Goal: Task Accomplishment & Management: Manage account settings

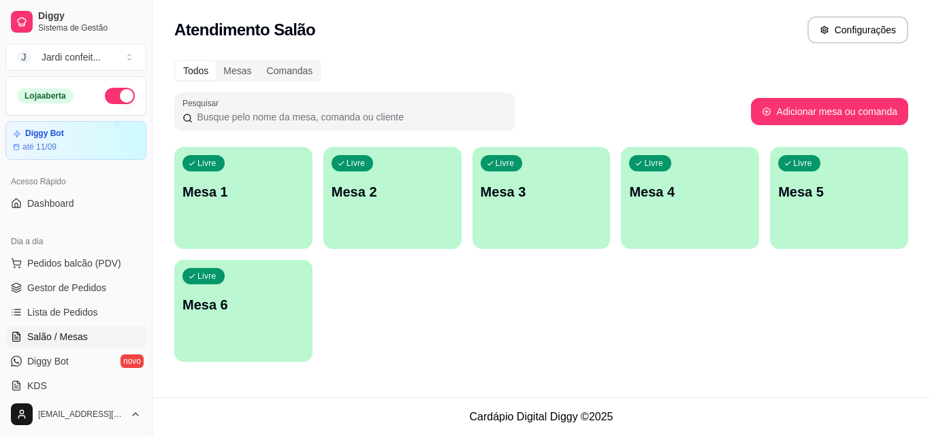
click at [110, 277] on link "Gestor de Pedidos" at bounding box center [75, 288] width 141 height 22
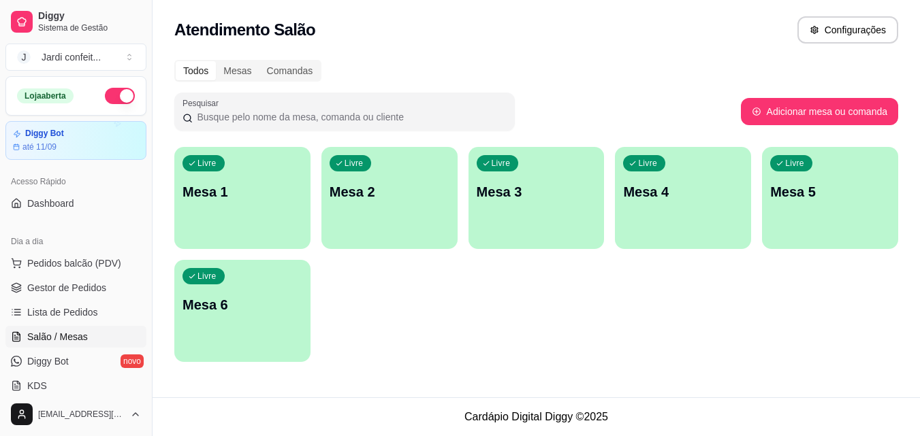
scroll to position [204, 0]
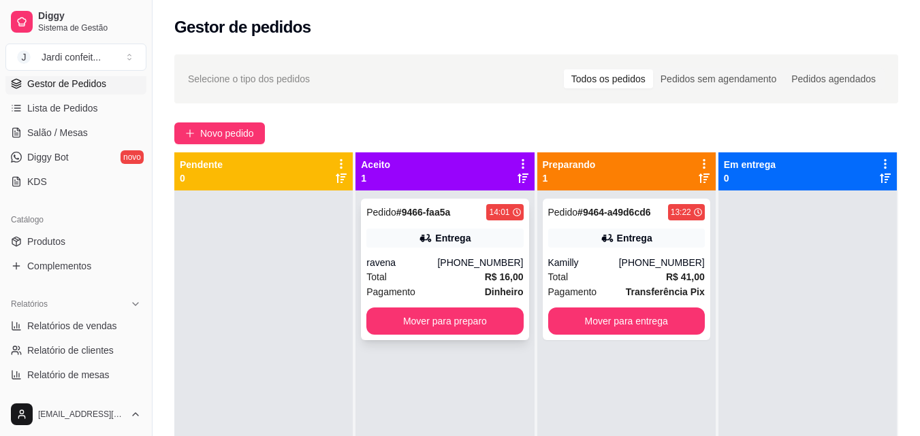
click at [467, 279] on div "Total R$ 16,00" at bounding box center [444, 277] width 157 height 15
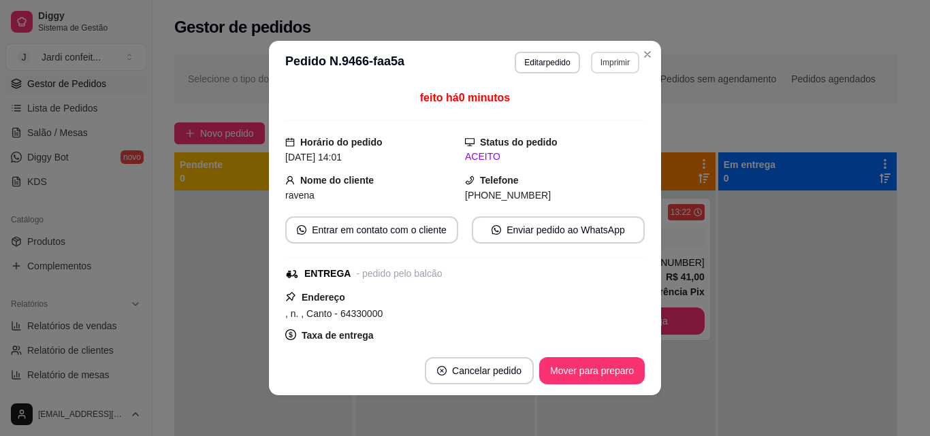
click at [605, 54] on button "Imprimir" at bounding box center [615, 63] width 48 height 22
click at [610, 108] on button "Impressora" at bounding box center [585, 109] width 95 height 21
click at [552, 368] on button "Mover para preparo" at bounding box center [592, 370] width 106 height 27
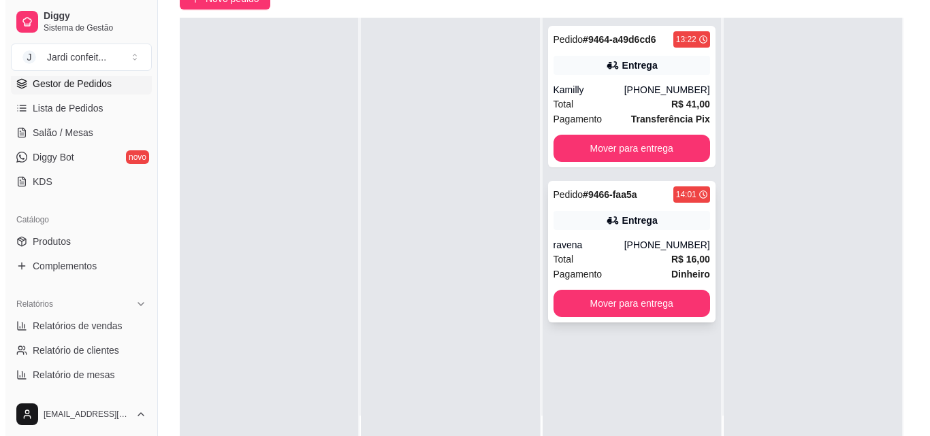
scroll to position [136, 0]
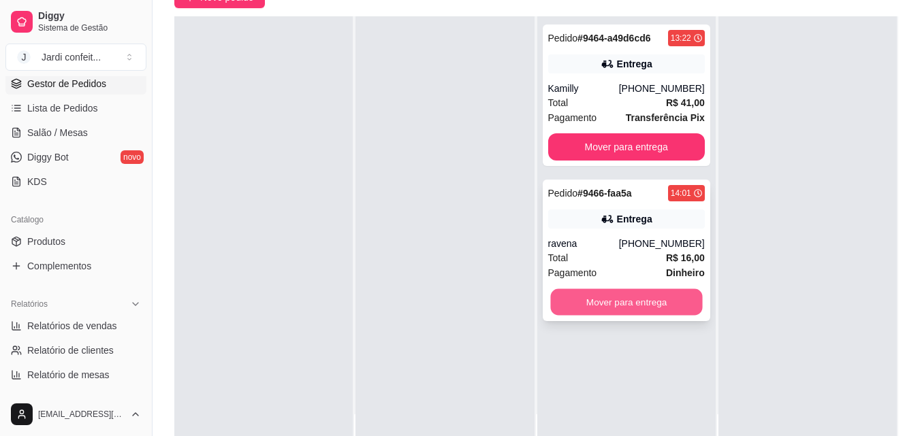
click at [608, 306] on button "Mover para entrega" at bounding box center [626, 302] width 152 height 27
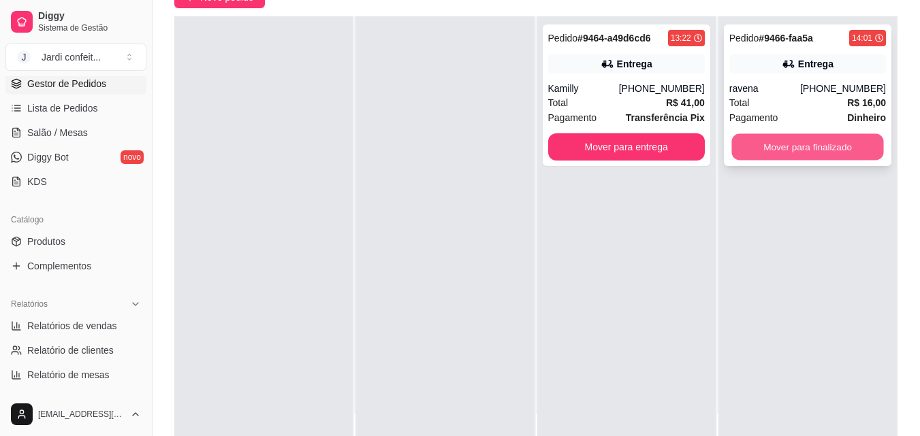
click at [828, 152] on button "Mover para finalizado" at bounding box center [807, 147] width 152 height 27
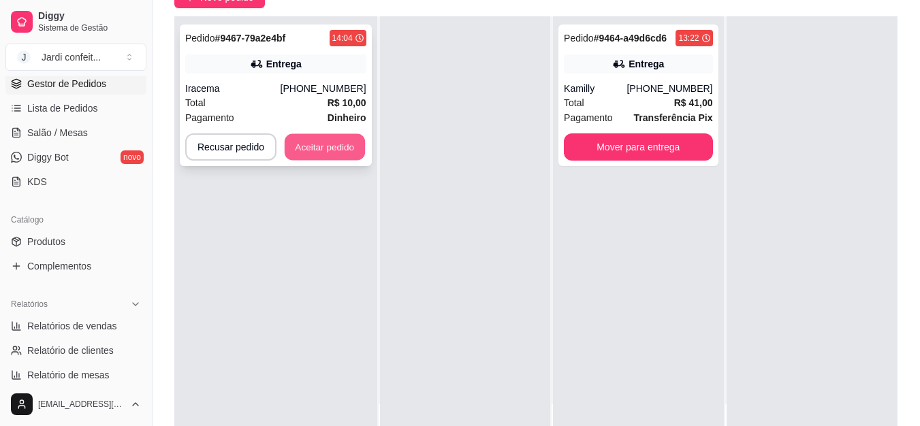
click at [298, 142] on button "Aceitar pedido" at bounding box center [325, 147] width 80 height 27
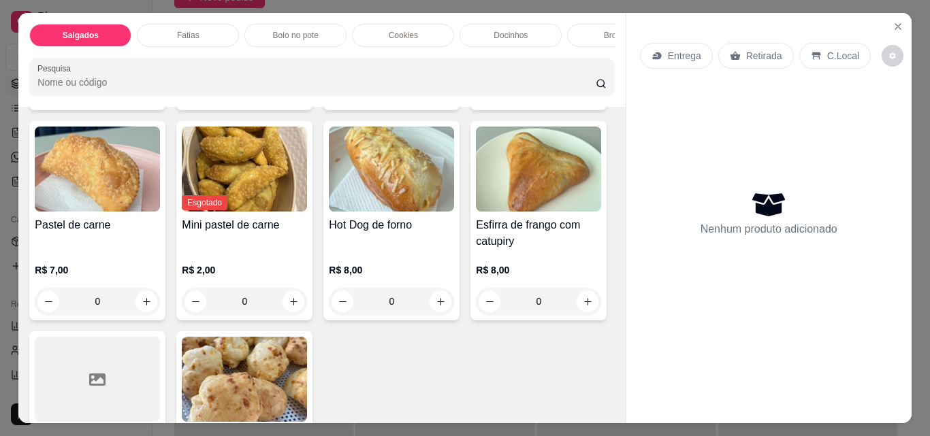
scroll to position [408, 0]
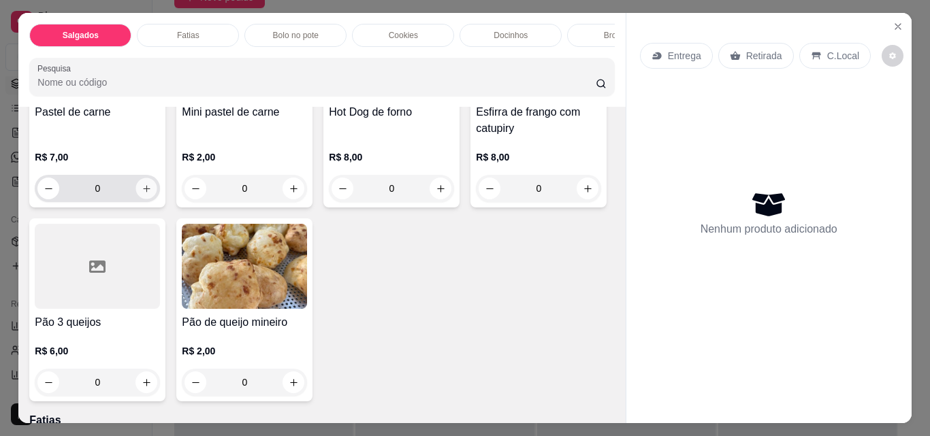
click at [152, 184] on icon "increase-product-quantity" at bounding box center [147, 189] width 10 height 10
type input "1"
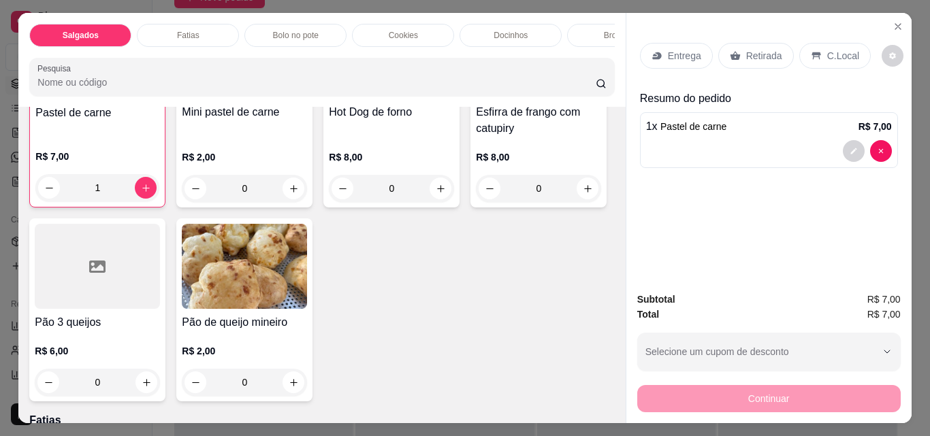
click at [749, 54] on p "Retirada" at bounding box center [764, 56] width 36 height 14
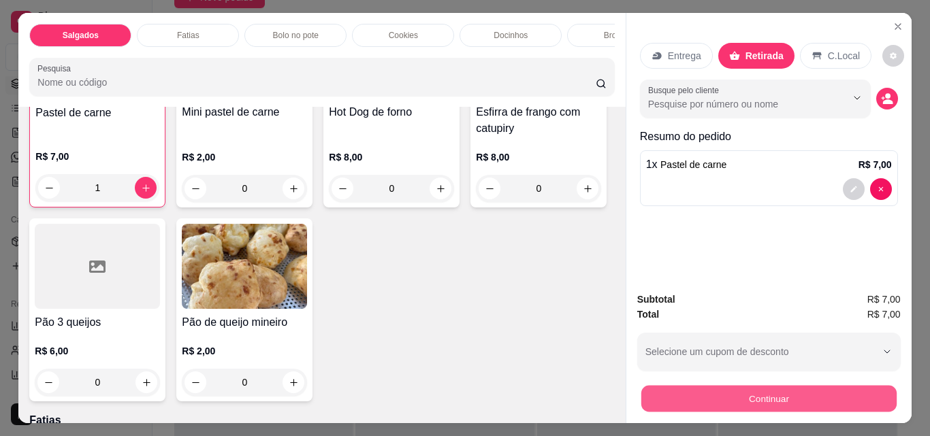
click at [748, 385] on button "Continuar" at bounding box center [767, 398] width 255 height 27
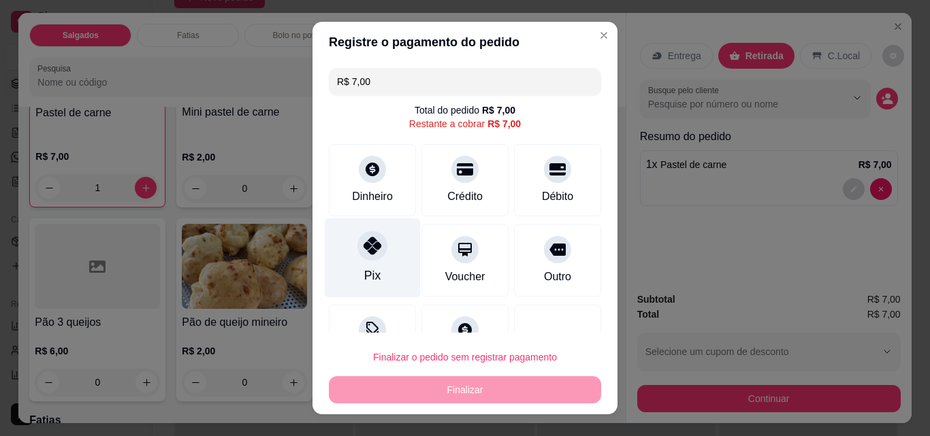
click at [370, 262] on div "Pix" at bounding box center [373, 258] width 96 height 80
type input "R$ 0,00"
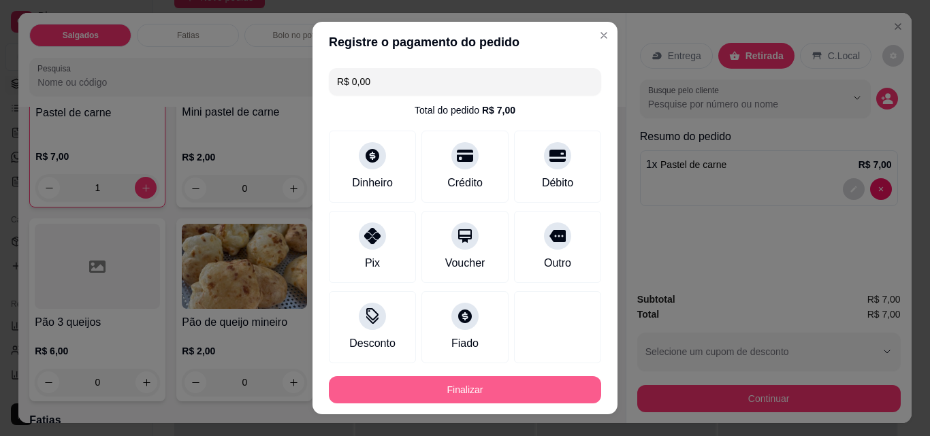
click at [470, 382] on button "Finalizar" at bounding box center [465, 389] width 272 height 27
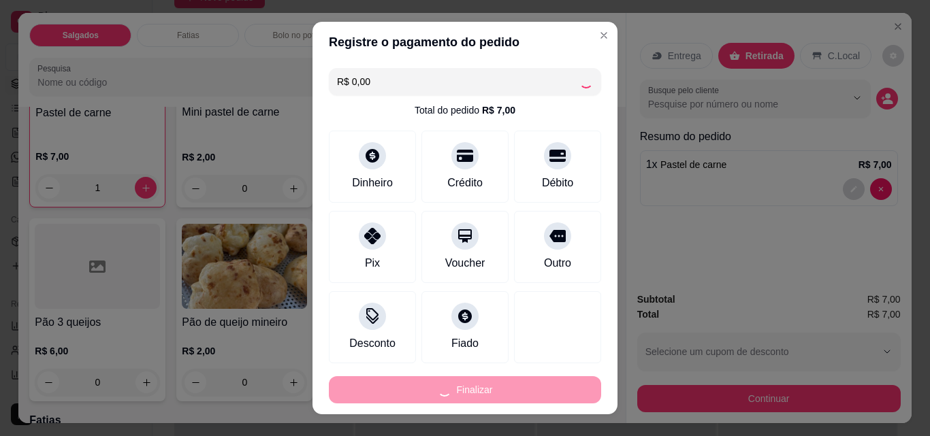
type input "0"
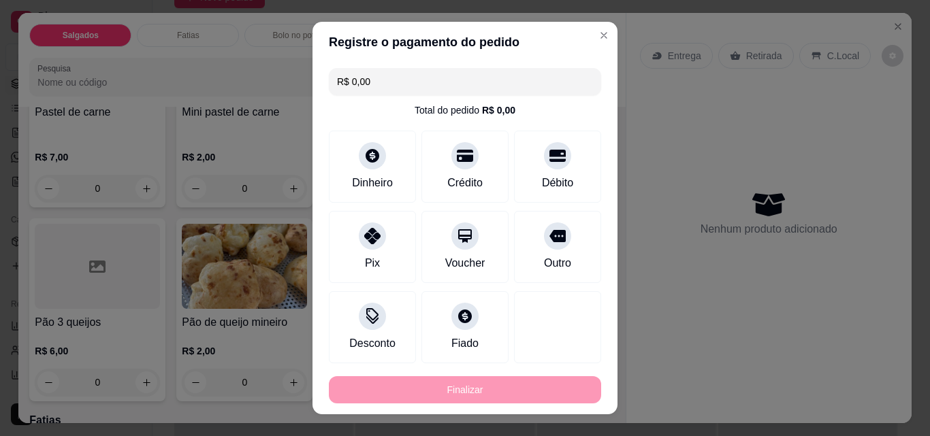
type input "-R$ 7,00"
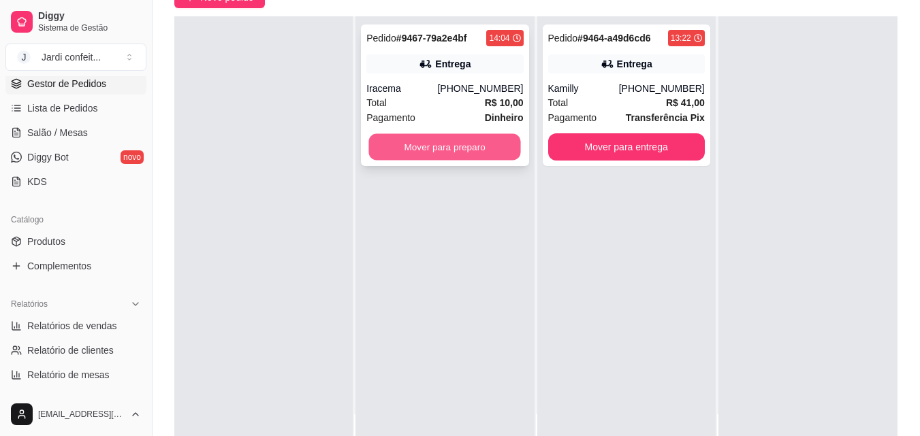
click at [465, 155] on button "Mover para preparo" at bounding box center [445, 147] width 152 height 27
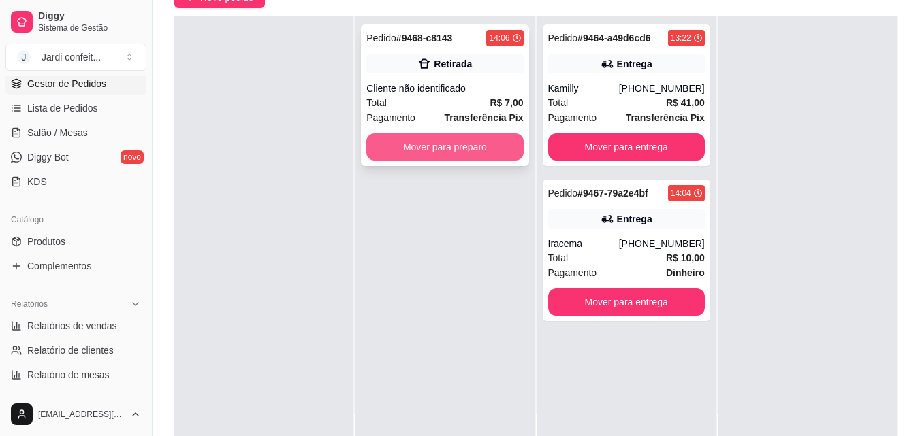
click at [406, 147] on button "Mover para preparo" at bounding box center [444, 146] width 157 height 27
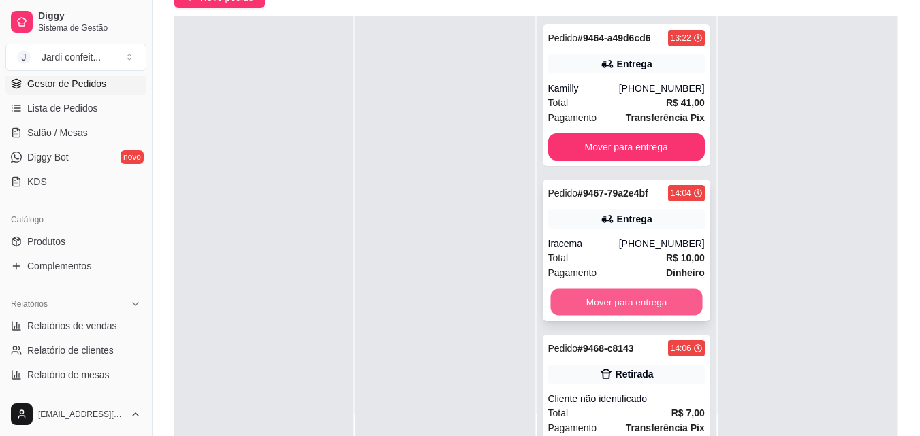
click at [626, 303] on button "Mover para entrega" at bounding box center [626, 302] width 152 height 27
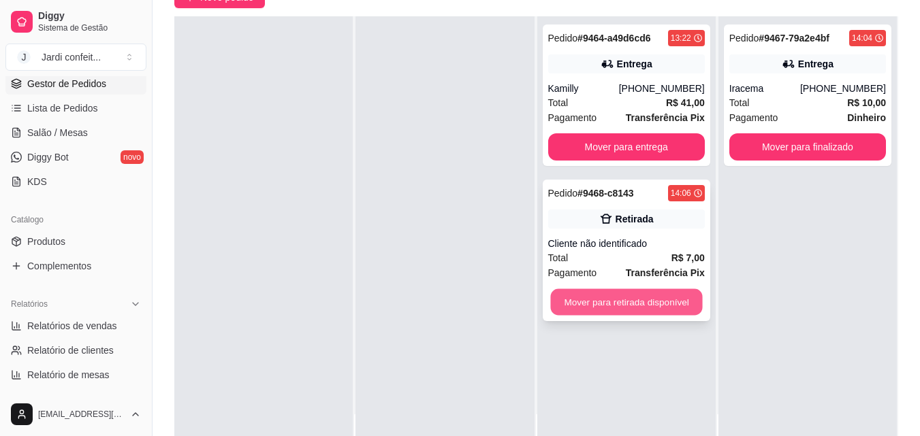
click at [626, 300] on button "Mover para retirada disponível" at bounding box center [626, 302] width 152 height 27
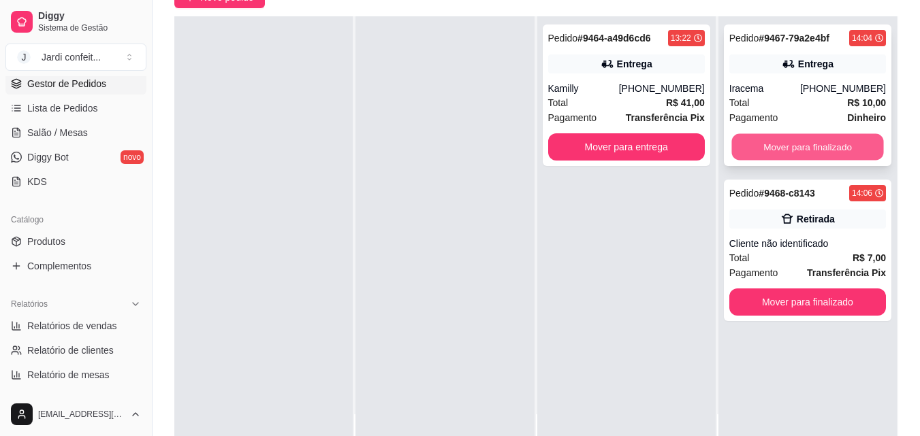
click at [776, 146] on button "Mover para finalizado" at bounding box center [807, 147] width 152 height 27
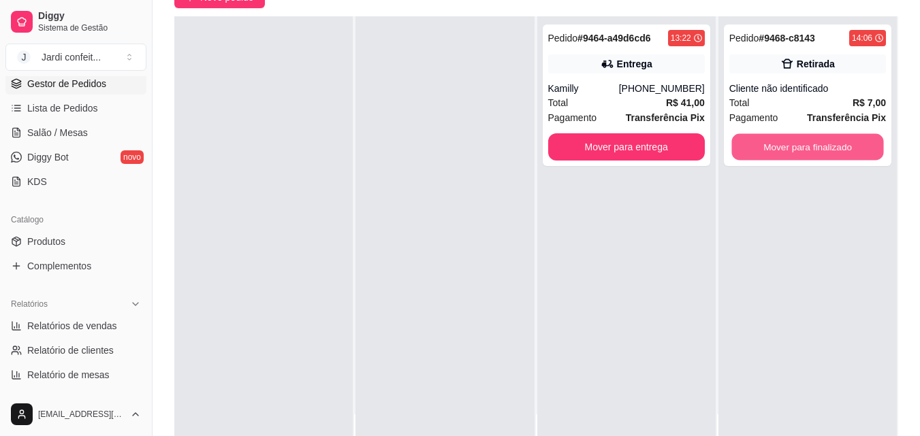
click at [776, 146] on button "Mover para finalizado" at bounding box center [807, 147] width 152 height 27
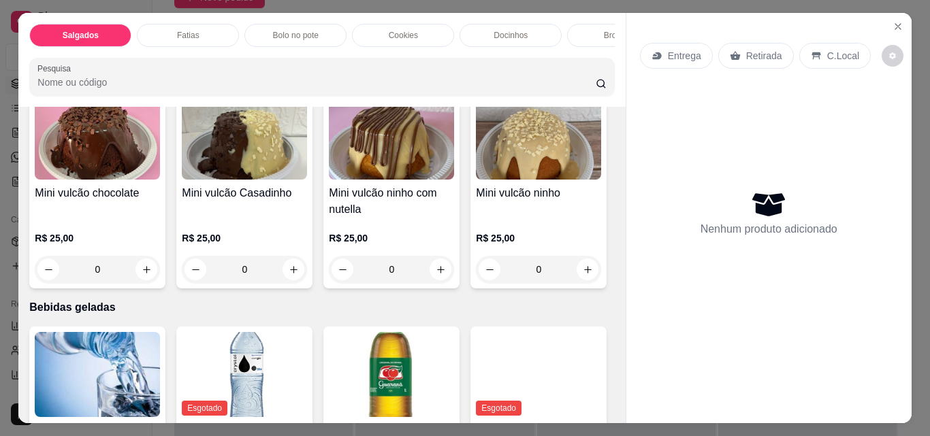
scroll to position [2586, 0]
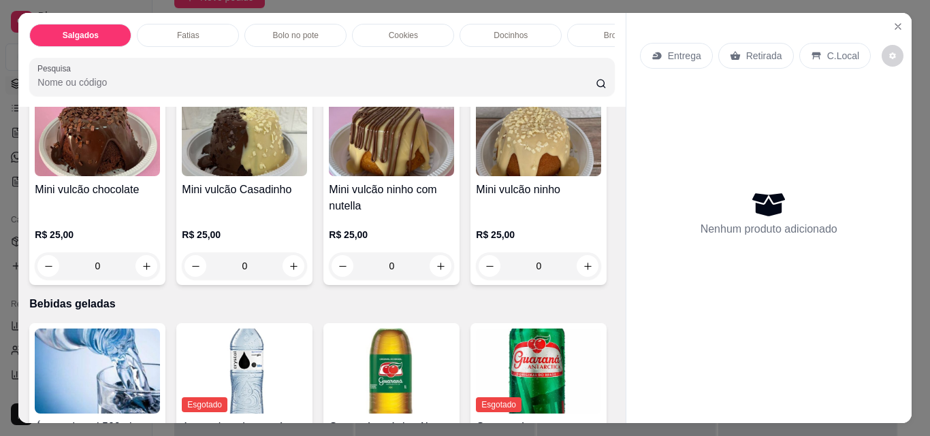
type input "1"
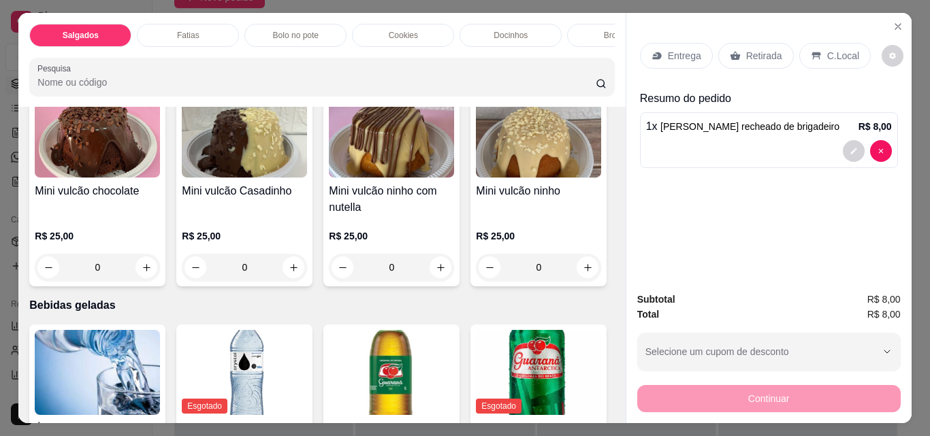
scroll to position [2587, 0]
click at [777, 52] on div "Retirada" at bounding box center [756, 56] width 76 height 26
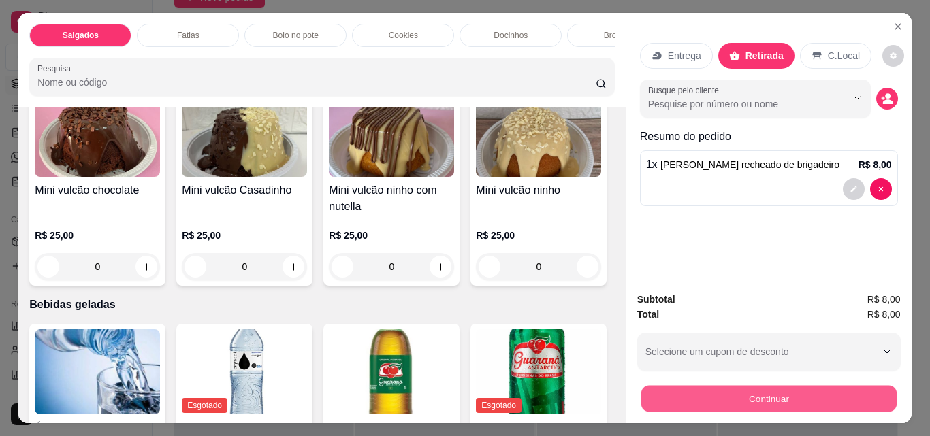
click at [698, 398] on button "Continuar" at bounding box center [767, 398] width 255 height 27
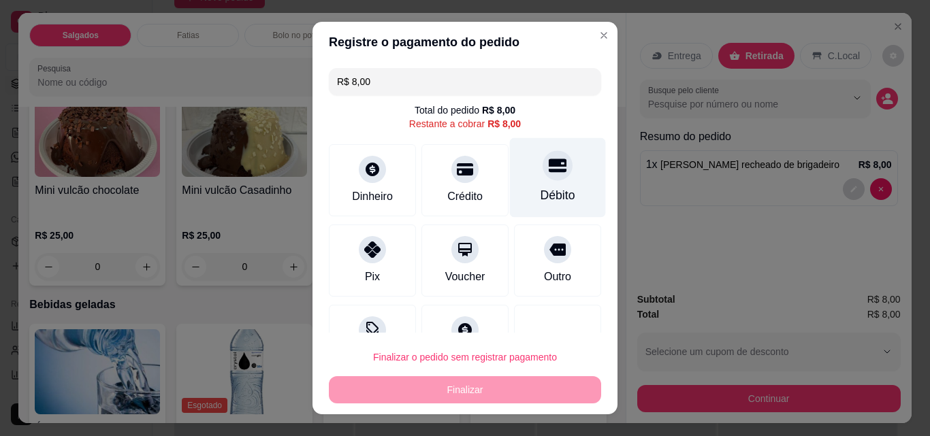
click at [549, 174] on icon at bounding box center [558, 166] width 18 height 18
type input "R$ 0,00"
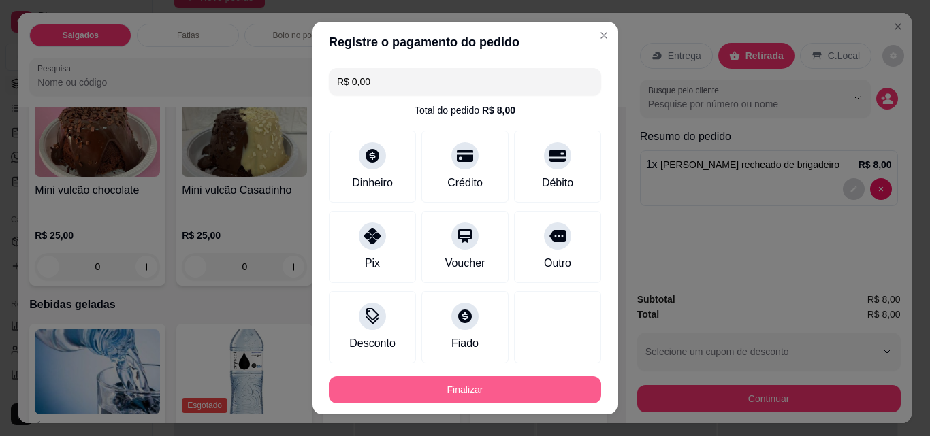
click at [474, 385] on button "Finalizar" at bounding box center [465, 389] width 272 height 27
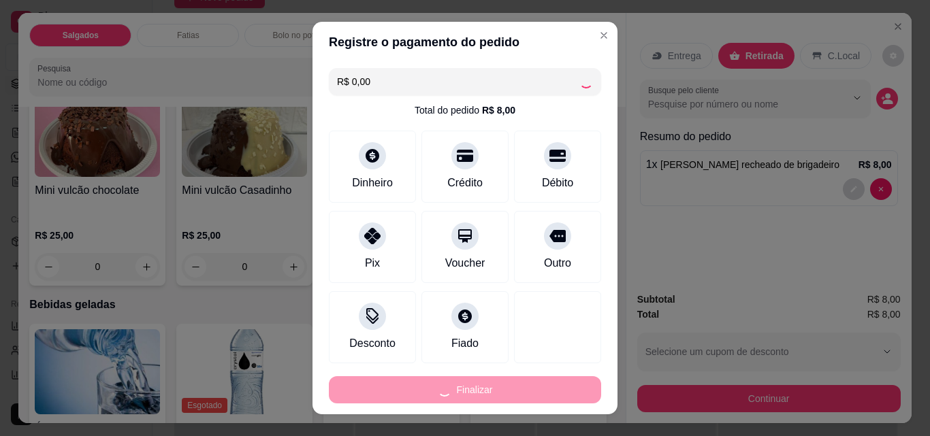
type input "0"
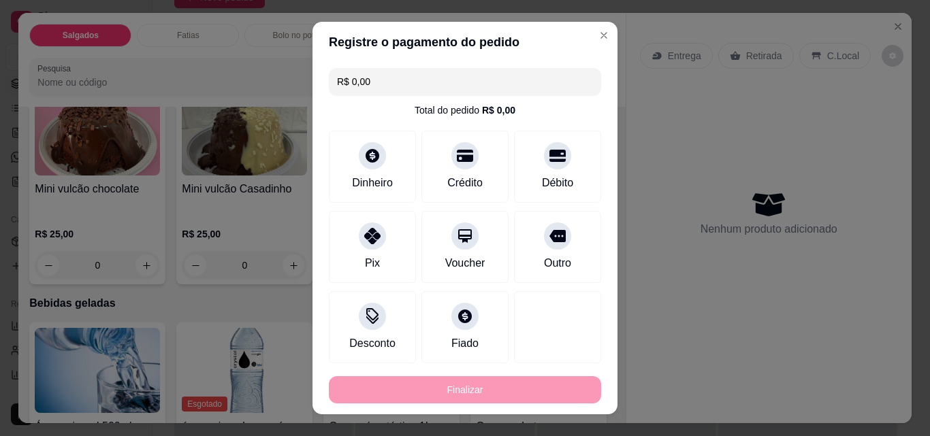
type input "-R$ 8,00"
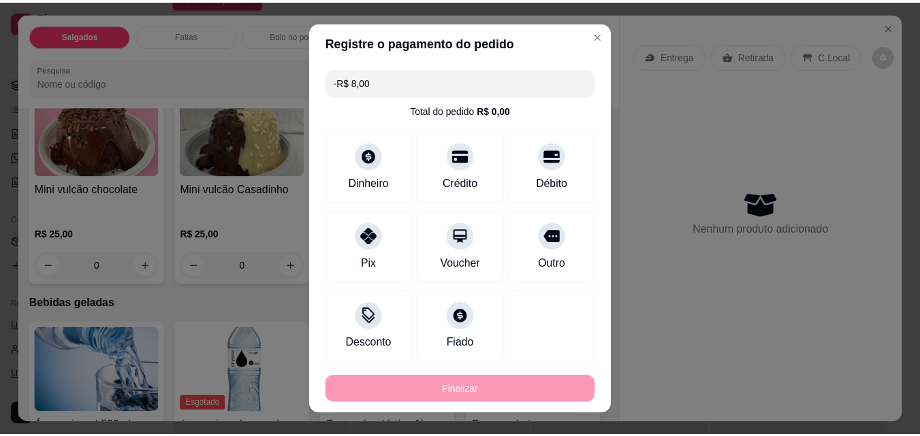
scroll to position [2586, 0]
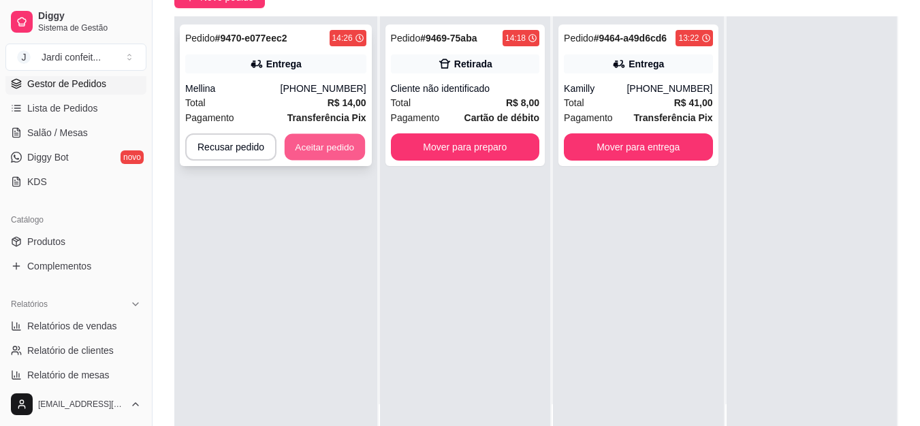
click at [323, 140] on button "Aceitar pedido" at bounding box center [325, 147] width 80 height 27
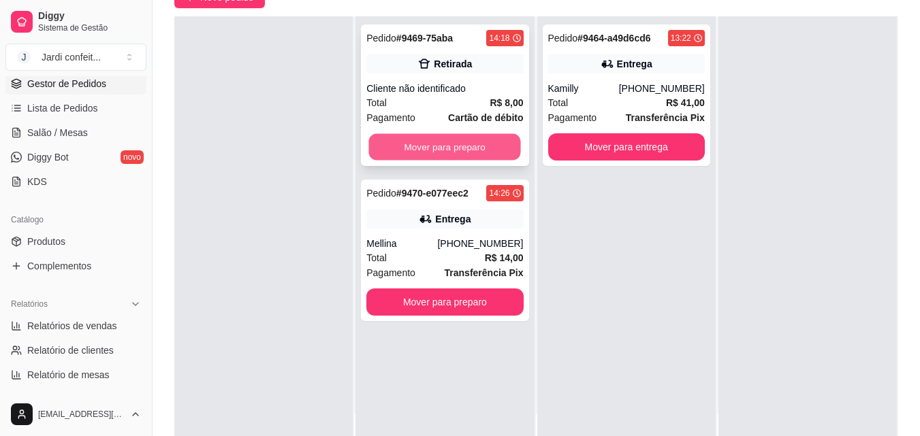
click at [412, 148] on button "Mover para preparo" at bounding box center [445, 147] width 152 height 27
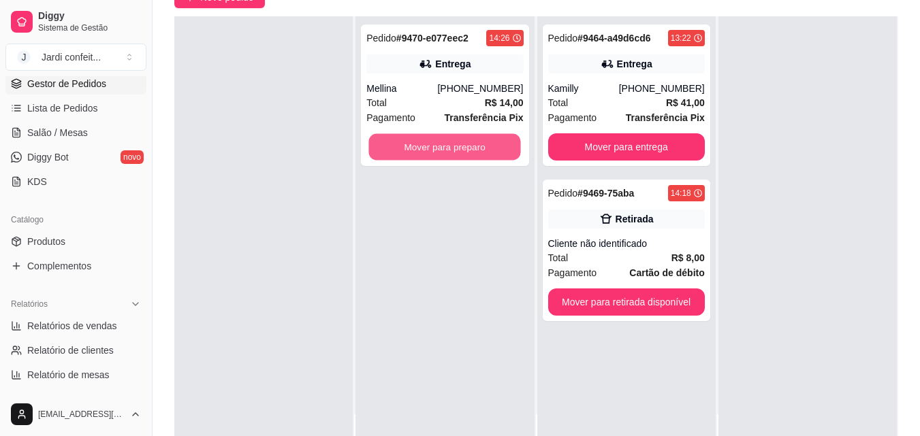
click at [412, 148] on button "Mover para preparo" at bounding box center [445, 147] width 152 height 27
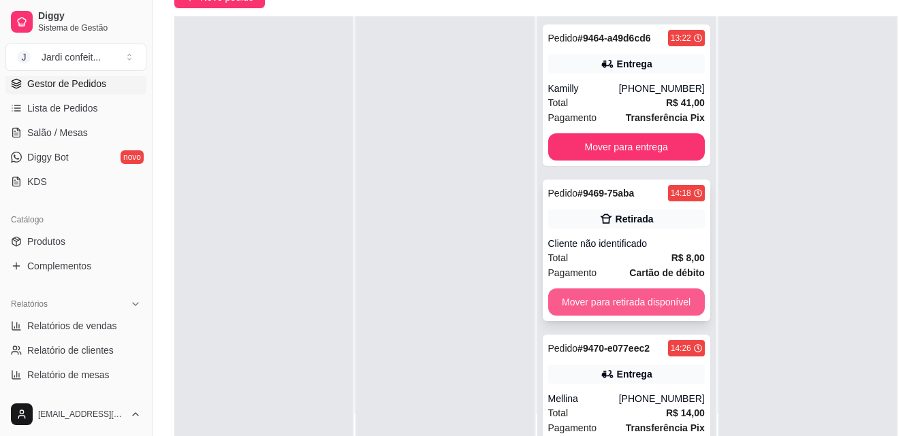
click at [643, 302] on button "Mover para retirada disponível" at bounding box center [626, 302] width 157 height 27
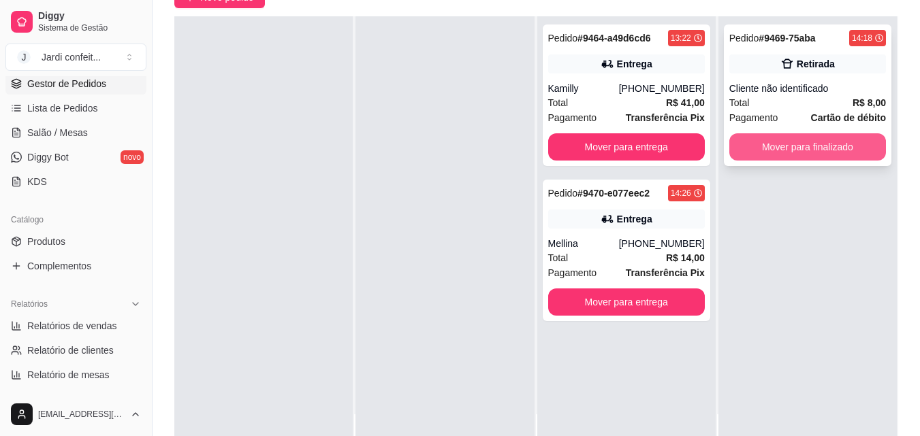
click at [770, 142] on button "Mover para finalizado" at bounding box center [807, 146] width 157 height 27
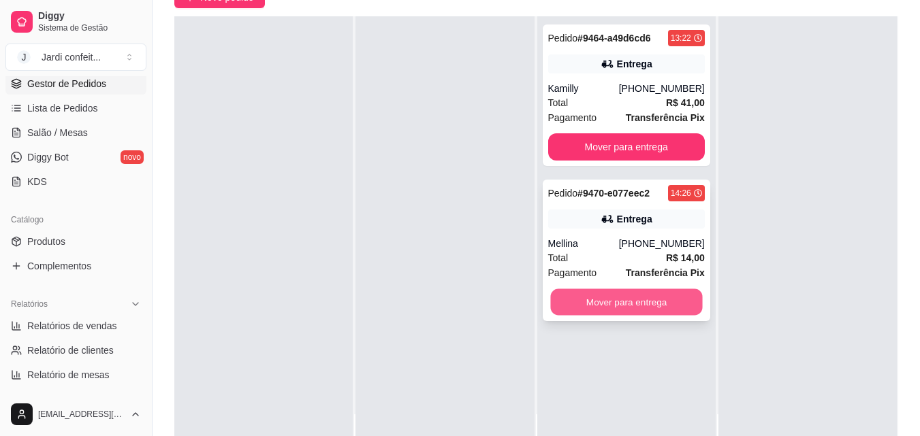
click at [629, 308] on button "Mover para entrega" at bounding box center [626, 302] width 152 height 27
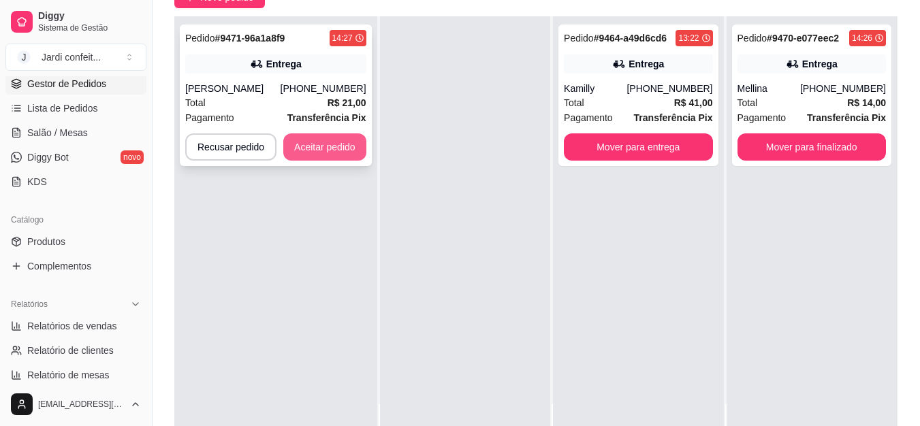
click at [346, 146] on button "Aceitar pedido" at bounding box center [324, 146] width 83 height 27
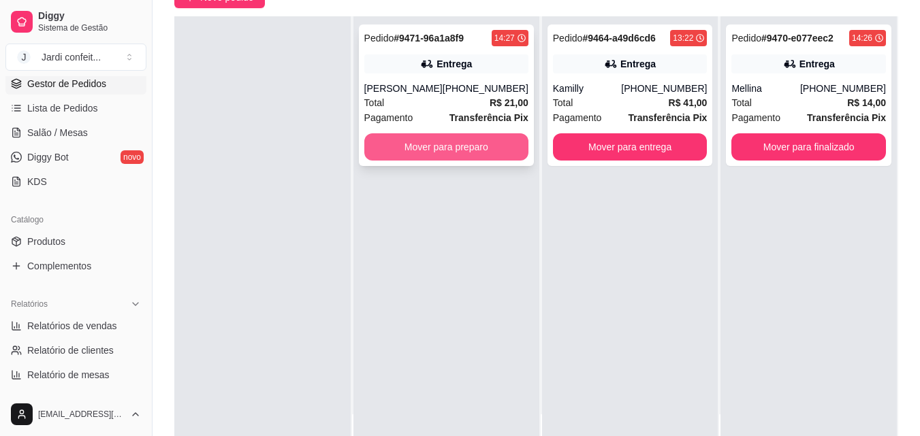
click at [447, 160] on button "Mover para preparo" at bounding box center [446, 146] width 164 height 27
click at [484, 157] on button "Mover para preparo" at bounding box center [446, 146] width 164 height 27
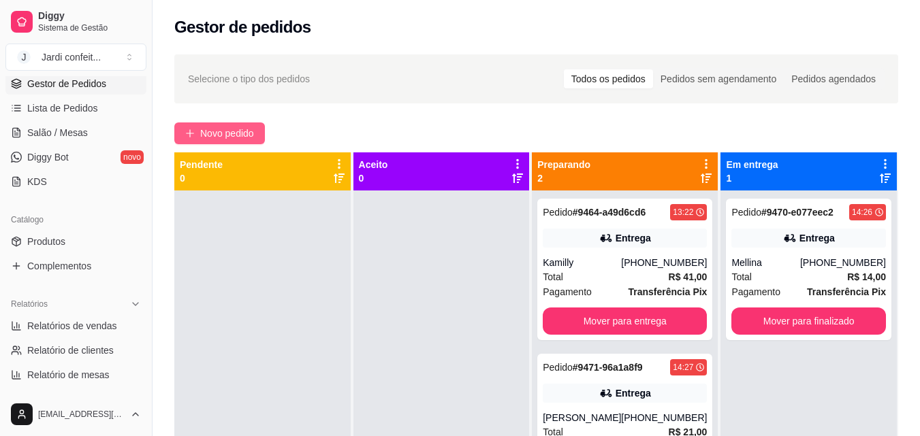
click at [233, 127] on span "Novo pedido" at bounding box center [227, 133] width 54 height 15
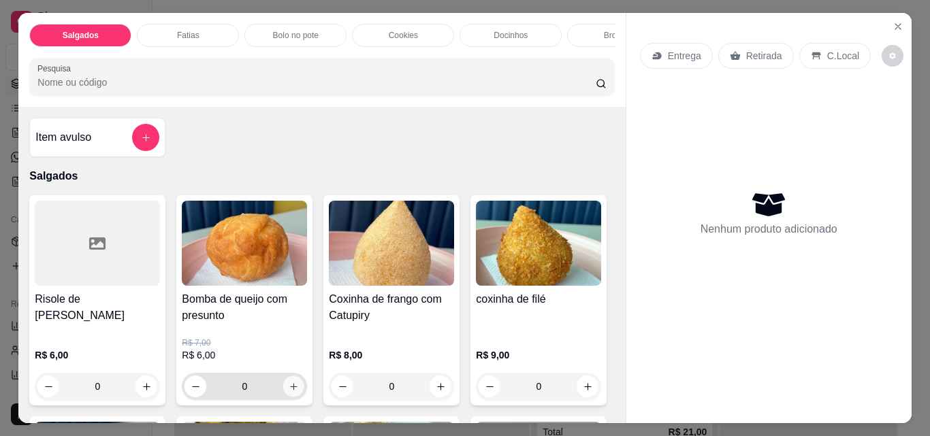
click at [294, 388] on button "increase-product-quantity" at bounding box center [293, 386] width 21 height 21
type input "1"
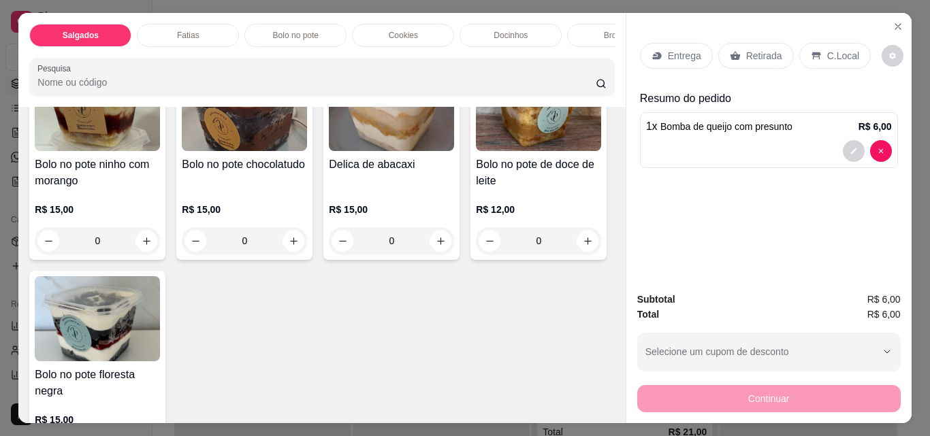
scroll to position [1089, 0]
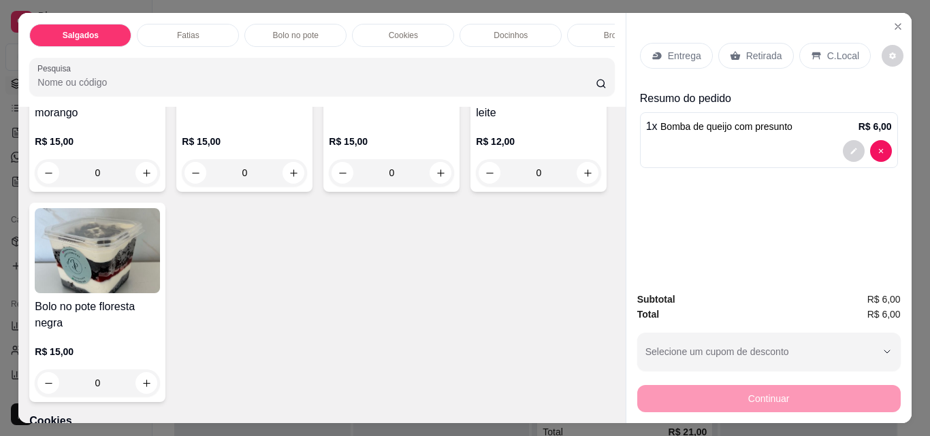
type input "1"
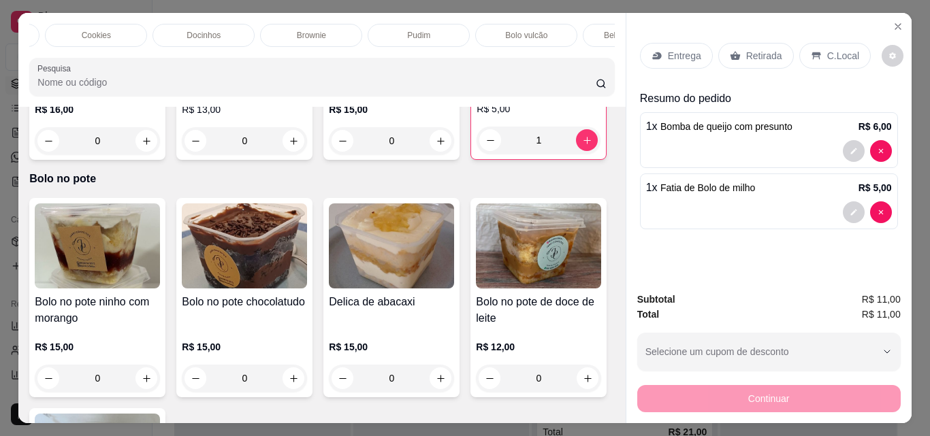
scroll to position [0, 593]
click at [335, 30] on p "Bebidas geladas" at bounding box center [348, 35] width 61 height 11
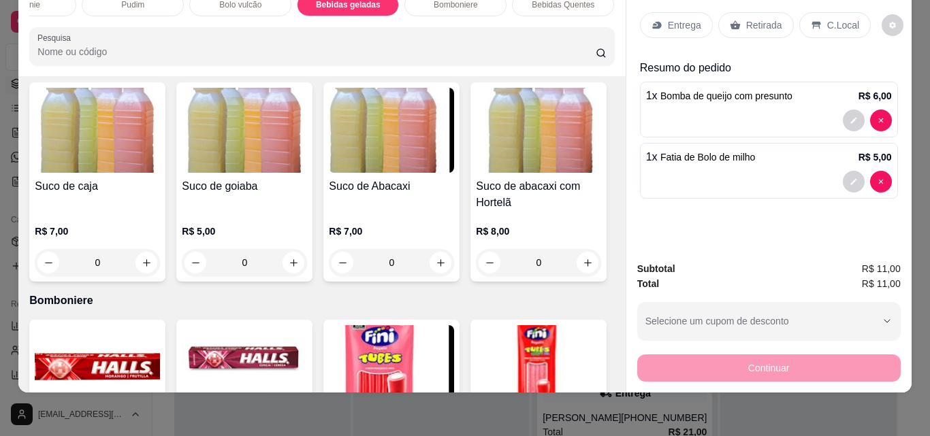
scroll to position [3439, 0]
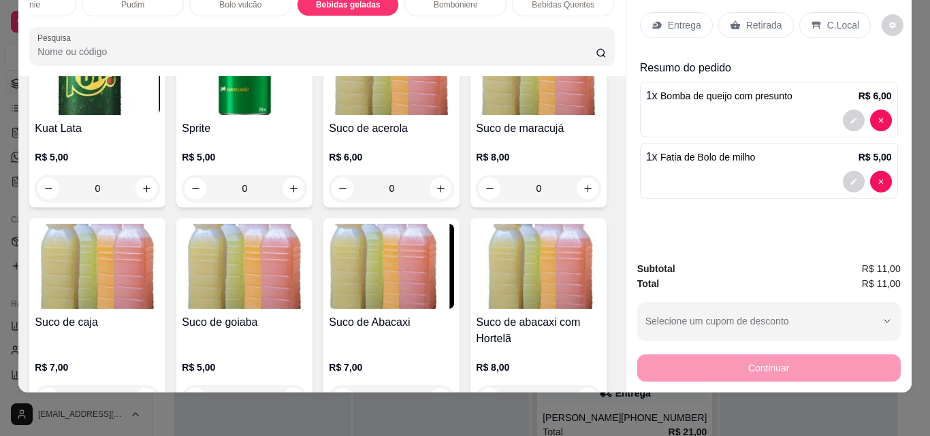
type input "1"
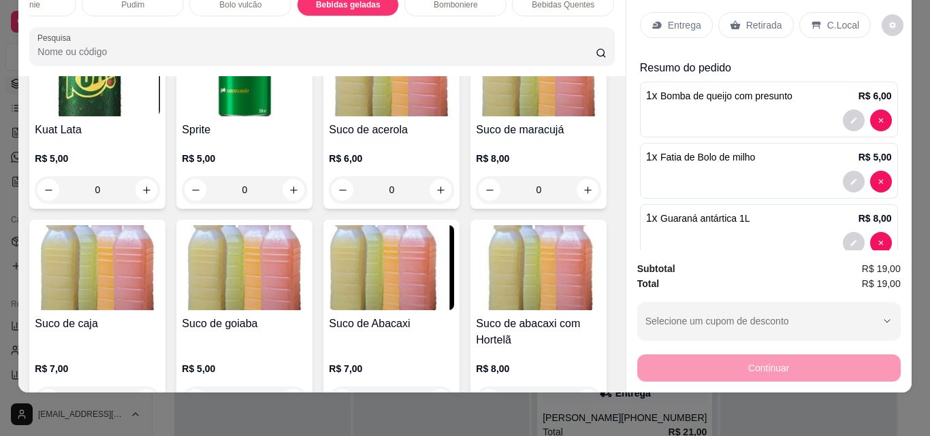
click at [692, 18] on p "Entrega" at bounding box center [684, 25] width 33 height 14
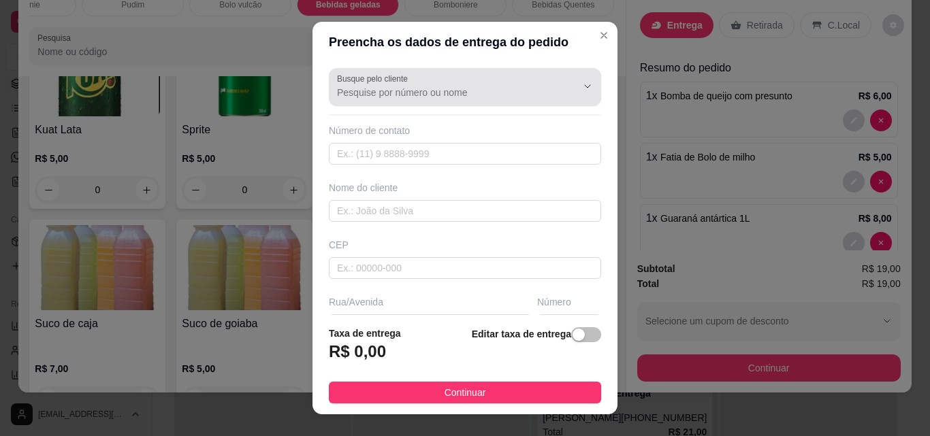
click at [479, 89] on input "Busque pelo cliente" at bounding box center [446, 93] width 218 height 14
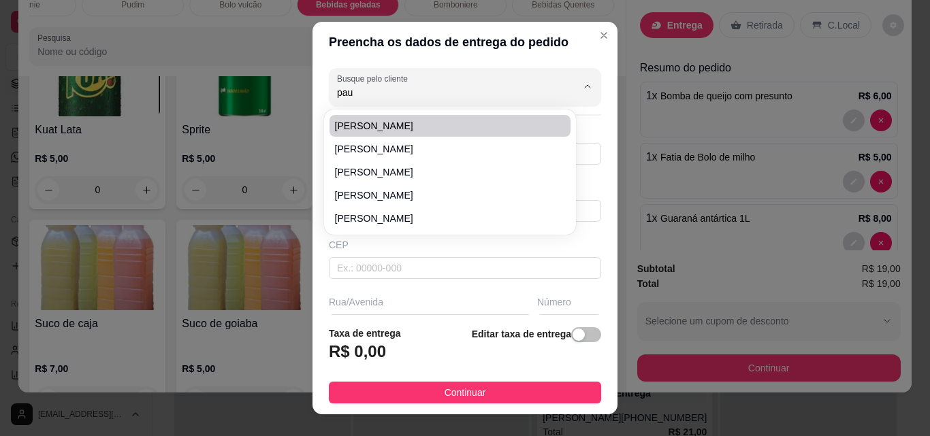
click at [359, 120] on span "[PERSON_NAME]" at bounding box center [443, 126] width 216 height 14
type input "[PERSON_NAME]"
type input "8681879342"
type input "[PERSON_NAME]"
type input "64330000"
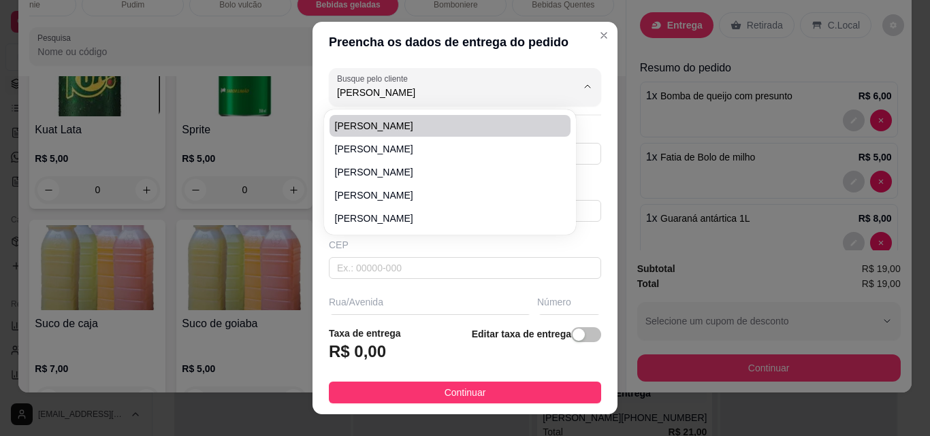
type input "santa rita"
type input "São Miguel do tapuio"
type input "casa"
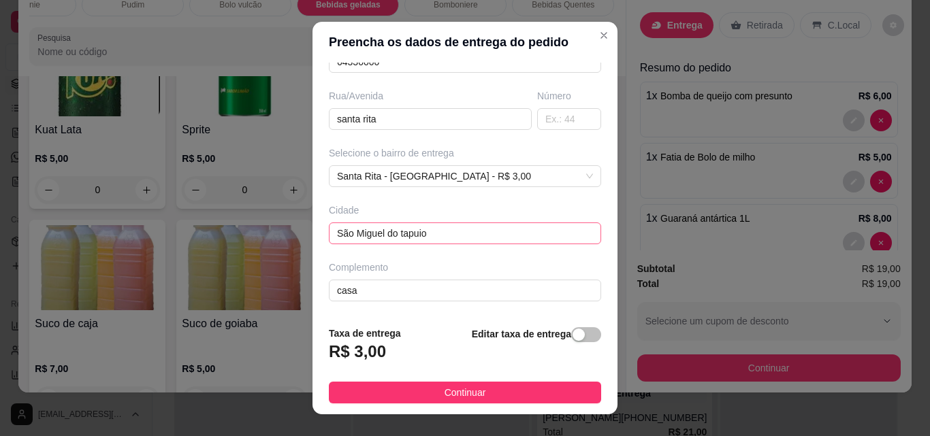
scroll to position [22, 0]
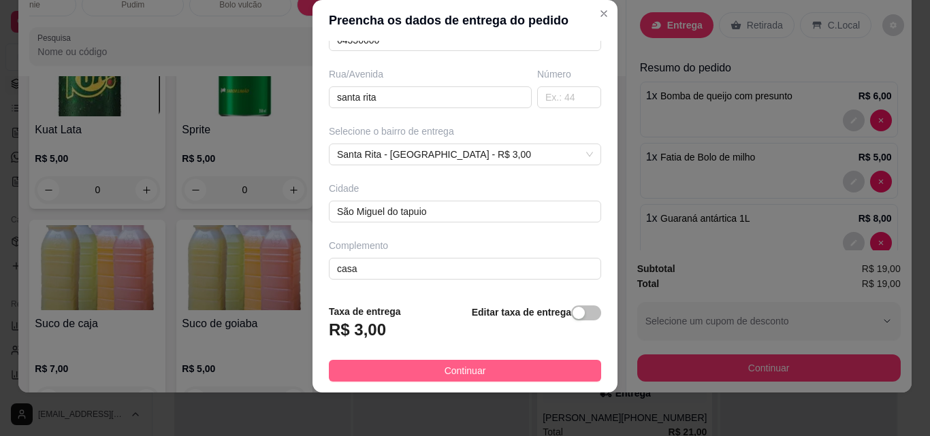
type input "[PERSON_NAME]"
click at [467, 366] on span "Continuar" at bounding box center [465, 370] width 42 height 15
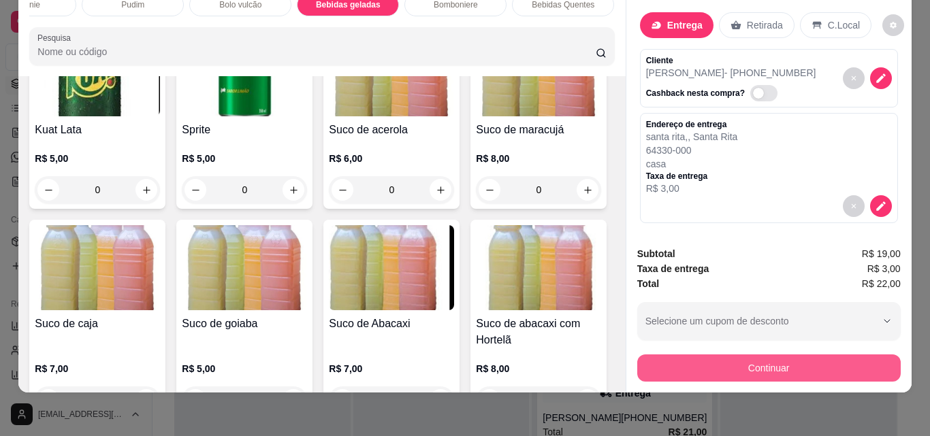
click at [766, 356] on button "Continuar" at bounding box center [768, 368] width 263 height 27
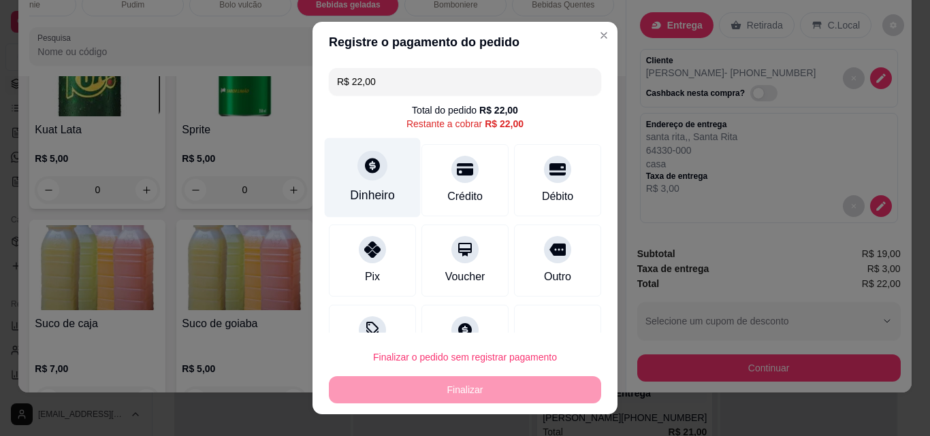
click at [357, 174] on div at bounding box center [372, 165] width 30 height 30
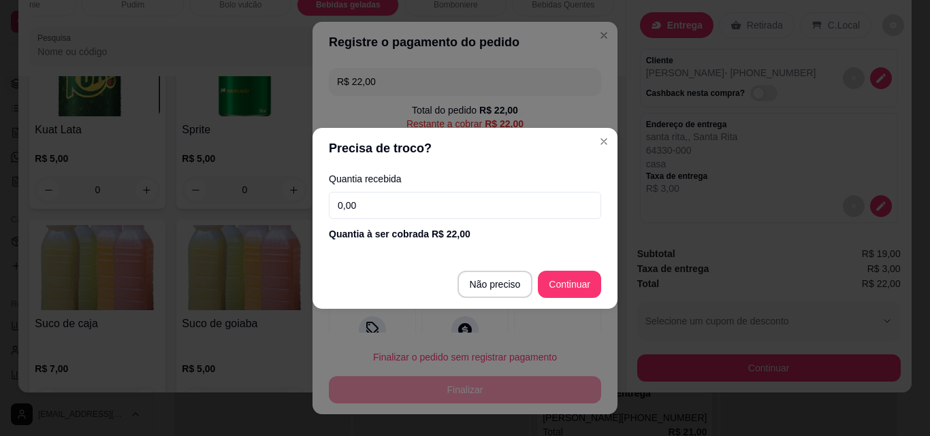
click at [394, 210] on input "0,00" at bounding box center [465, 205] width 272 height 27
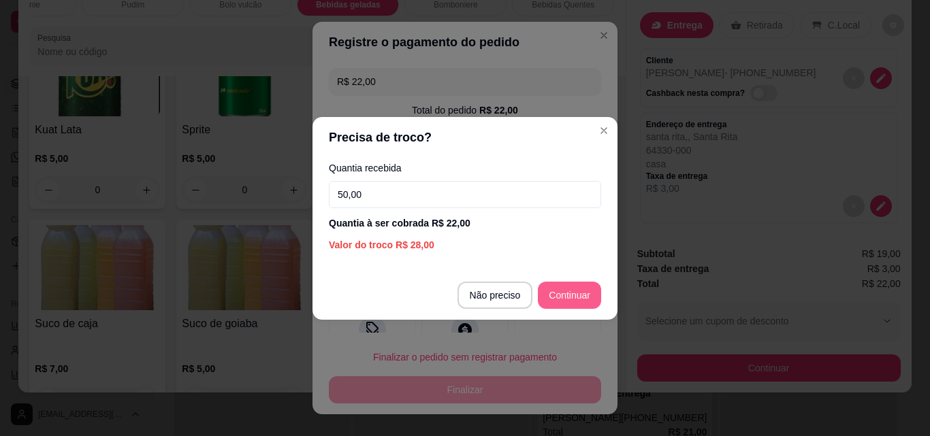
type input "50,00"
type input "R$ 0,00"
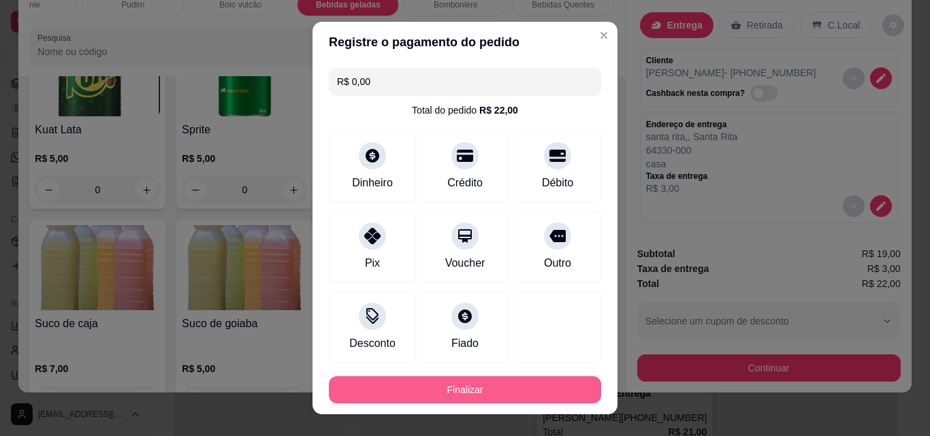
click at [458, 387] on button "Finalizar" at bounding box center [465, 389] width 272 height 27
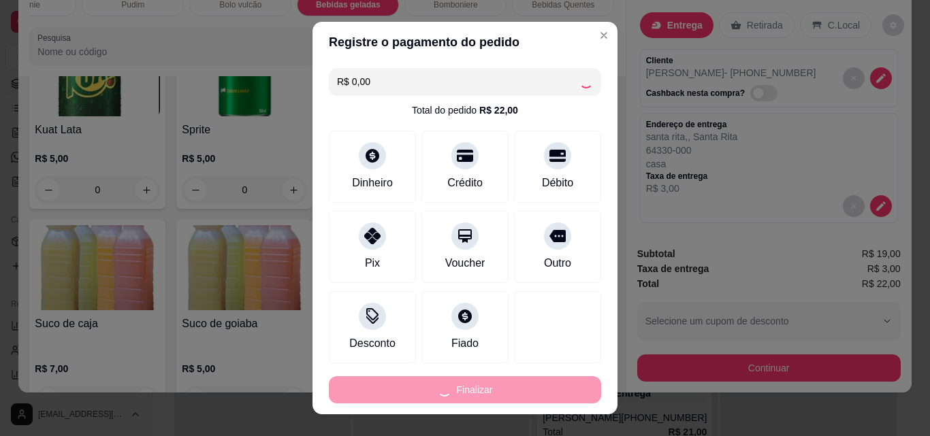
type input "0"
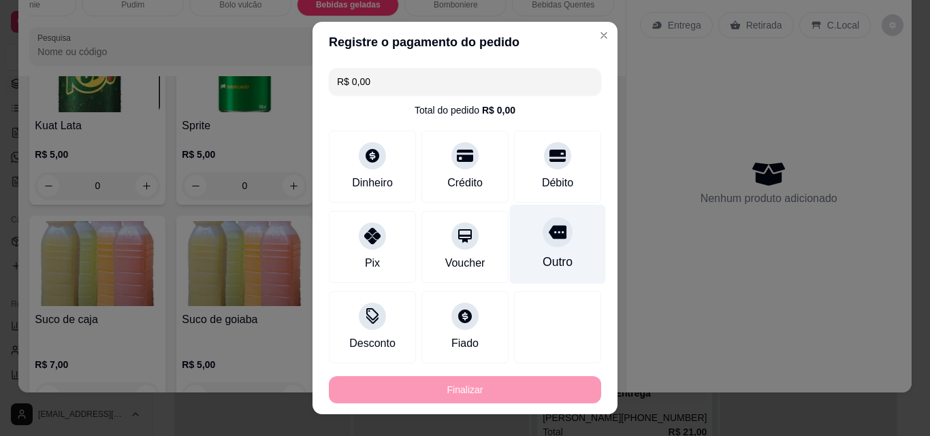
type input "-R$ 22,00"
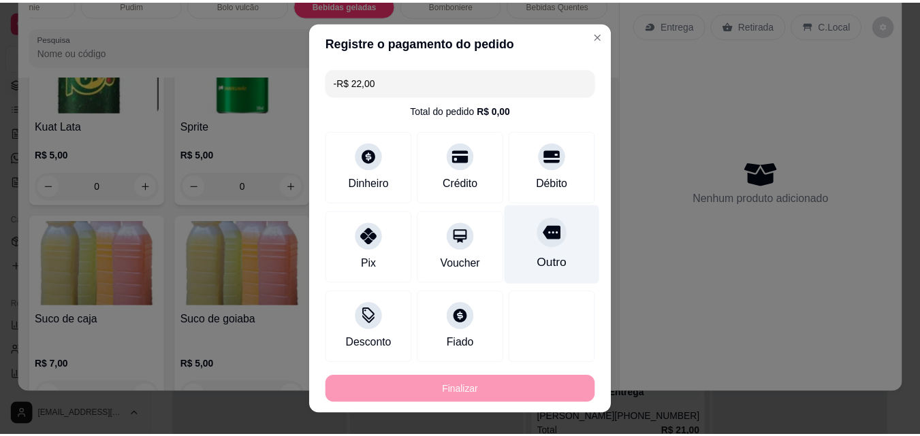
scroll to position [3437, 0]
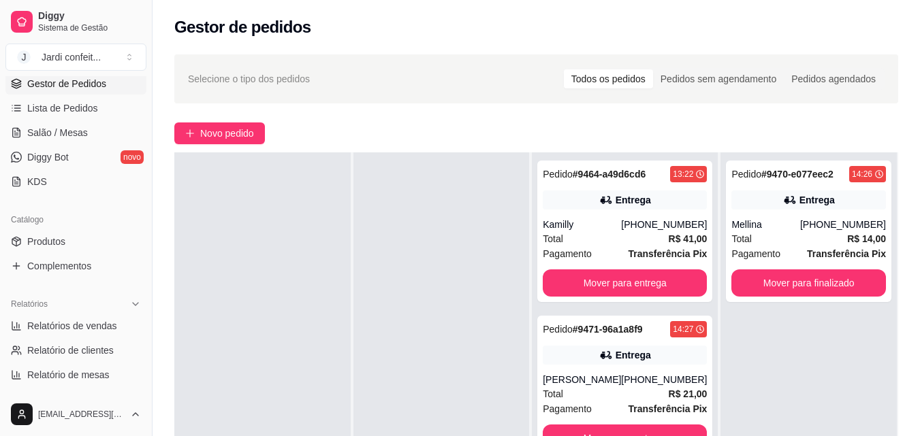
scroll to position [208, 0]
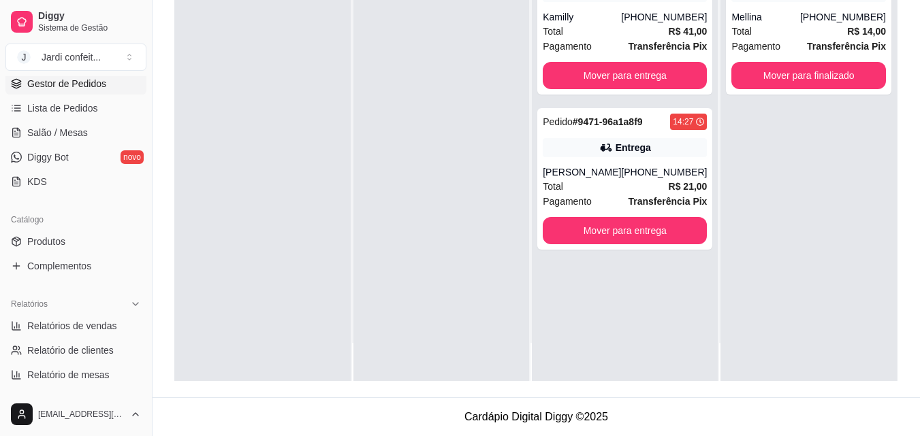
click at [431, 204] on div at bounding box center [441, 163] width 176 height 436
click at [433, 201] on div at bounding box center [441, 163] width 176 height 436
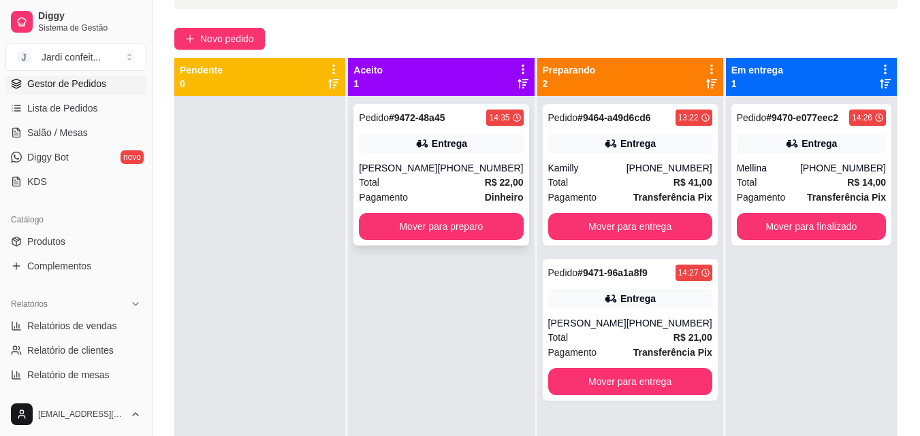
scroll to position [80, 0]
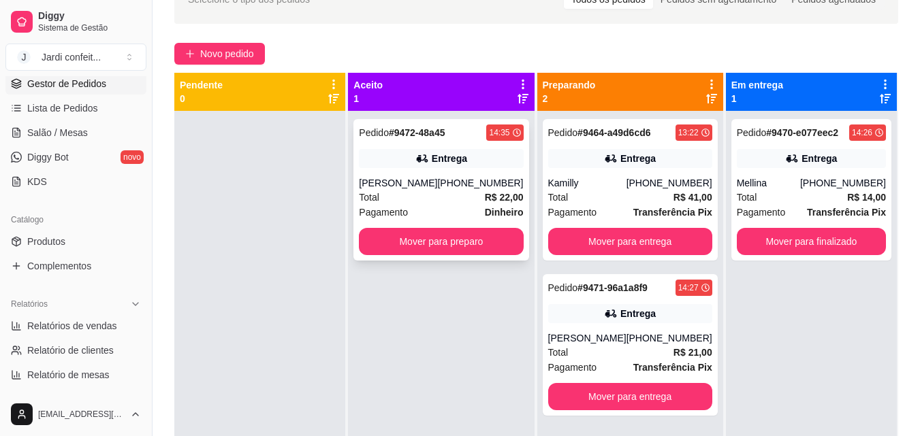
click at [490, 167] on div "Entrega" at bounding box center [441, 158] width 164 height 19
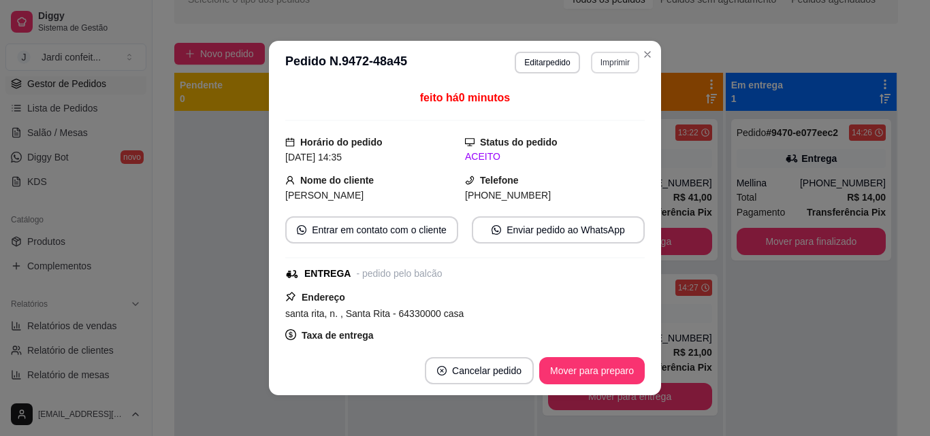
click at [606, 63] on button "Imprimir" at bounding box center [615, 63] width 48 height 22
click at [601, 116] on button "Impressora" at bounding box center [585, 109] width 95 height 21
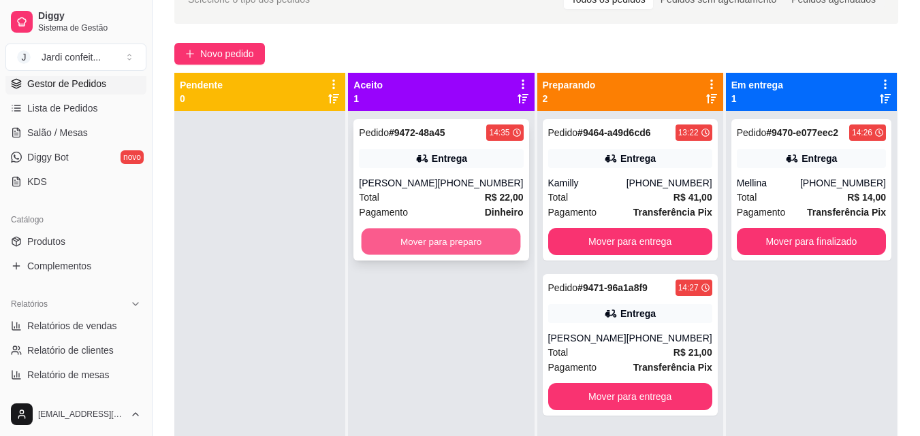
click at [487, 232] on button "Mover para preparo" at bounding box center [440, 242] width 159 height 27
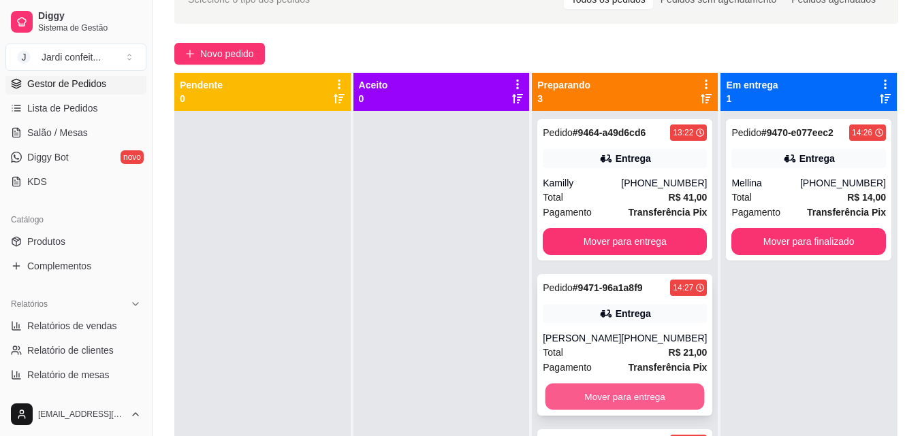
click at [608, 408] on button "Mover para entrega" at bounding box center [624, 397] width 159 height 27
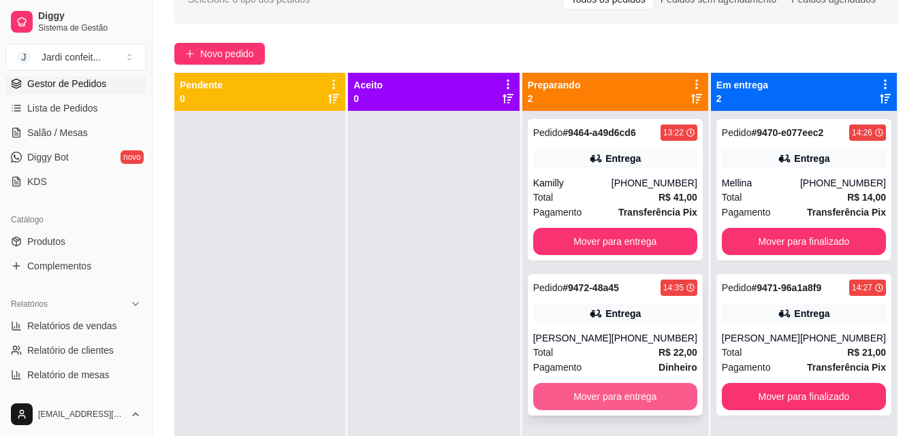
click at [608, 391] on button "Mover para entrega" at bounding box center [615, 396] width 164 height 27
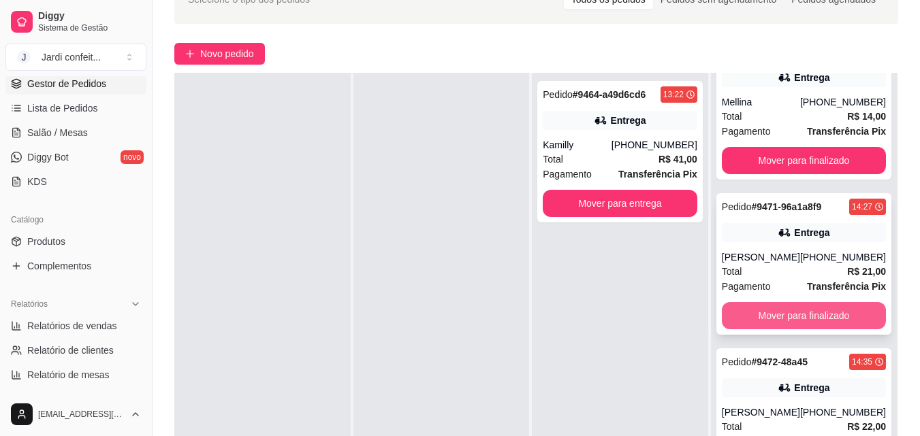
scroll to position [208, 0]
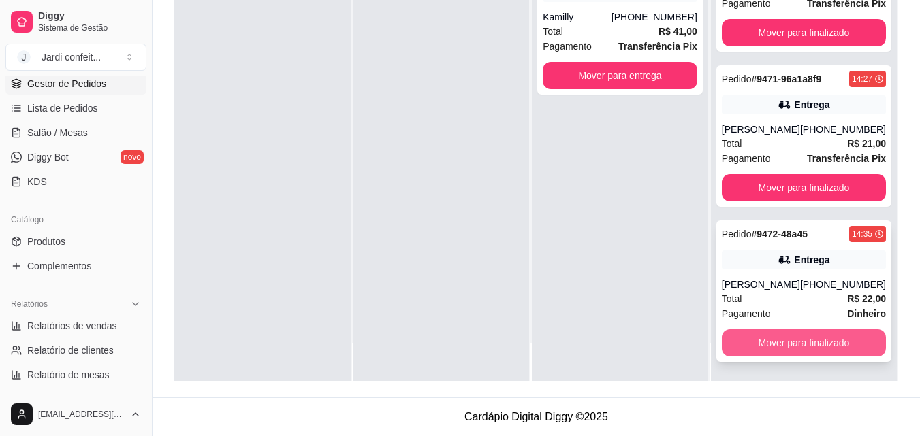
click at [758, 342] on button "Mover para finalizado" at bounding box center [803, 342] width 164 height 27
click at [837, 338] on button "Mover para finalizado" at bounding box center [803, 342] width 164 height 27
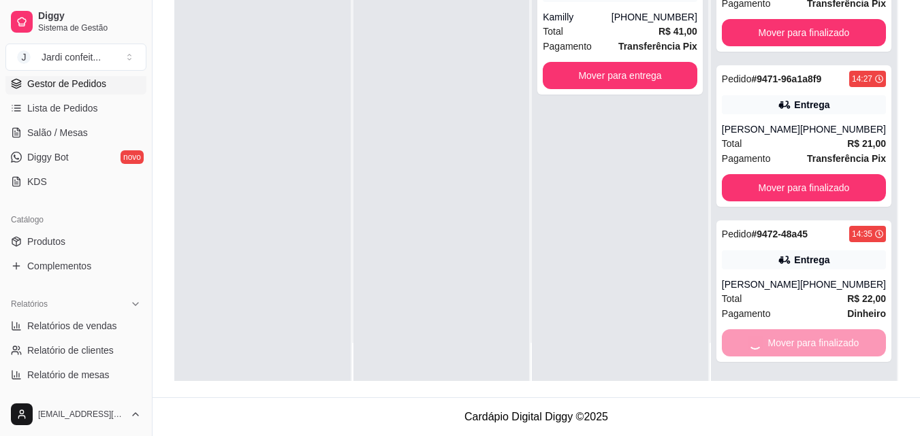
scroll to position [0, 0]
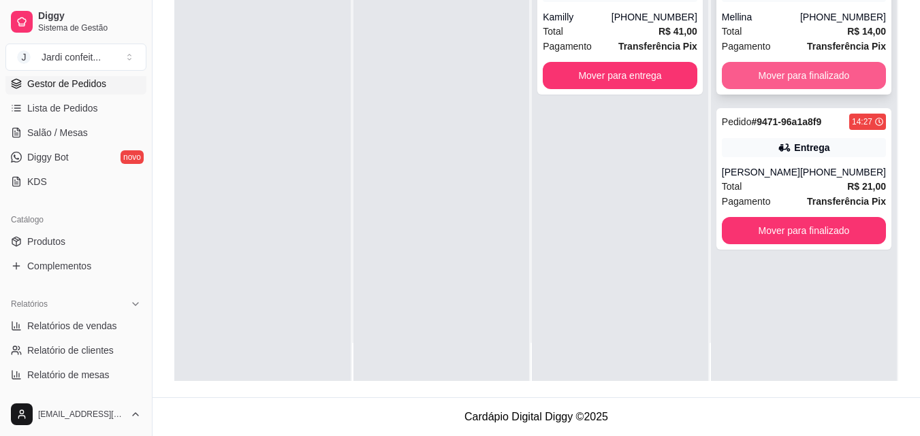
click at [784, 78] on button "Mover para finalizado" at bounding box center [803, 75] width 164 height 27
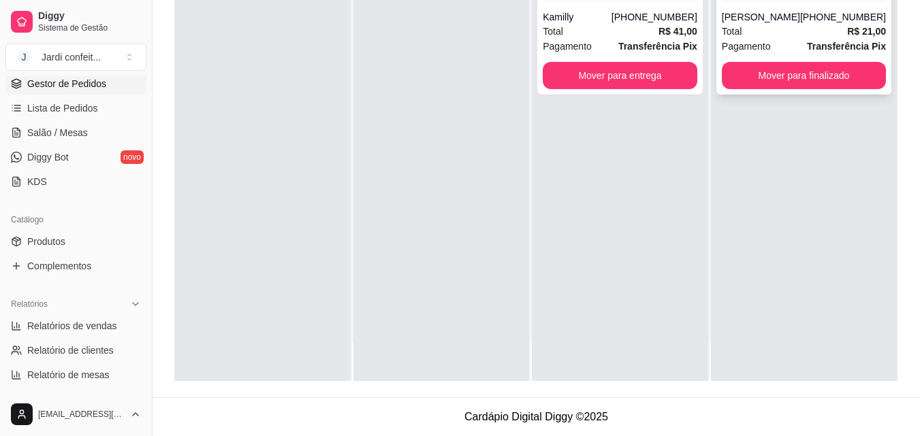
click at [794, 95] on div "Pedido # 9471-96a1a8f9 14:27 Entrega [PERSON_NAME] [PHONE_NUMBER] Total R$ 21,0…" at bounding box center [803, 24] width 175 height 142
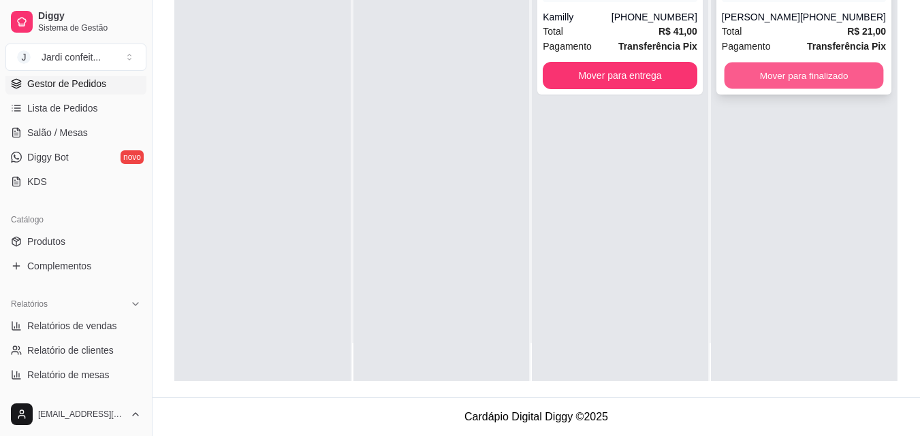
click at [802, 89] on button "Mover para finalizado" at bounding box center [803, 76] width 159 height 27
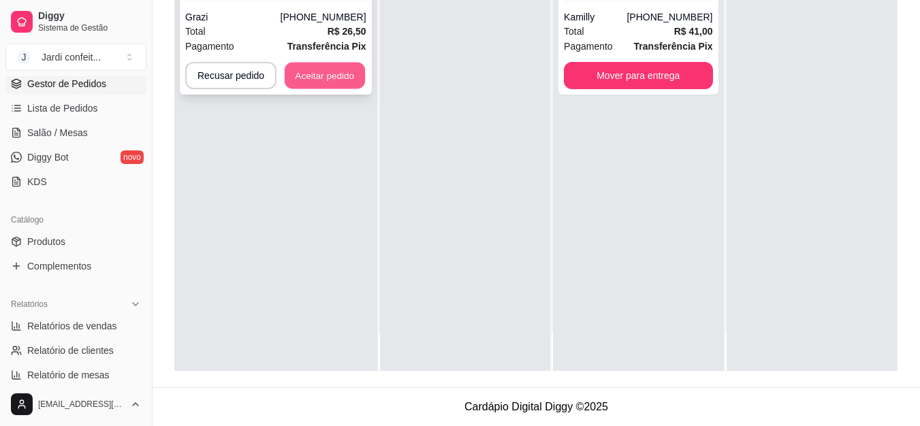
click at [304, 67] on button "Aceitar pedido" at bounding box center [325, 76] width 80 height 27
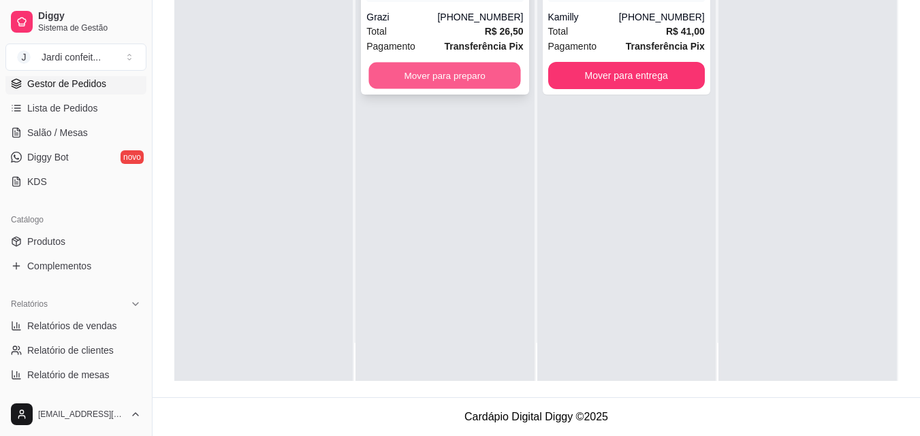
click at [400, 71] on button "Mover para preparo" at bounding box center [445, 76] width 152 height 27
click at [400, 71] on button "Mover para preparo" at bounding box center [444, 75] width 157 height 27
click at [400, 71] on button "Mover para preparo" at bounding box center [445, 76] width 152 height 27
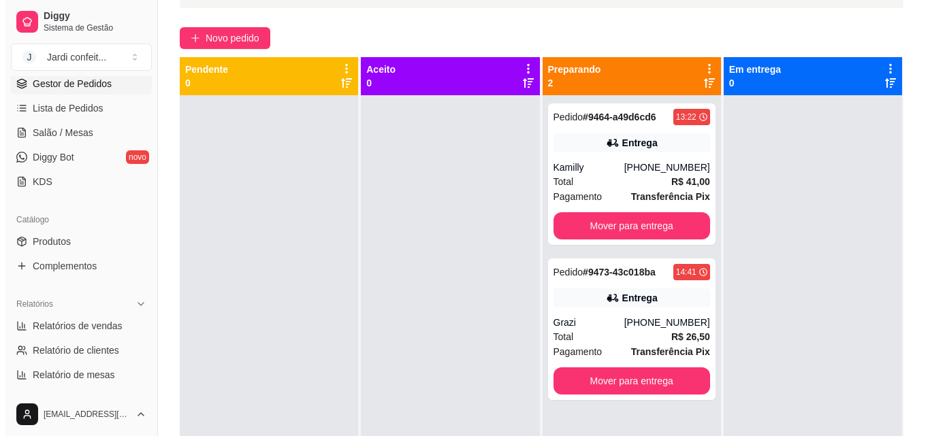
scroll to position [71, 0]
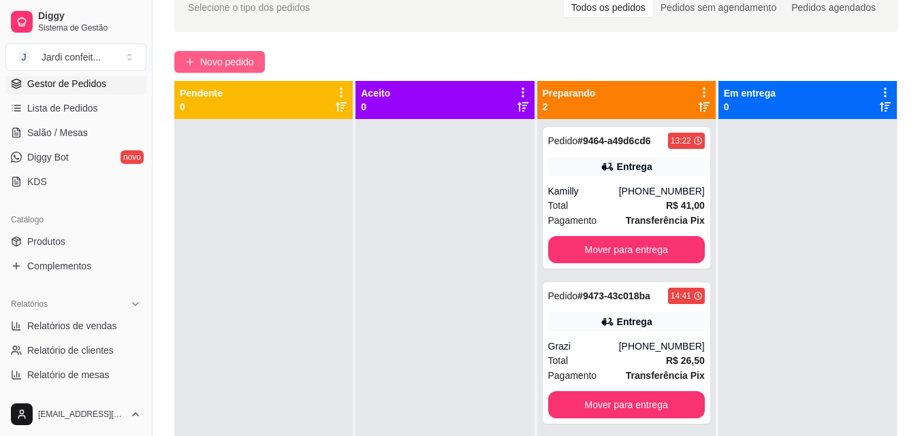
click at [233, 58] on span "Novo pedido" at bounding box center [227, 61] width 54 height 15
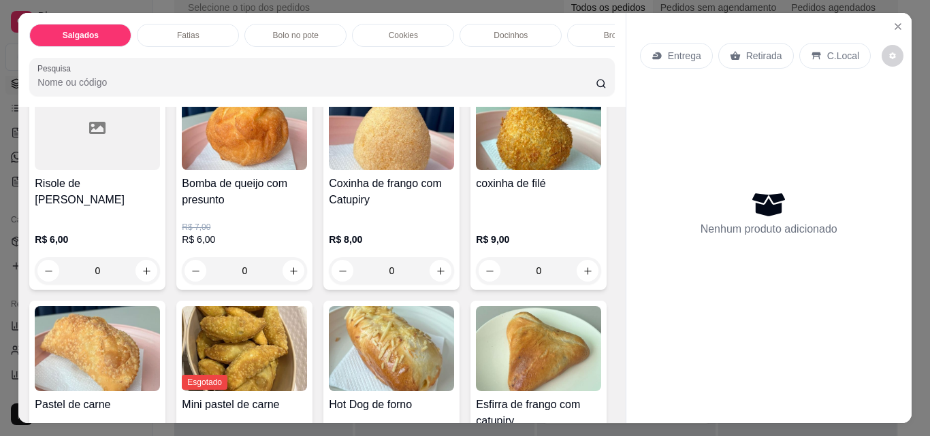
scroll to position [136, 0]
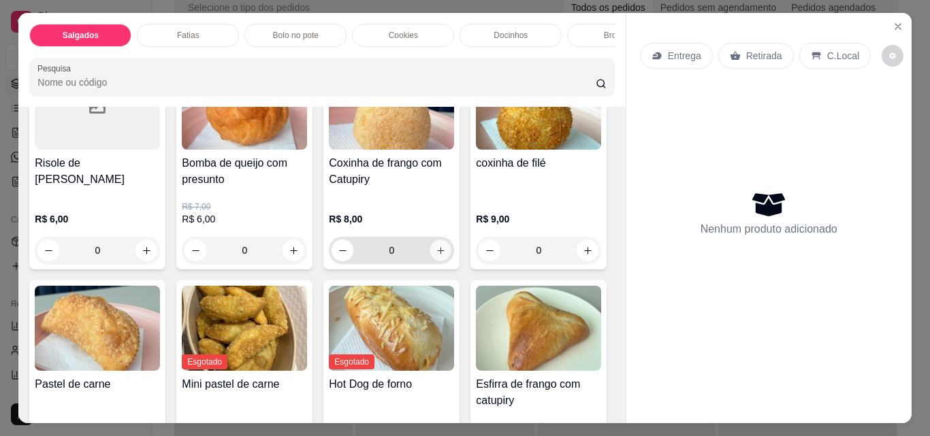
click at [436, 254] on icon "increase-product-quantity" at bounding box center [441, 251] width 10 height 10
type input "2"
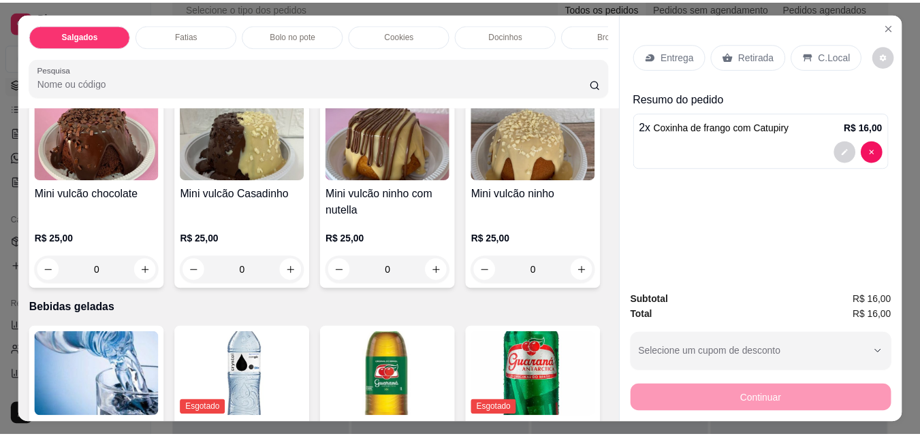
scroll to position [2586, 0]
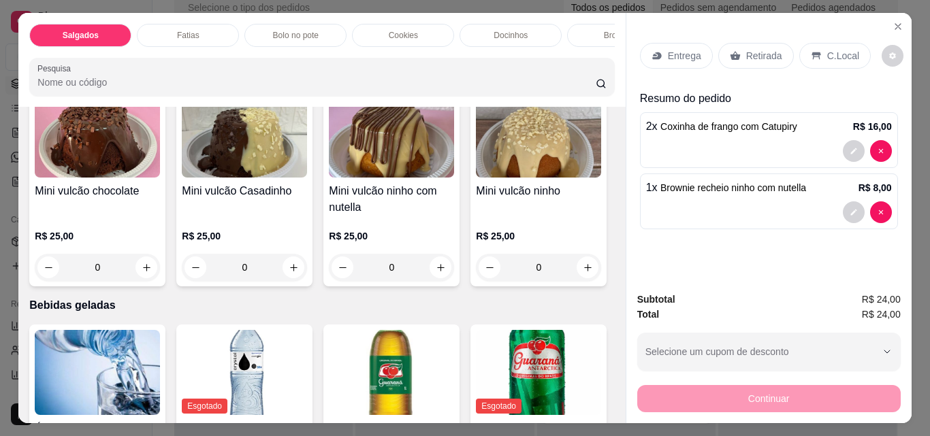
type input "2"
click at [758, 49] on p "Retirada" at bounding box center [764, 56] width 36 height 14
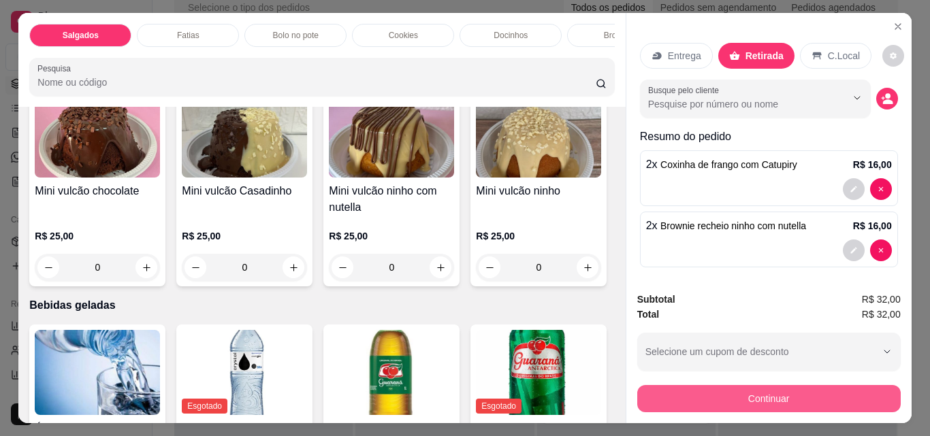
click at [783, 393] on button "Continuar" at bounding box center [768, 398] width 263 height 27
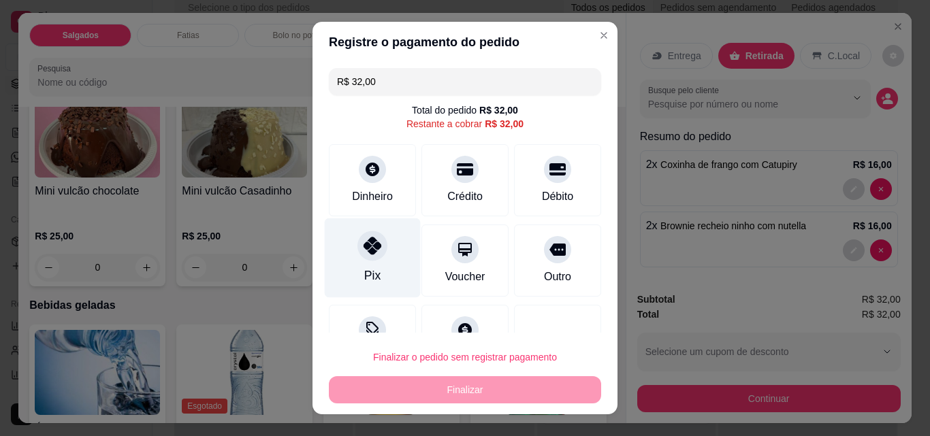
click at [386, 255] on div "Pix" at bounding box center [373, 258] width 96 height 80
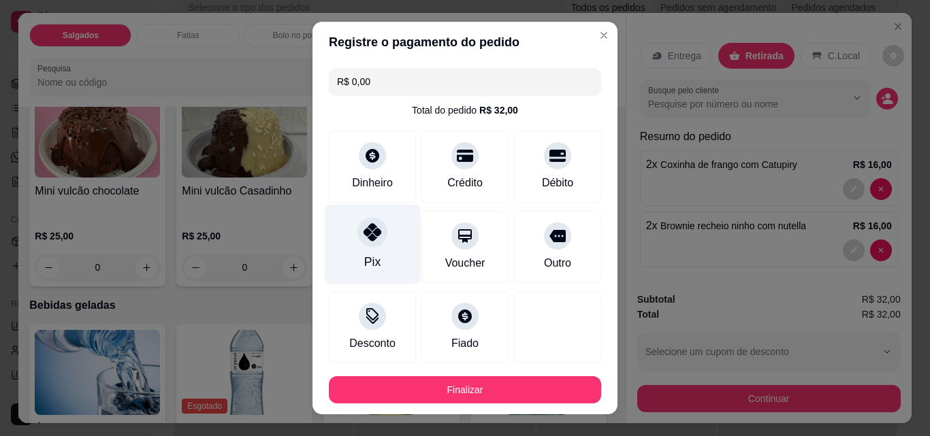
type input "R$ 0,00"
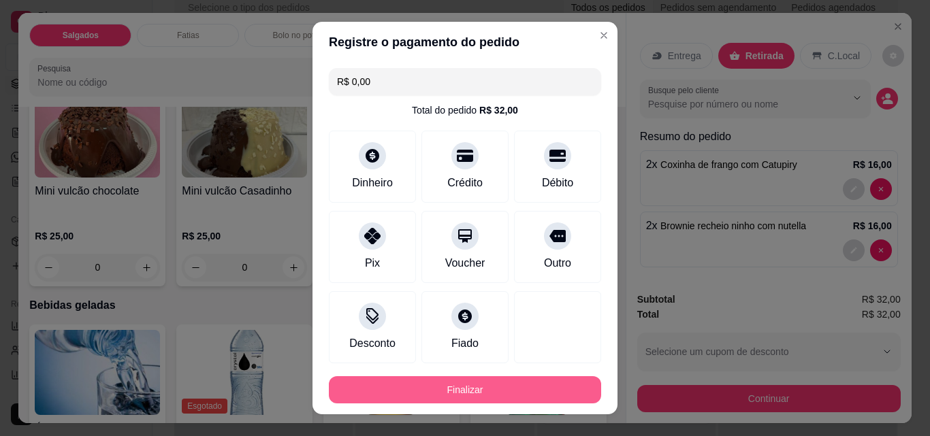
click at [486, 389] on button "Finalizar" at bounding box center [465, 389] width 272 height 27
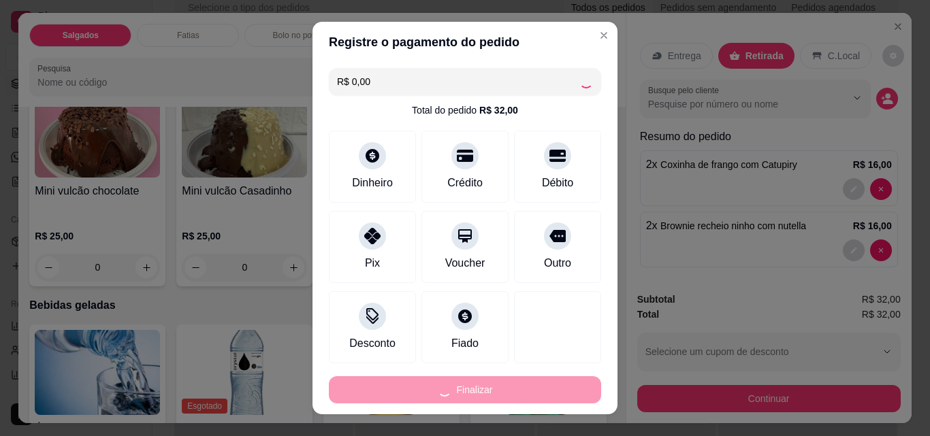
type input "0"
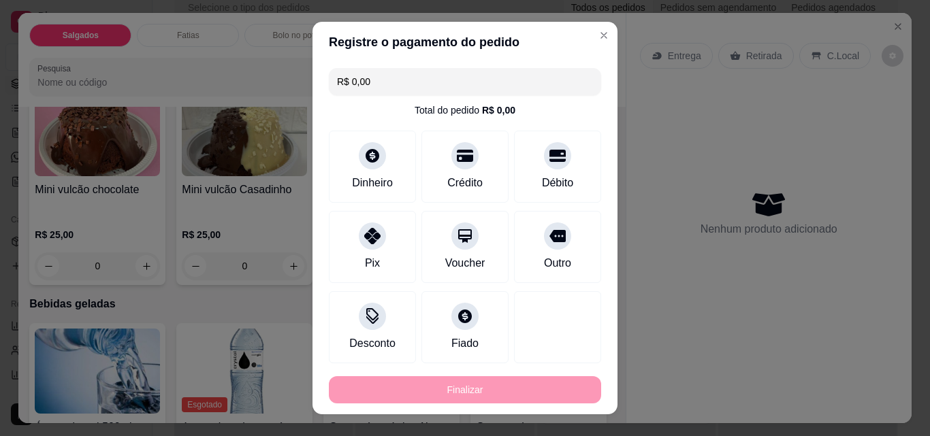
type input "-R$ 32,00"
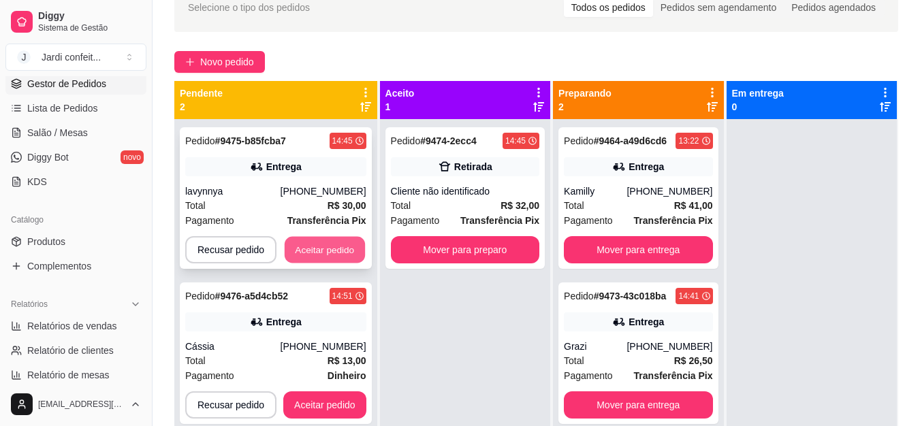
click at [348, 241] on button "Aceitar pedido" at bounding box center [325, 250] width 80 height 27
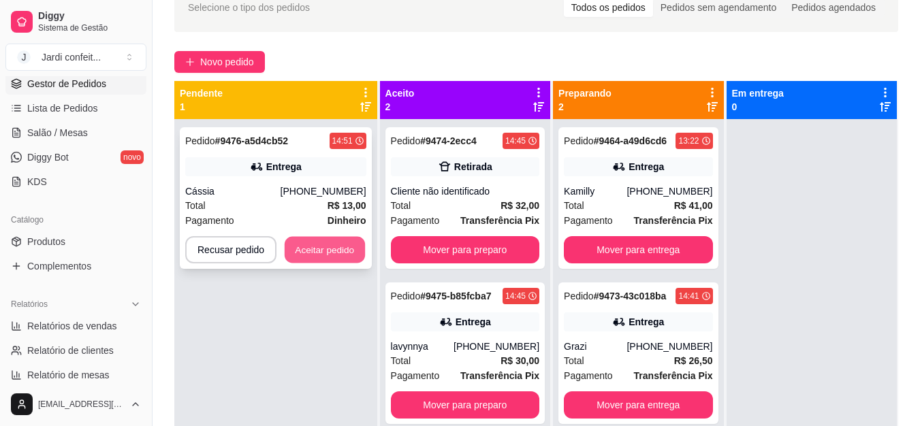
click at [349, 242] on button "Aceitar pedido" at bounding box center [325, 250] width 80 height 27
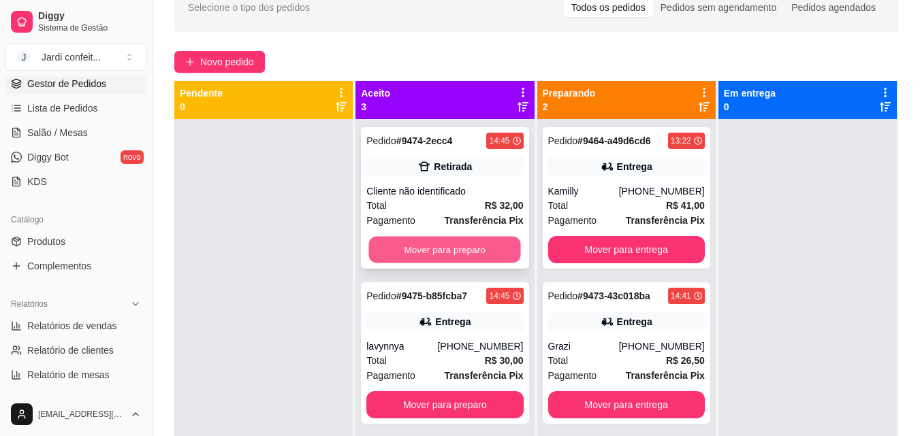
click at [428, 250] on button "Mover para preparo" at bounding box center [445, 250] width 152 height 27
click at [429, 253] on button "Mover para preparo" at bounding box center [445, 250] width 152 height 27
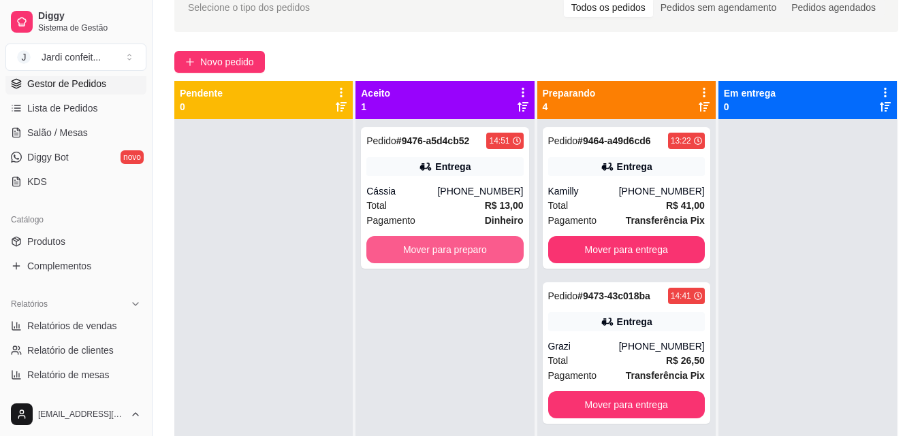
click at [429, 253] on button "Mover para preparo" at bounding box center [444, 249] width 157 height 27
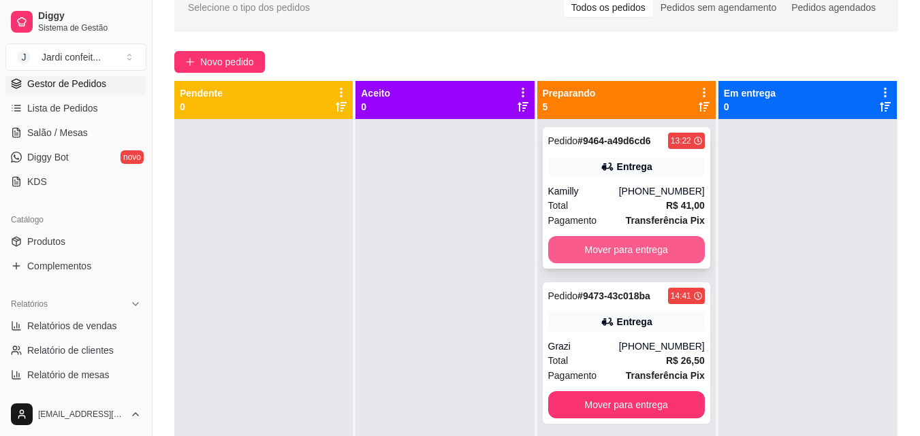
click at [583, 247] on button "Mover para entrega" at bounding box center [626, 249] width 157 height 27
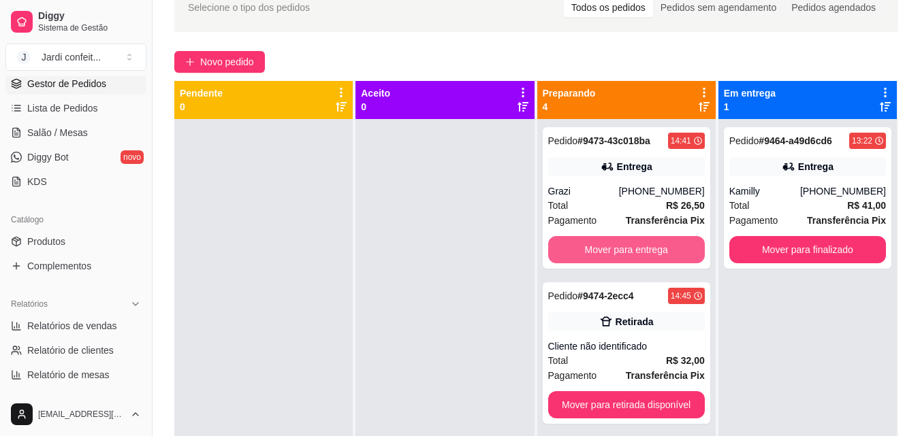
click at [582, 248] on button "Mover para entrega" at bounding box center [626, 249] width 157 height 27
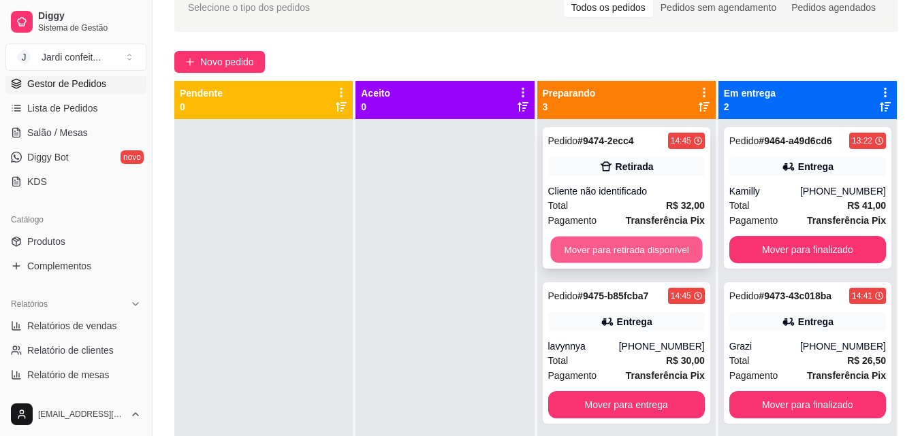
click at [584, 248] on button "Mover para retirada disponível" at bounding box center [626, 250] width 152 height 27
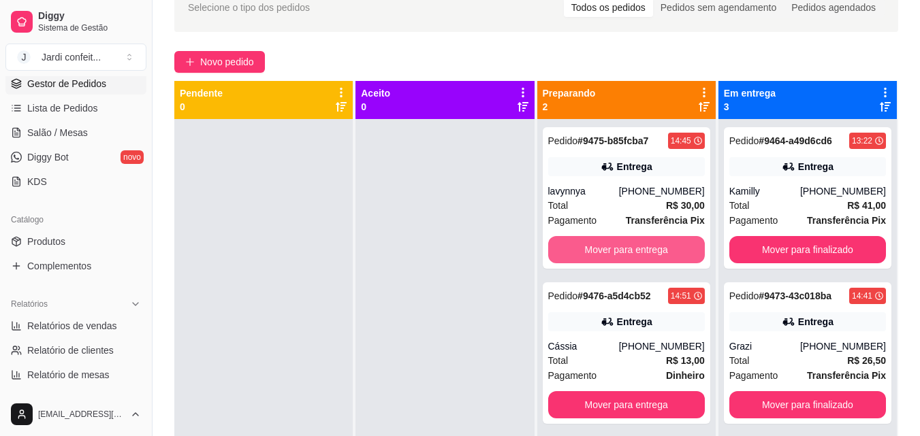
click at [584, 248] on button "Mover para entrega" at bounding box center [626, 249] width 157 height 27
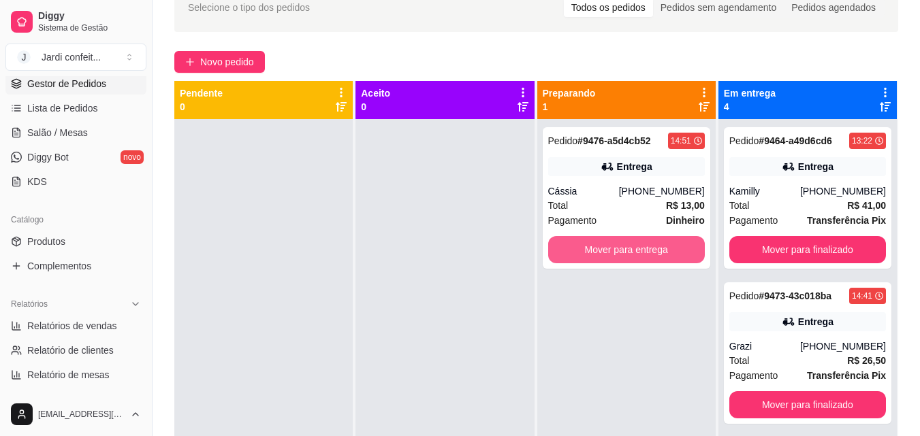
click at [584, 248] on button "Mover para entrega" at bounding box center [626, 249] width 157 height 27
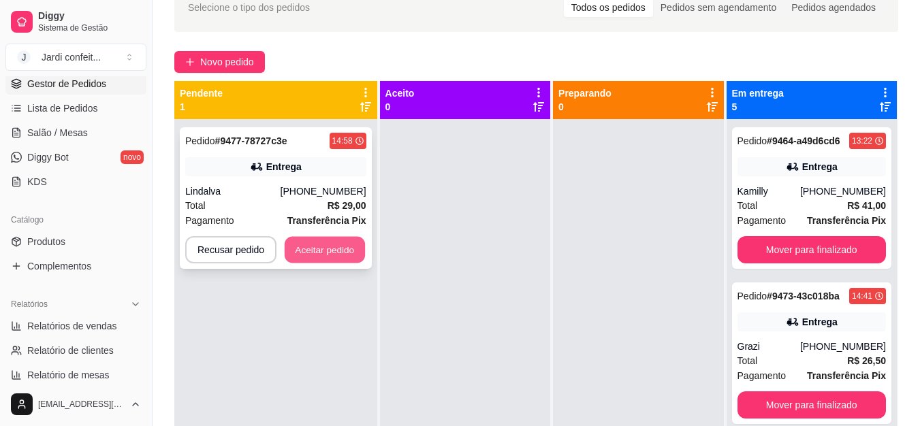
click at [348, 255] on button "Aceitar pedido" at bounding box center [325, 250] width 80 height 27
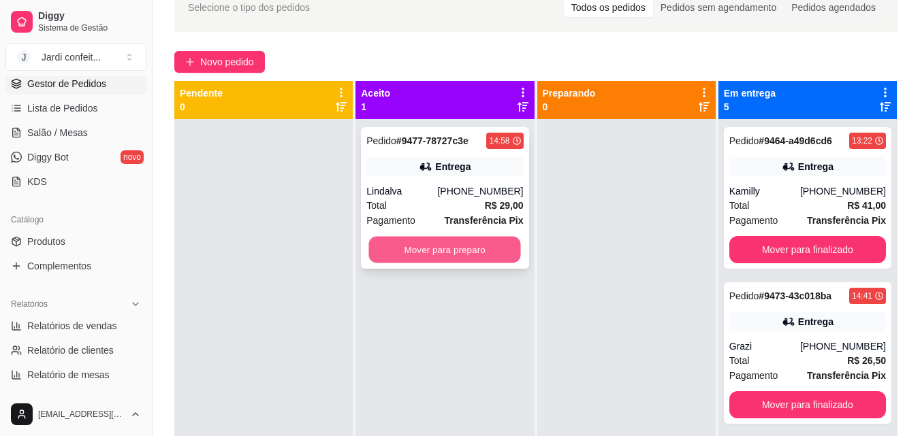
click at [415, 253] on button "Mover para preparo" at bounding box center [445, 250] width 152 height 27
click at [415, 253] on button "Mover para preparo" at bounding box center [444, 249] width 157 height 27
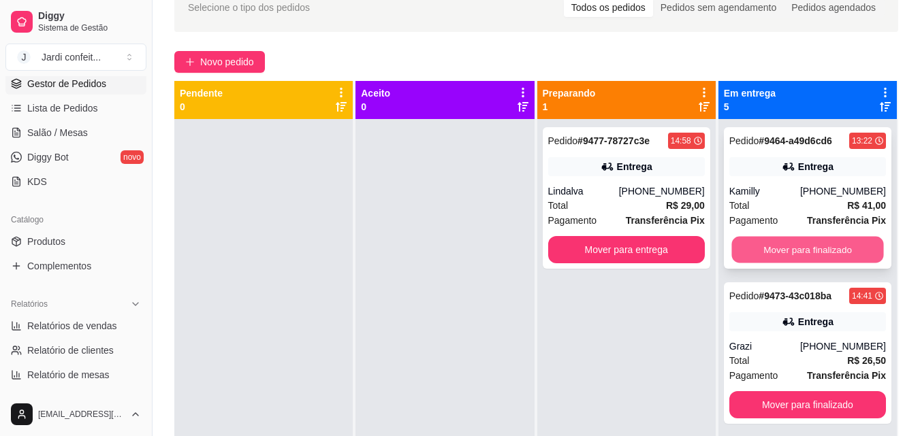
click at [794, 256] on button "Mover para finalizado" at bounding box center [807, 250] width 152 height 27
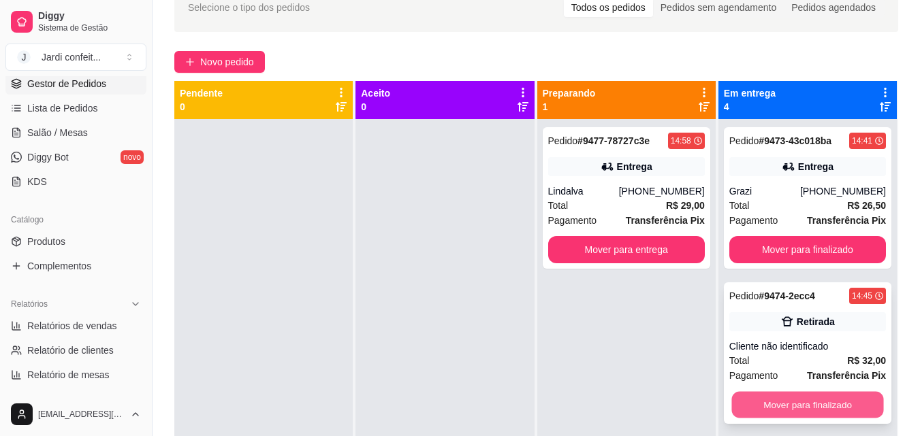
click at [794, 405] on button "Mover para finalizado" at bounding box center [807, 405] width 152 height 27
click at [829, 416] on button "Mover para finalizado" at bounding box center [807, 405] width 152 height 27
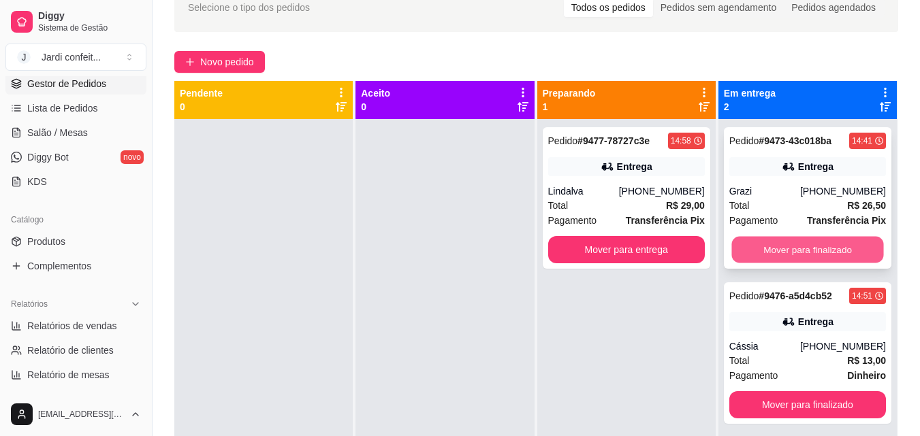
click at [809, 243] on button "Mover para finalizado" at bounding box center [807, 250] width 152 height 27
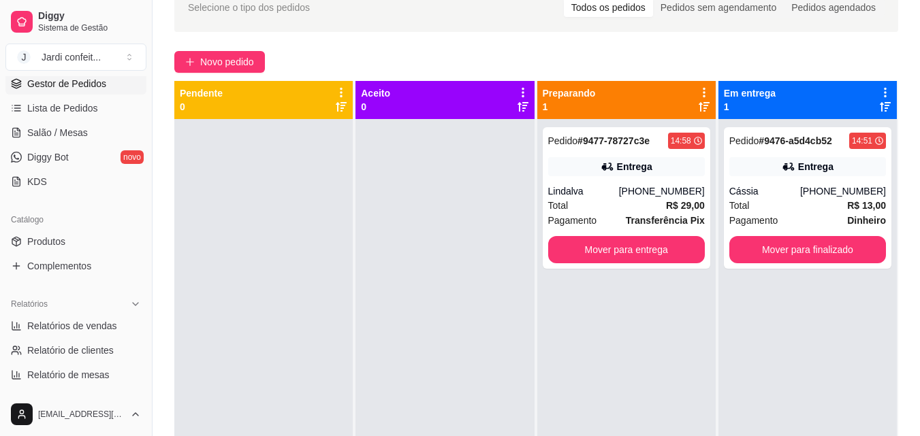
click at [848, 381] on div "Pedido # 9476-a5d4cb52 14:51 Entrega Cássia [PHONE_NUMBER] Total R$ 13,00 Pagam…" at bounding box center [807, 337] width 178 height 436
click at [795, 193] on div "Cássia" at bounding box center [764, 191] width 71 height 14
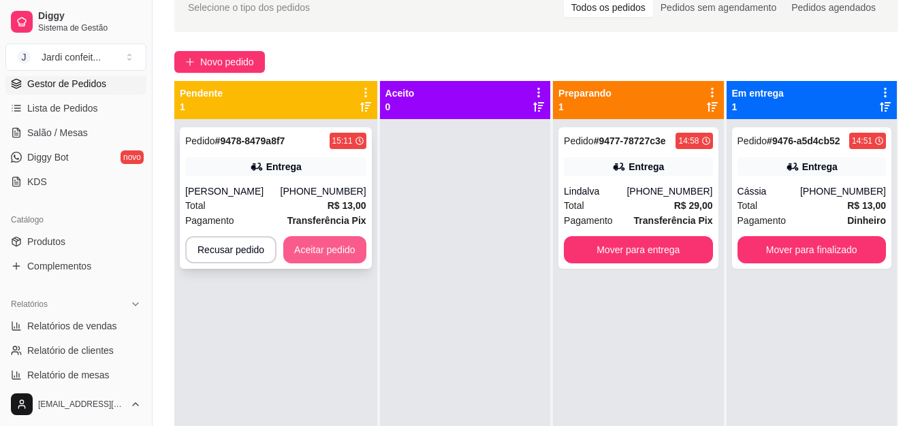
click at [343, 248] on button "Aceitar pedido" at bounding box center [324, 249] width 83 height 27
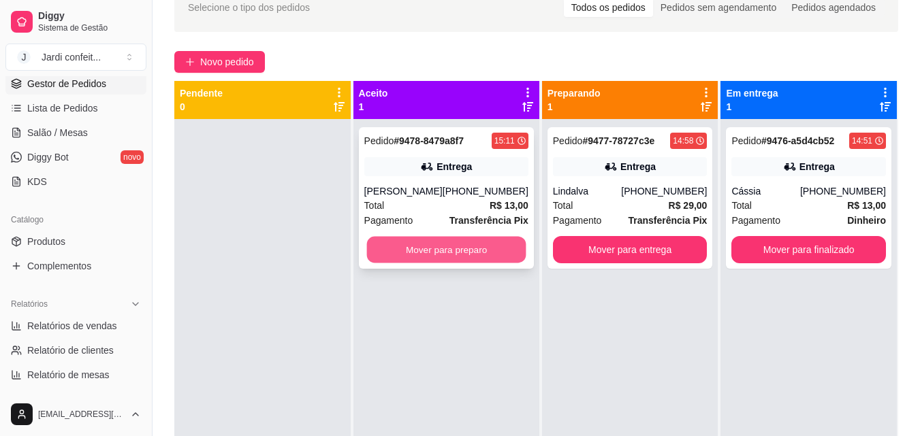
click at [494, 255] on button "Mover para preparo" at bounding box center [445, 250] width 159 height 27
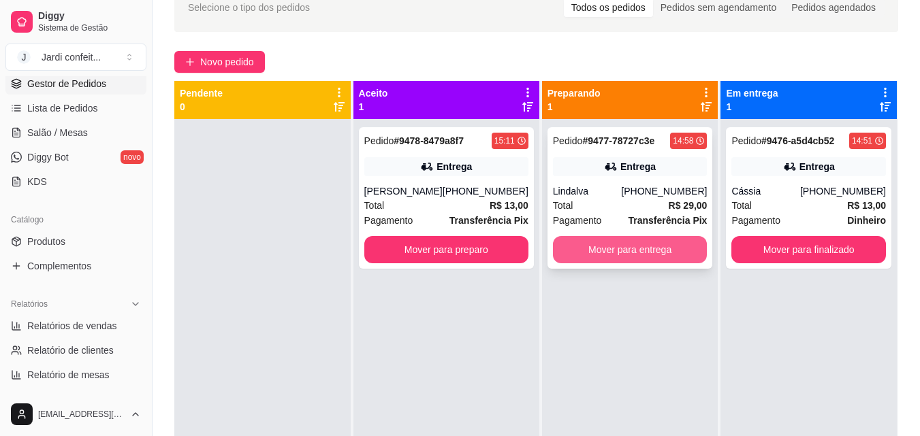
click at [585, 251] on button "Mover para entrega" at bounding box center [630, 249] width 155 height 27
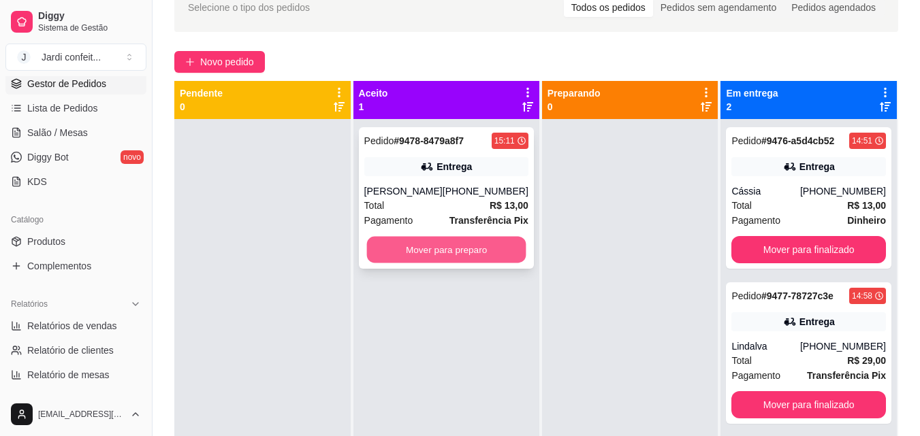
click at [505, 240] on button "Mover para preparo" at bounding box center [445, 250] width 159 height 27
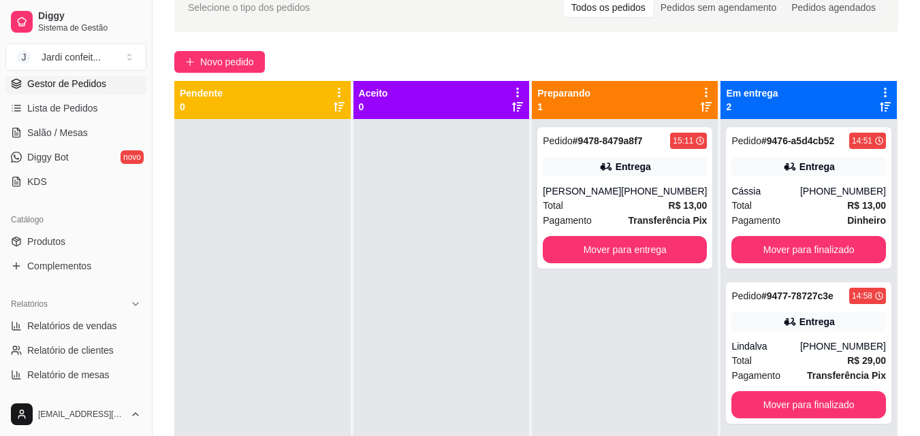
drag, startPoint x: 451, startPoint y: 51, endPoint x: 385, endPoint y: 297, distance: 255.1
click at [400, 21] on div "Selecione o tipo dos pedidos Todos os pedidos Pedidos sem agendamento Pedidos a…" at bounding box center [535, 254] width 767 height 559
click at [420, 221] on div at bounding box center [441, 337] width 176 height 436
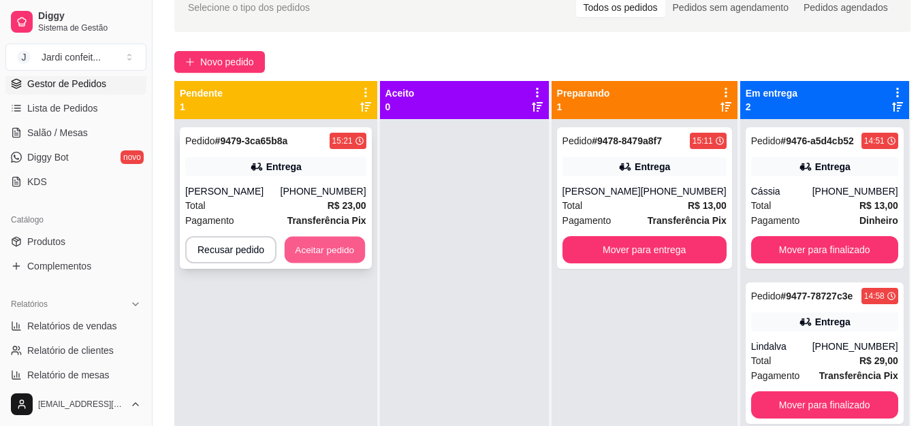
click at [338, 244] on button "Aceitar pedido" at bounding box center [325, 250] width 80 height 27
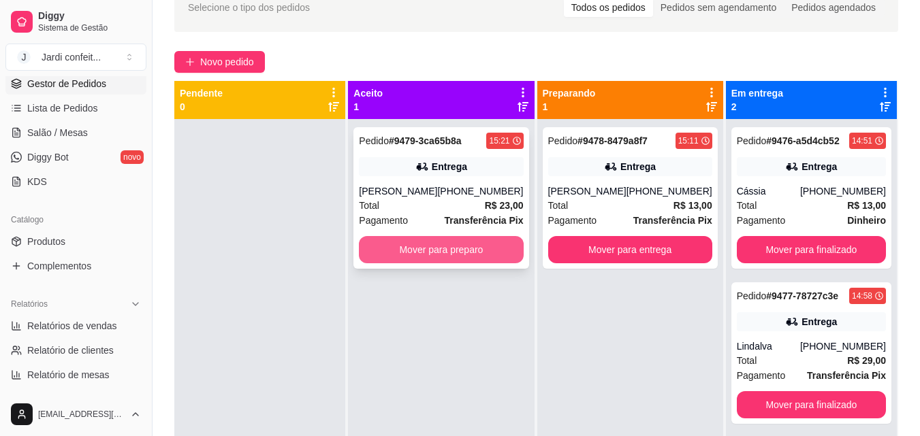
click at [398, 248] on button "Mover para preparo" at bounding box center [441, 249] width 164 height 27
click at [480, 246] on button "Mover para preparo" at bounding box center [441, 249] width 164 height 27
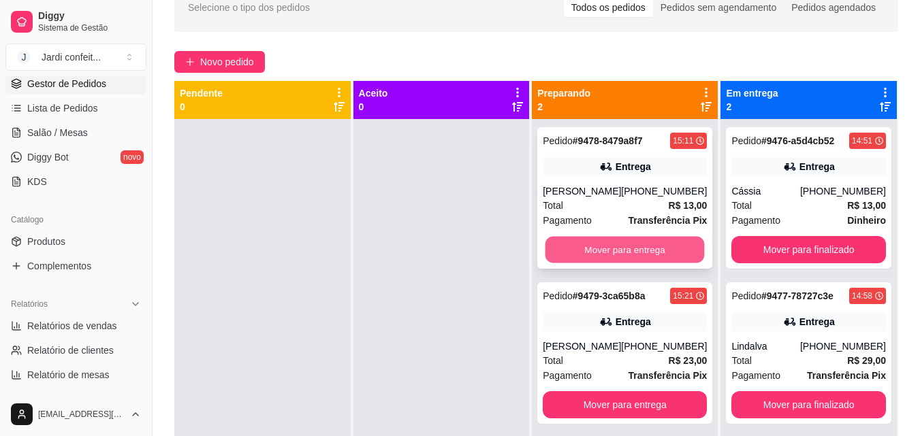
click at [561, 246] on button "Mover para entrega" at bounding box center [624, 250] width 159 height 27
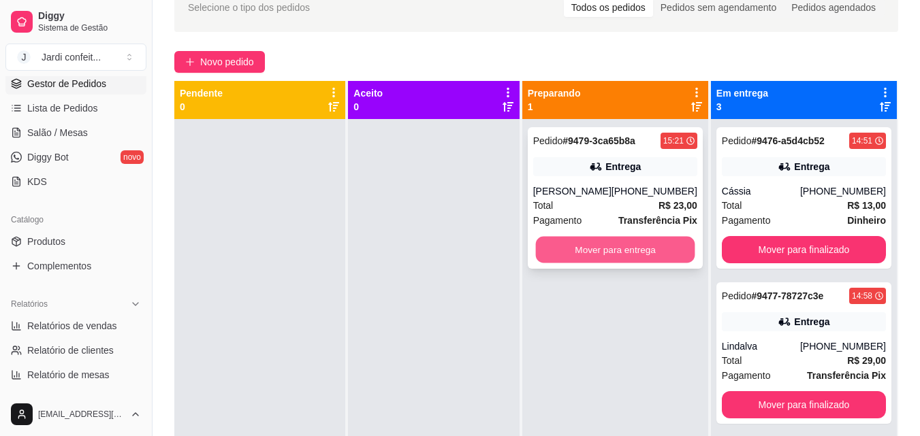
click at [589, 245] on button "Mover para entrega" at bounding box center [614, 250] width 159 height 27
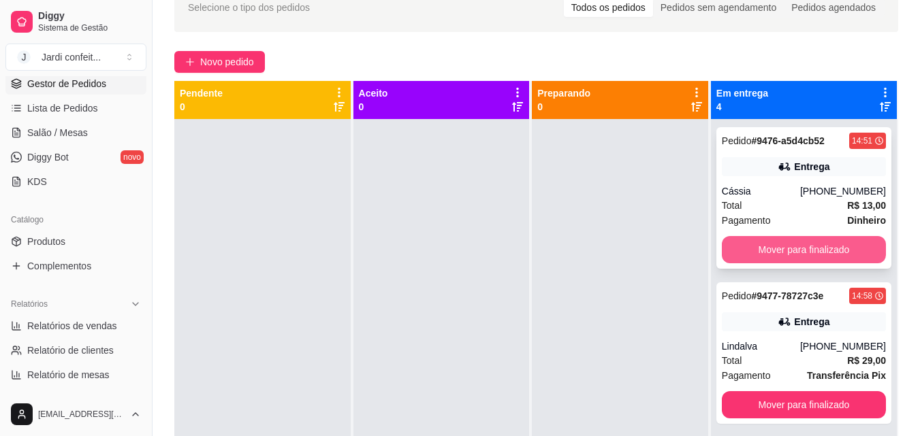
click at [812, 243] on button "Mover para finalizado" at bounding box center [803, 249] width 164 height 27
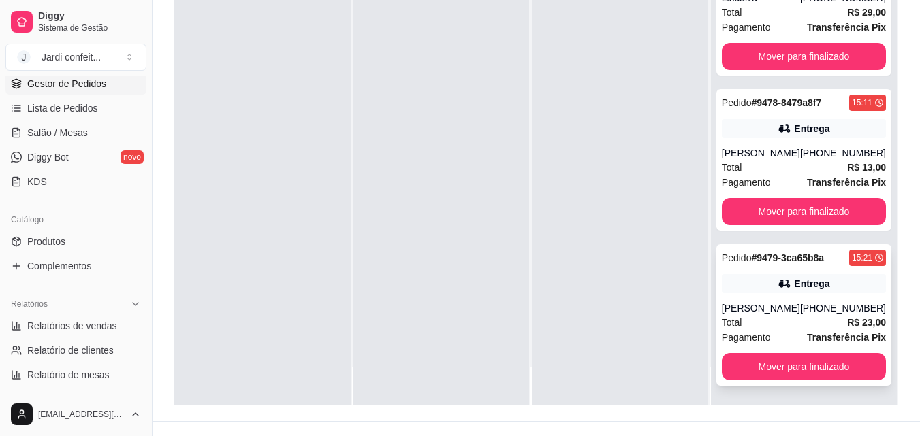
scroll to position [208, 0]
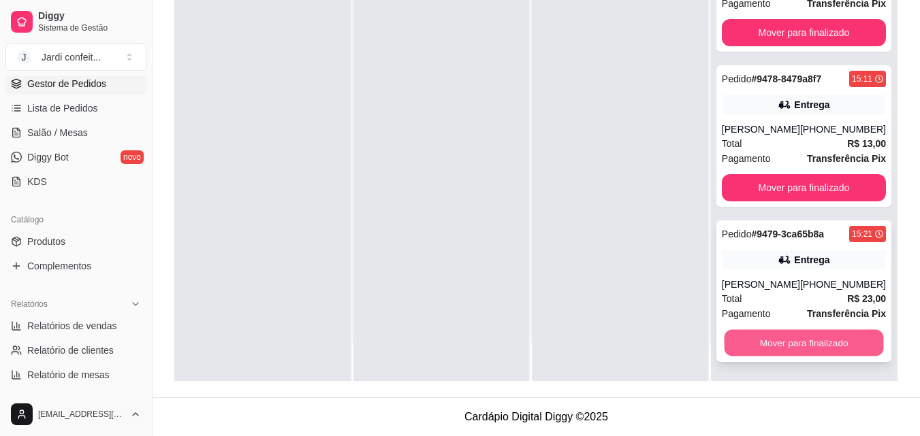
click at [800, 342] on button "Mover para finalizado" at bounding box center [803, 343] width 159 height 27
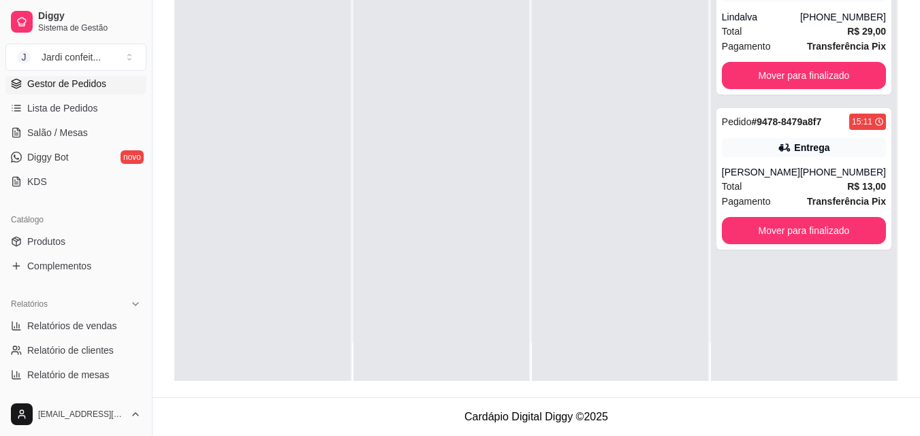
scroll to position [0, 0]
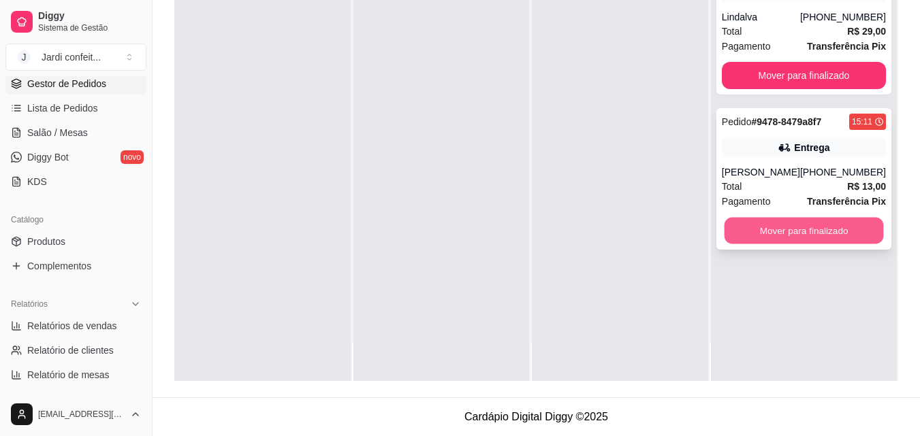
click at [749, 237] on button "Mover para finalizado" at bounding box center [803, 231] width 159 height 27
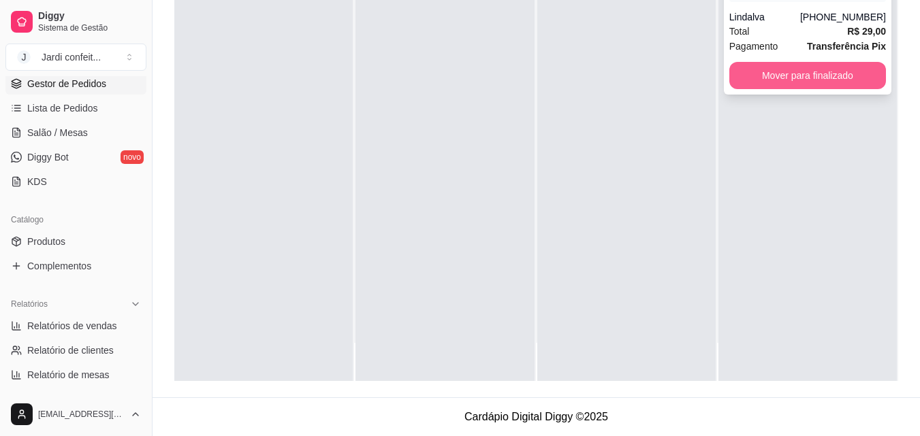
click at [841, 73] on button "Mover para finalizado" at bounding box center [807, 75] width 157 height 27
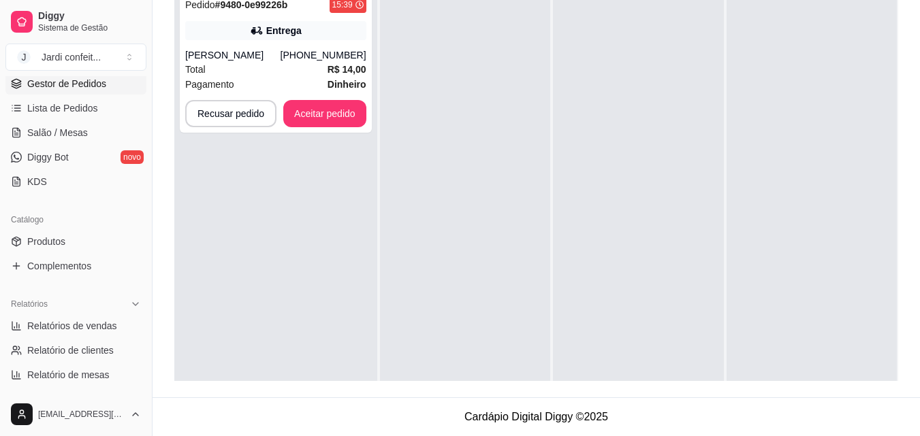
click at [842, 75] on div at bounding box center [811, 201] width 170 height 436
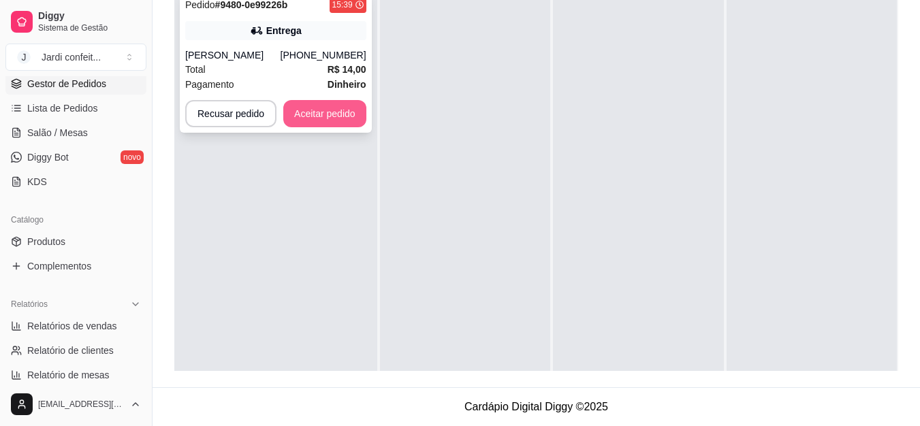
click at [314, 112] on button "Aceitar pedido" at bounding box center [324, 113] width 83 height 27
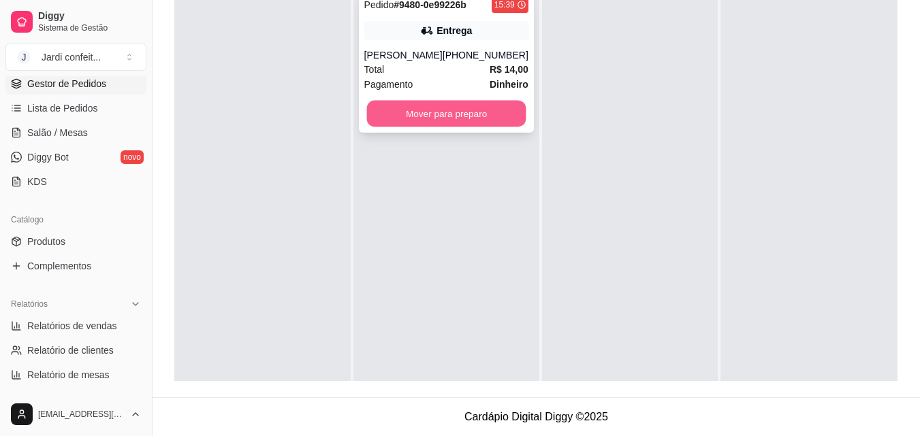
click at [470, 109] on button "Mover para preparo" at bounding box center [445, 114] width 159 height 27
click at [470, 110] on button "Mover para preparo" at bounding box center [446, 113] width 164 height 27
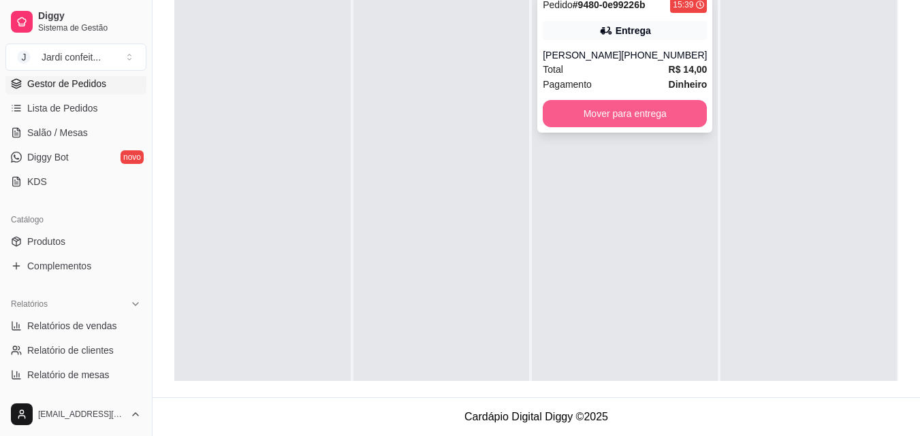
click at [637, 122] on button "Mover para entrega" at bounding box center [624, 113] width 164 height 27
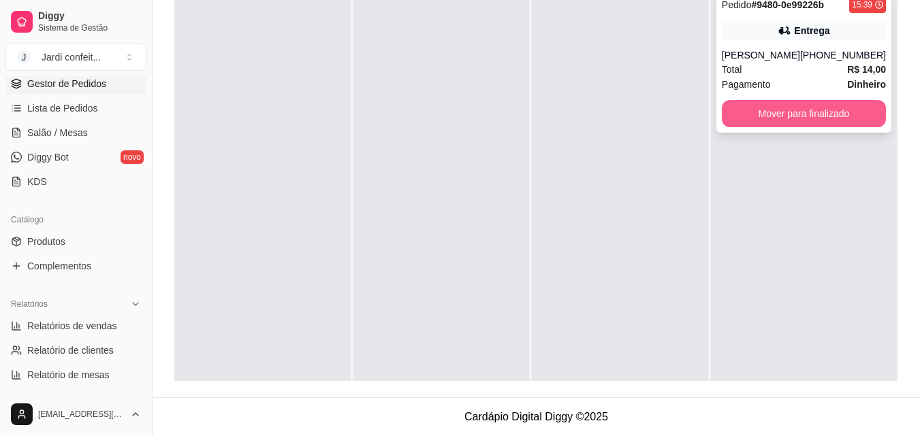
click at [803, 110] on button "Mover para finalizado" at bounding box center [803, 113] width 164 height 27
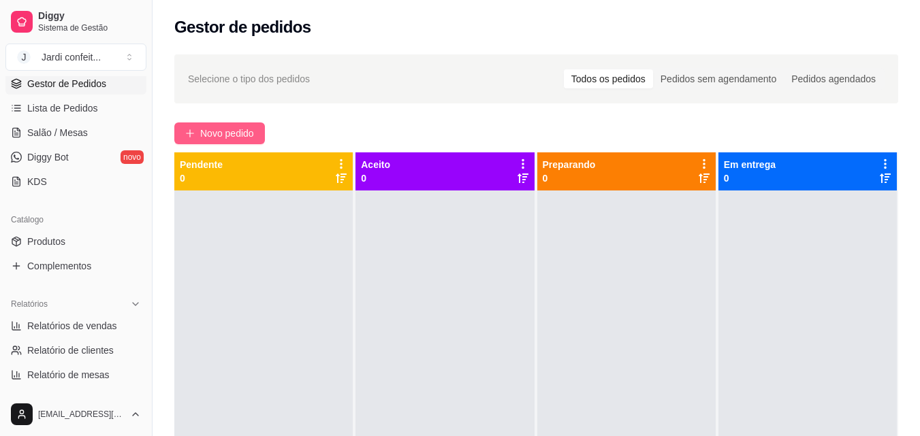
click at [221, 131] on span "Novo pedido" at bounding box center [227, 133] width 54 height 15
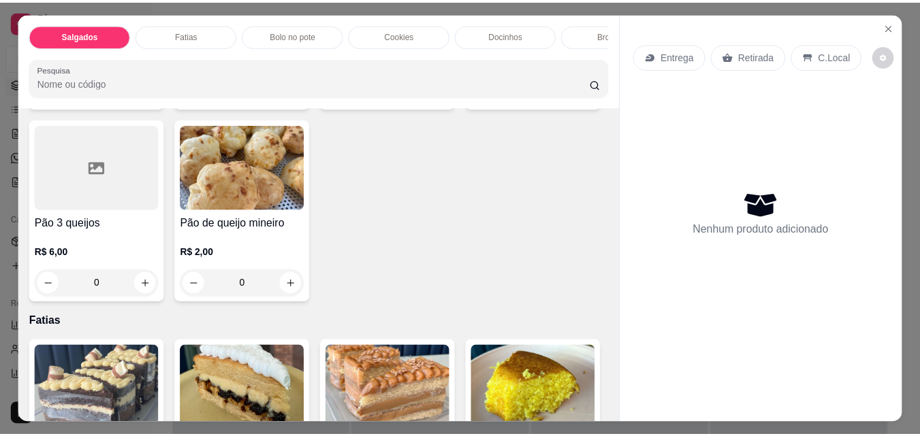
scroll to position [613, 0]
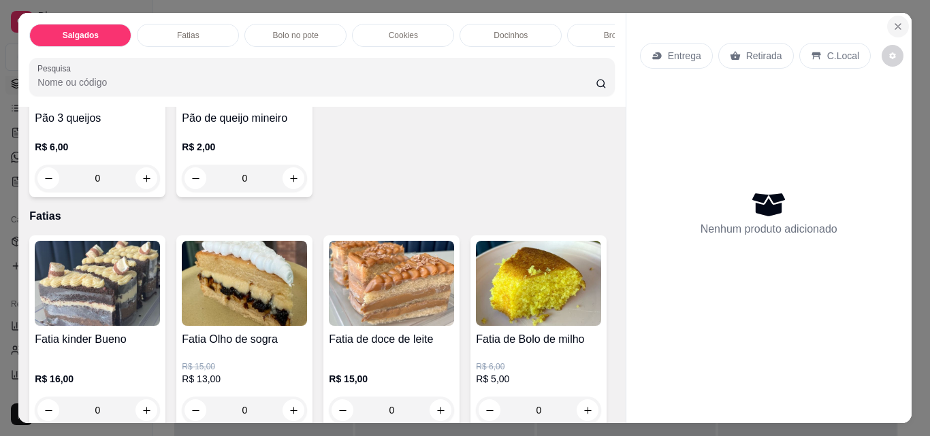
click at [895, 24] on icon "Close" at bounding box center [897, 26] width 5 height 5
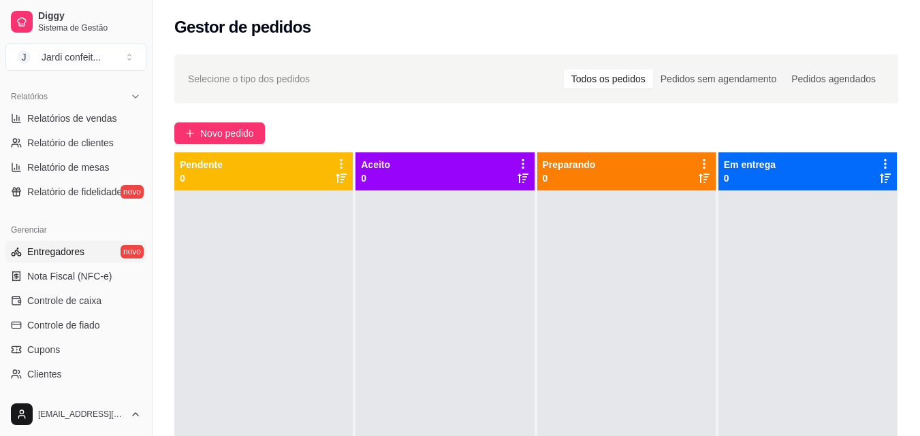
scroll to position [476, 0]
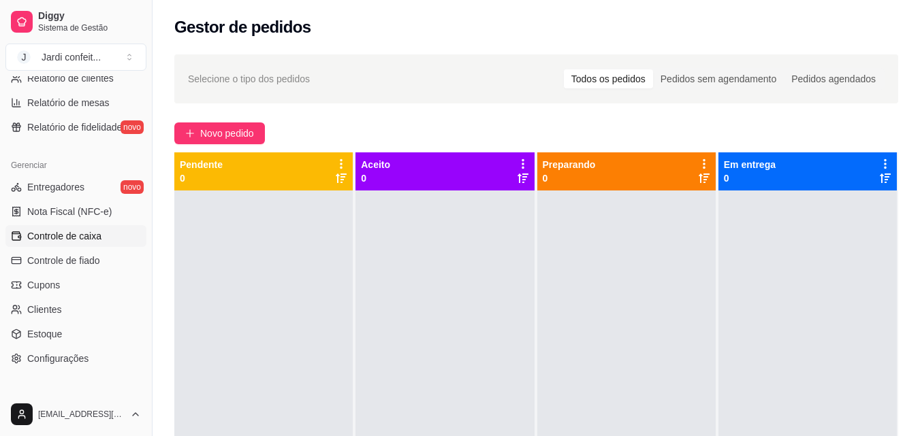
click at [88, 229] on span "Controle de caixa" at bounding box center [64, 236] width 74 height 14
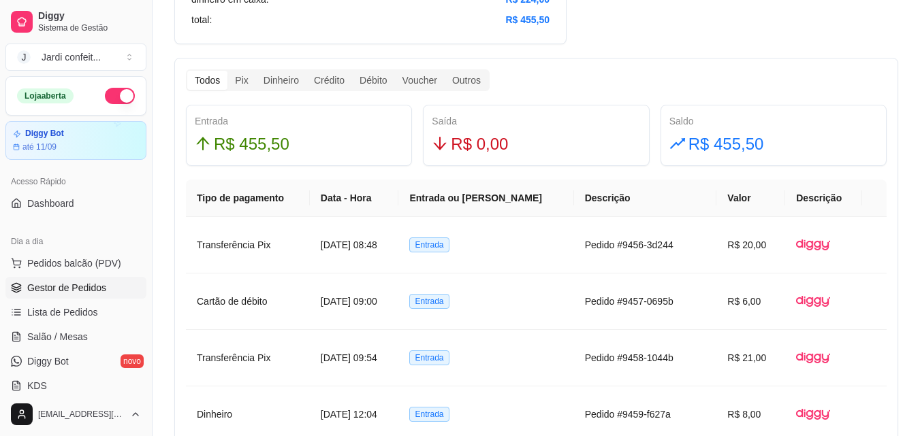
click at [102, 293] on span "Gestor de Pedidos" at bounding box center [66, 288] width 79 height 14
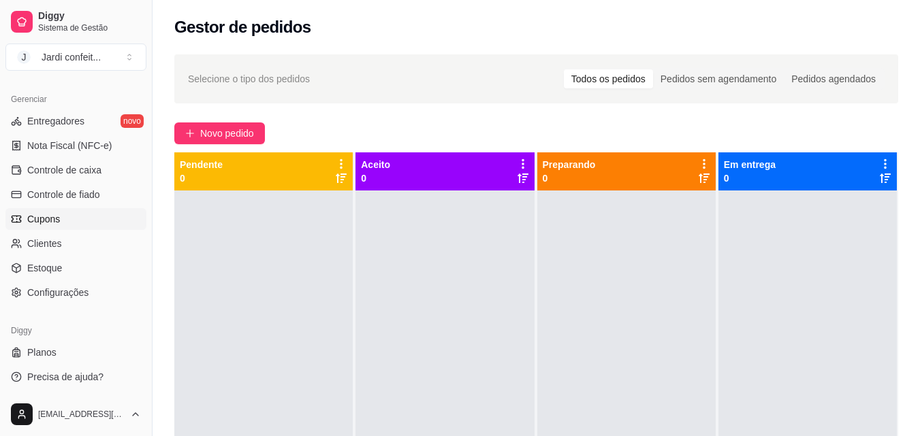
scroll to position [543, 0]
click at [84, 165] on span "Controle de caixa" at bounding box center [64, 170] width 74 height 14
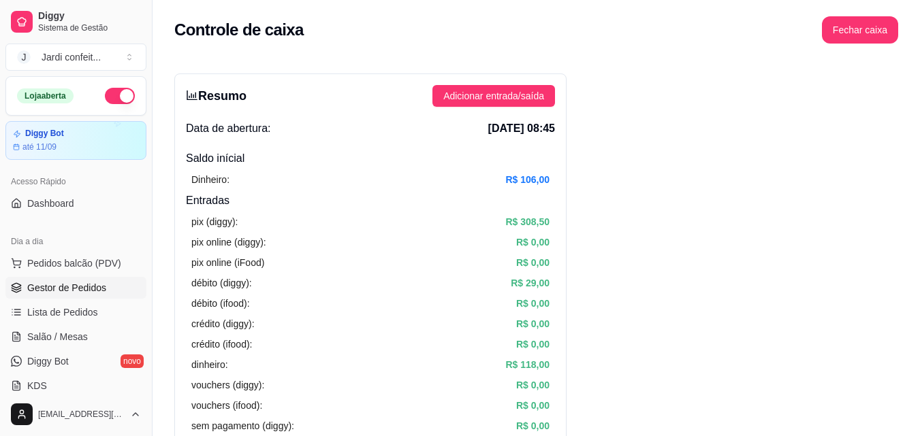
click at [83, 288] on span "Gestor de Pedidos" at bounding box center [66, 288] width 79 height 14
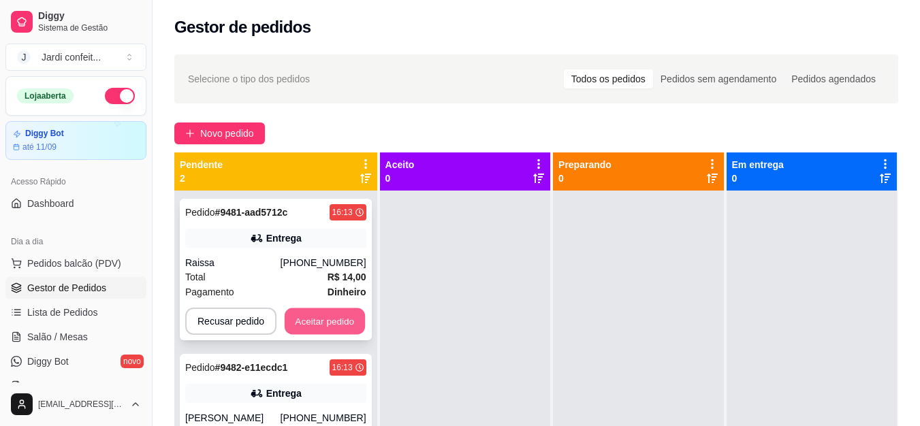
click at [306, 316] on button "Aceitar pedido" at bounding box center [325, 321] width 80 height 27
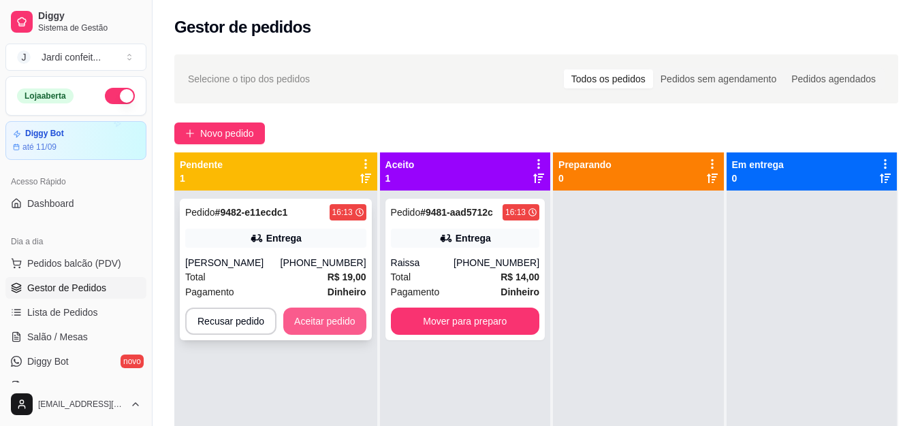
click at [348, 319] on button "Aceitar pedido" at bounding box center [324, 321] width 83 height 27
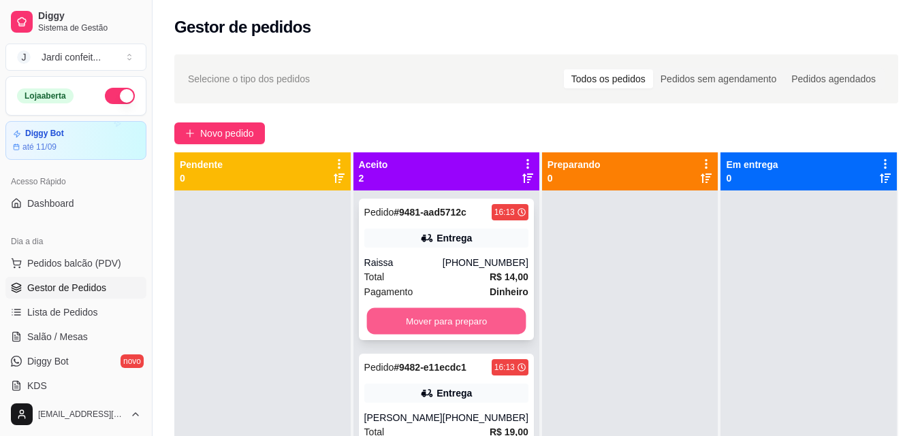
click at [488, 327] on button "Mover para preparo" at bounding box center [445, 321] width 159 height 27
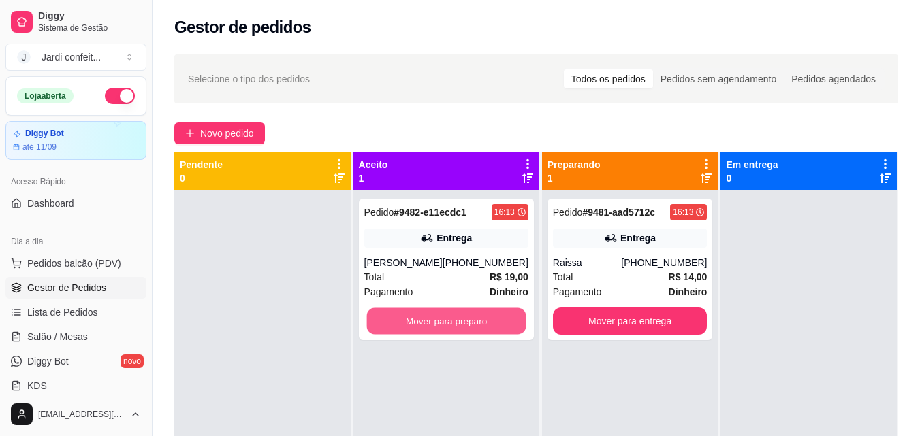
click at [487, 326] on button "Mover para preparo" at bounding box center [445, 321] width 159 height 27
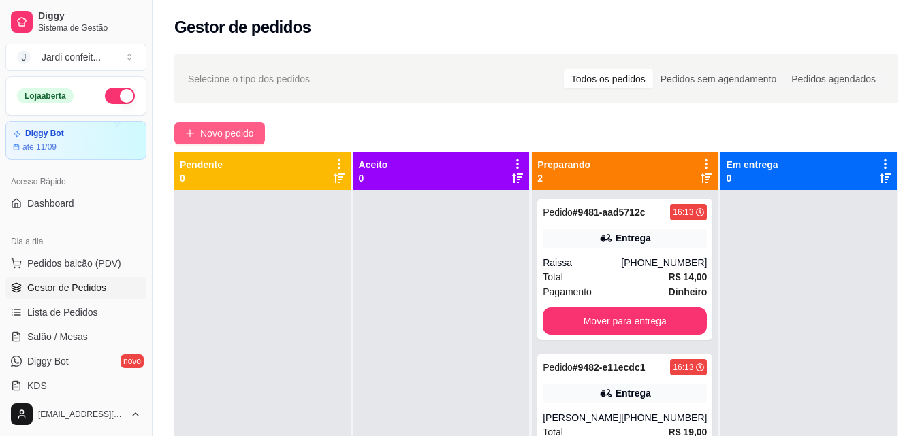
click at [240, 129] on span "Novo pedido" at bounding box center [227, 133] width 54 height 15
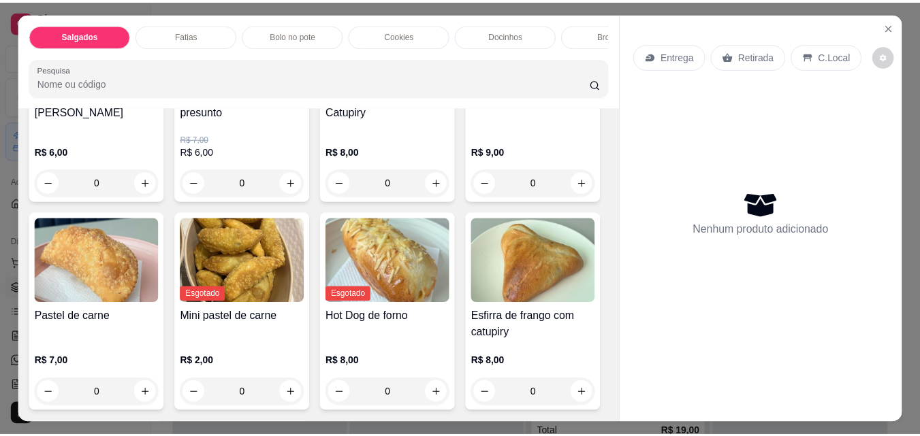
scroll to position [408, 0]
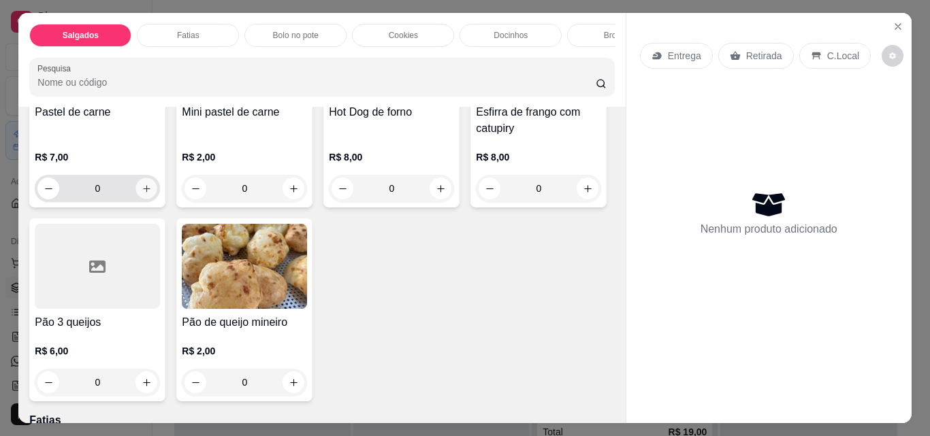
click at [152, 184] on icon "increase-product-quantity" at bounding box center [147, 189] width 10 height 10
type input "1"
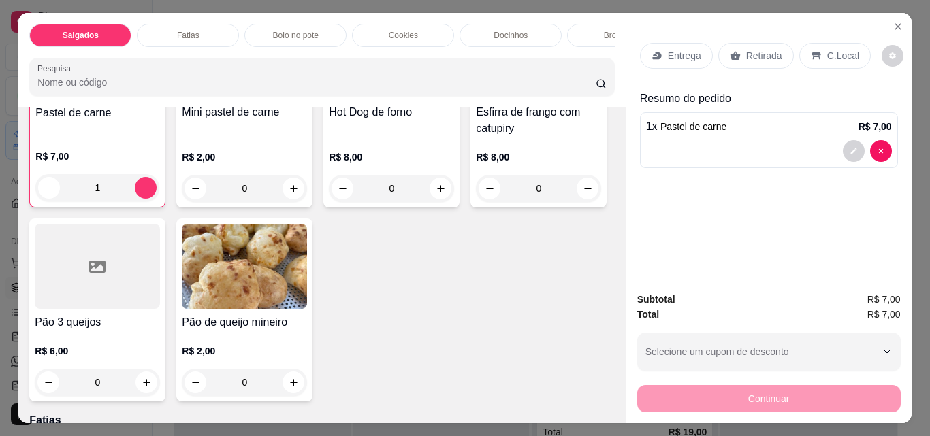
click at [757, 50] on p "Retirada" at bounding box center [764, 56] width 36 height 14
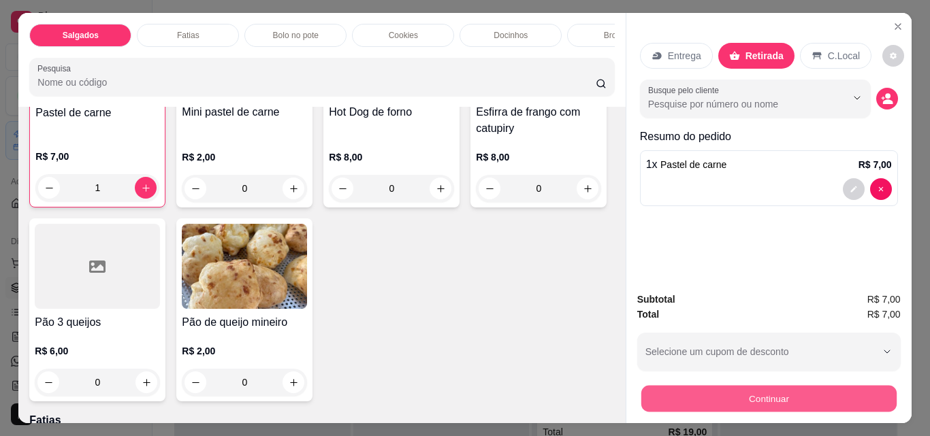
click at [725, 389] on button "Continuar" at bounding box center [767, 398] width 255 height 27
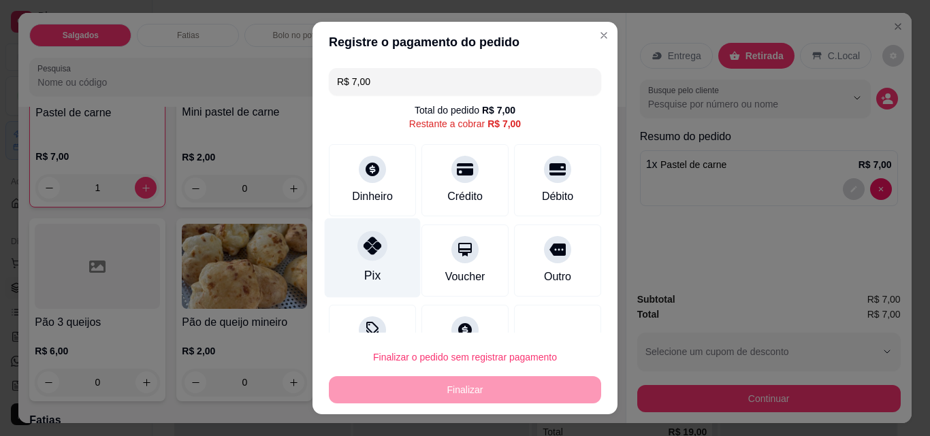
click at [383, 268] on div "Pix" at bounding box center [373, 258] width 96 height 80
type input "R$ 0,00"
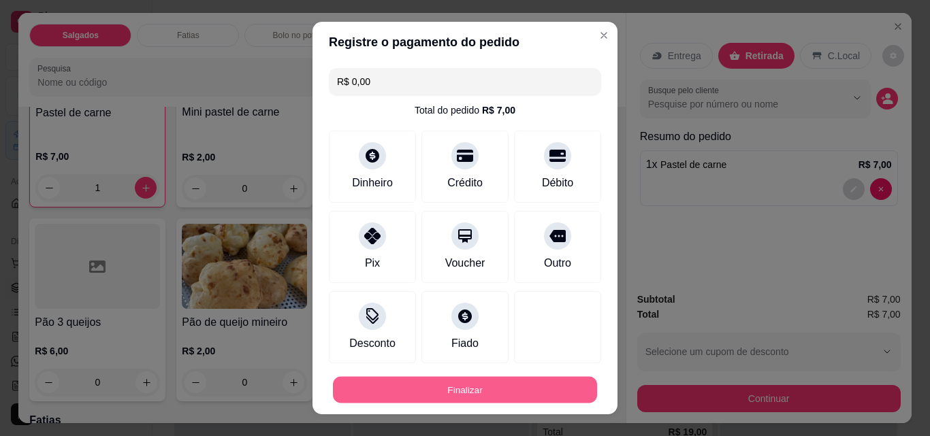
click at [471, 387] on button "Finalizar" at bounding box center [465, 390] width 264 height 27
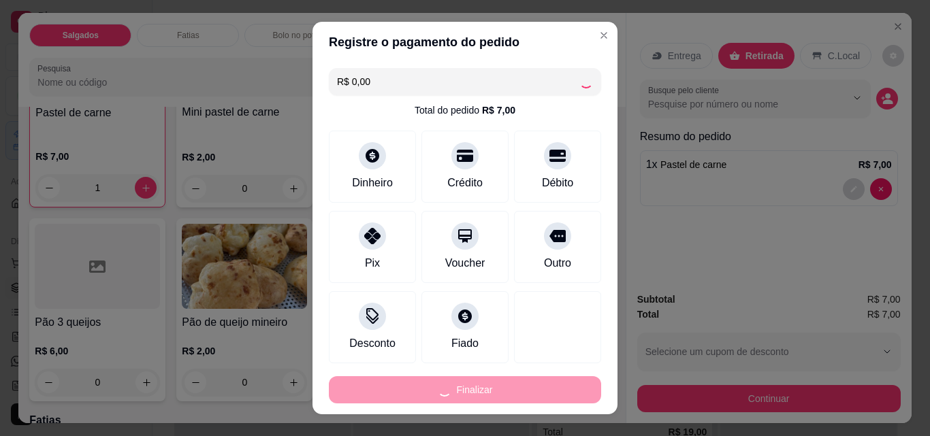
type input "0"
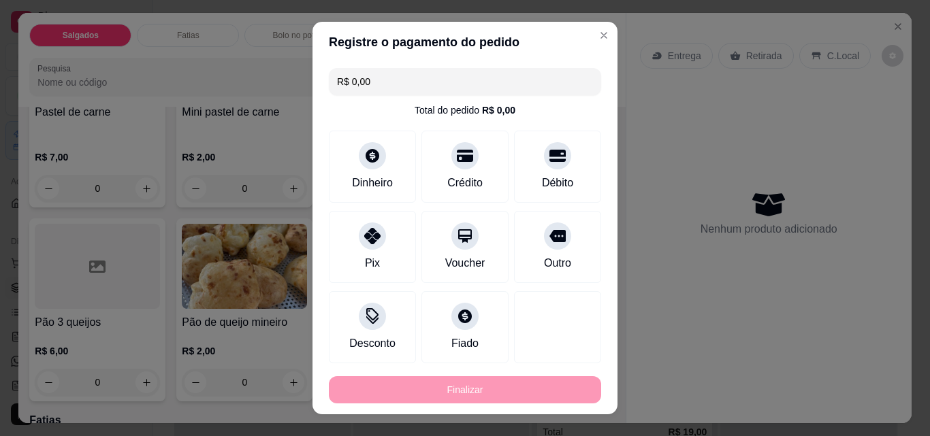
type input "-R$ 7,00"
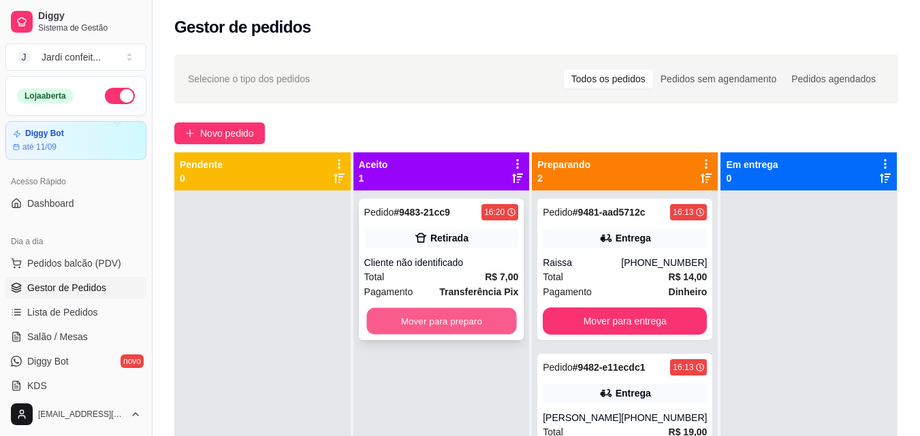
click at [444, 321] on button "Mover para preparo" at bounding box center [441, 321] width 150 height 27
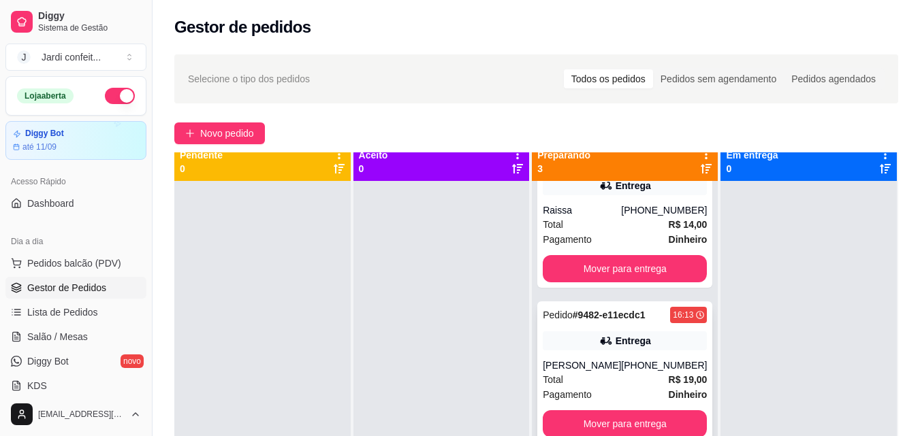
scroll to position [38, 0]
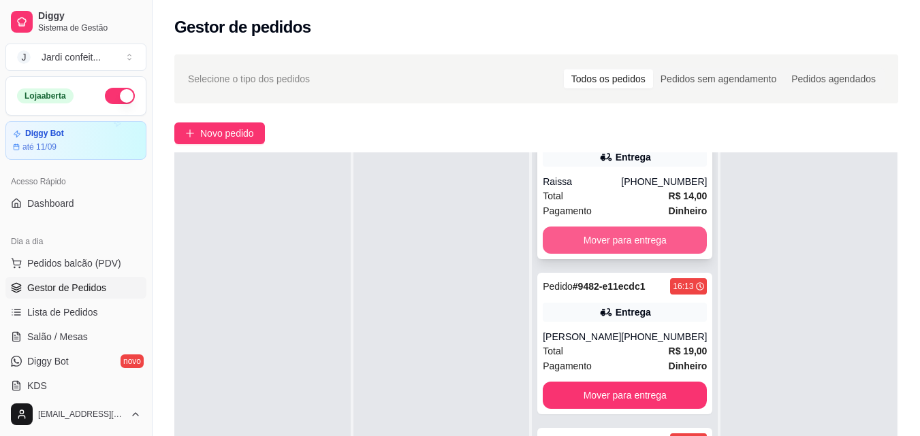
click at [662, 247] on button "Mover para entrega" at bounding box center [624, 240] width 164 height 27
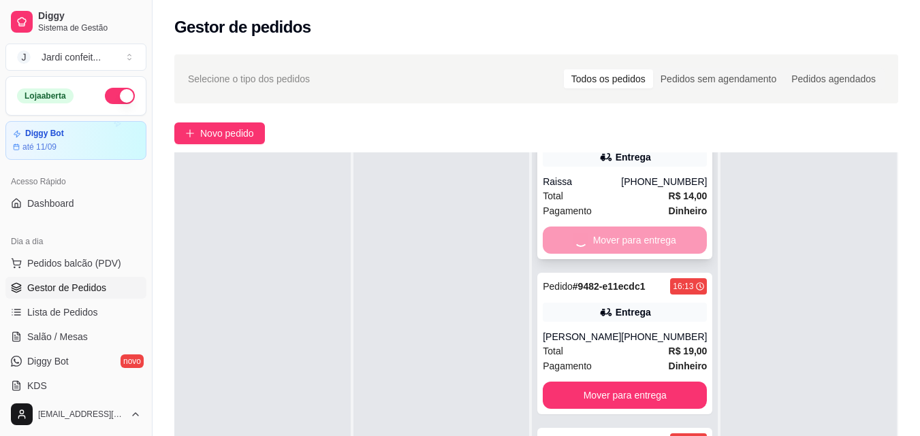
scroll to position [0, 0]
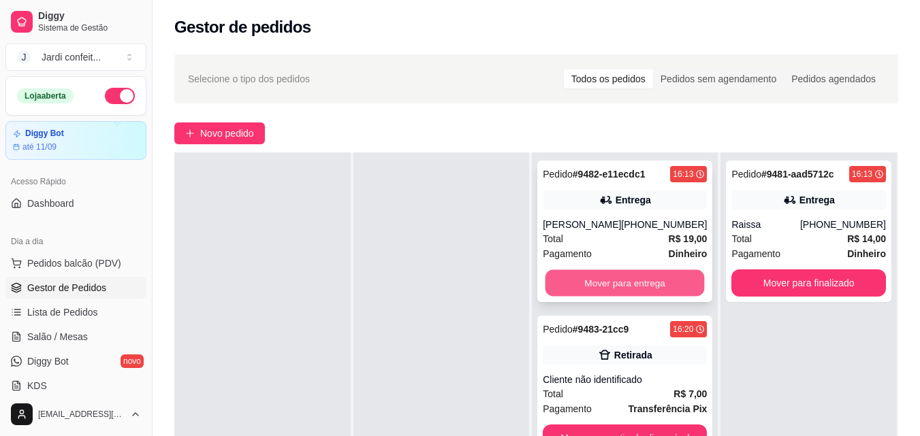
click at [646, 270] on button "Mover para entrega" at bounding box center [624, 283] width 159 height 27
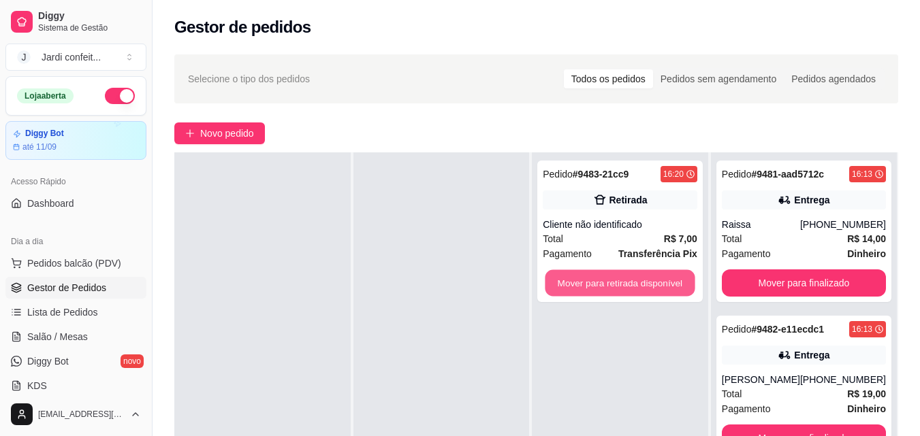
click at [646, 270] on button "Mover para retirada disponível" at bounding box center [620, 283] width 150 height 27
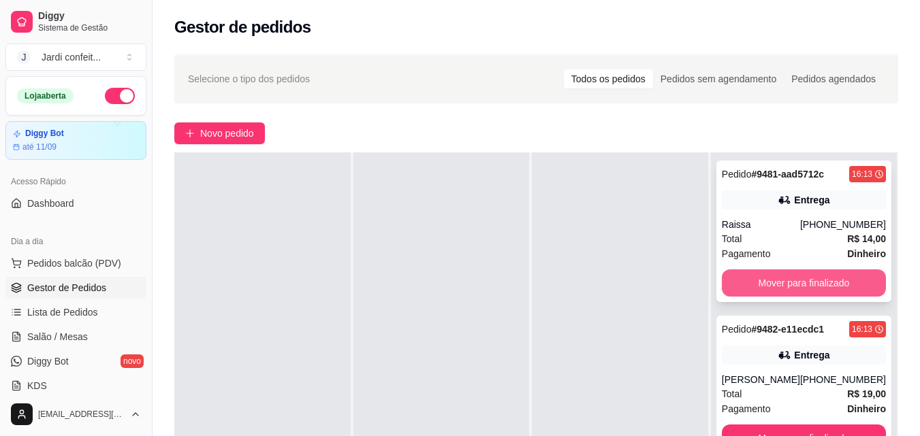
click at [762, 278] on button "Mover para finalizado" at bounding box center [803, 283] width 164 height 27
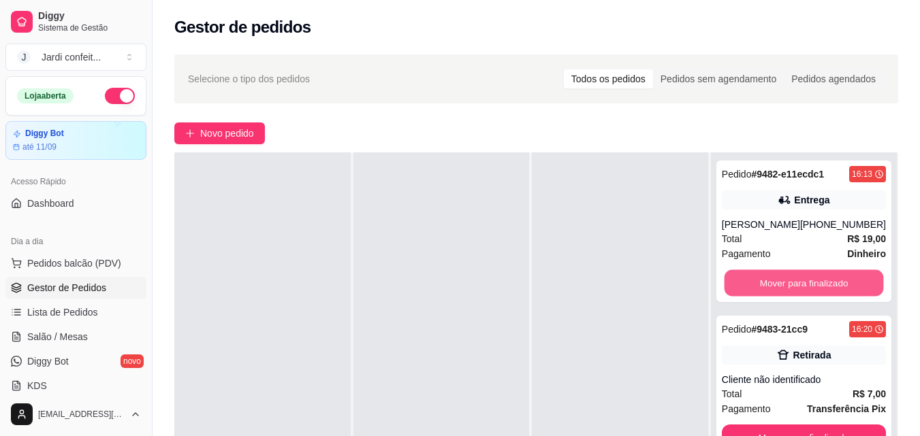
click at [762, 278] on button "Mover para finalizado" at bounding box center [803, 283] width 159 height 27
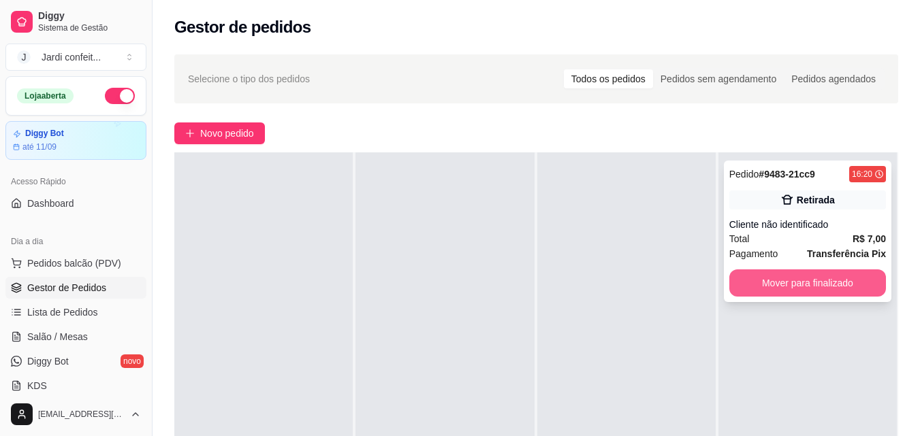
click at [819, 280] on button "Mover para finalizado" at bounding box center [807, 283] width 157 height 27
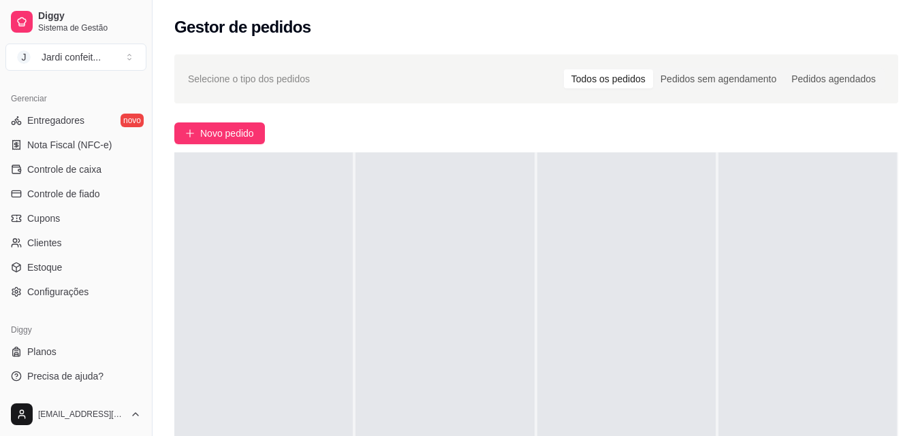
scroll to position [475, 0]
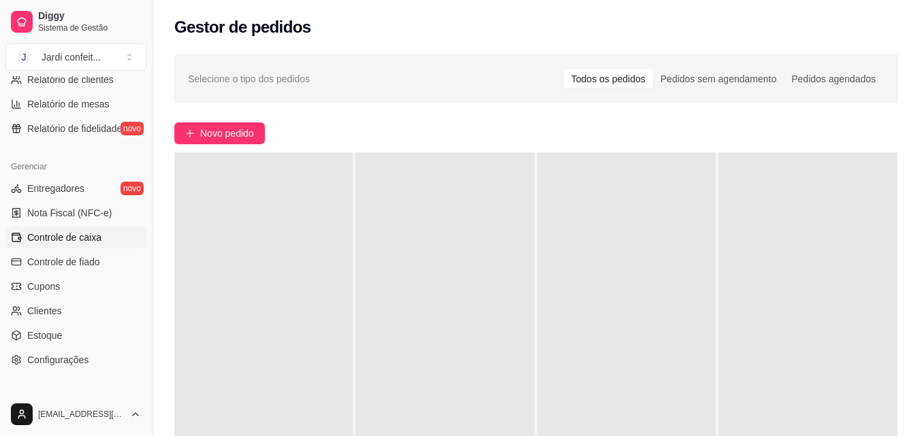
click at [96, 240] on span "Controle de caixa" at bounding box center [64, 238] width 74 height 14
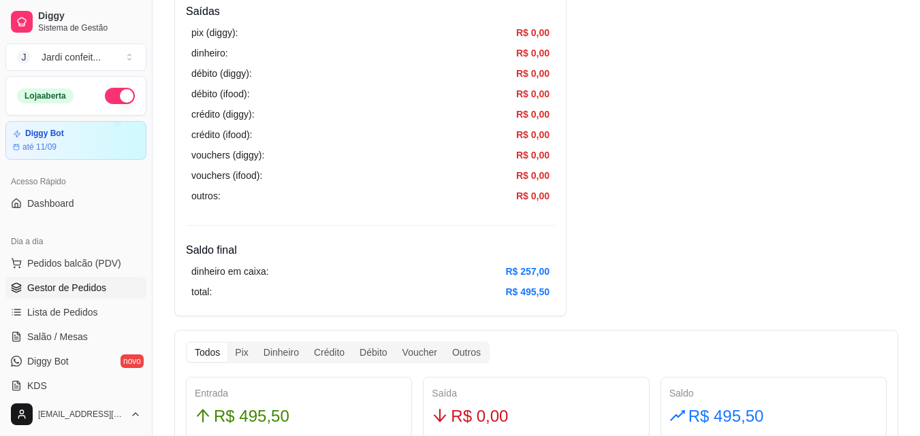
click at [78, 289] on span "Gestor de Pedidos" at bounding box center [66, 288] width 79 height 14
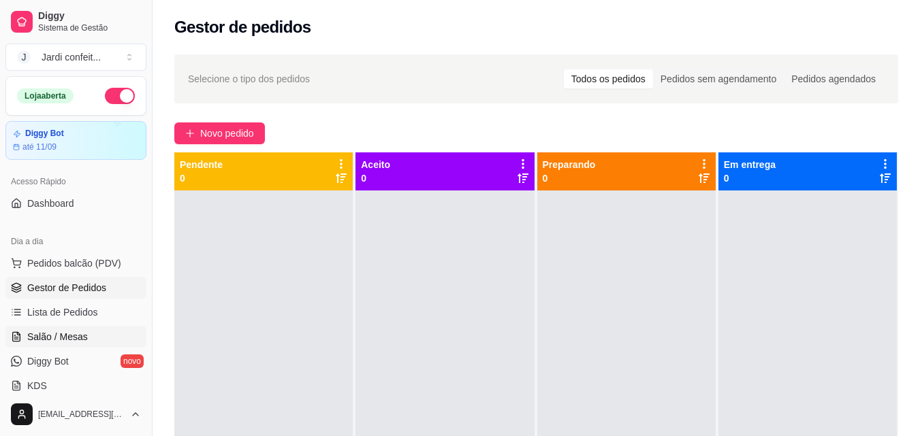
click at [98, 334] on link "Salão / Mesas" at bounding box center [75, 337] width 141 height 22
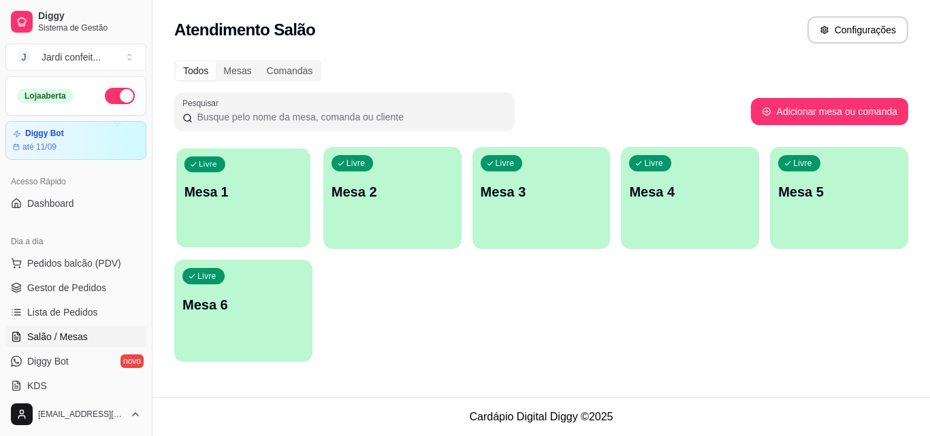
click at [247, 194] on p "Mesa 1" at bounding box center [243, 192] width 118 height 18
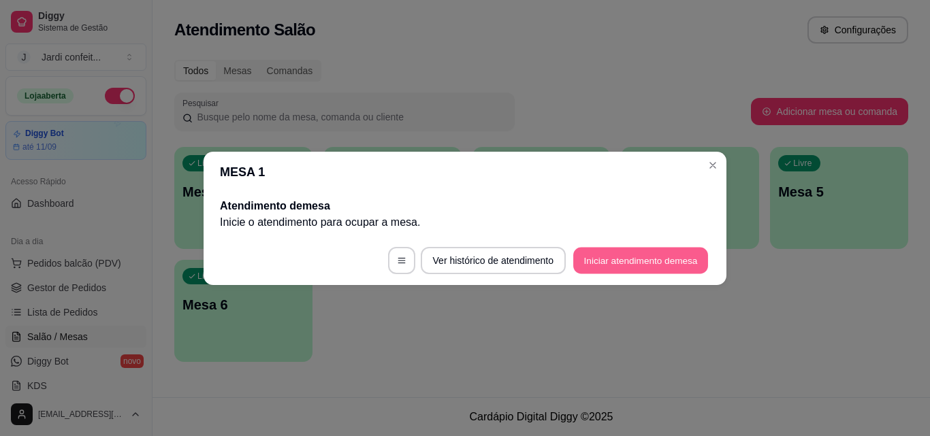
click at [633, 251] on button "Iniciar atendimento de mesa" at bounding box center [640, 260] width 135 height 27
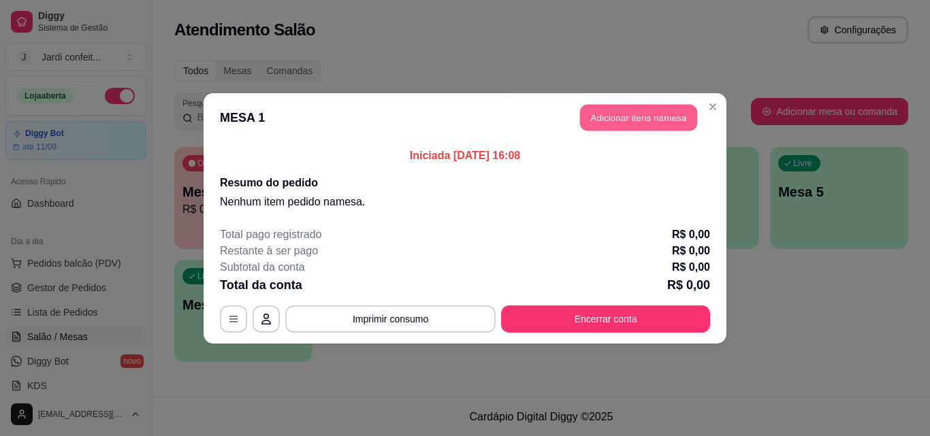
click at [660, 108] on button "Adicionar itens na mesa" at bounding box center [638, 117] width 117 height 27
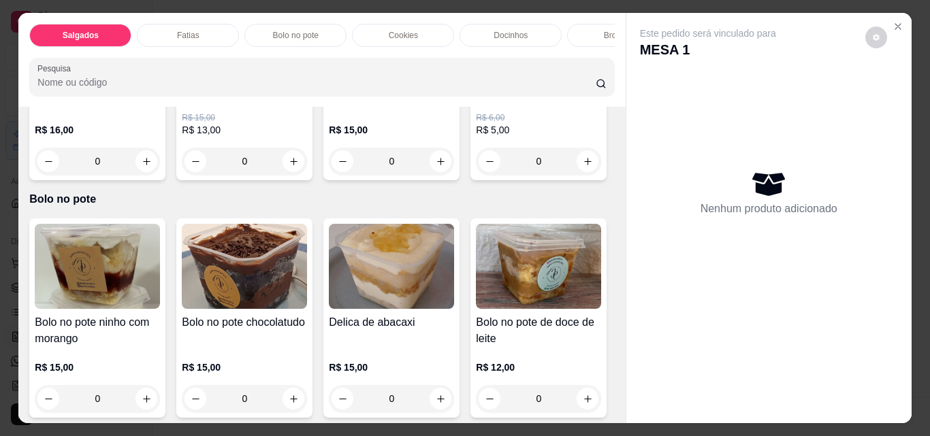
scroll to position [885, 0]
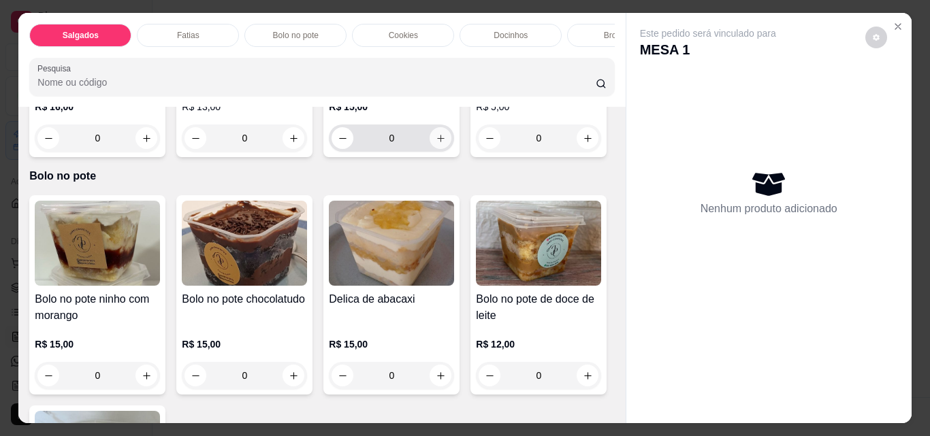
click at [436, 144] on icon "increase-product-quantity" at bounding box center [441, 138] width 10 height 10
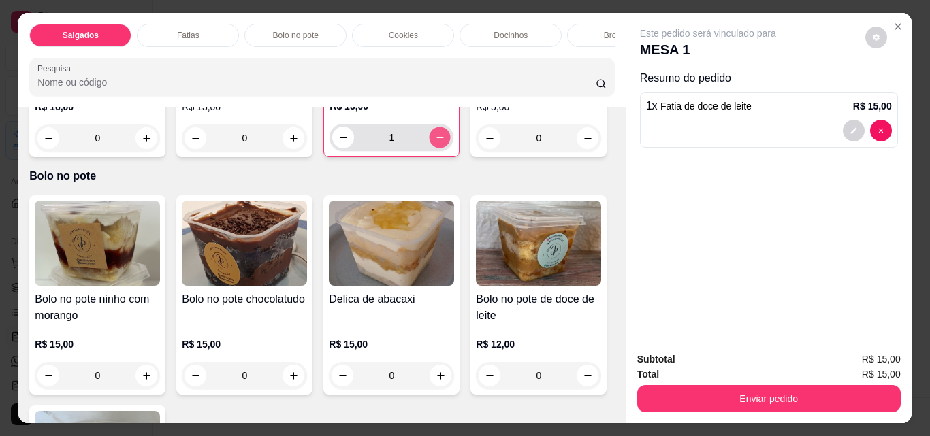
click at [436, 143] on icon "increase-product-quantity" at bounding box center [440, 138] width 10 height 10
type input "2"
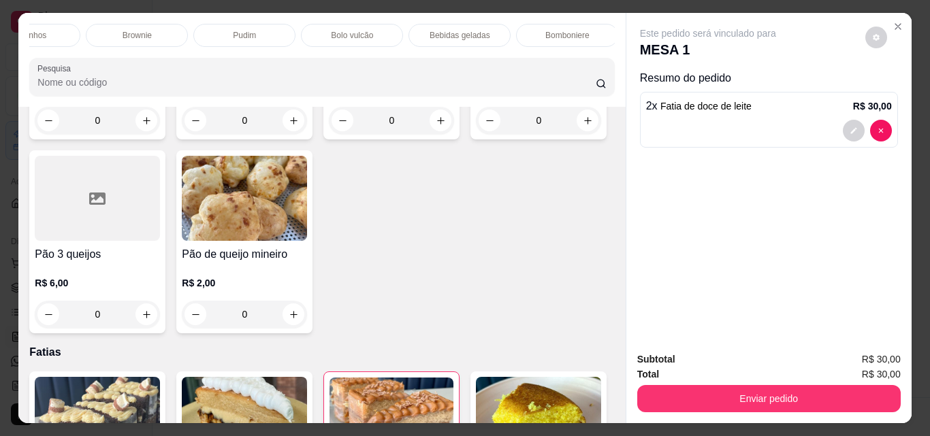
scroll to position [0, 514]
click at [455, 39] on div "Bebidas geladas" at bounding box center [427, 35] width 102 height 23
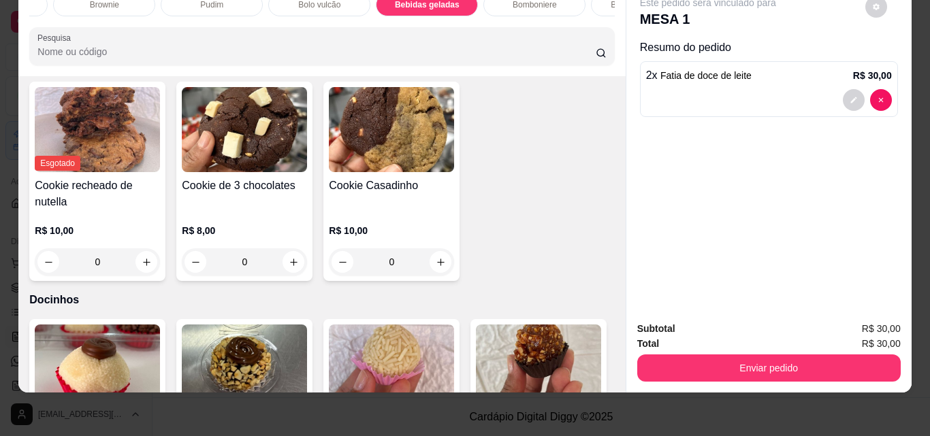
scroll to position [0, 0]
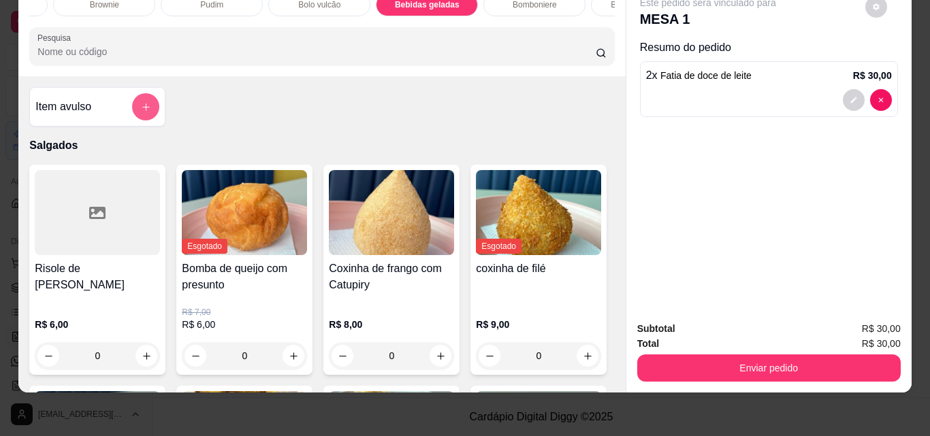
click at [141, 105] on icon "add-separate-item" at bounding box center [146, 107] width 10 height 10
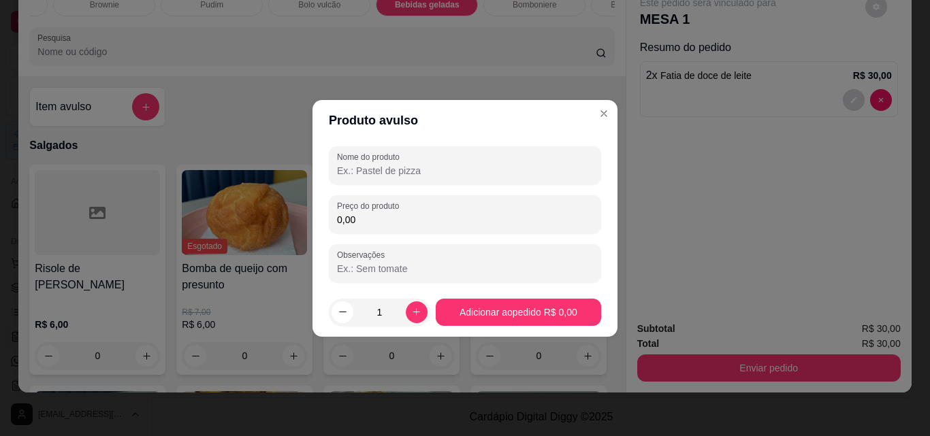
click at [457, 171] on input "Nome do produto" at bounding box center [465, 171] width 256 height 14
type input "retornavel"
click at [468, 219] on input "0,00" at bounding box center [465, 220] width 256 height 14
type input "10,00"
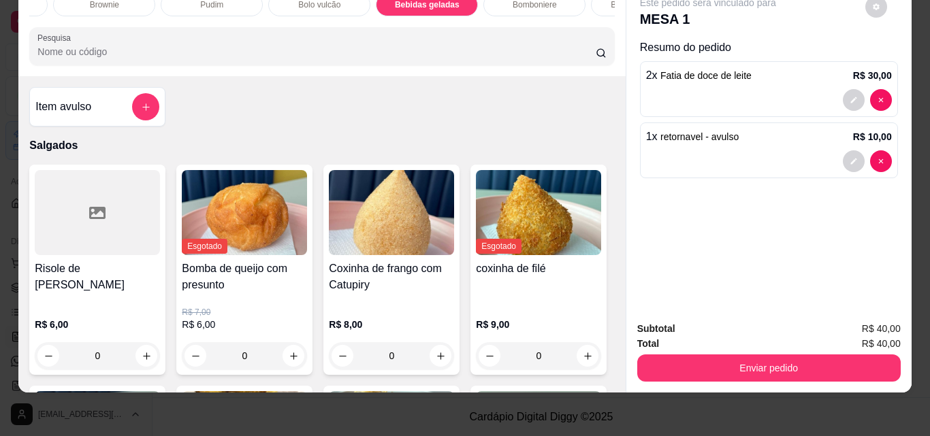
click at [795, 366] on button "Enviar pedido" at bounding box center [768, 368] width 263 height 27
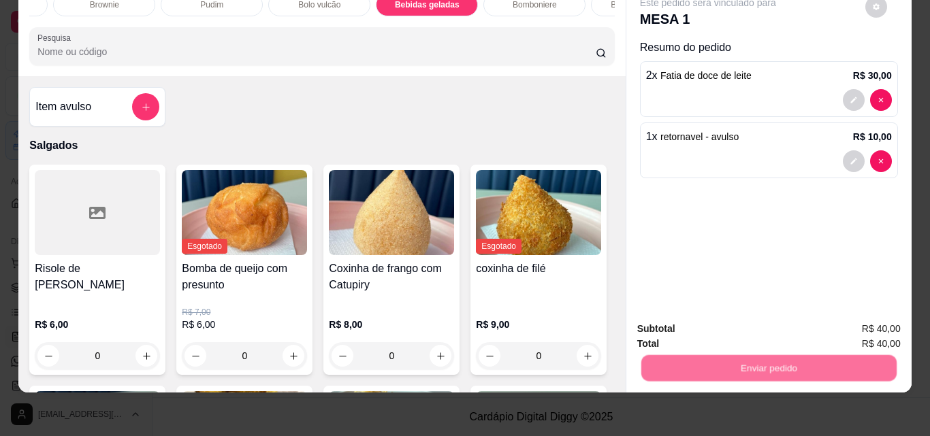
click at [758, 328] on button "Não registrar e enviar pedido" at bounding box center [724, 325] width 142 height 26
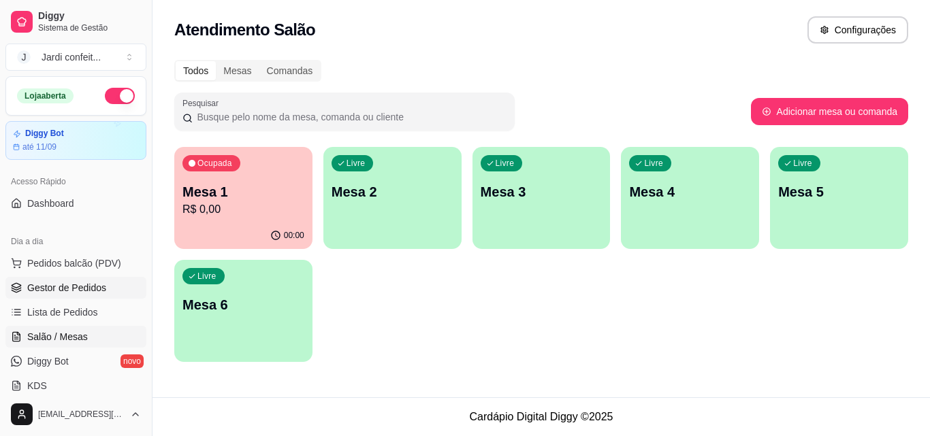
click at [110, 292] on link "Gestor de Pedidos" at bounding box center [75, 288] width 141 height 22
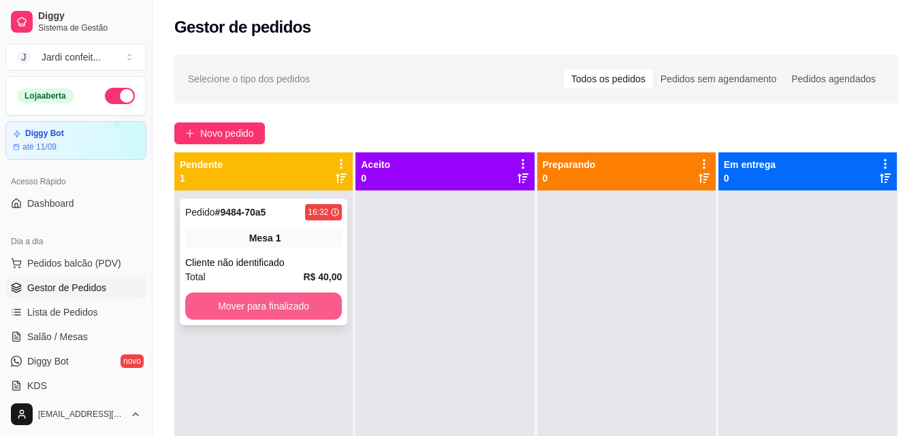
click at [326, 305] on button "Mover para finalizado" at bounding box center [263, 306] width 157 height 27
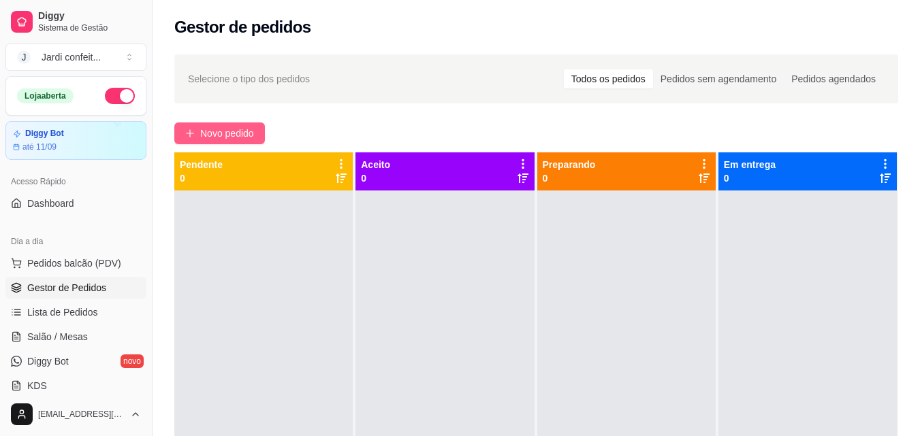
click at [241, 123] on button "Novo pedido" at bounding box center [219, 134] width 91 height 22
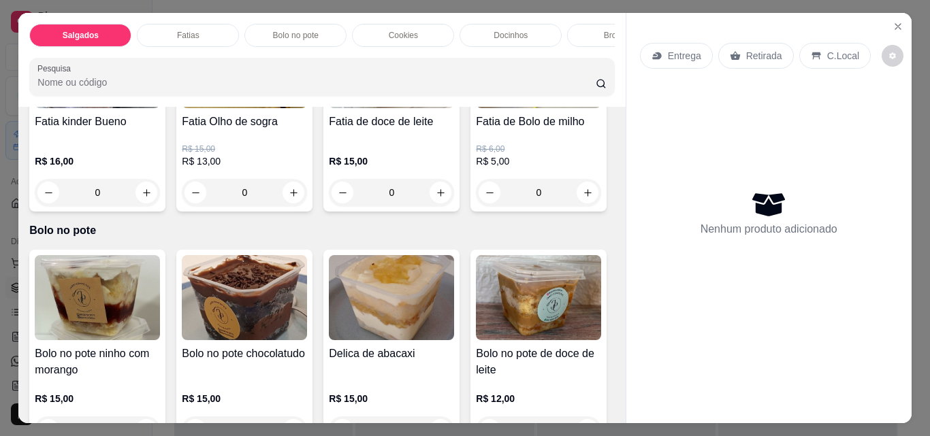
scroll to position [885, 0]
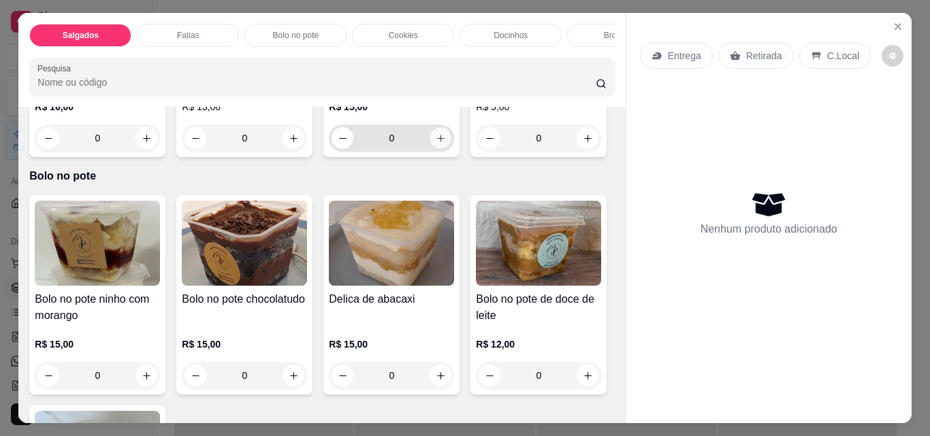
click at [437, 142] on icon "increase-product-quantity" at bounding box center [440, 138] width 7 height 7
type input "1"
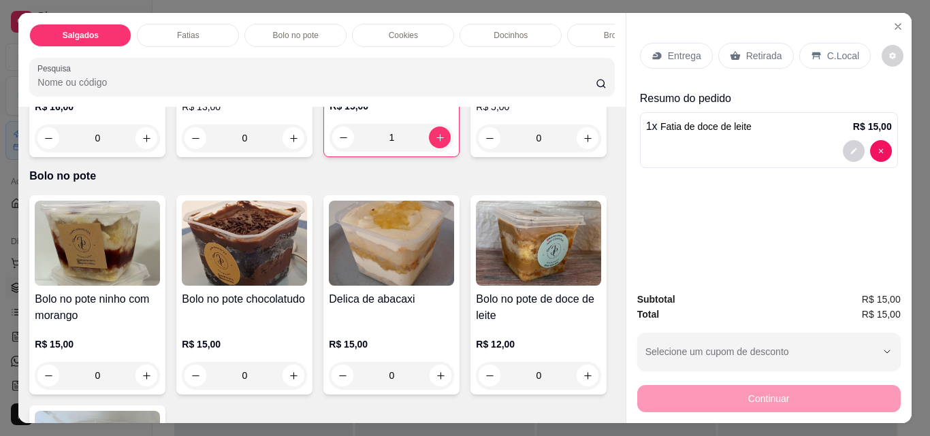
click at [748, 59] on div "Retirada" at bounding box center [756, 56] width 76 height 26
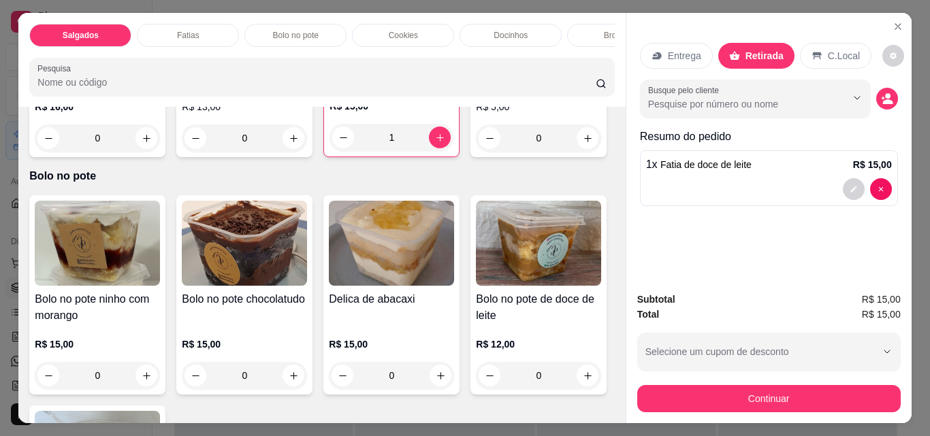
click at [800, 389] on button "Continuar" at bounding box center [768, 398] width 263 height 27
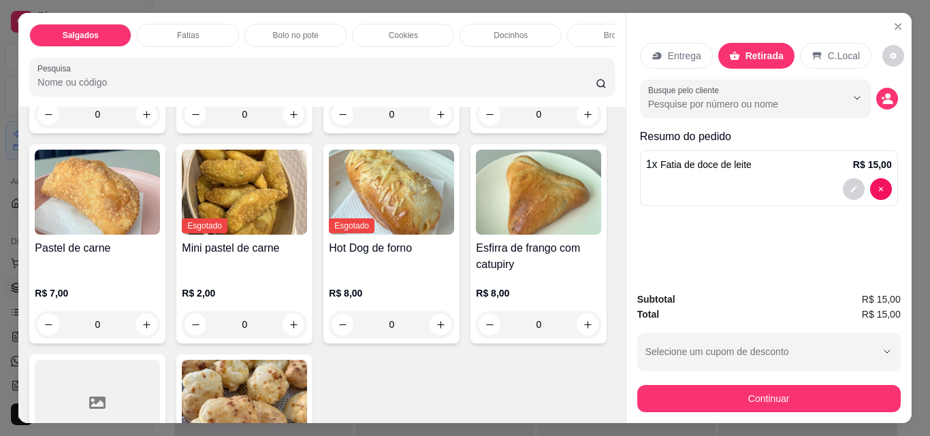
scroll to position [545, 0]
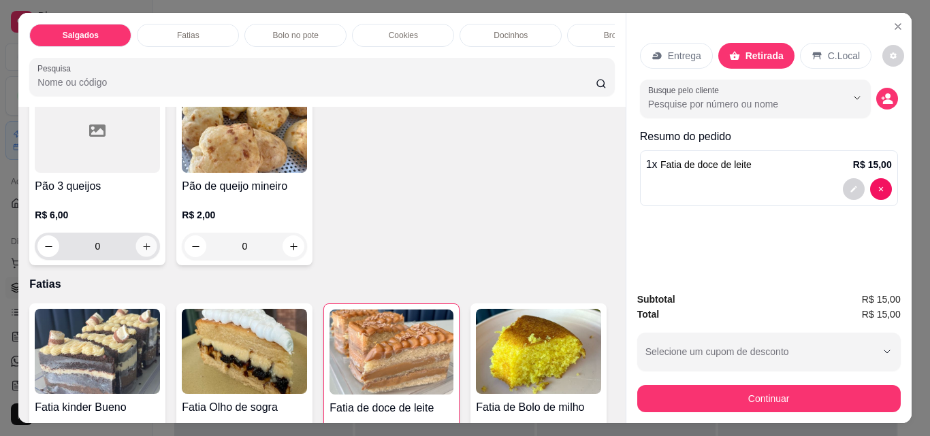
click at [157, 249] on button "increase-product-quantity" at bounding box center [146, 246] width 21 height 21
type input "1"
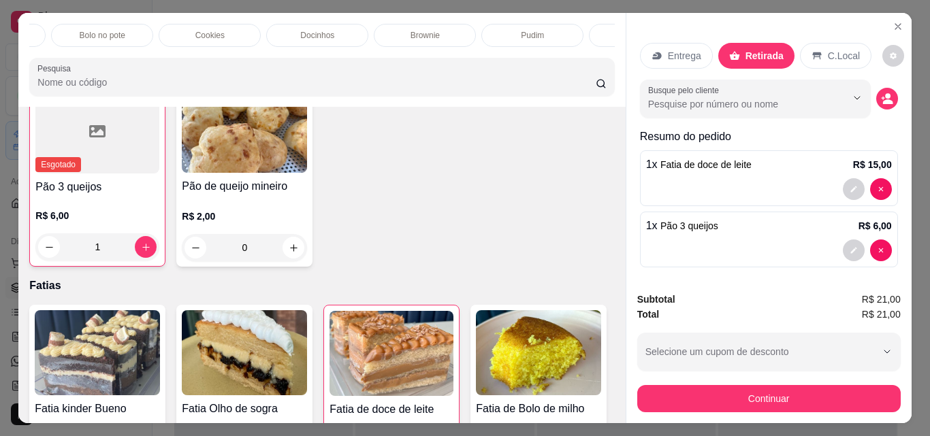
scroll to position [0, 195]
click at [308, 37] on div "Docinhos" at bounding box center [316, 35] width 102 height 23
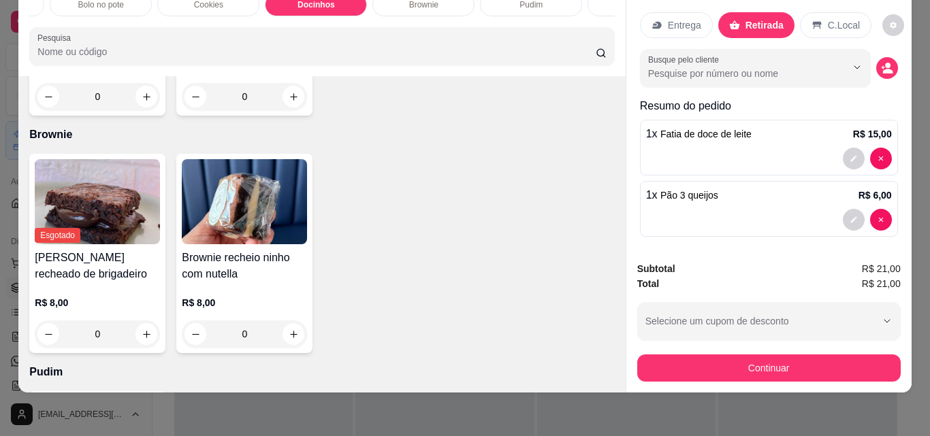
scroll to position [2166, 0]
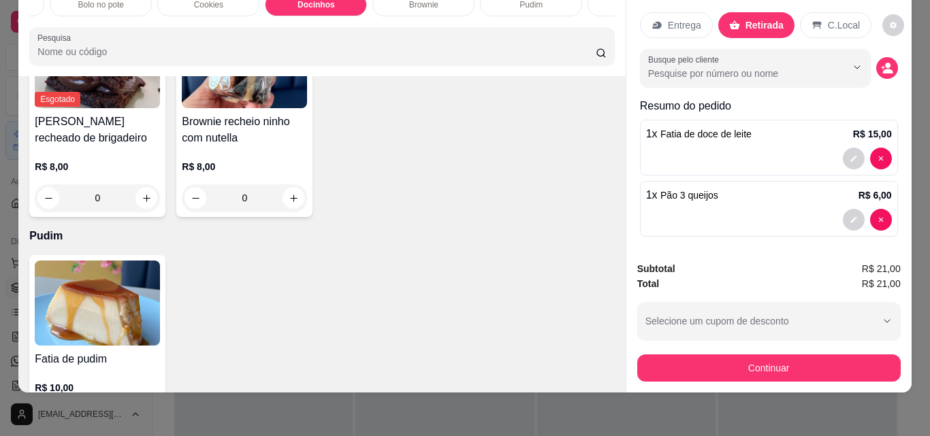
type input "1"
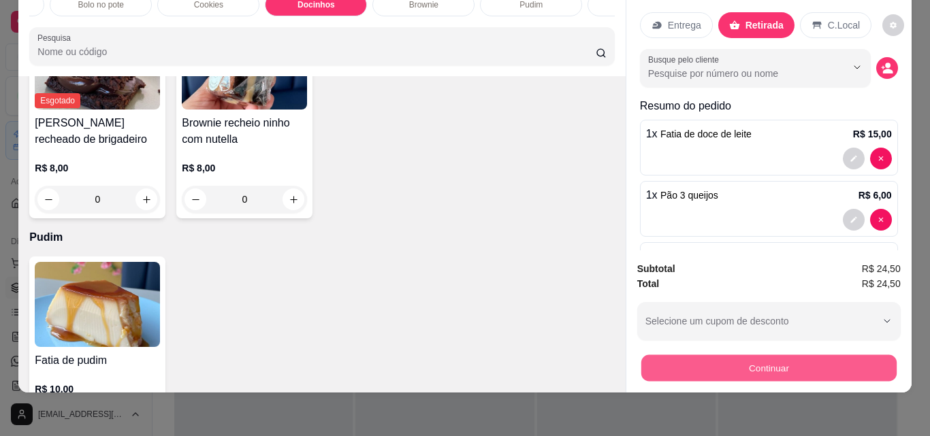
click at [813, 361] on button "Continuar" at bounding box center [767, 368] width 255 height 27
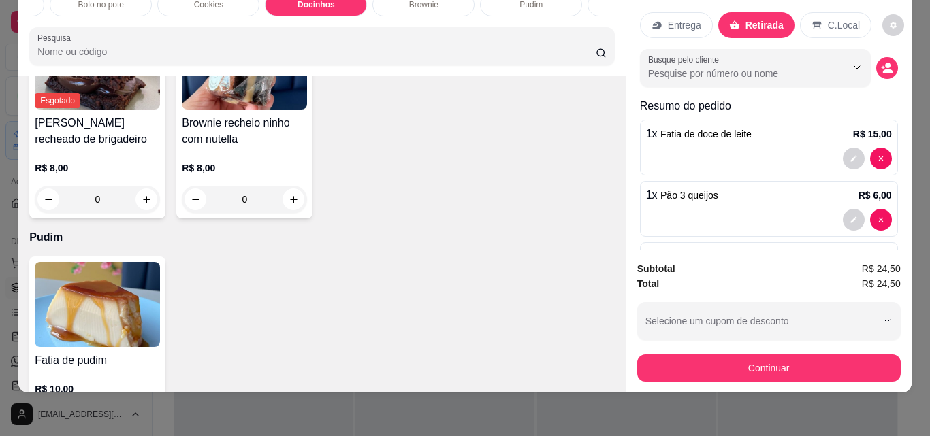
scroll to position [67, 0]
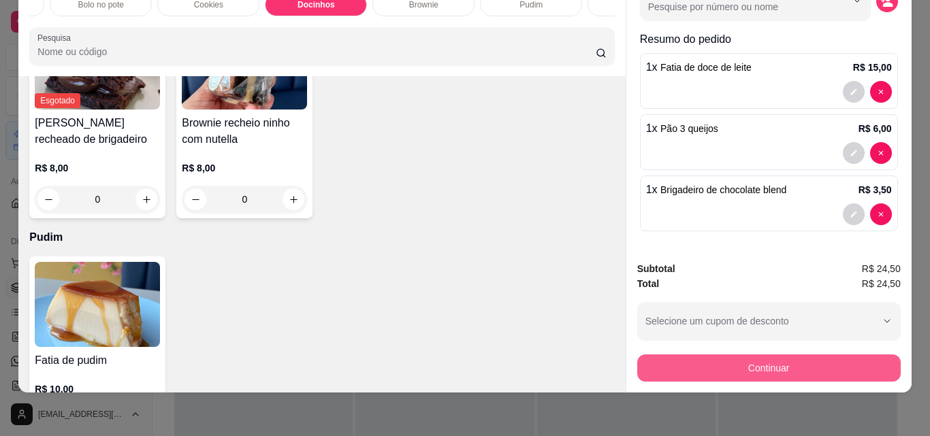
click at [792, 357] on button "Continuar" at bounding box center [768, 368] width 263 height 27
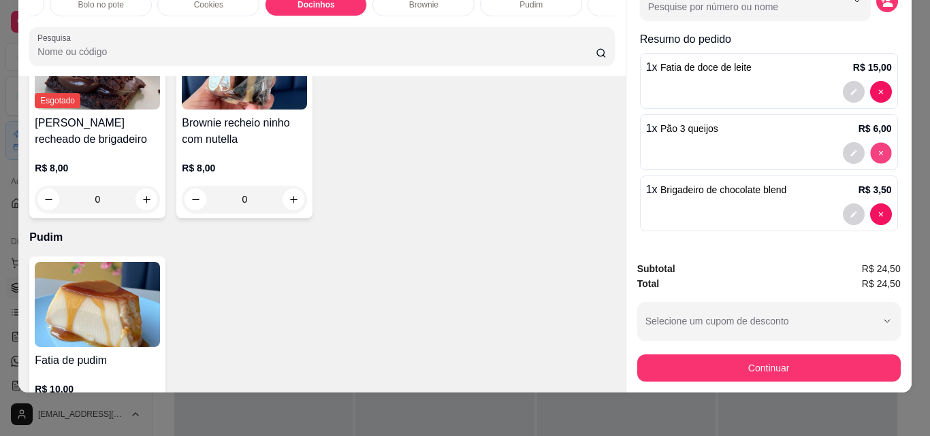
type input "0"
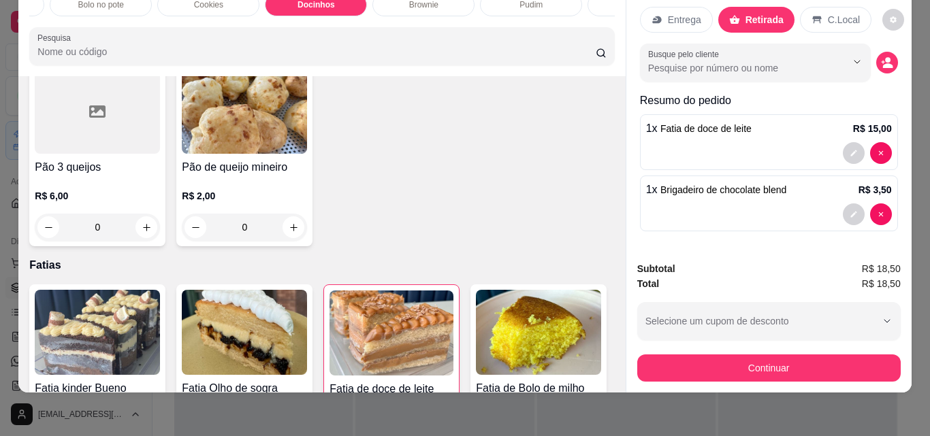
scroll to position [601, 0]
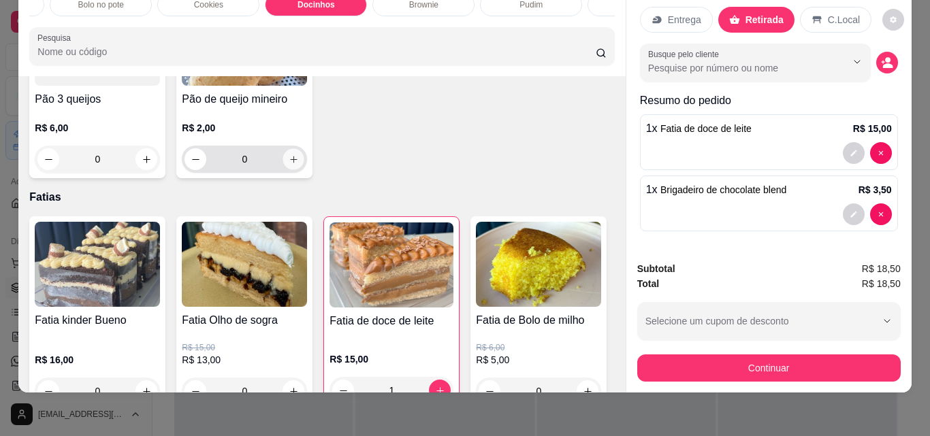
click at [289, 165] on icon "increase-product-quantity" at bounding box center [294, 160] width 10 height 10
type input "1"
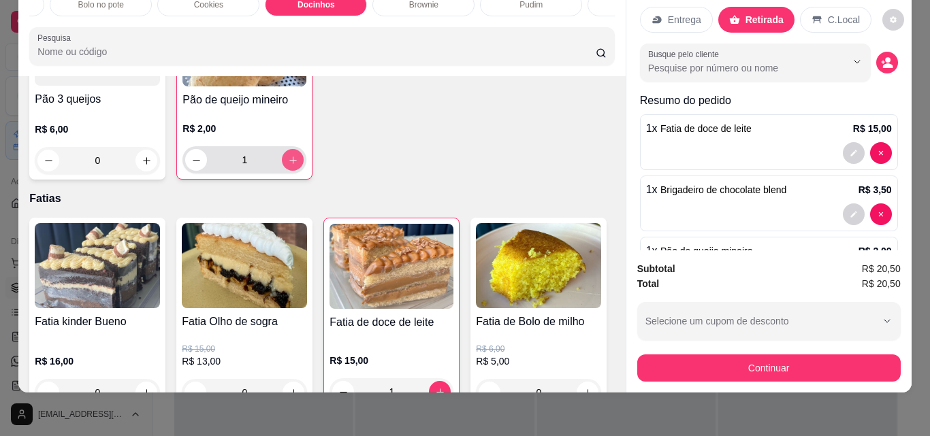
scroll to position [67, 0]
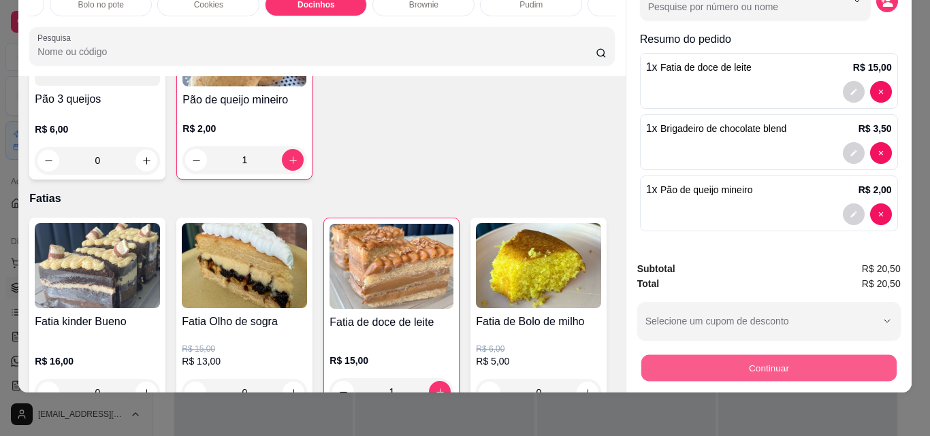
click at [800, 355] on button "Continuar" at bounding box center [767, 368] width 255 height 27
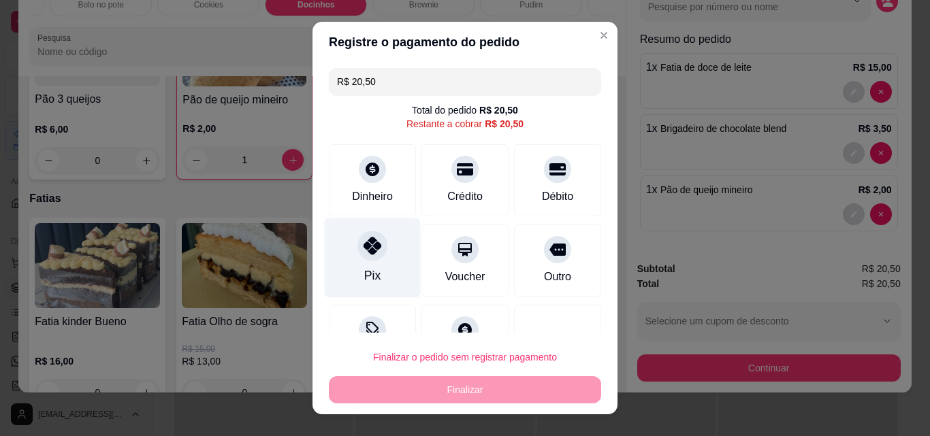
click at [363, 248] on icon at bounding box center [372, 246] width 18 height 18
type input "R$ 0,00"
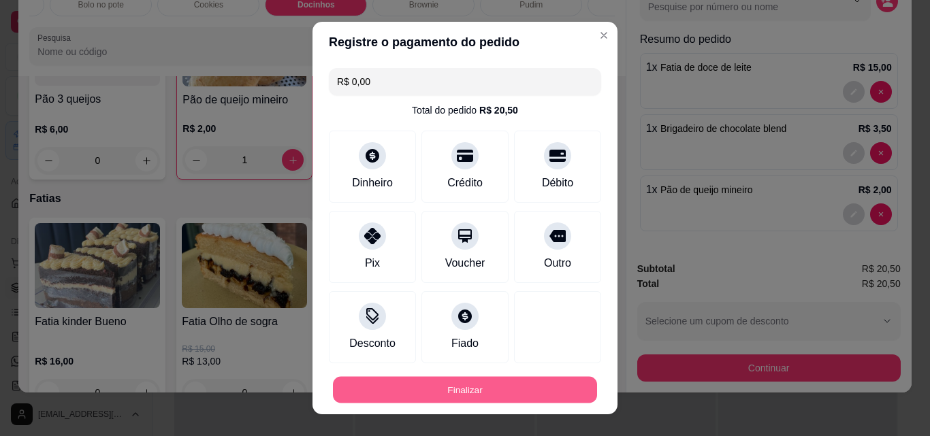
click at [549, 400] on button "Finalizar" at bounding box center [465, 390] width 264 height 27
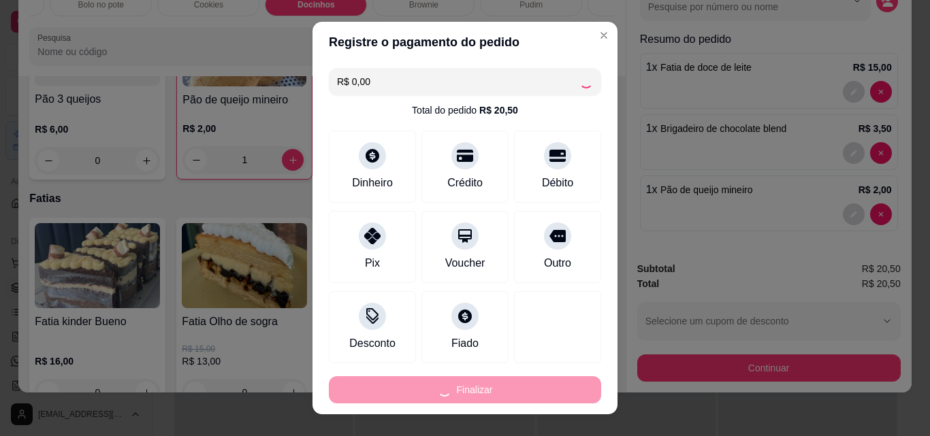
type input "0"
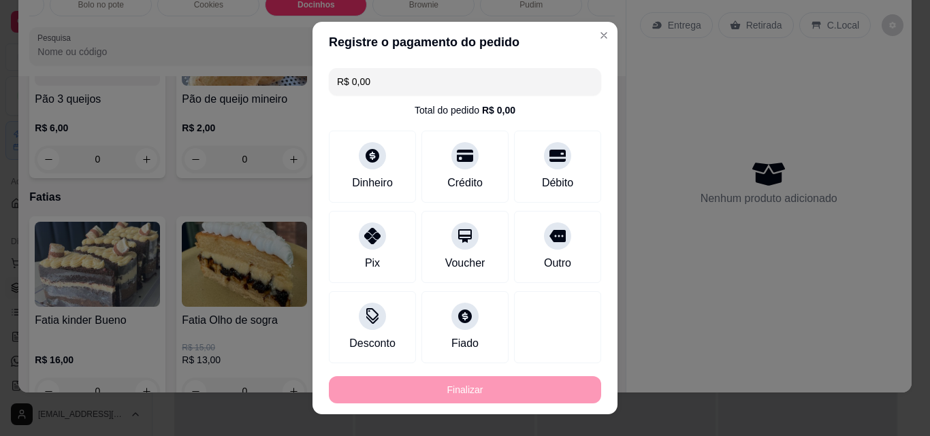
type input "-R$ 20,50"
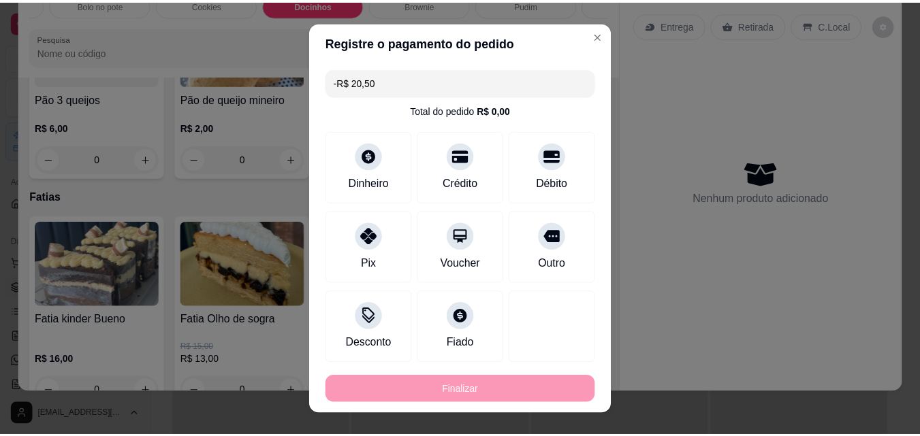
scroll to position [0, 0]
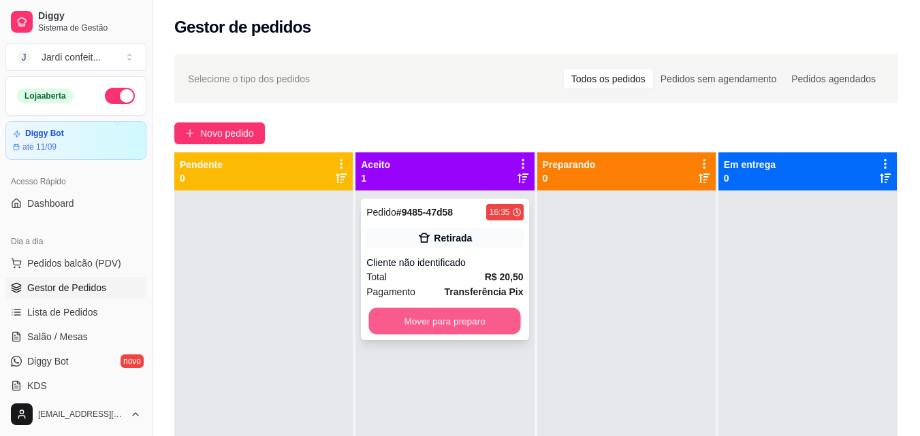
click at [441, 327] on button "Mover para preparo" at bounding box center [445, 321] width 152 height 27
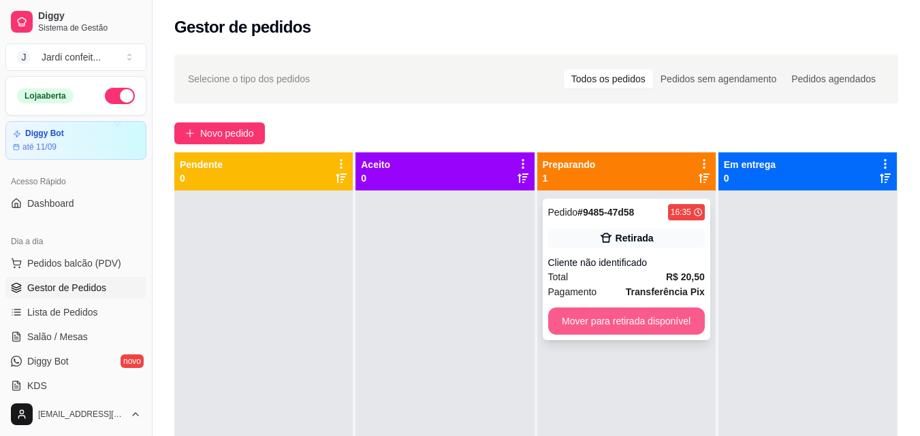
click at [619, 319] on button "Mover para retirada disponível" at bounding box center [626, 321] width 157 height 27
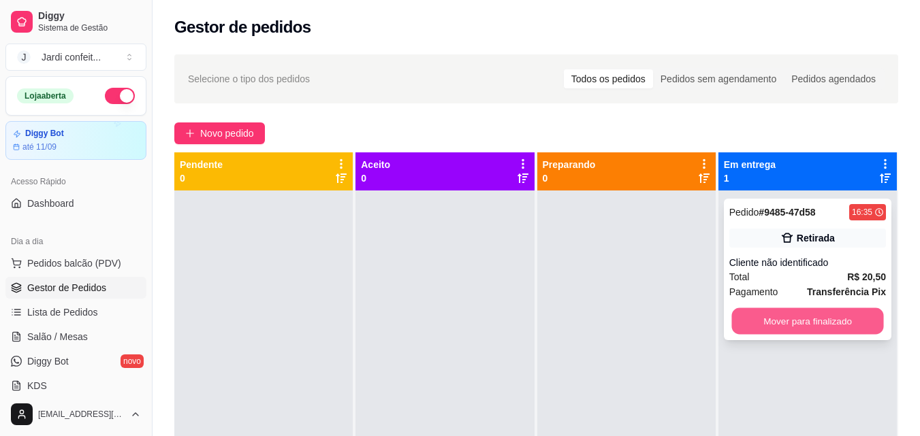
click at [803, 314] on button "Mover para finalizado" at bounding box center [807, 321] width 152 height 27
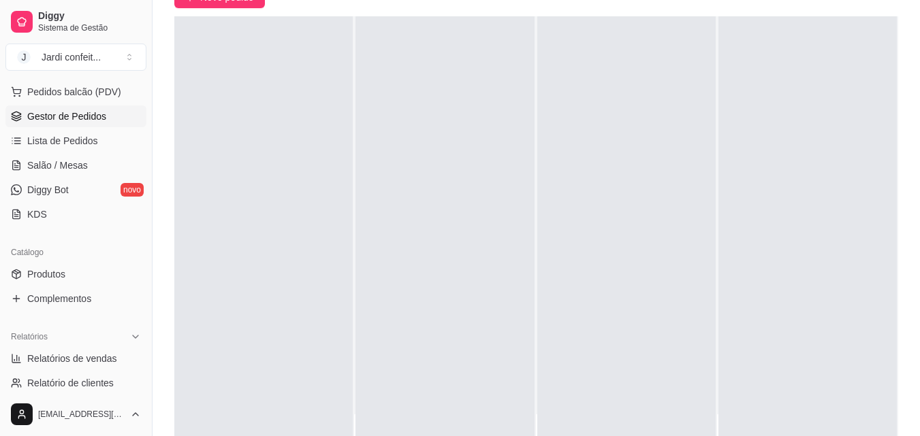
scroll to position [340, 0]
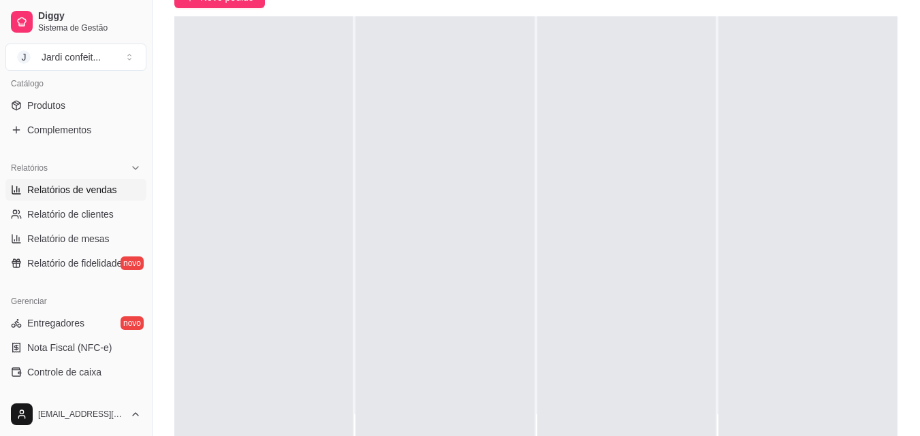
click at [108, 184] on span "Relatórios de vendas" at bounding box center [72, 190] width 90 height 14
select select "ALL"
select select "0"
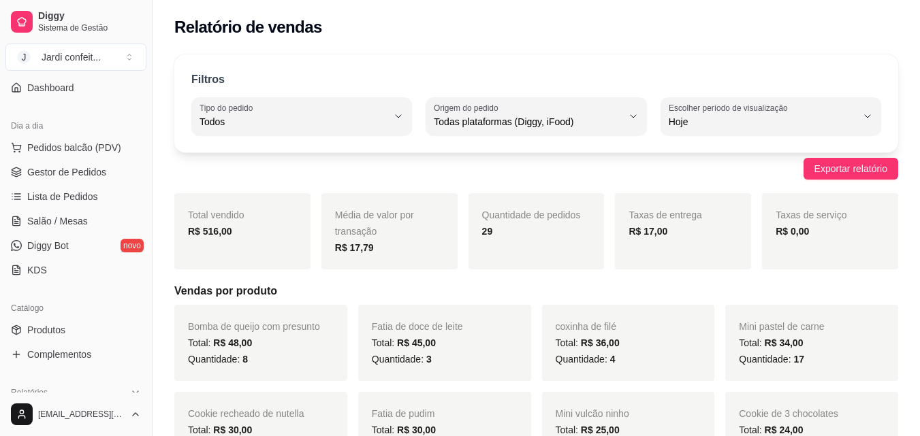
scroll to position [68, 0]
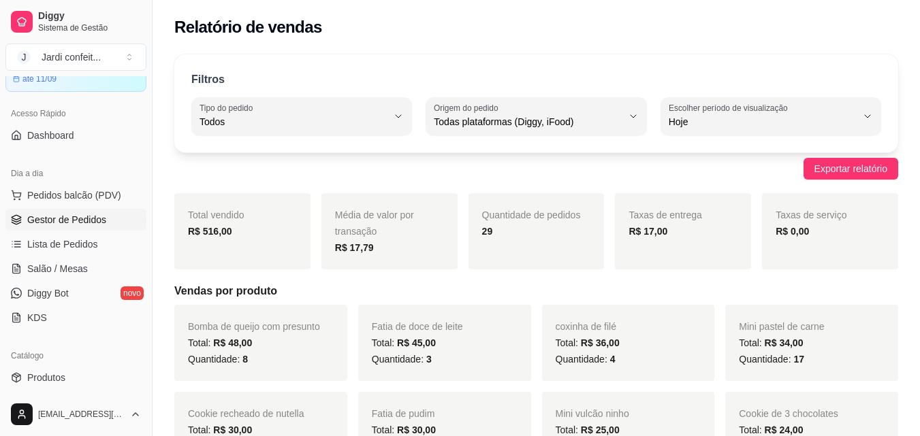
click at [69, 222] on span "Gestor de Pedidos" at bounding box center [66, 220] width 79 height 14
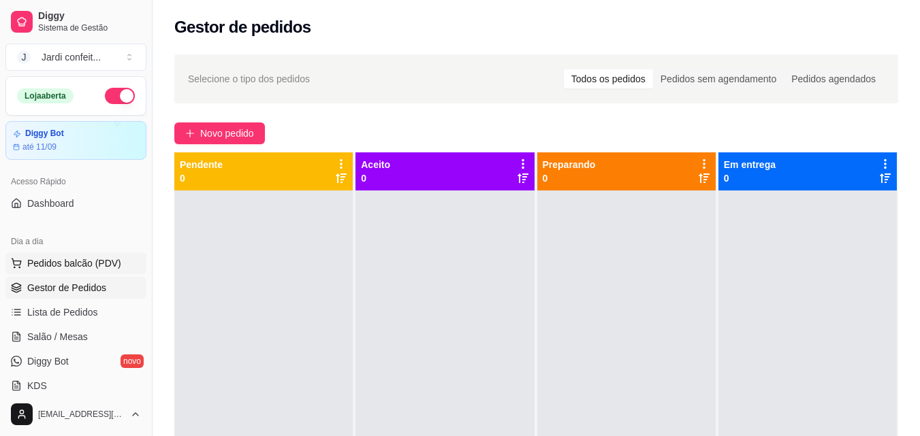
click at [94, 255] on button "Pedidos balcão (PDV)" at bounding box center [75, 264] width 141 height 22
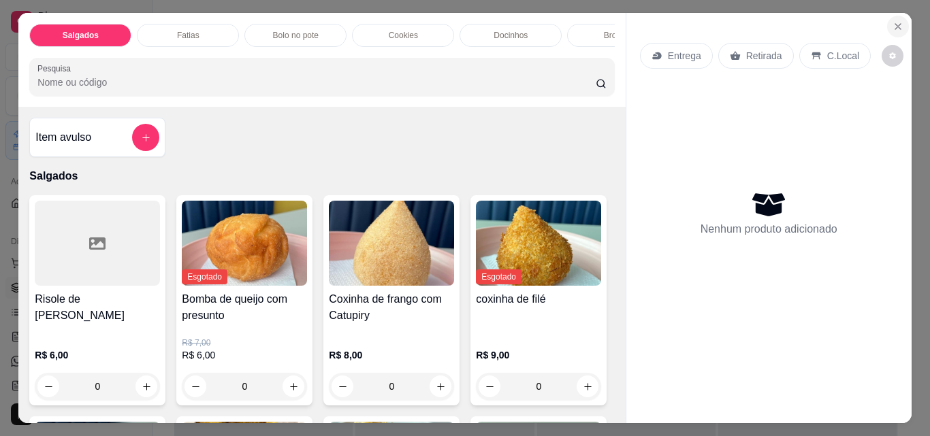
click at [897, 21] on icon "Close" at bounding box center [897, 26] width 11 height 11
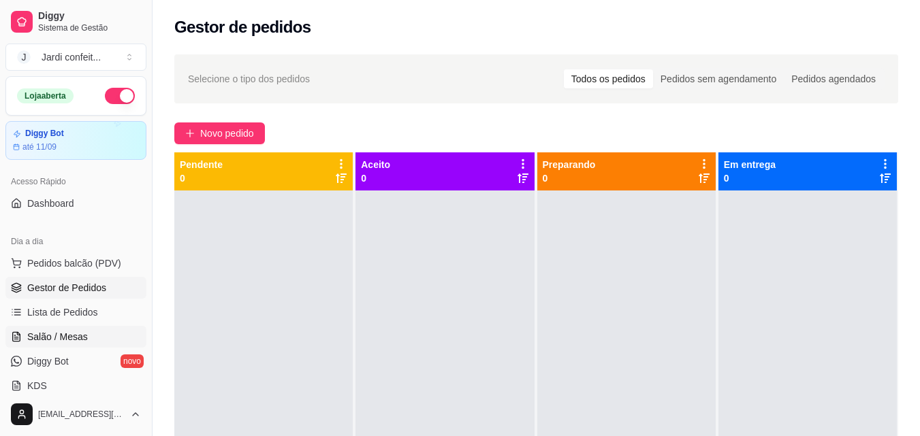
click at [123, 331] on link "Salão / Mesas" at bounding box center [75, 337] width 141 height 22
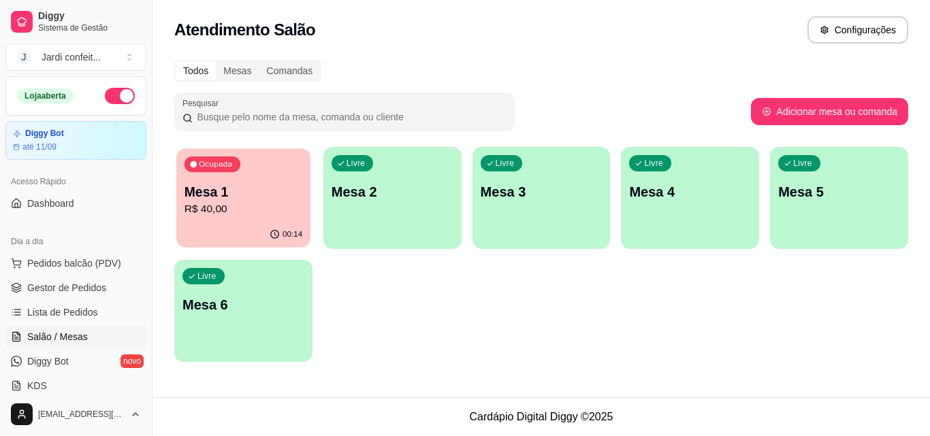
click at [261, 210] on p "R$ 40,00" at bounding box center [243, 209] width 118 height 16
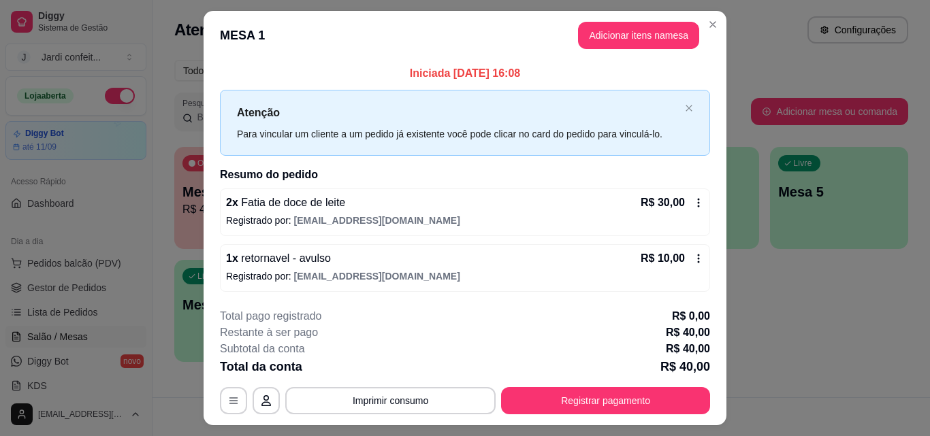
click at [696, 254] on icon at bounding box center [698, 258] width 11 height 11
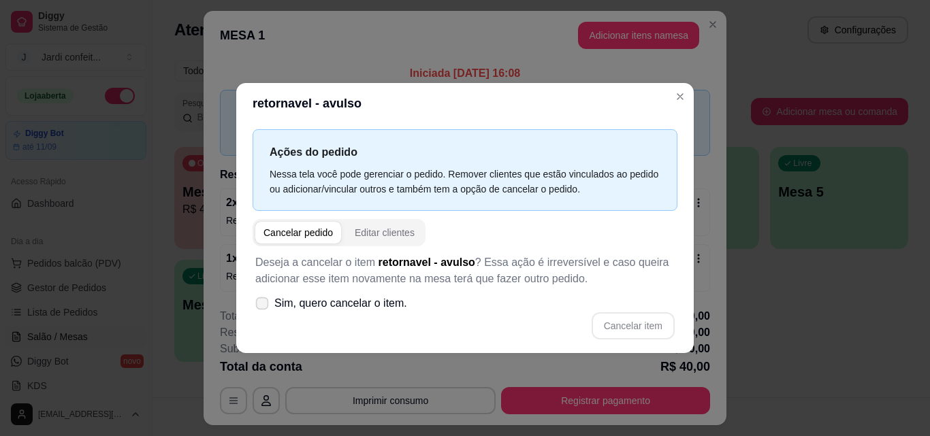
click at [264, 304] on icon at bounding box center [262, 302] width 10 height 7
click at [263, 306] on input "Sim, quero cancelar o item." at bounding box center [259, 310] width 9 height 9
checkbox input "true"
click at [617, 316] on button "Cancelar item" at bounding box center [632, 325] width 81 height 27
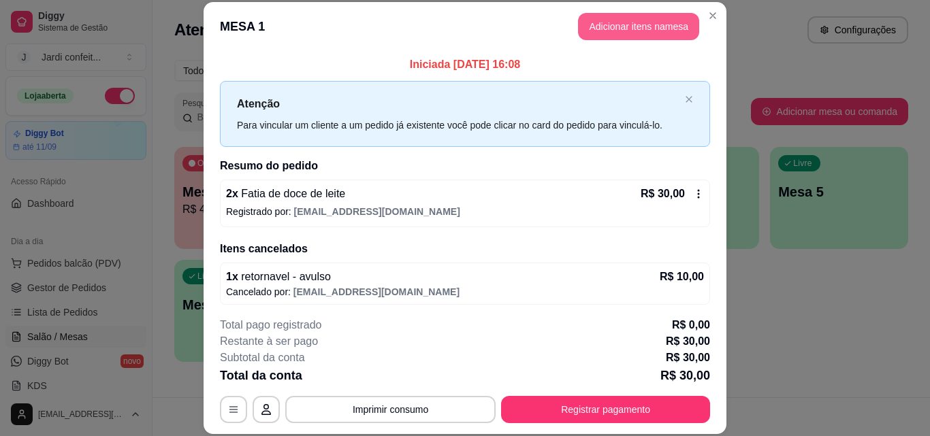
click at [676, 24] on button "Adicionar itens na mesa" at bounding box center [638, 26] width 121 height 27
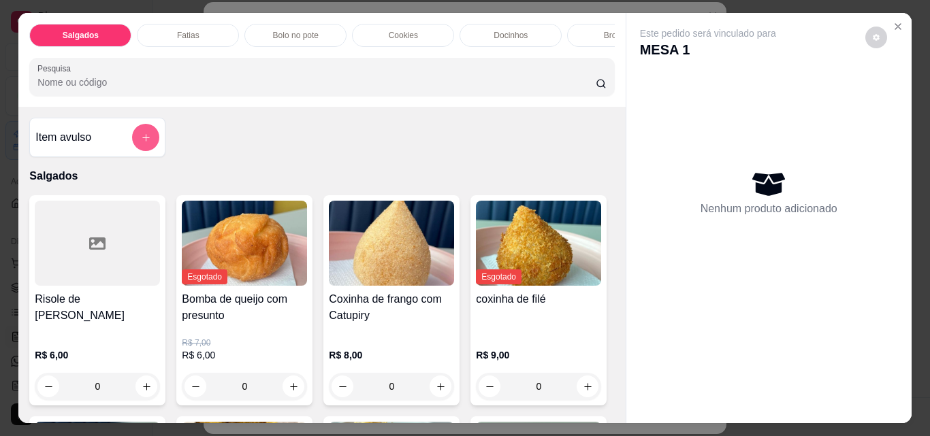
click at [148, 145] on button "add-separate-item" at bounding box center [145, 137] width 27 height 27
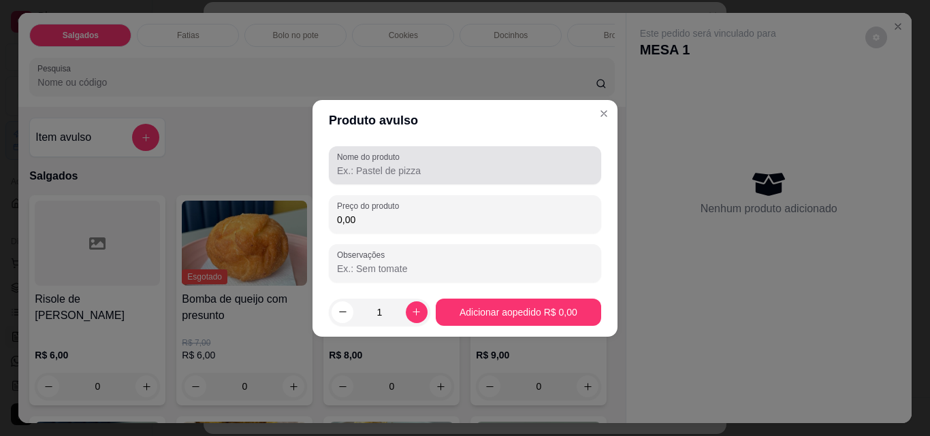
click at [399, 170] on input "Nome do produto" at bounding box center [465, 171] width 256 height 14
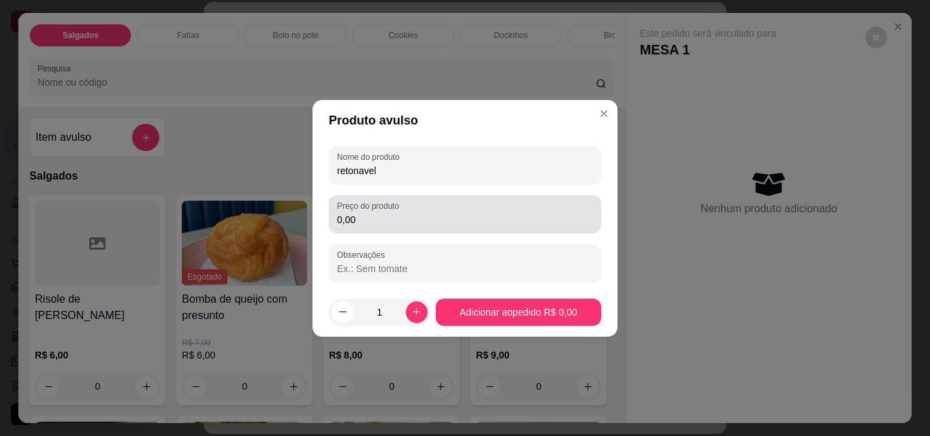
type input "retonavel"
click at [454, 215] on input "0,00" at bounding box center [465, 220] width 256 height 14
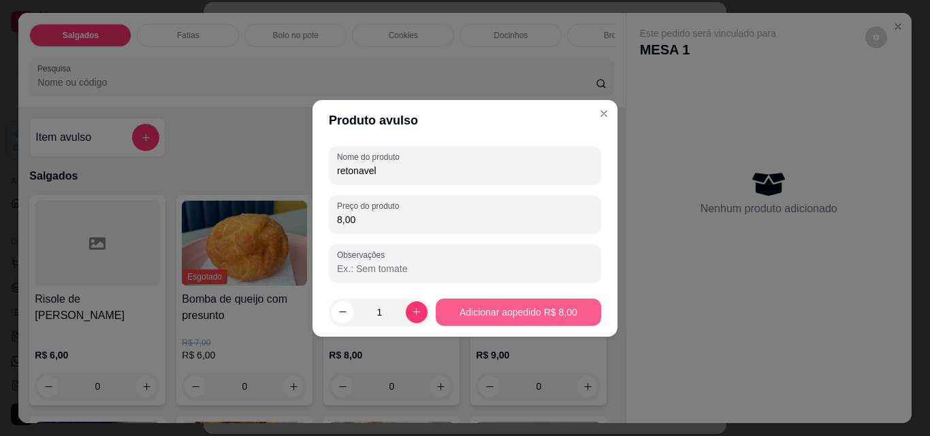
type input "8,00"
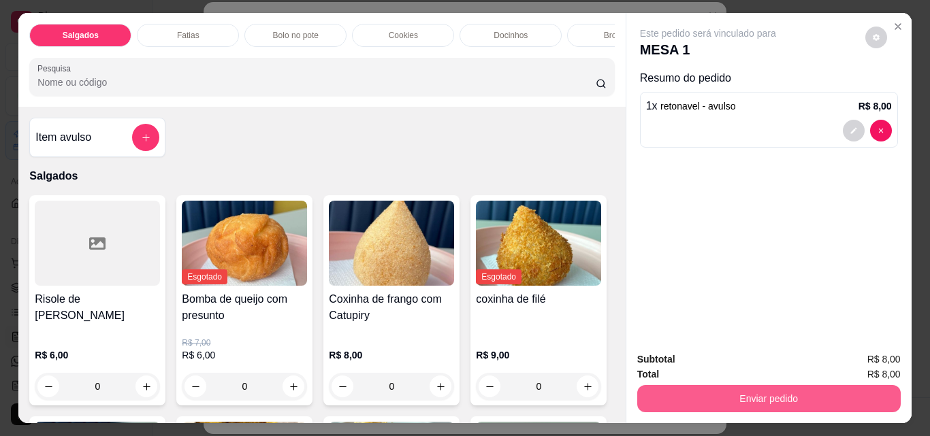
click at [807, 390] on button "Enviar pedido" at bounding box center [768, 398] width 263 height 27
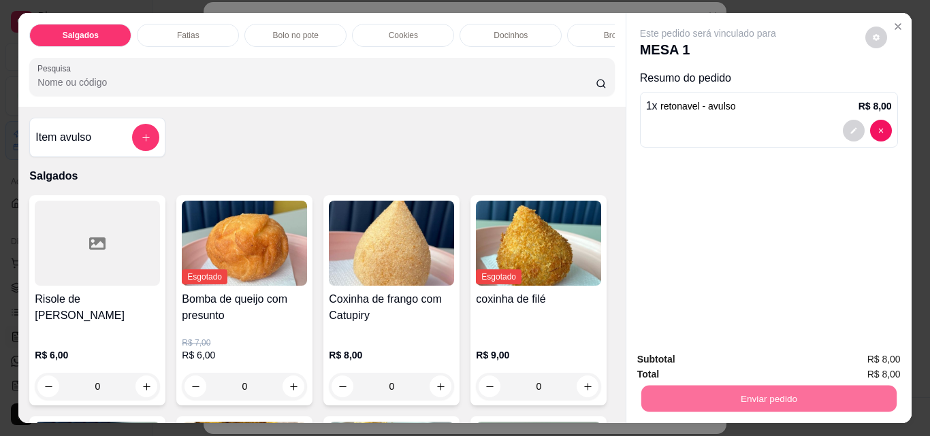
click at [746, 364] on button "Não registrar e enviar pedido" at bounding box center [724, 360] width 142 height 26
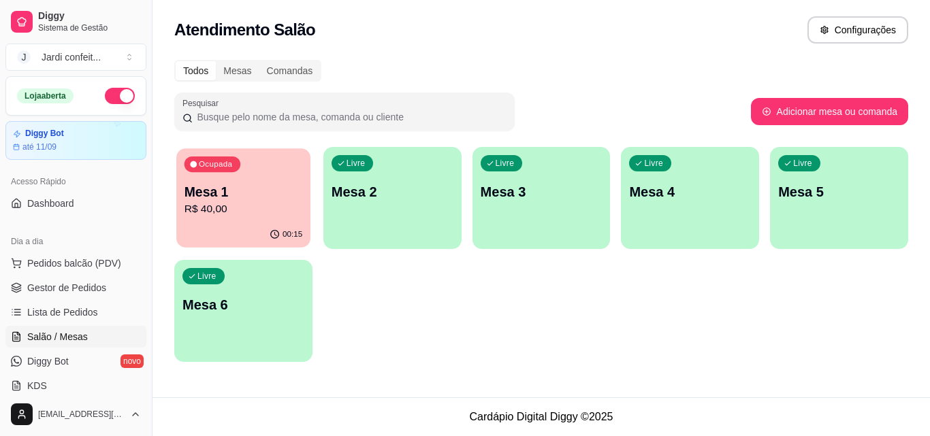
click at [227, 186] on p "Mesa 1" at bounding box center [243, 192] width 118 height 18
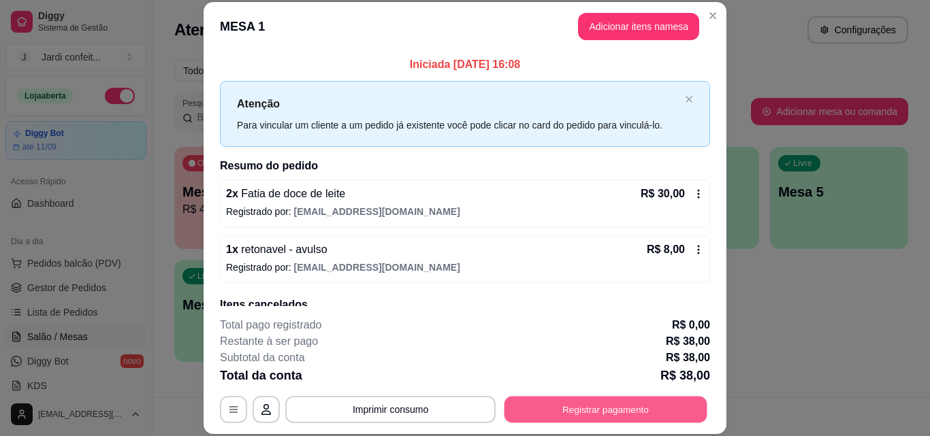
click at [650, 413] on button "Registrar pagamento" at bounding box center [605, 409] width 203 height 27
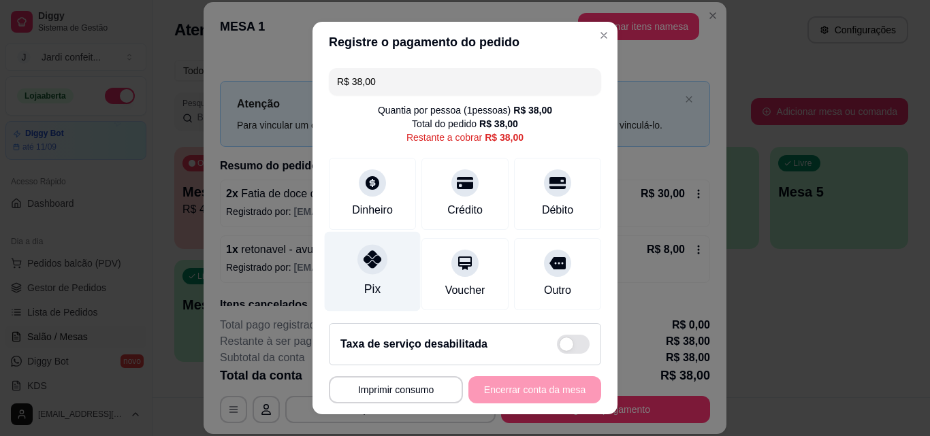
click at [383, 262] on div "Pix" at bounding box center [373, 272] width 96 height 80
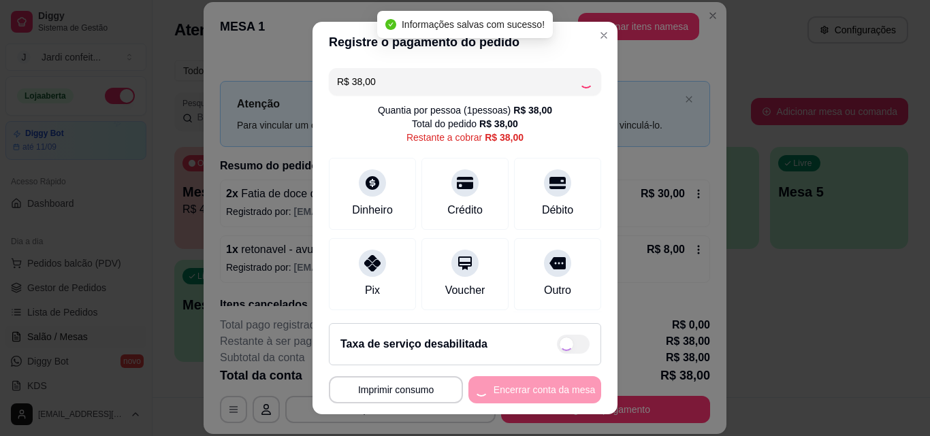
type input "R$ 0,00"
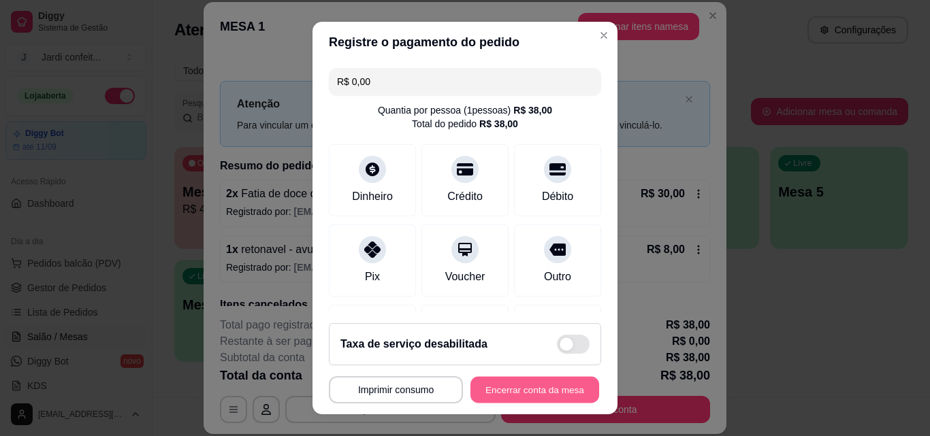
click at [540, 385] on button "Encerrar conta da mesa" at bounding box center [534, 390] width 129 height 27
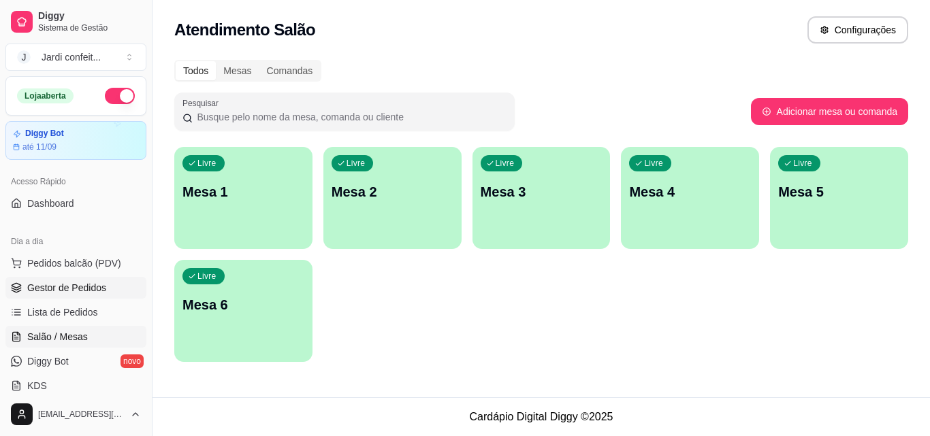
click at [73, 291] on span "Gestor de Pedidos" at bounding box center [66, 288] width 79 height 14
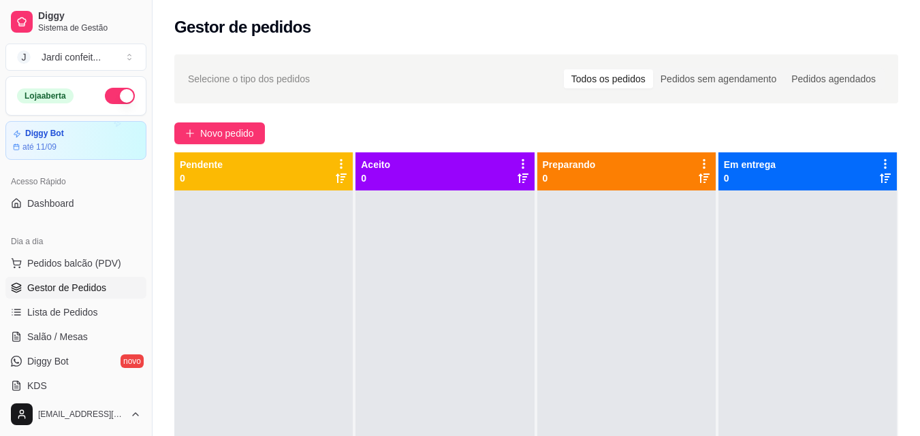
click at [5, 277] on link "Gestor de Pedidos" at bounding box center [75, 288] width 141 height 22
click at [410, 149] on div "Selecione o tipo dos pedidos Todos os pedidos Pedidos sem agendamento Pedidos a…" at bounding box center [535, 325] width 767 height 559
click at [225, 133] on span "Novo pedido" at bounding box center [227, 133] width 54 height 15
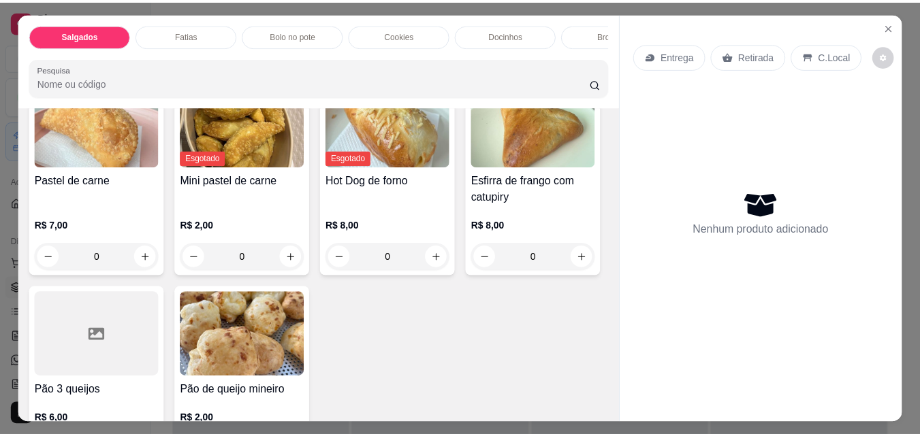
scroll to position [204, 0]
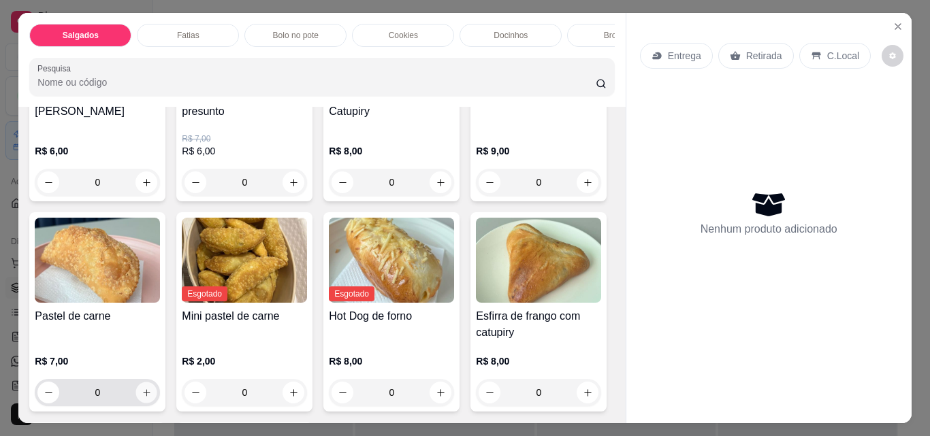
click at [152, 388] on icon "increase-product-quantity" at bounding box center [147, 393] width 10 height 10
type input "1"
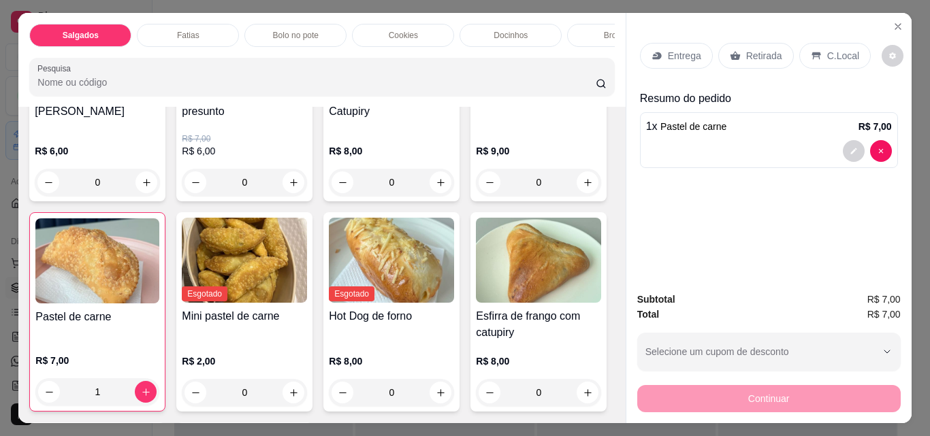
click at [763, 56] on p "Retirada" at bounding box center [764, 56] width 36 height 14
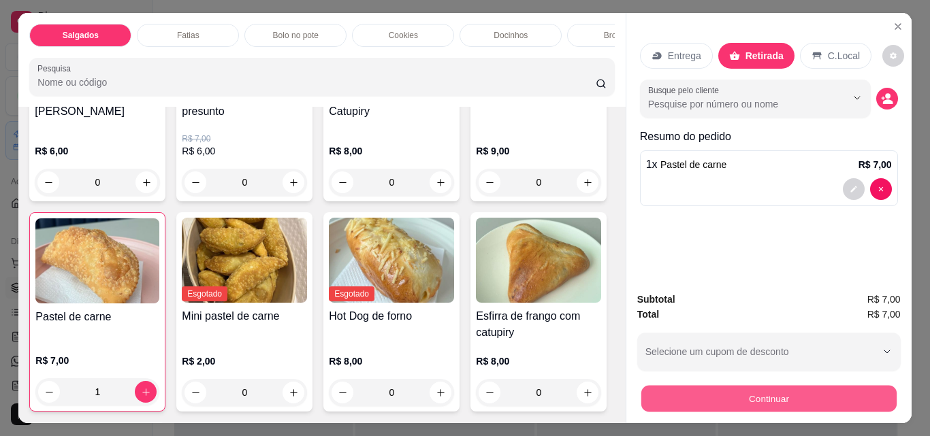
click at [775, 387] on button "Continuar" at bounding box center [767, 398] width 255 height 27
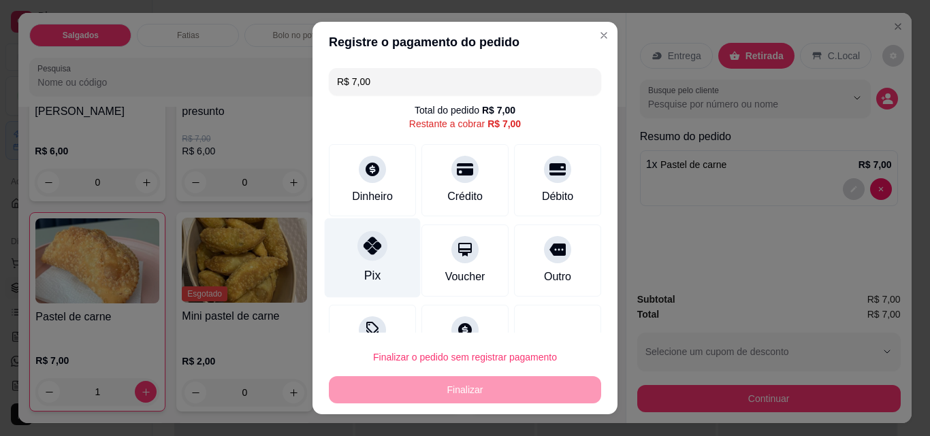
click at [362, 257] on div at bounding box center [372, 246] width 30 height 30
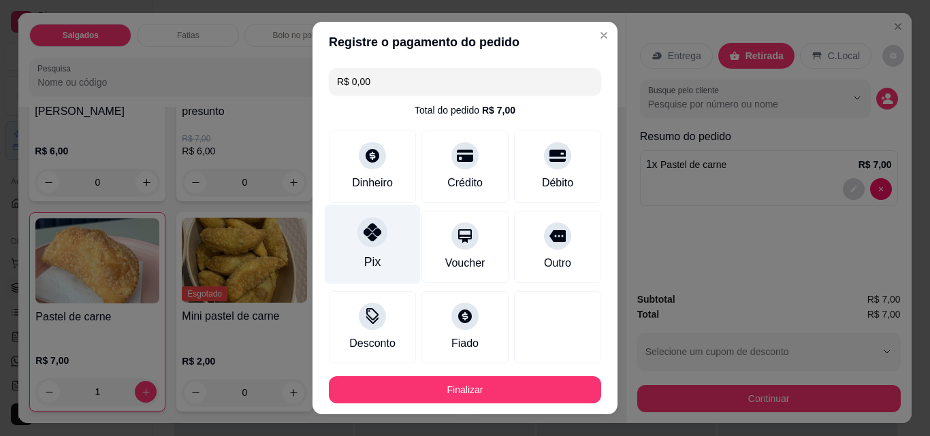
type input "R$ 0,00"
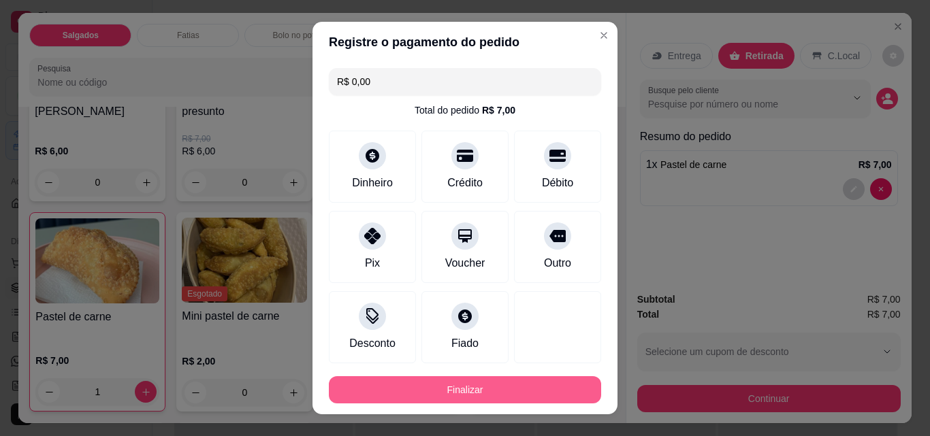
click at [468, 381] on button "Finalizar" at bounding box center [465, 389] width 272 height 27
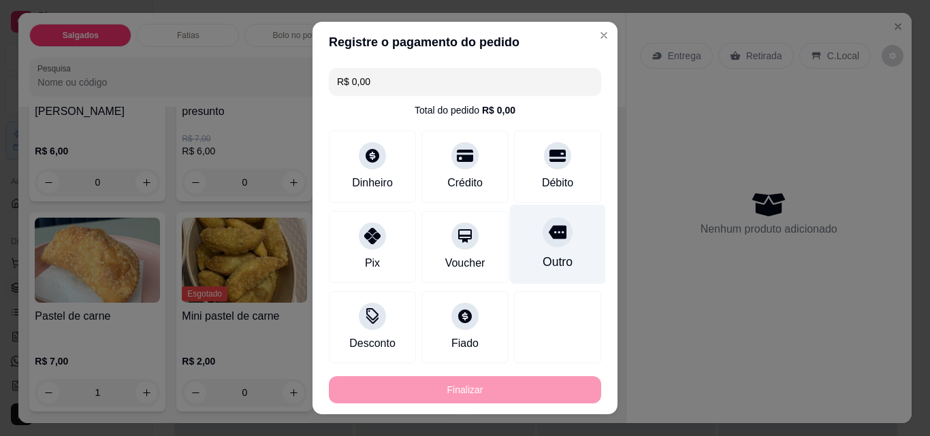
type input "0"
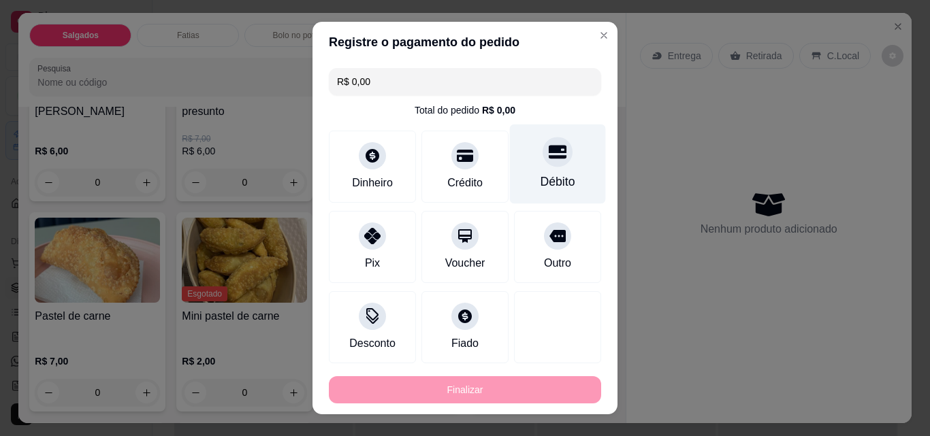
type input "-R$ 7,00"
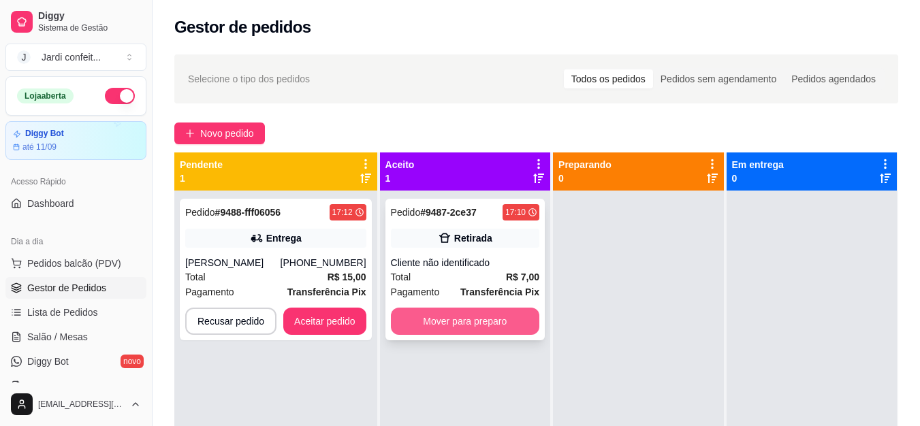
click at [434, 319] on button "Mover para preparo" at bounding box center [465, 321] width 148 height 27
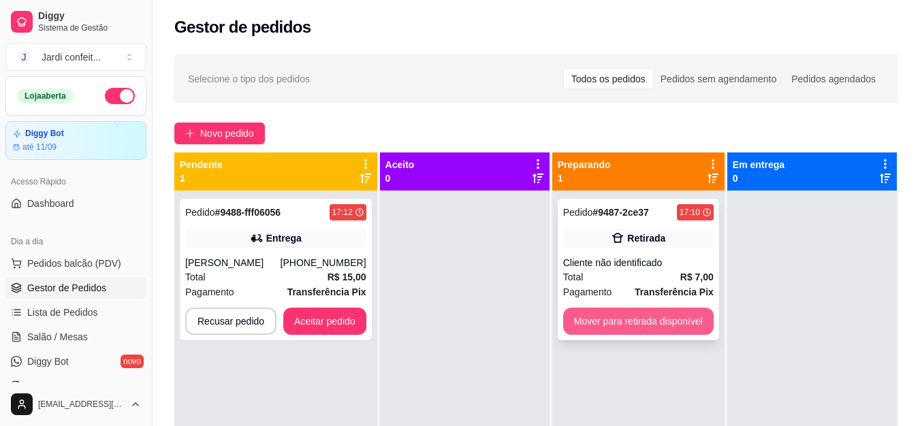
click at [608, 317] on button "Mover para retirada disponível" at bounding box center [638, 321] width 150 height 27
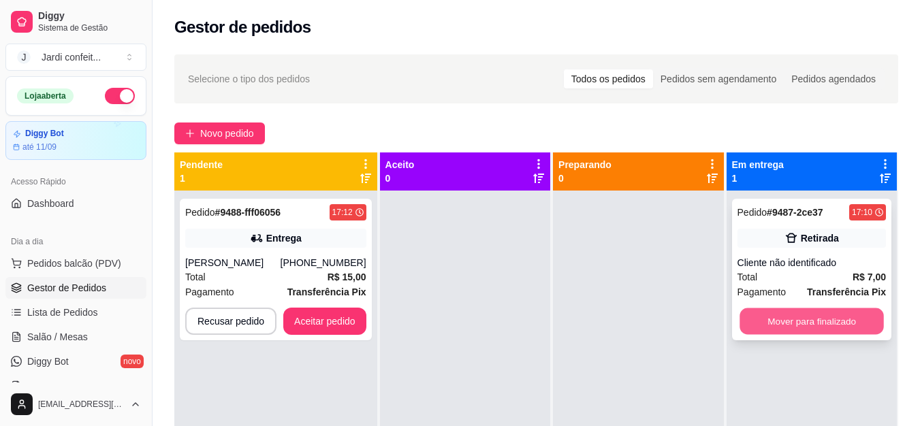
click at [746, 328] on button "Mover para finalizado" at bounding box center [811, 321] width 144 height 27
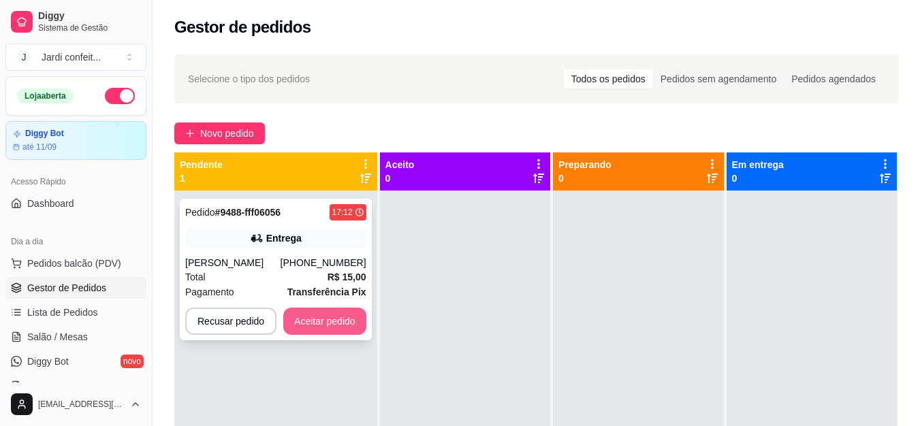
click at [345, 320] on button "Aceitar pedido" at bounding box center [324, 321] width 83 height 27
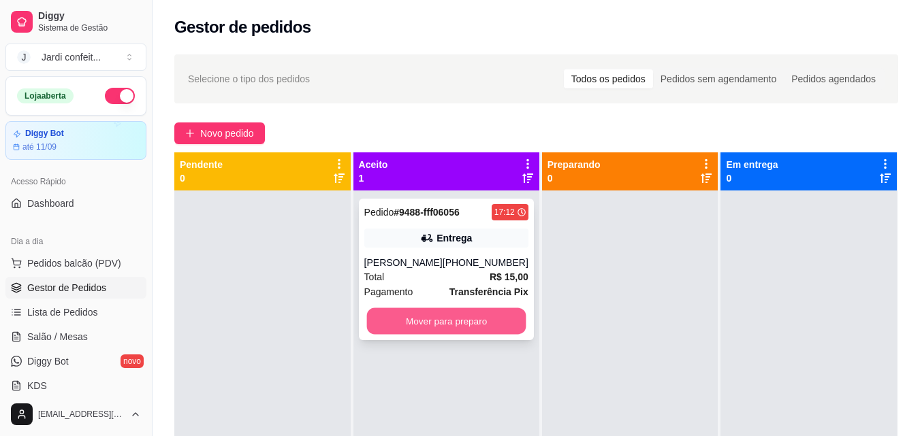
click at [419, 325] on button "Mover para preparo" at bounding box center [445, 321] width 159 height 27
click at [506, 270] on span "R$ 15,00" at bounding box center [508, 277] width 39 height 15
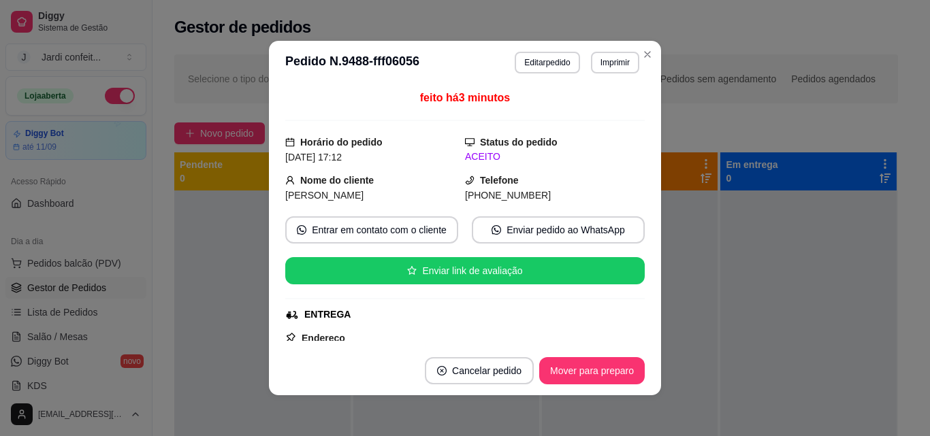
click at [582, 373] on button "Mover para preparo" at bounding box center [592, 370] width 106 height 27
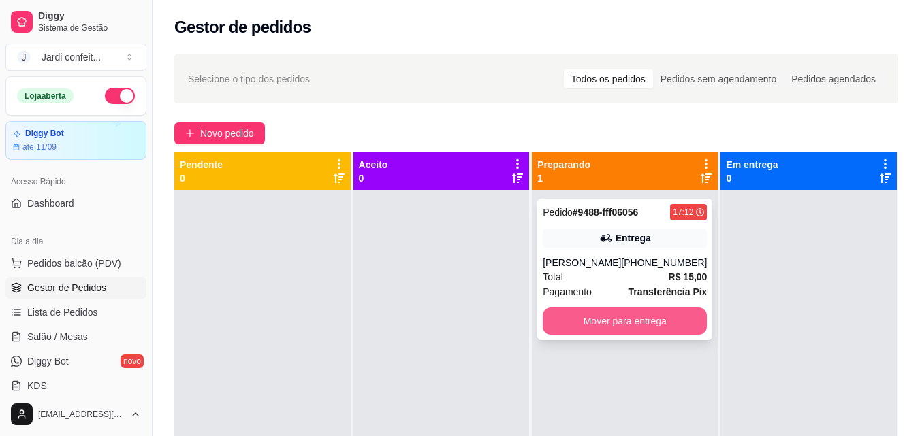
click at [613, 323] on button "Mover para entrega" at bounding box center [624, 321] width 164 height 27
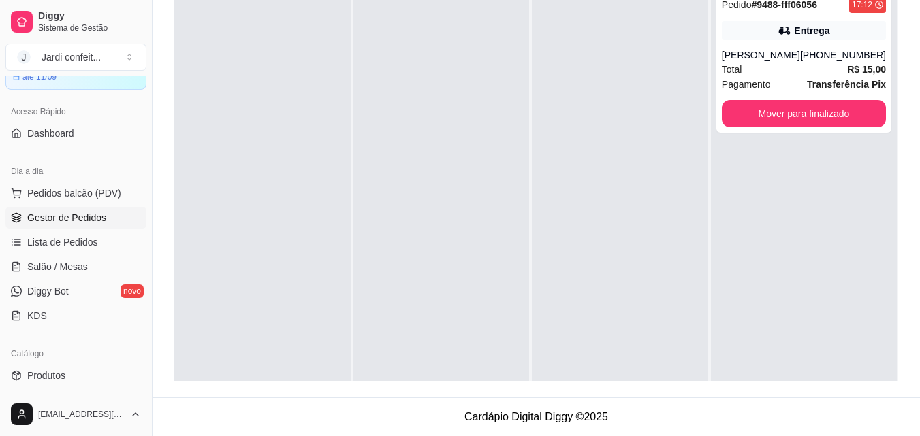
scroll to position [136, 0]
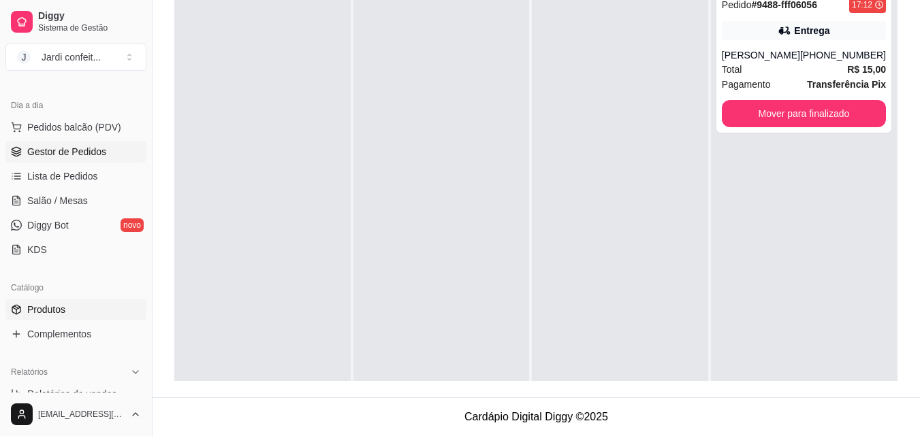
click at [56, 310] on span "Produtos" at bounding box center [46, 310] width 38 height 14
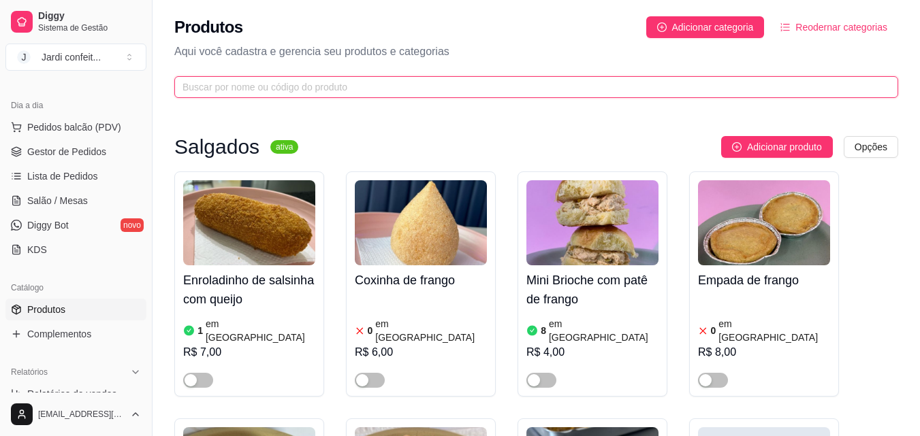
click at [442, 84] on input "text" at bounding box center [530, 87] width 696 height 15
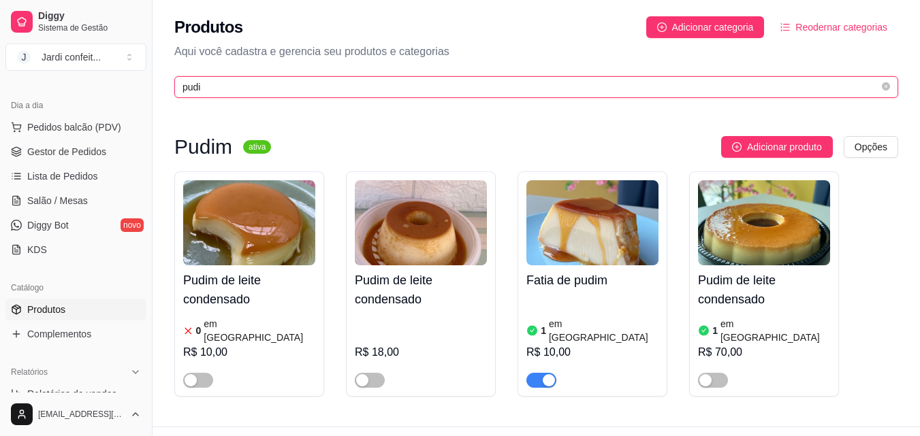
type input "pudi"
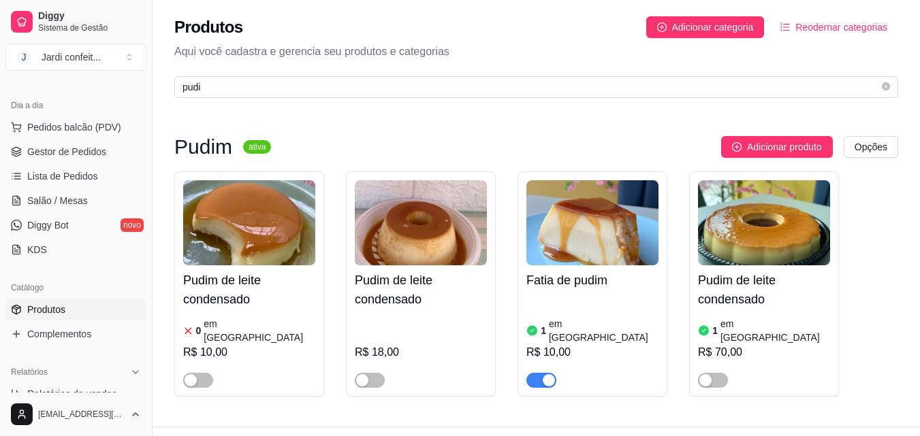
click at [593, 213] on img at bounding box center [592, 222] width 132 height 85
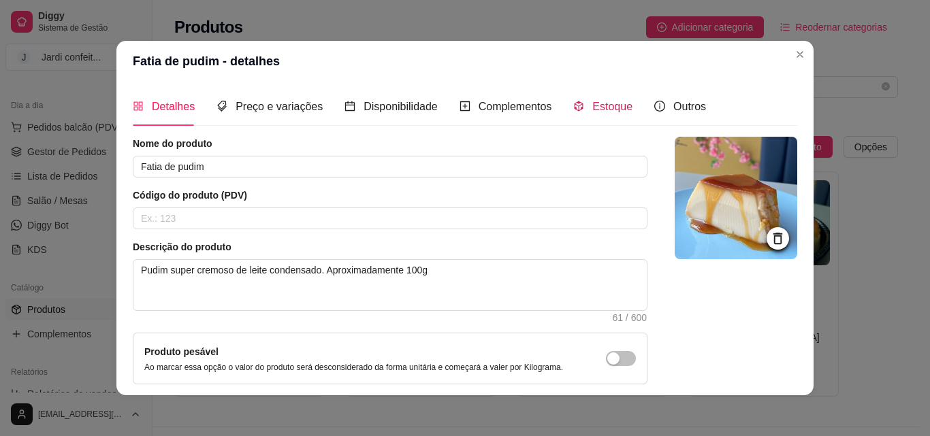
click at [600, 103] on span "Estoque" at bounding box center [612, 107] width 40 height 12
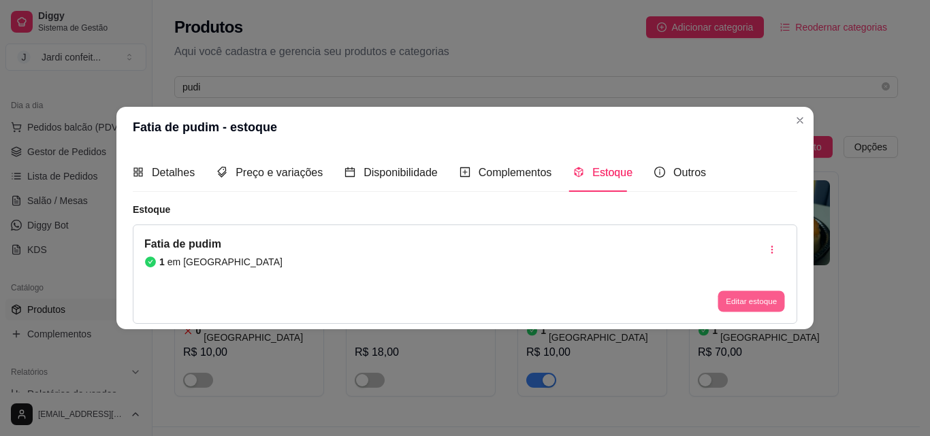
click at [751, 293] on button "Editar estoque" at bounding box center [750, 301] width 67 height 21
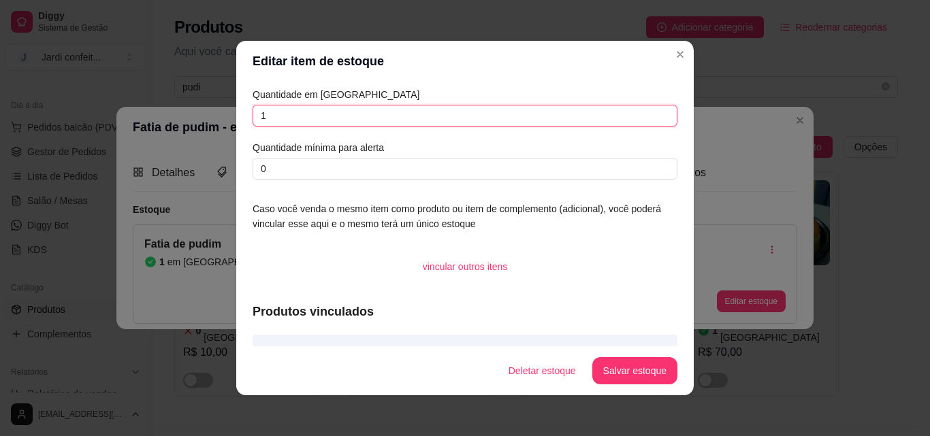
click at [280, 108] on input "1" at bounding box center [465, 116] width 425 height 22
type input "13"
click at [628, 365] on button "Salvar estoque" at bounding box center [634, 371] width 83 height 27
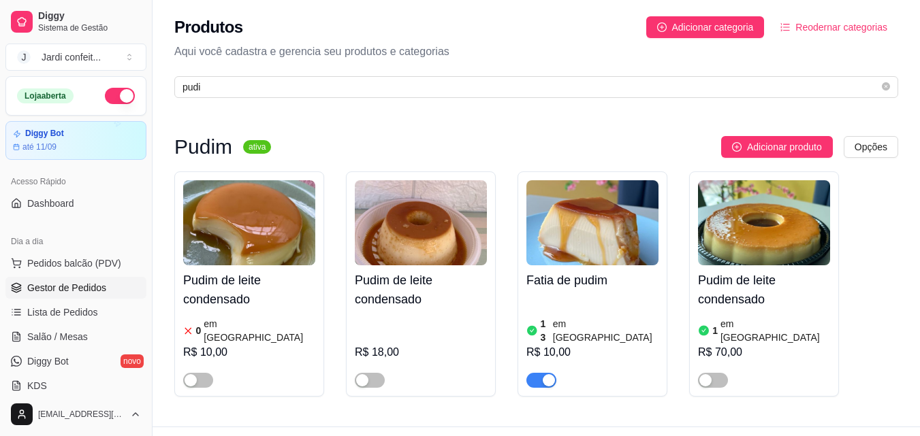
click at [107, 285] on link "Gestor de Pedidos" at bounding box center [75, 288] width 141 height 22
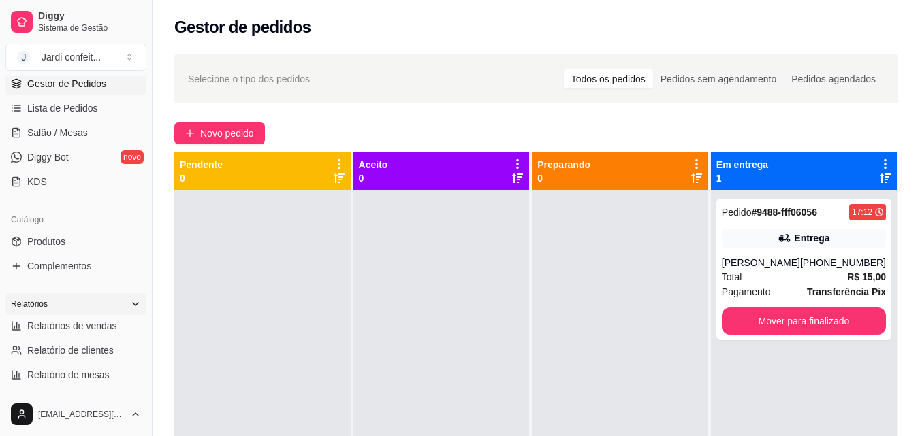
scroll to position [408, 0]
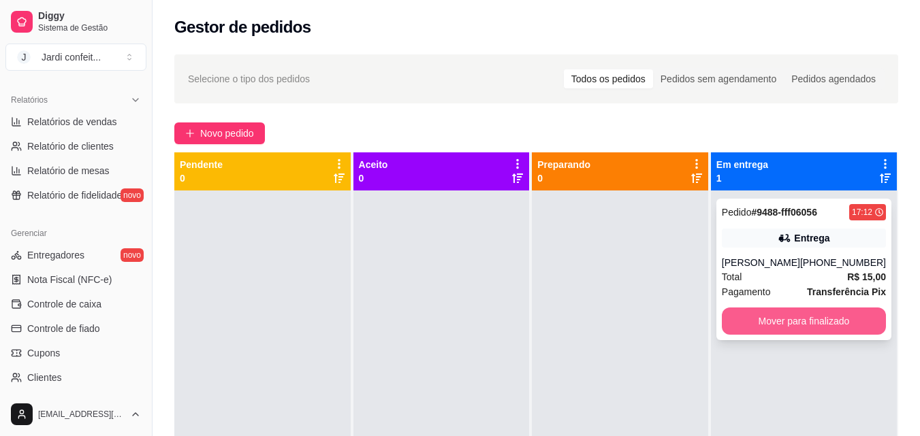
click at [791, 321] on button "Mover para finalizado" at bounding box center [803, 321] width 164 height 27
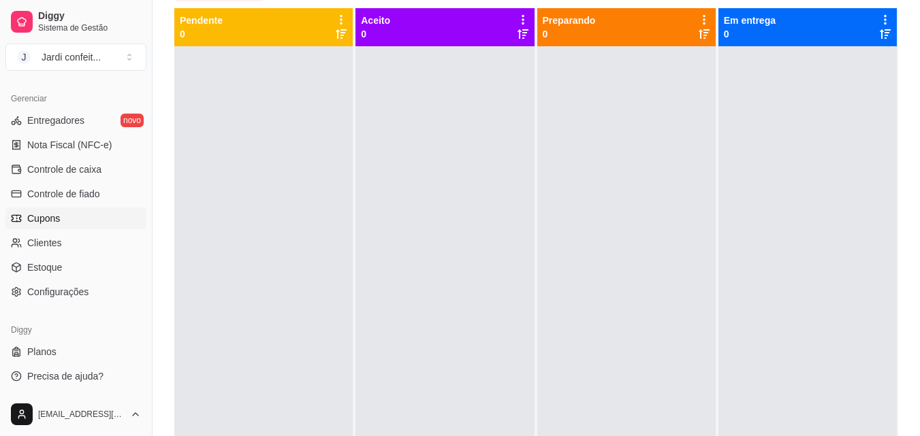
scroll to position [208, 0]
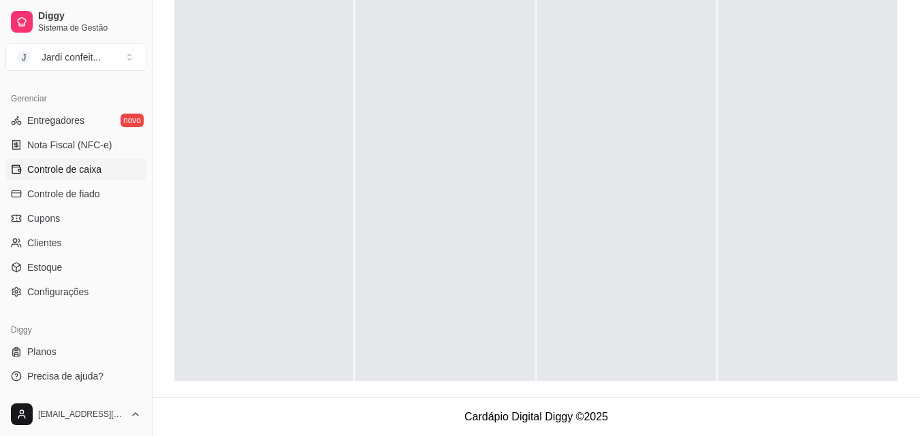
click at [103, 174] on link "Controle de caixa" at bounding box center [75, 170] width 141 height 22
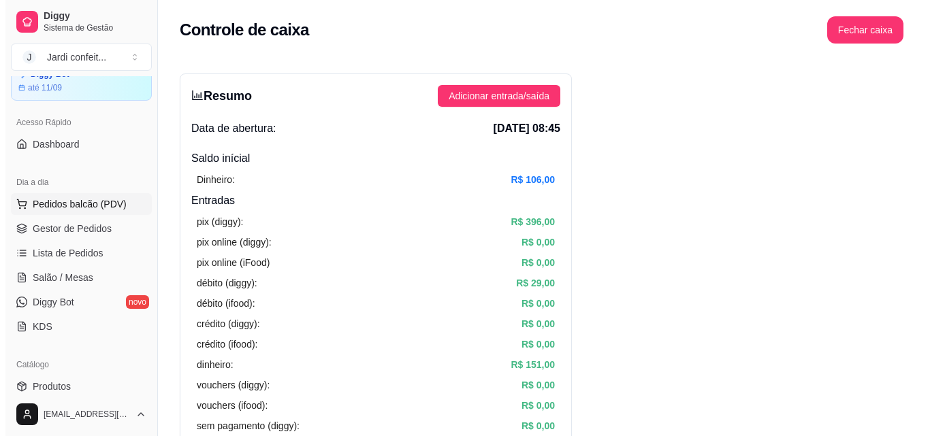
scroll to position [136, 0]
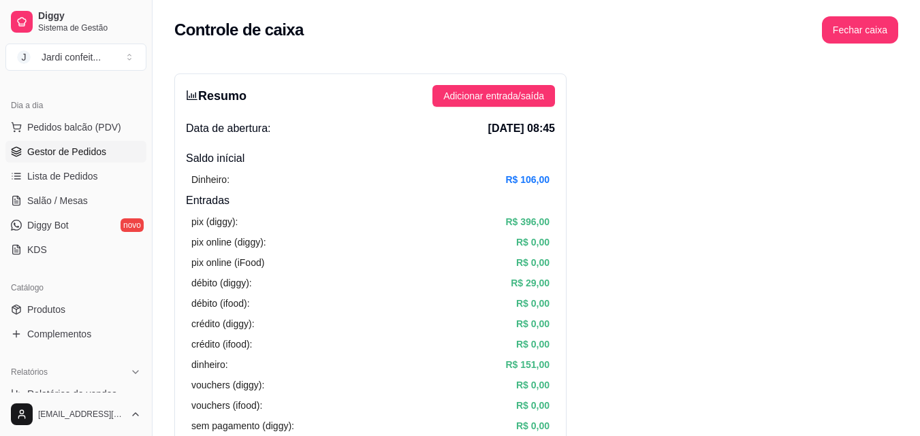
click at [95, 145] on span "Gestor de Pedidos" at bounding box center [66, 152] width 79 height 14
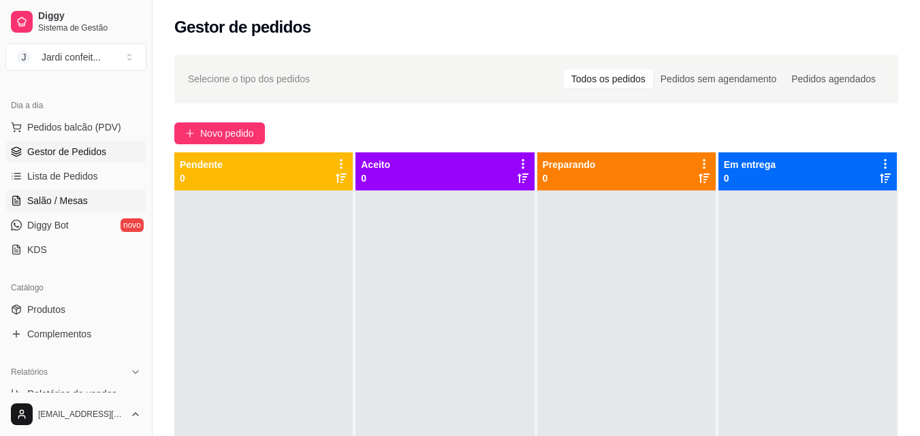
click at [59, 201] on span "Salão / Mesas" at bounding box center [57, 201] width 61 height 14
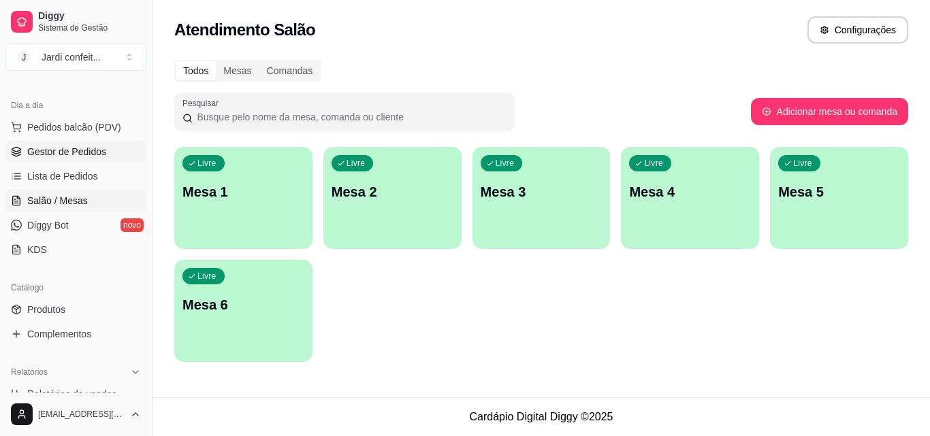
click at [79, 152] on span "Gestor de Pedidos" at bounding box center [66, 152] width 79 height 14
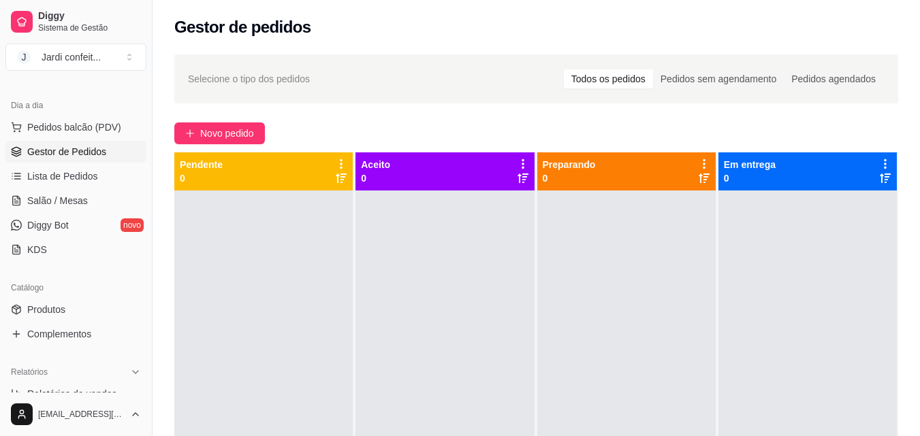
click at [275, 180] on div "Pendente 0" at bounding box center [263, 171] width 167 height 27
drag, startPoint x: 225, startPoint y: 121, endPoint x: 223, endPoint y: 129, distance: 7.8
click at [223, 129] on div "Selecione o tipo dos pedidos Todos os pedidos Pedidos sem agendamento Pedidos a…" at bounding box center [535, 325] width 767 height 559
click at [227, 128] on span "Novo pedido" at bounding box center [227, 133] width 54 height 15
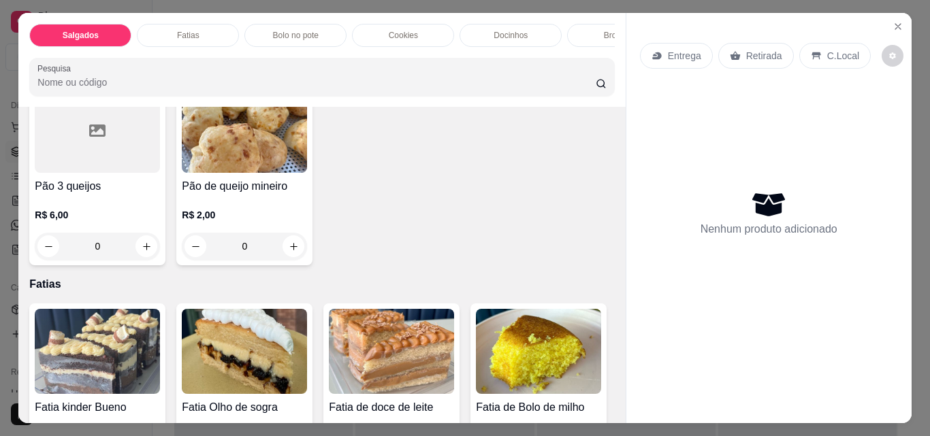
scroll to position [476, 0]
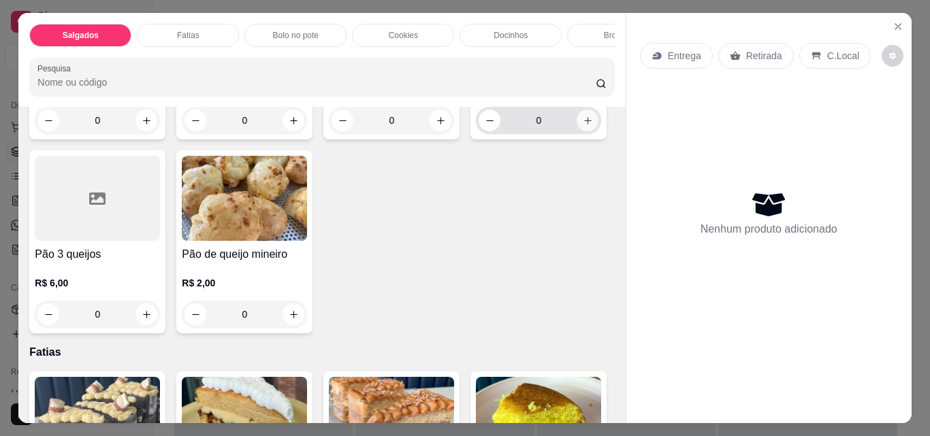
click at [577, 131] on button "increase-product-quantity" at bounding box center [588, 121] width 22 height 22
type input "1"
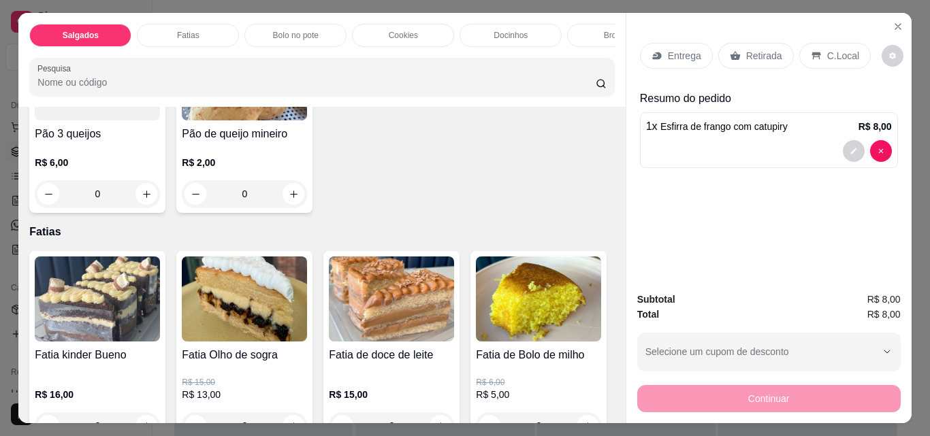
scroll to position [613, 0]
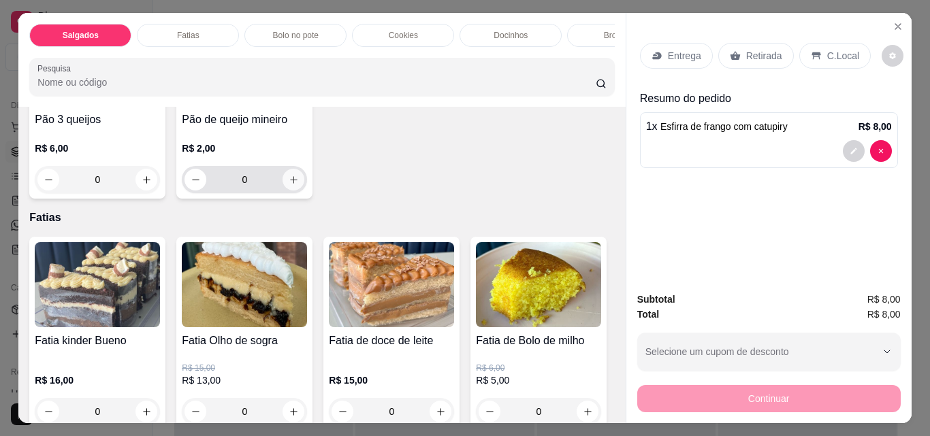
click at [282, 191] on button "increase-product-quantity" at bounding box center [293, 180] width 22 height 22
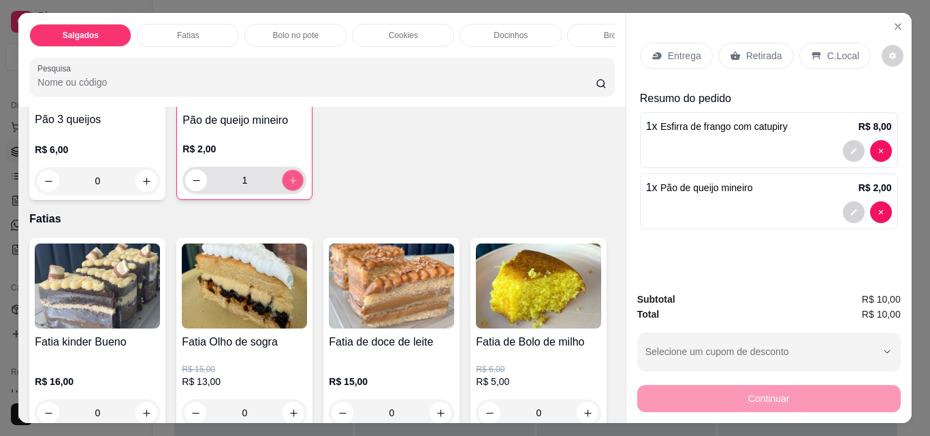
click at [288, 186] on icon "increase-product-quantity" at bounding box center [293, 181] width 10 height 10
type input "2"
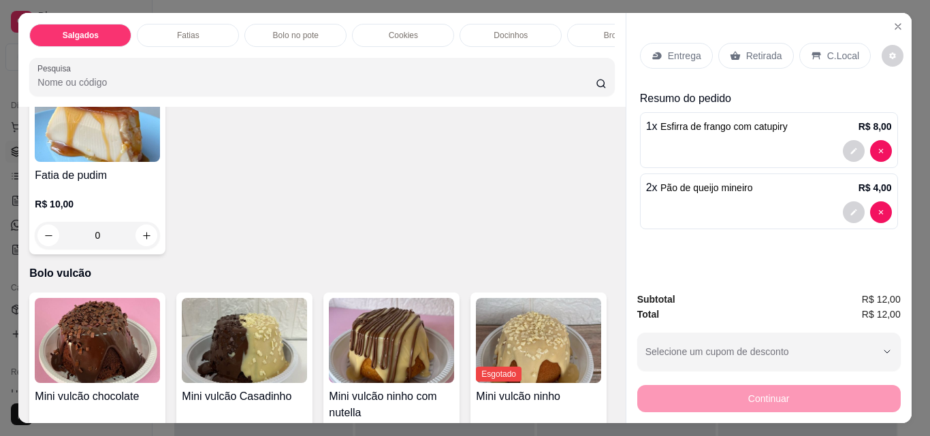
scroll to position [2655, 0]
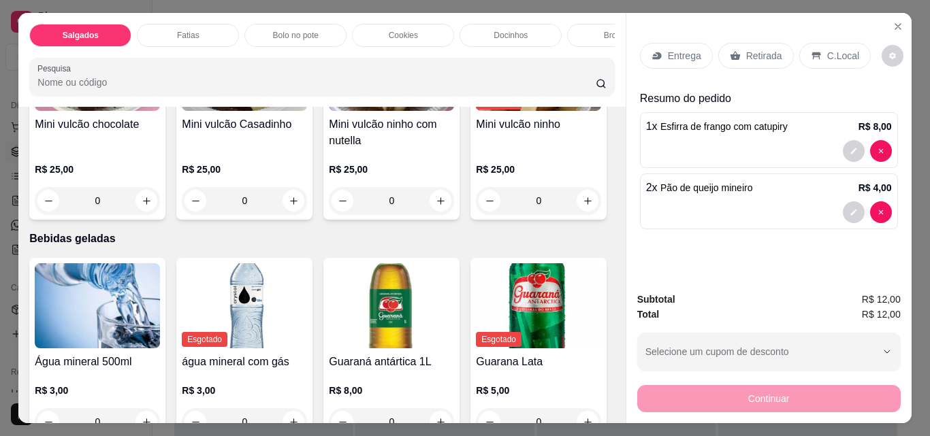
type input "1"
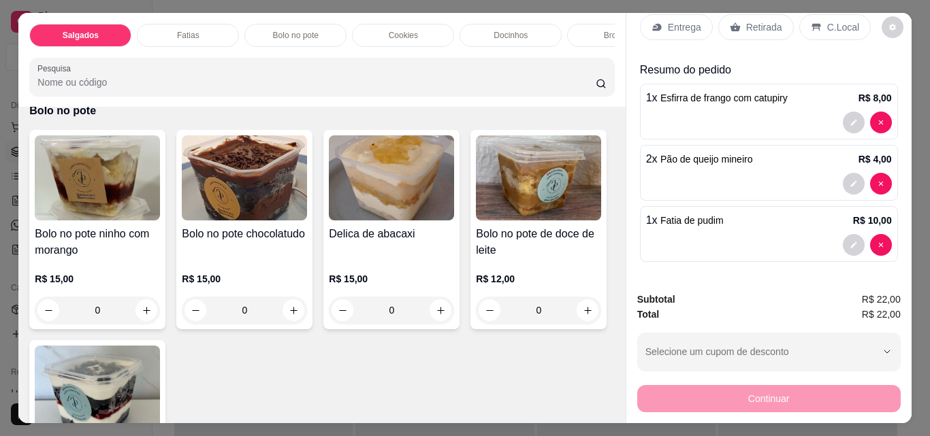
scroll to position [1021, 0]
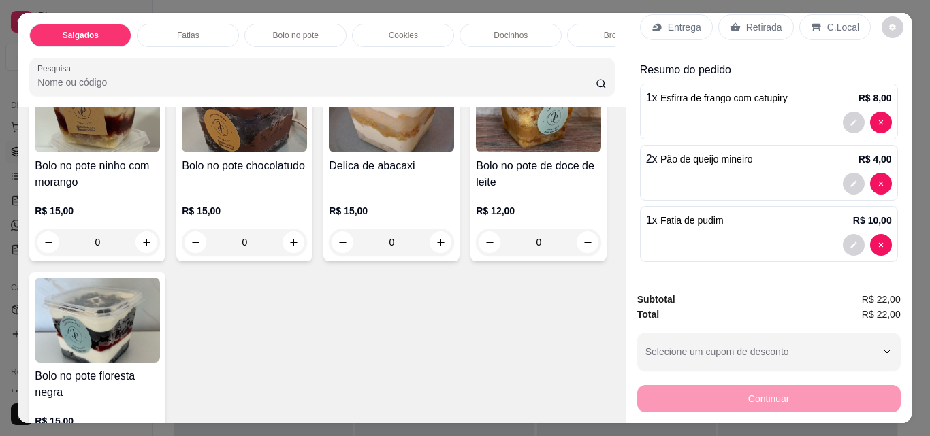
click at [763, 28] on p "Retirada" at bounding box center [764, 27] width 36 height 14
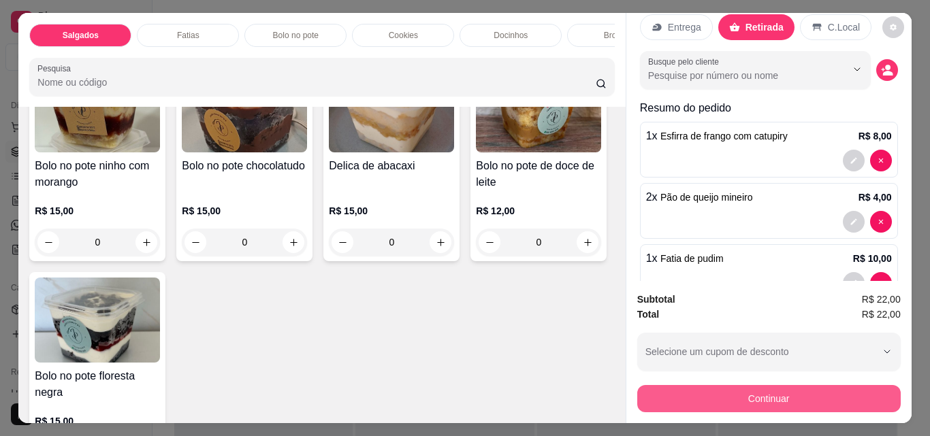
click at [823, 391] on button "Continuar" at bounding box center [768, 398] width 263 height 27
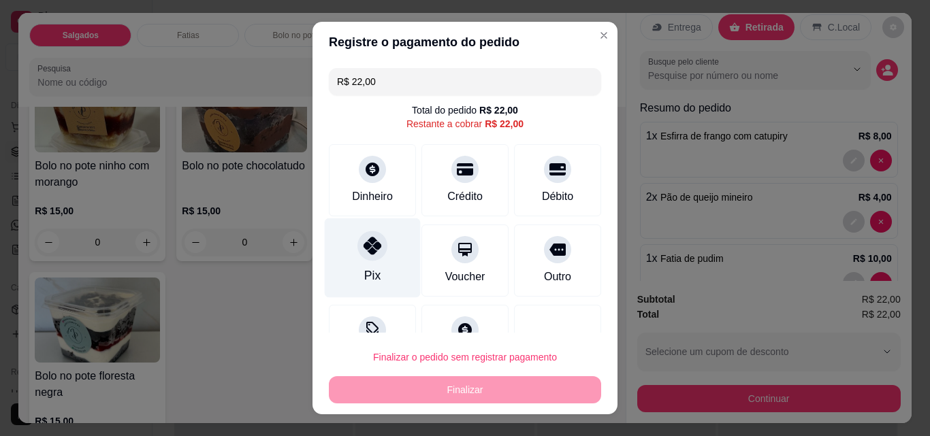
click at [391, 243] on div "Pix" at bounding box center [373, 258] width 96 height 80
type input "R$ 0,00"
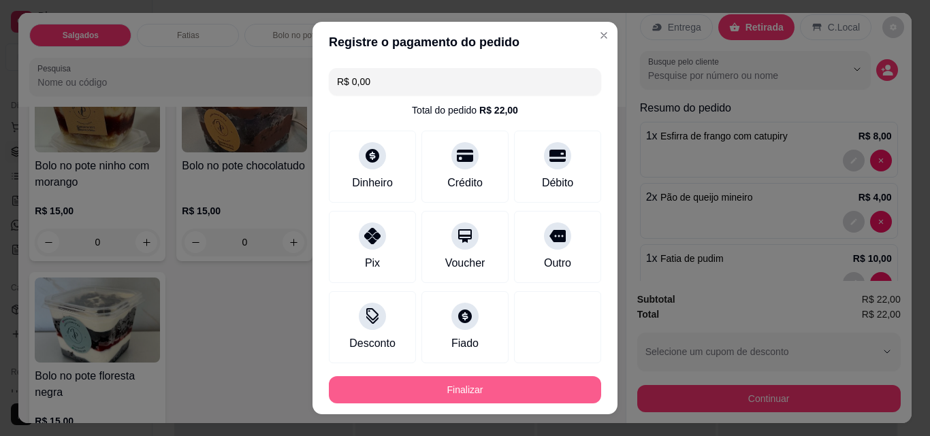
click at [507, 388] on button "Finalizar" at bounding box center [465, 389] width 272 height 27
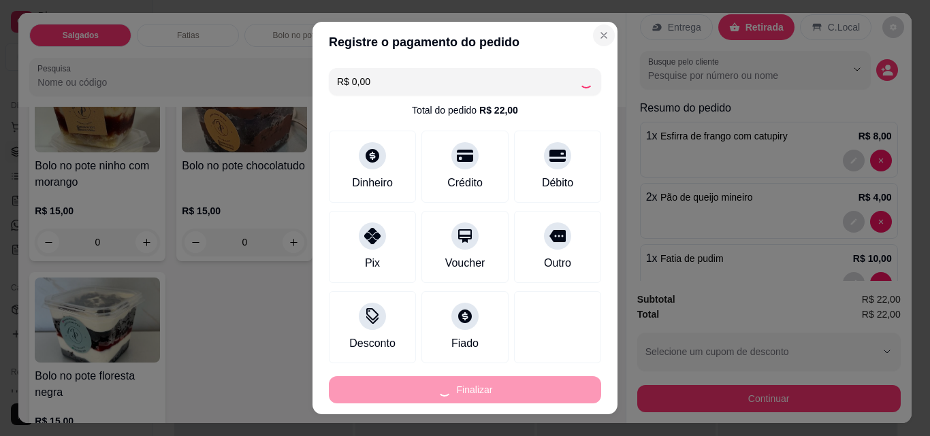
type input "0"
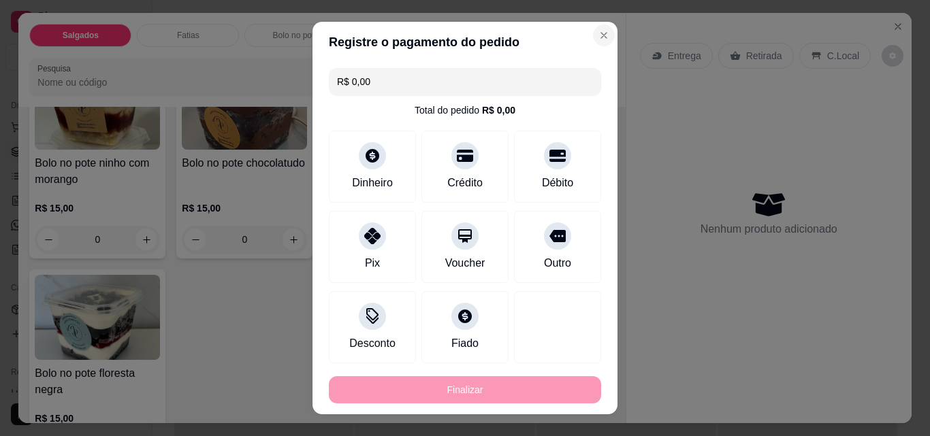
type input "-R$ 22,00"
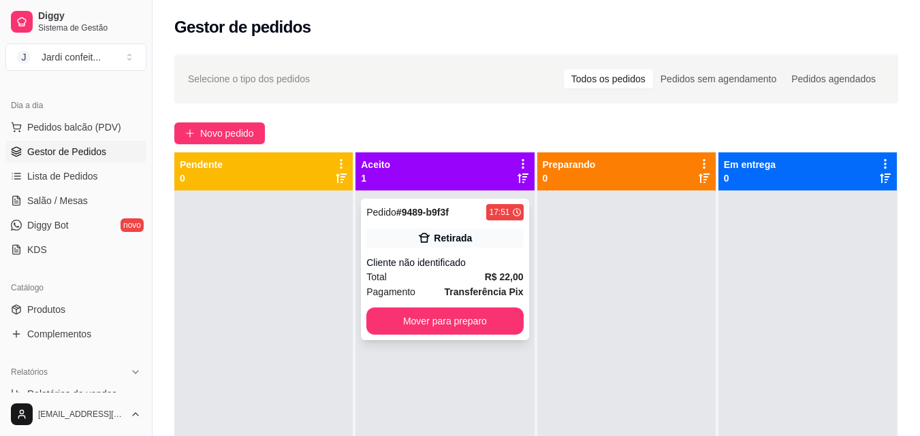
click at [447, 231] on div "Retirada" at bounding box center [453, 238] width 38 height 14
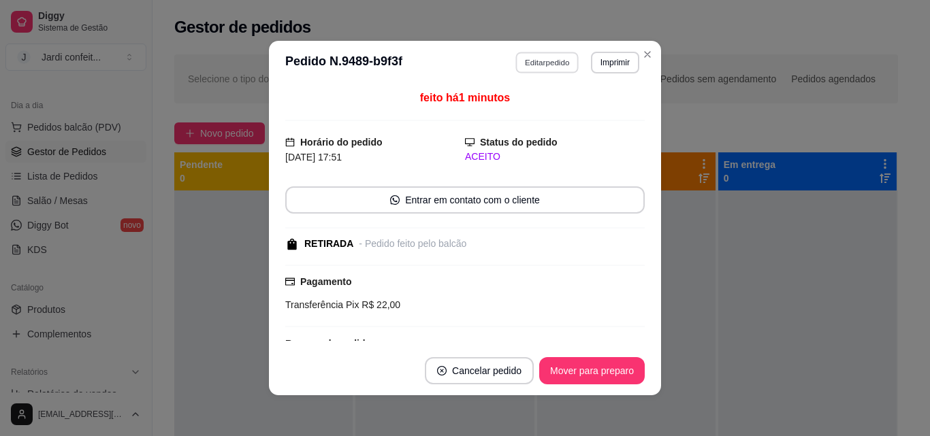
click at [562, 65] on button "Editar pedido" at bounding box center [547, 62] width 63 height 21
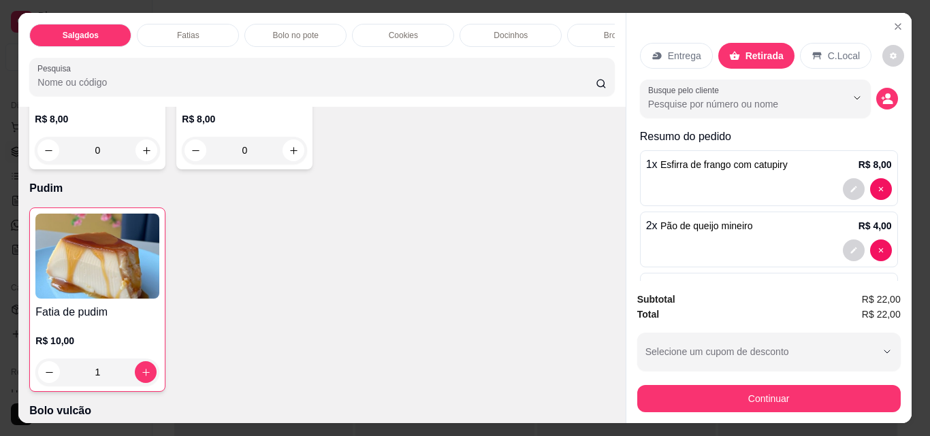
scroll to position [2518, 0]
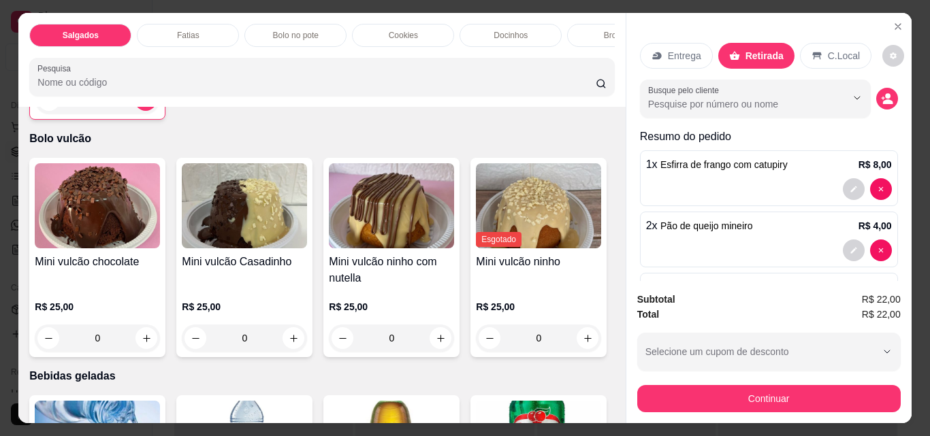
type input "1"
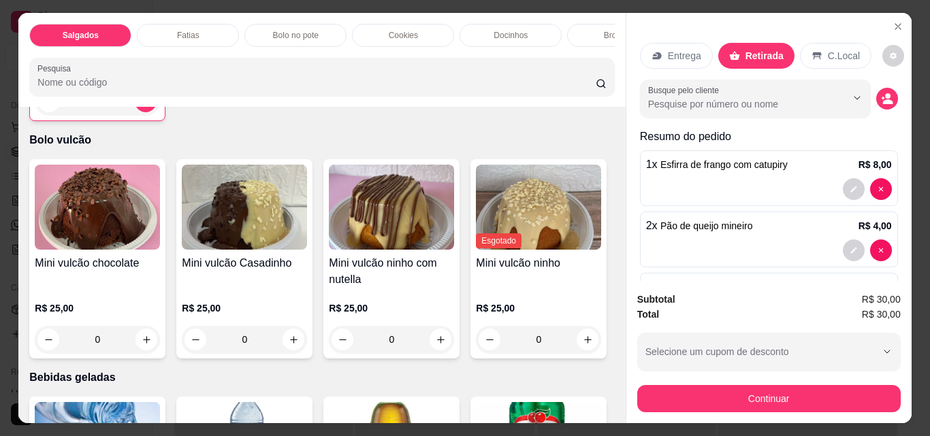
scroll to position [128, 0]
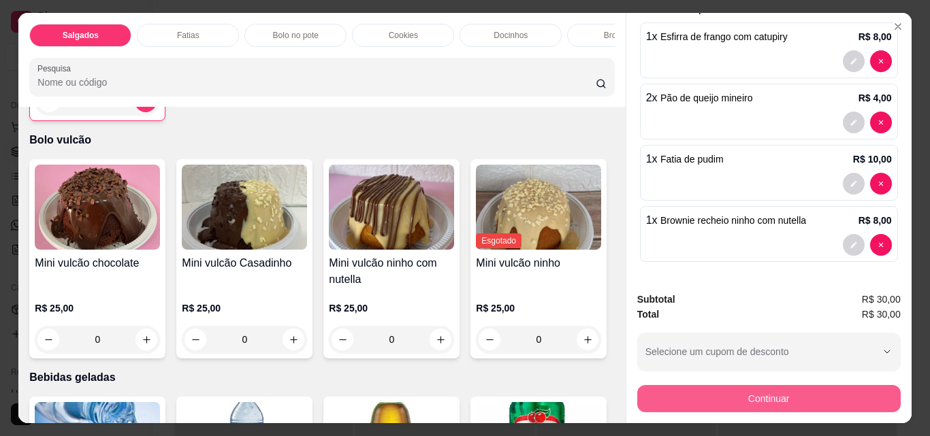
click at [788, 388] on button "Continuar" at bounding box center [768, 398] width 263 height 27
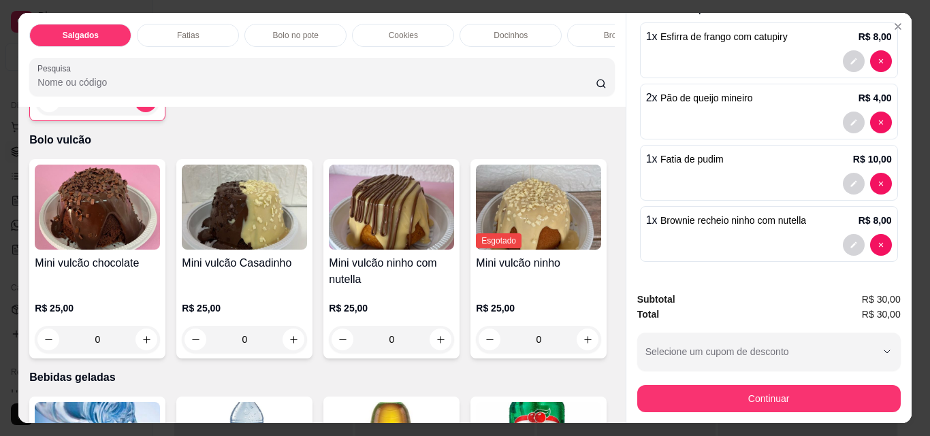
click at [295, 35] on p "Bolo no pote" at bounding box center [296, 35] width 46 height 11
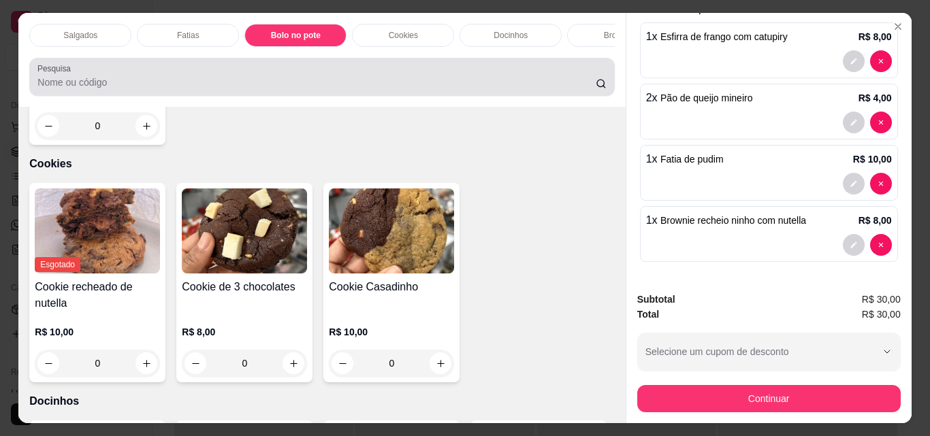
scroll to position [35, 0]
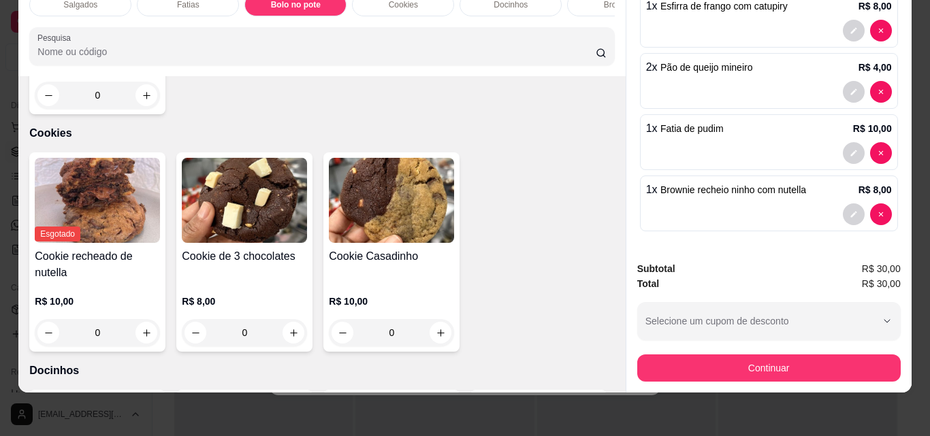
type input "1"
click at [832, 355] on button "Continuar" at bounding box center [768, 368] width 263 height 27
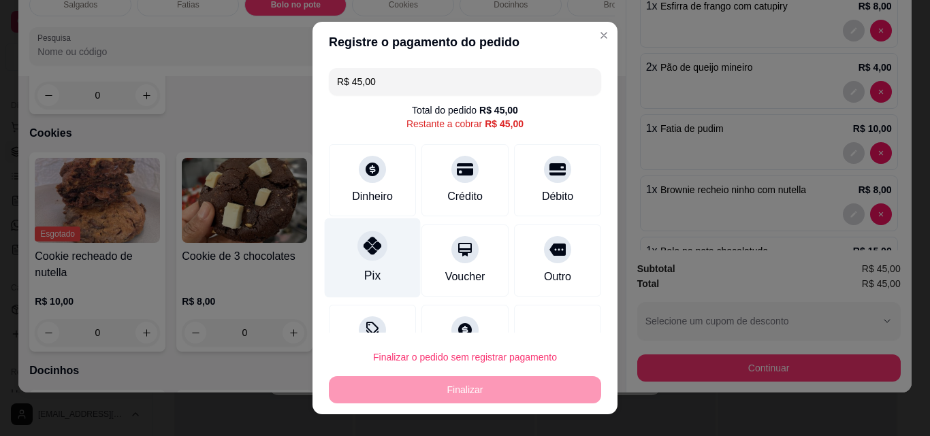
click at [367, 265] on div "Pix" at bounding box center [373, 258] width 96 height 80
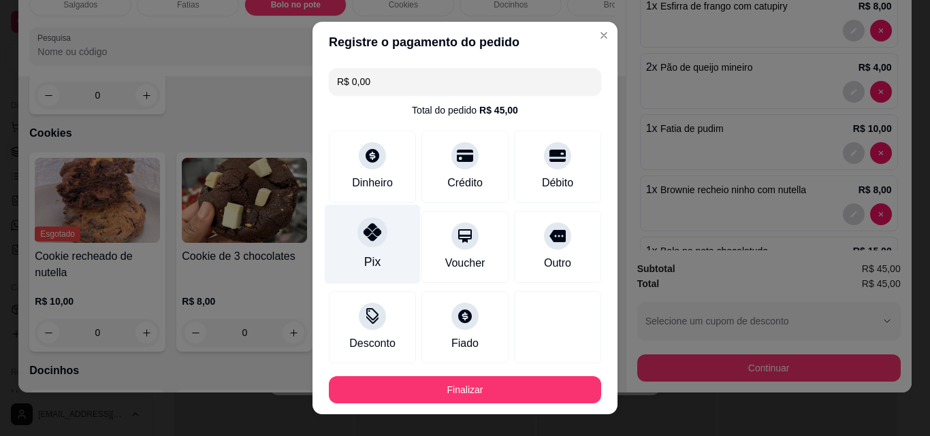
type input "R$ 0,00"
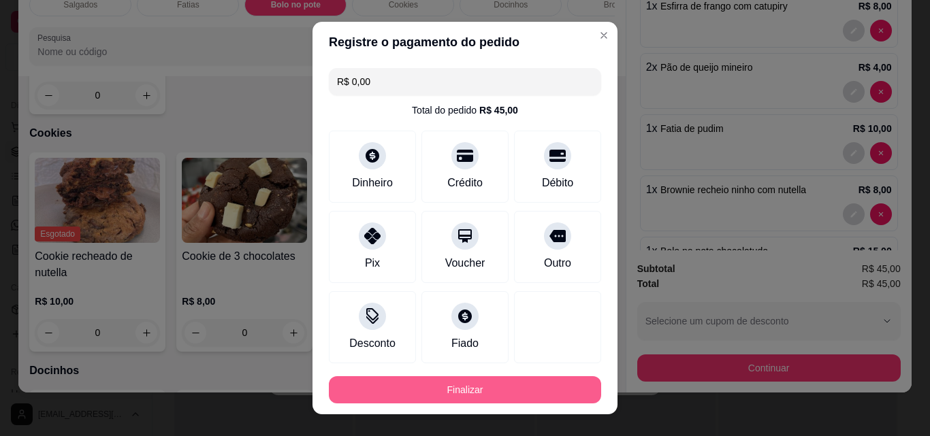
click at [470, 389] on button "Finalizar" at bounding box center [465, 389] width 272 height 27
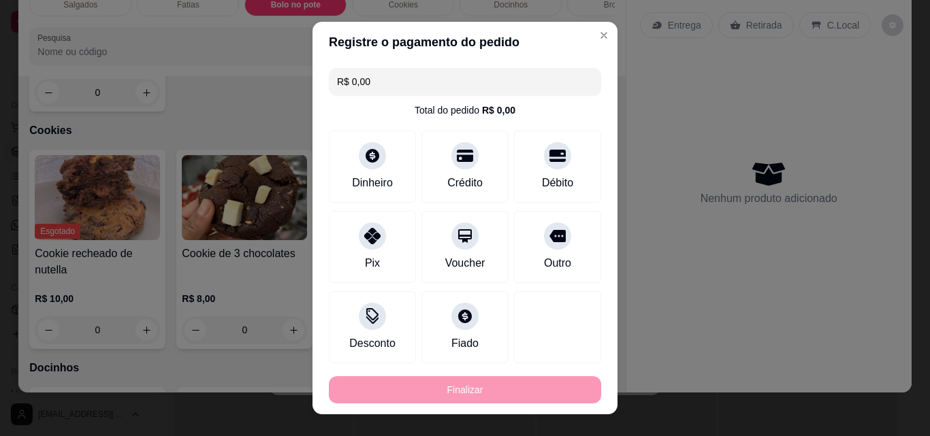
type input "0"
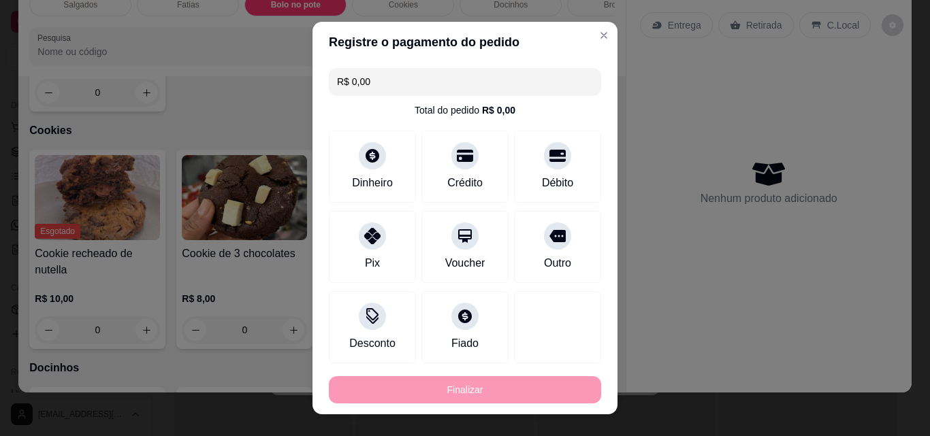
type input "-R$ 45,00"
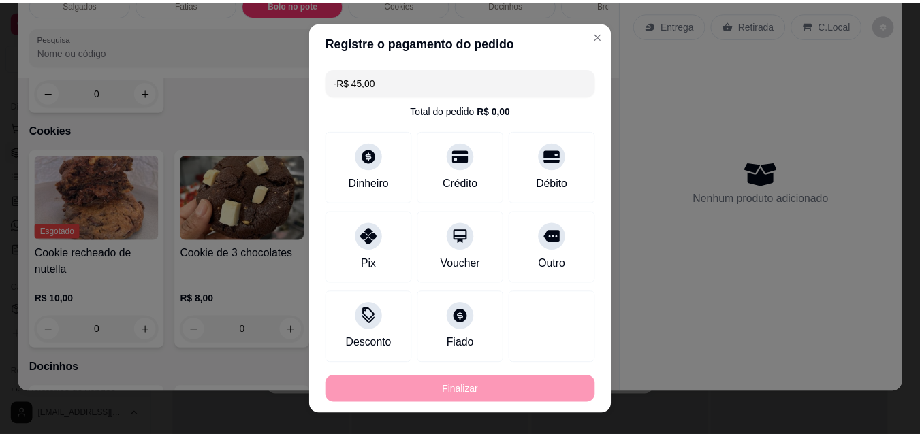
scroll to position [1345, 0]
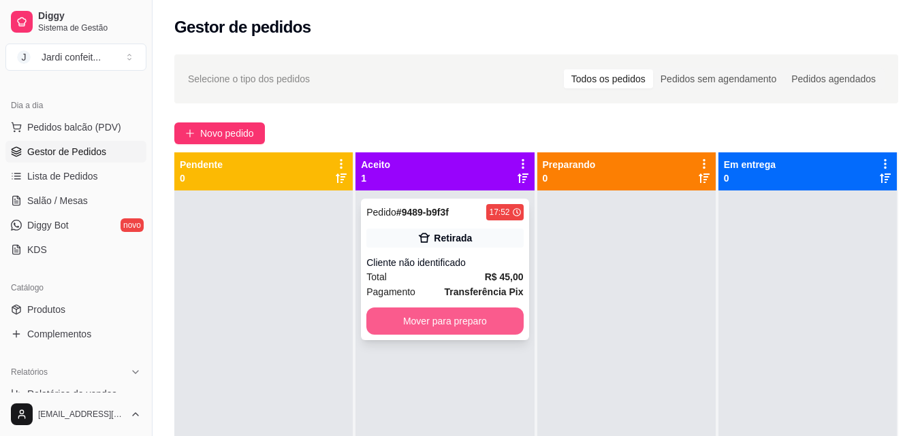
click at [501, 321] on button "Mover para preparo" at bounding box center [444, 321] width 157 height 27
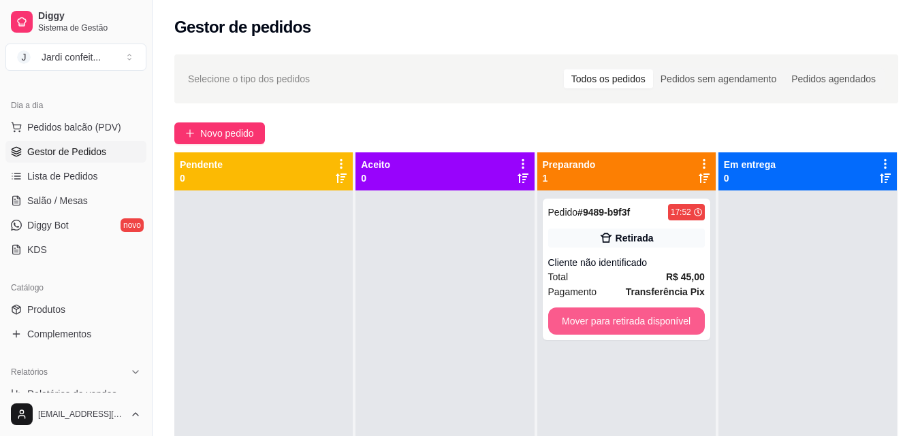
click at [646, 321] on button "Mover para retirada disponível" at bounding box center [626, 321] width 157 height 27
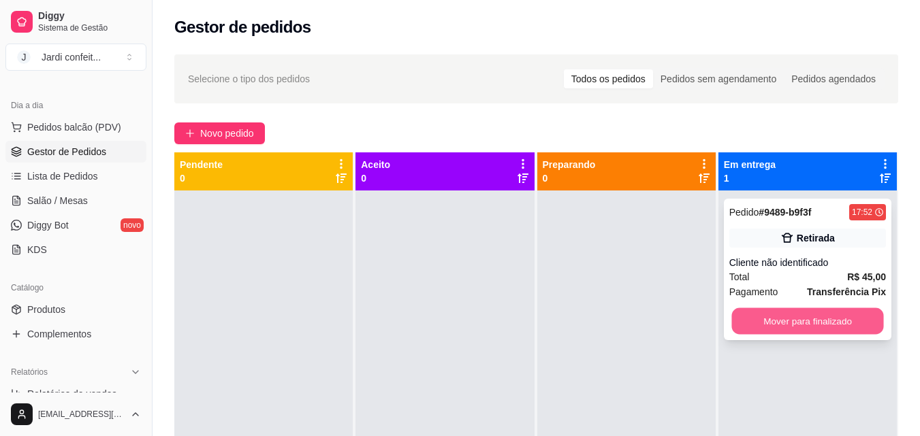
click at [772, 321] on button "Mover para finalizado" at bounding box center [807, 321] width 152 height 27
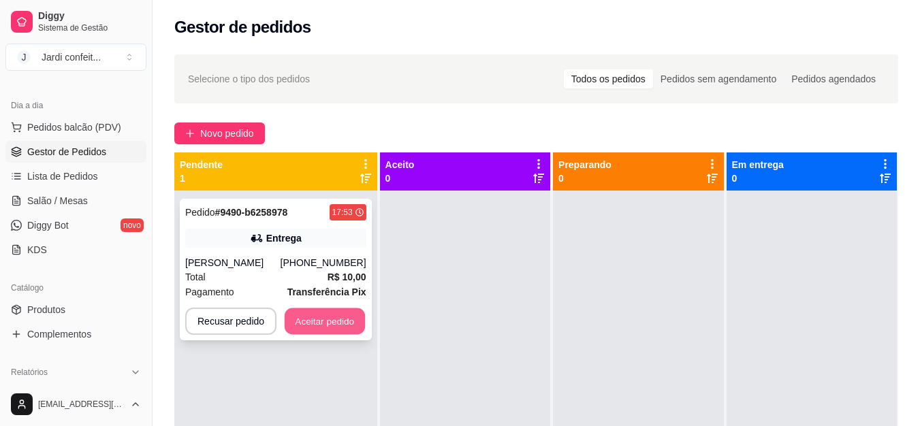
click at [349, 329] on button "Aceitar pedido" at bounding box center [325, 321] width 80 height 27
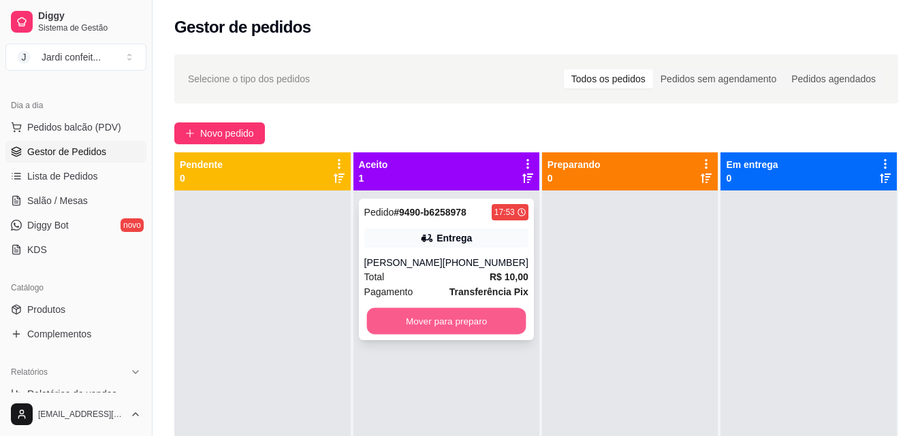
click at [480, 314] on button "Mover para preparo" at bounding box center [445, 321] width 159 height 27
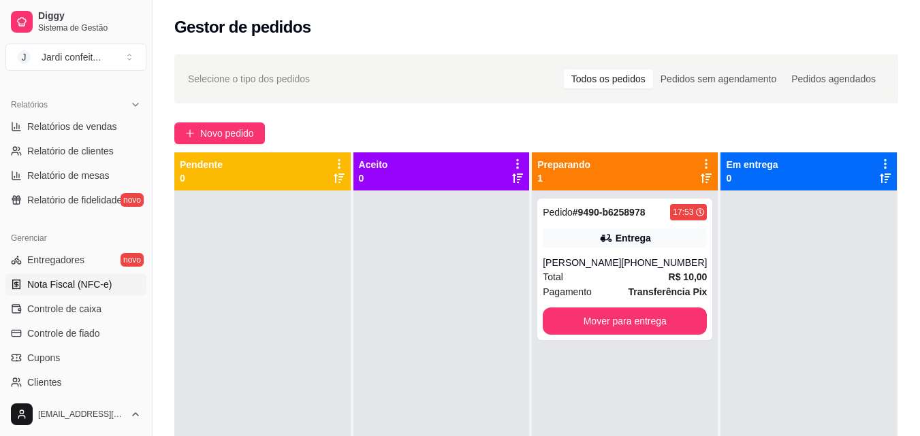
scroll to position [476, 0]
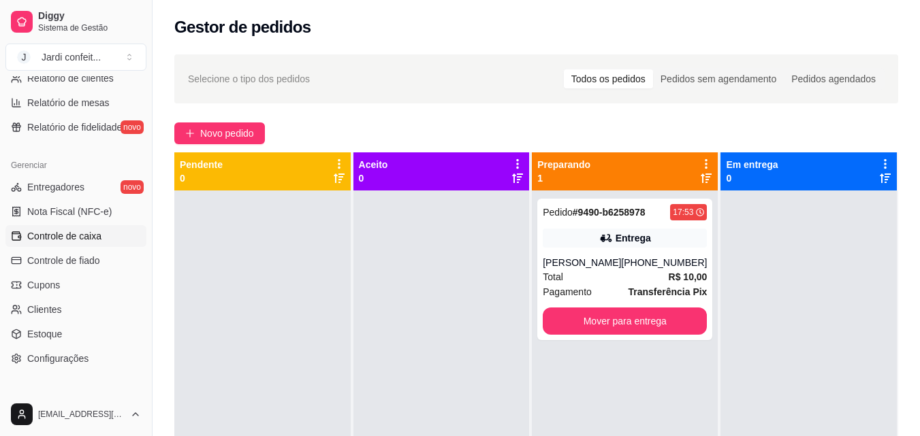
click at [70, 241] on span "Controle de caixa" at bounding box center [64, 236] width 74 height 14
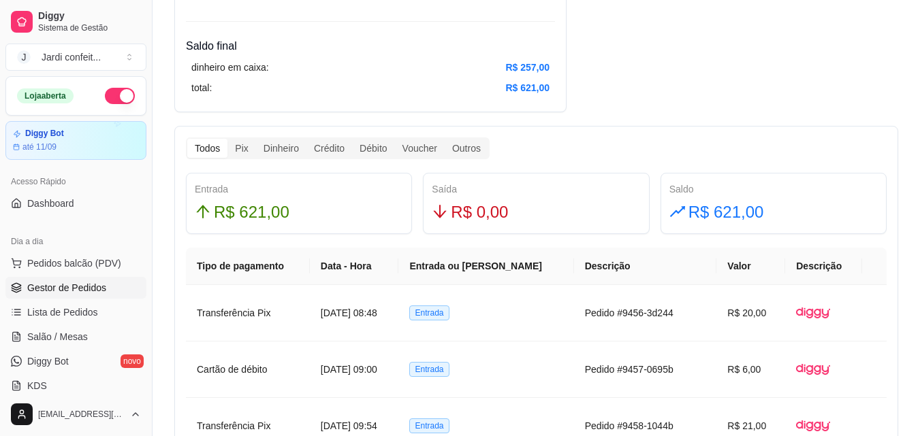
click at [97, 280] on link "Gestor de Pedidos" at bounding box center [75, 288] width 141 height 22
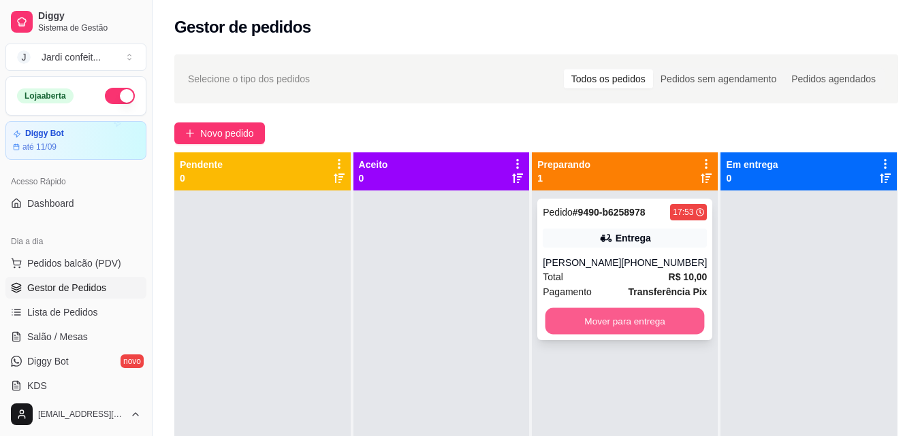
click at [672, 323] on button "Mover para entrega" at bounding box center [624, 321] width 159 height 27
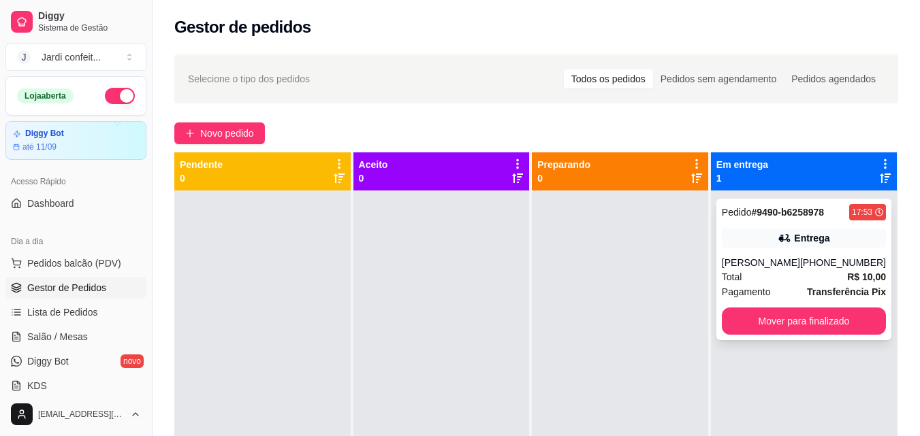
click at [772, 333] on button "Mover para finalizado" at bounding box center [803, 321] width 164 height 27
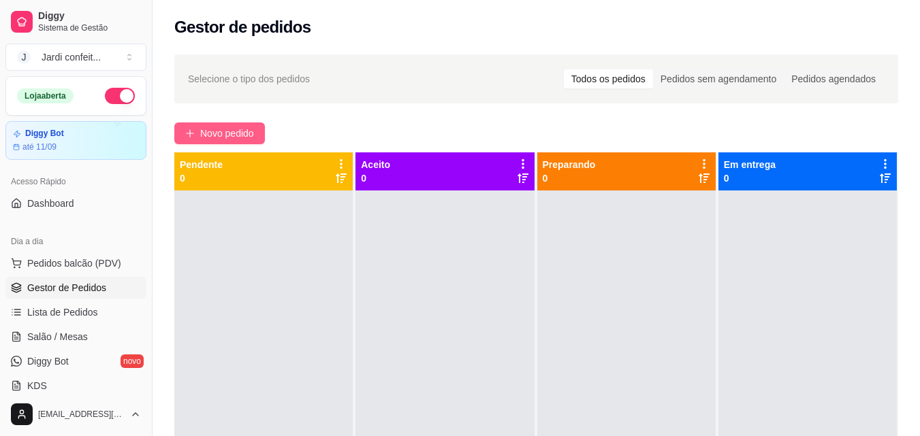
click at [233, 137] on span "Novo pedido" at bounding box center [227, 133] width 54 height 15
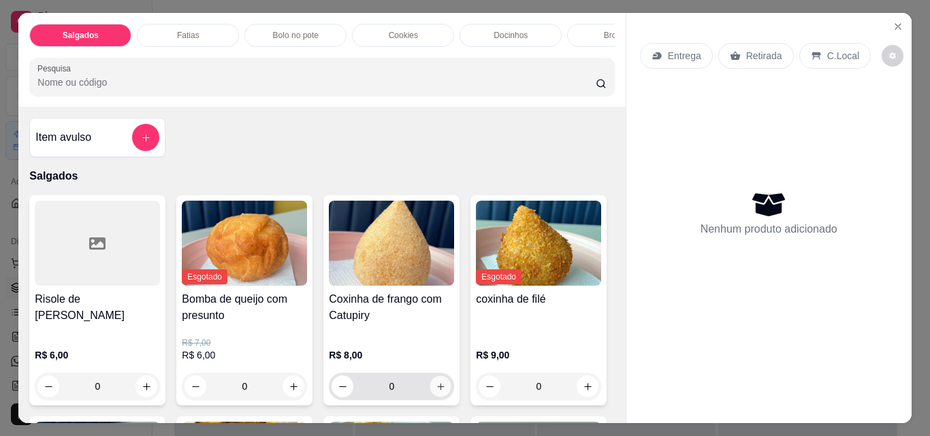
click at [436, 392] on icon "increase-product-quantity" at bounding box center [441, 387] width 10 height 10
type input "1"
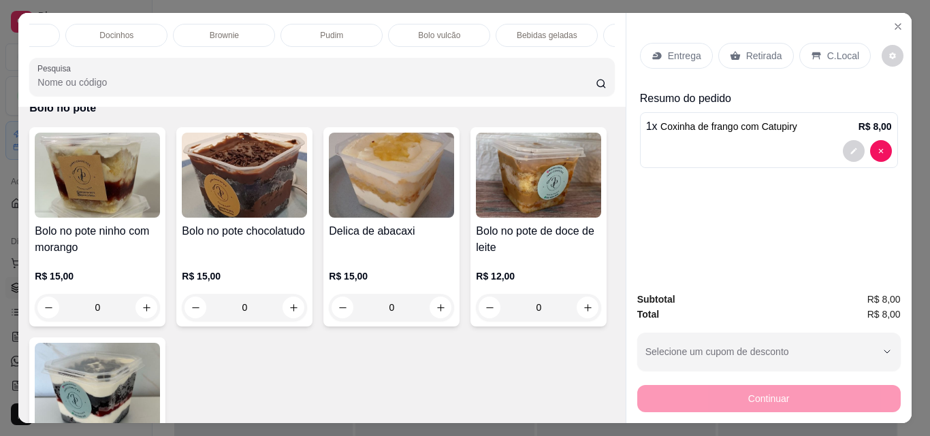
scroll to position [0, 395]
click at [544, 36] on div "Bebidas geladas" at bounding box center [546, 35] width 102 height 23
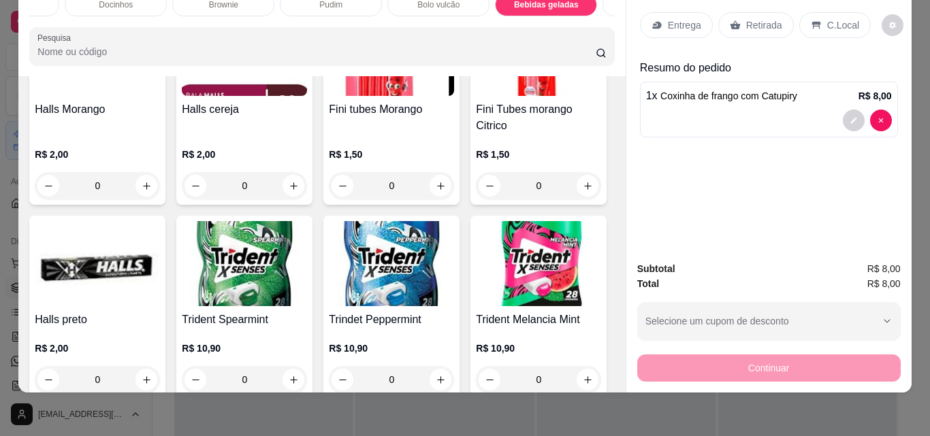
scroll to position [3981, 0]
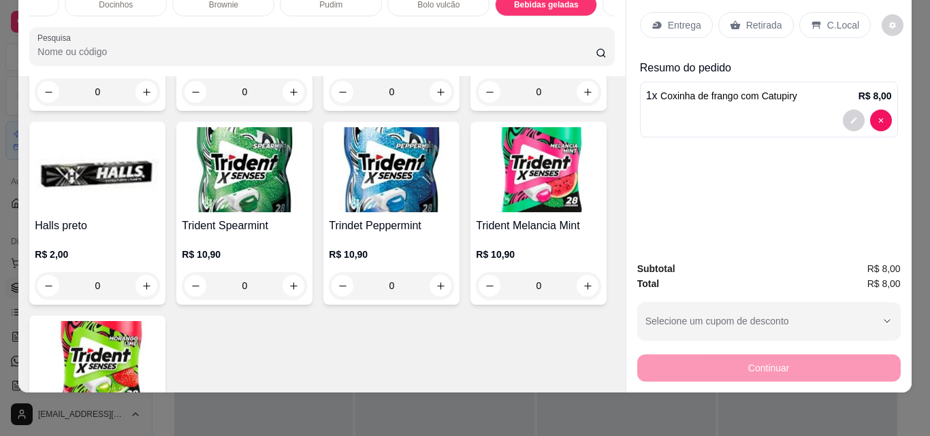
type input "1"
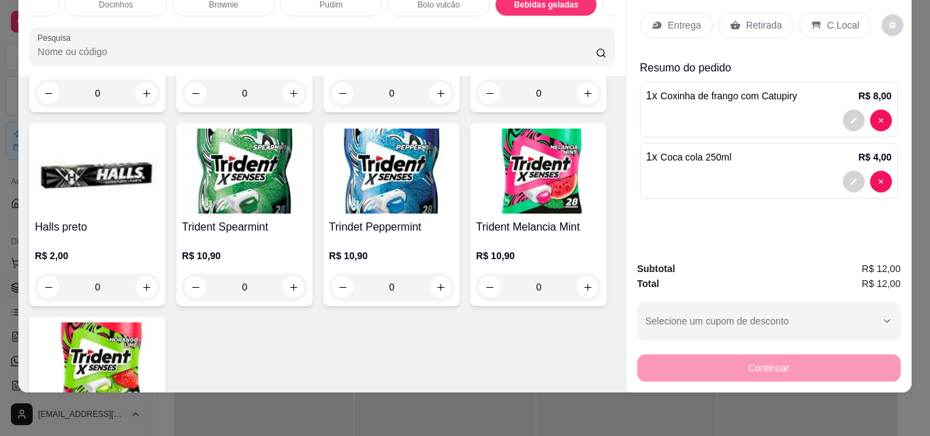
scroll to position [3982, 0]
click at [659, 22] on div "Entrega" at bounding box center [676, 25] width 73 height 26
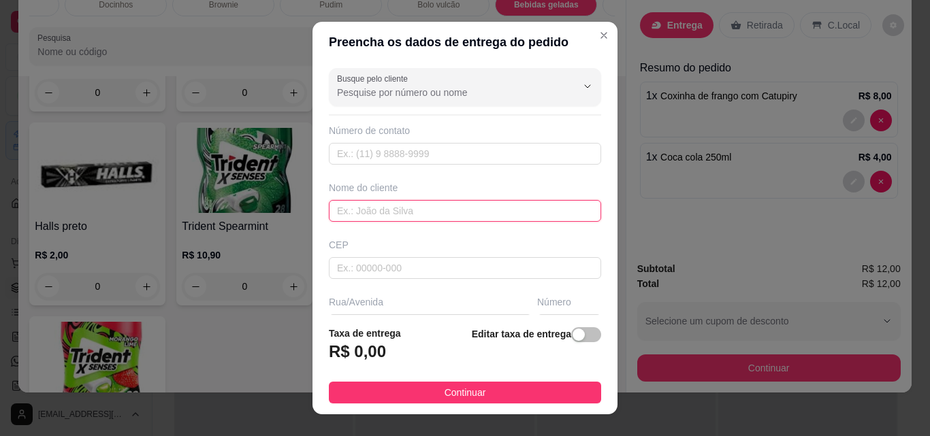
click at [463, 204] on input "text" at bounding box center [465, 211] width 272 height 22
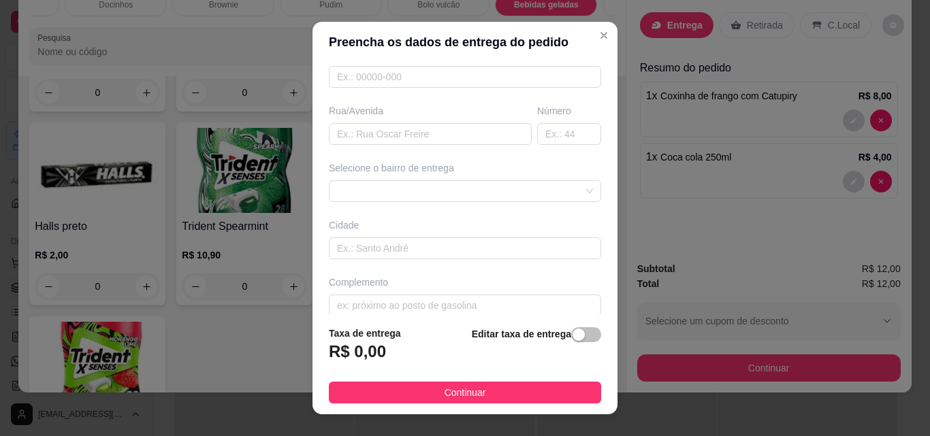
scroll to position [204, 0]
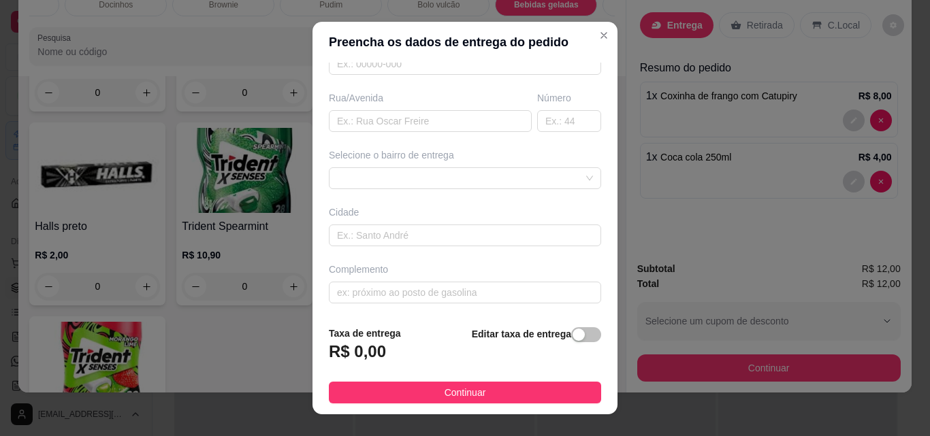
type input "Bia"
click at [510, 185] on div at bounding box center [465, 178] width 272 height 22
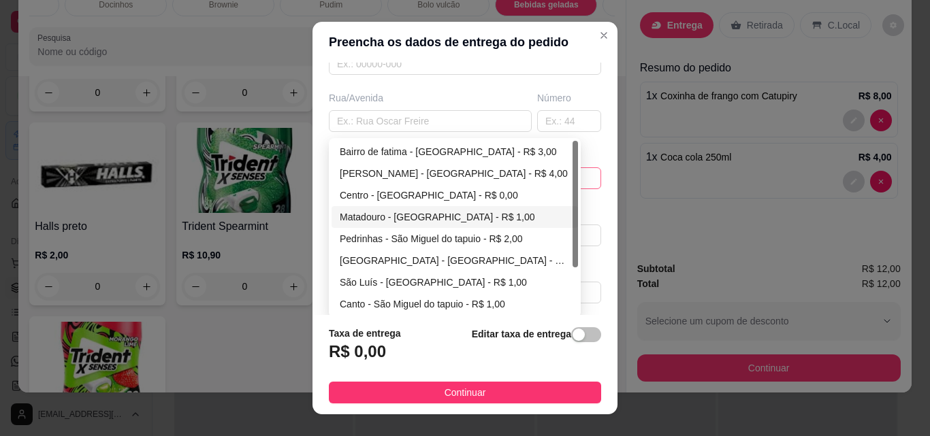
click at [487, 221] on div "Matadouro - [GEOGRAPHIC_DATA] - R$ 1,00" at bounding box center [455, 217] width 230 height 15
type input "São Miguel do tapuio"
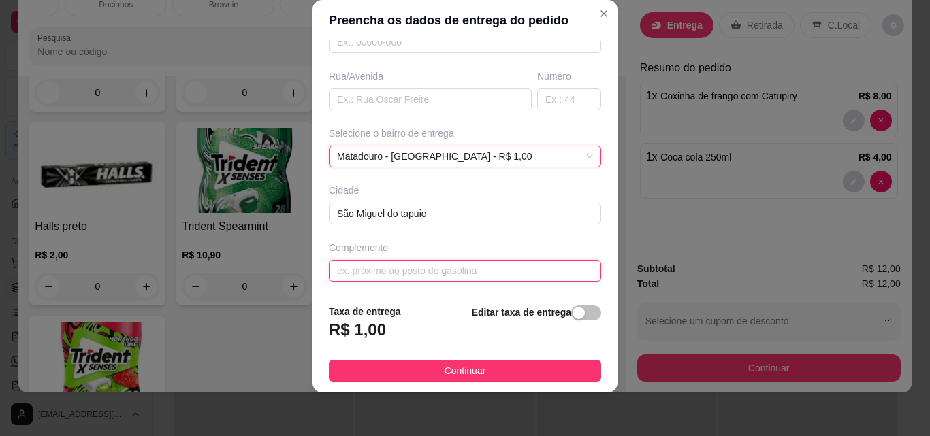
click at [476, 273] on input "text" at bounding box center [465, 271] width 272 height 22
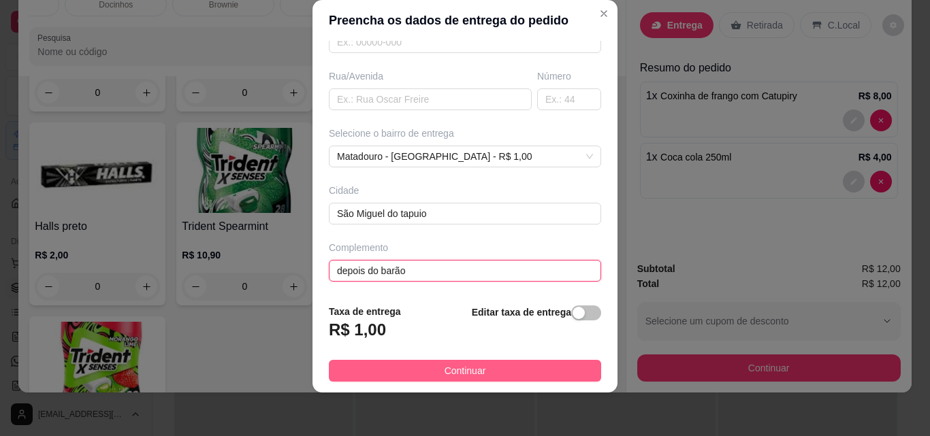
type input "depois do barão"
click at [502, 372] on button "Continuar" at bounding box center [465, 371] width 272 height 22
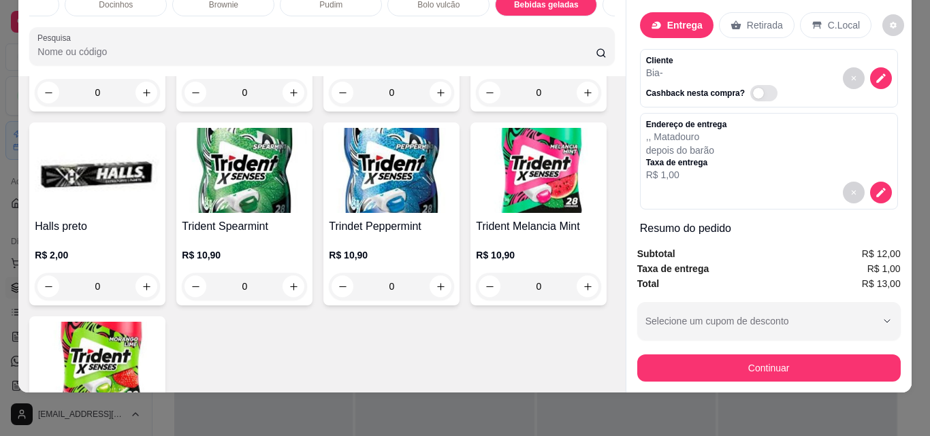
click at [823, 355] on button "Continuar" at bounding box center [768, 368] width 263 height 27
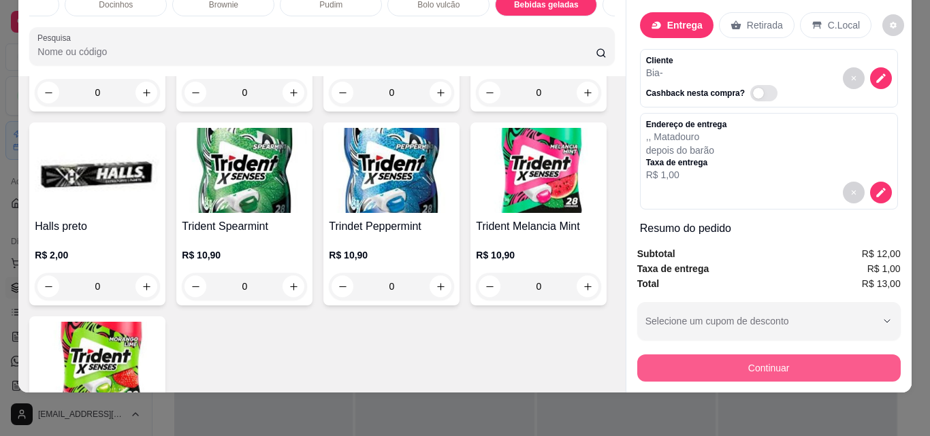
click at [767, 359] on button "Continuar" at bounding box center [768, 368] width 263 height 27
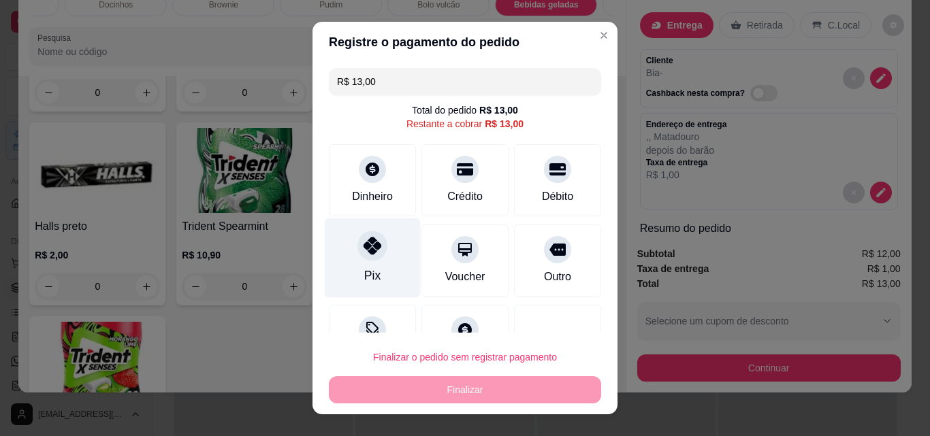
click at [370, 267] on div "Pix" at bounding box center [372, 276] width 16 height 18
type input "R$ 0,00"
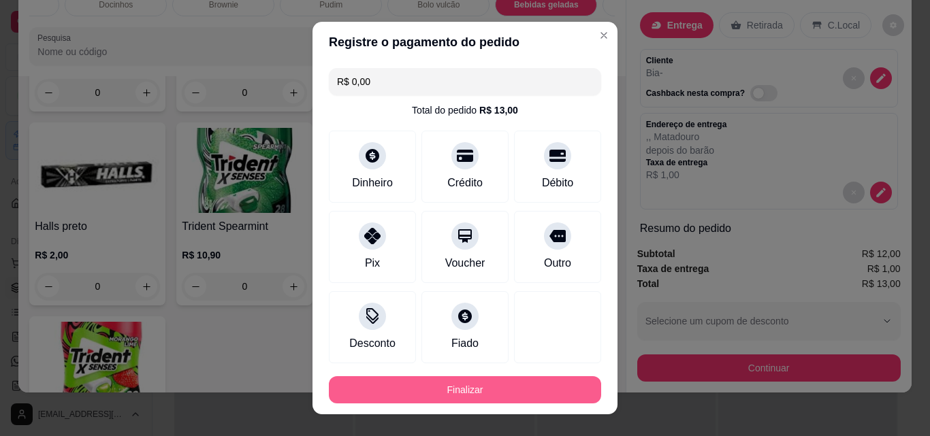
click at [465, 389] on button "Finalizar" at bounding box center [465, 389] width 272 height 27
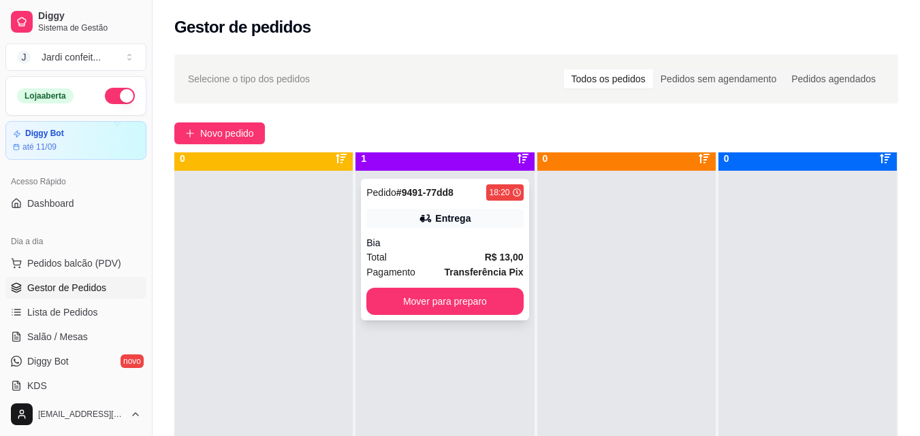
scroll to position [38, 0]
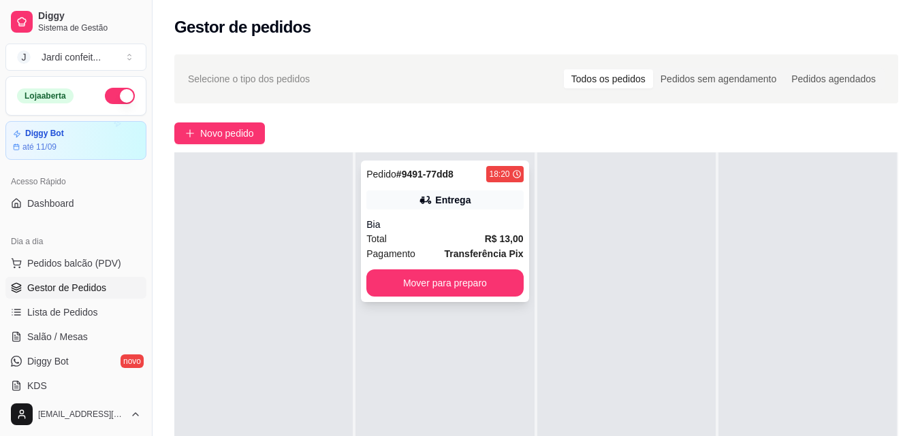
click at [432, 212] on div "Pedido # 9491-77dd8 18:20 Entrega Bia Total R$ 13,00 Pagamento Transferência Pi…" at bounding box center [444, 232] width 167 height 142
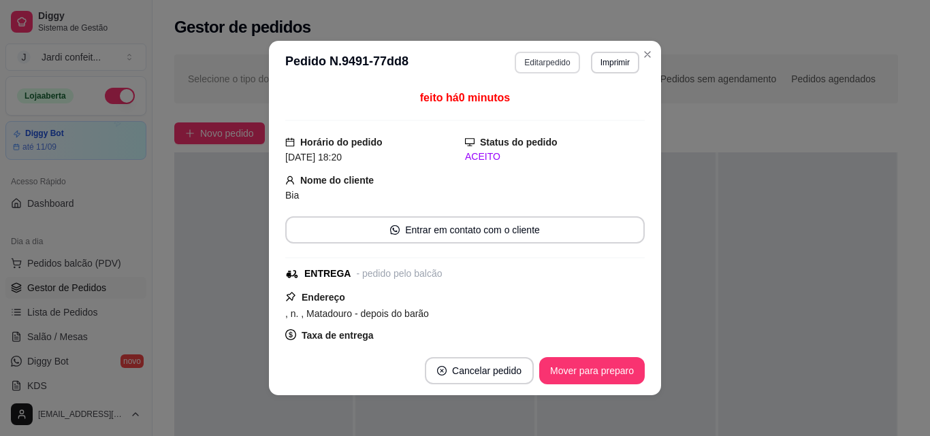
click at [557, 63] on button "Editar pedido" at bounding box center [547, 63] width 65 height 22
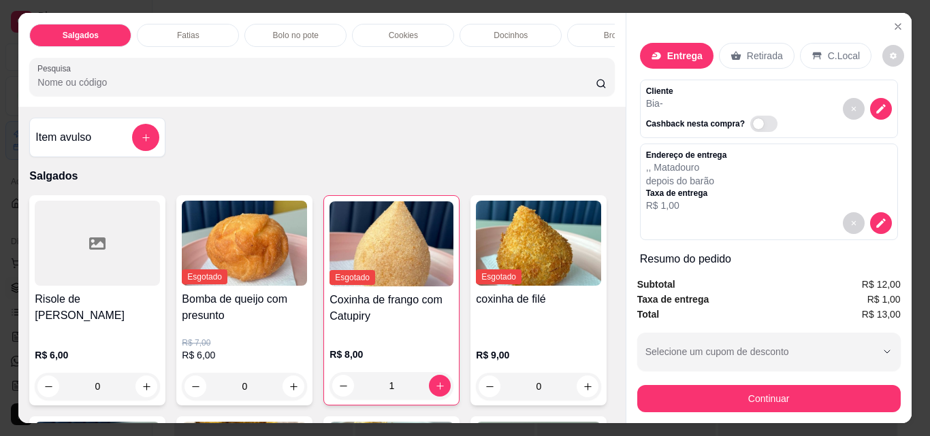
click at [892, 21] on icon "Close" at bounding box center [897, 26] width 11 height 11
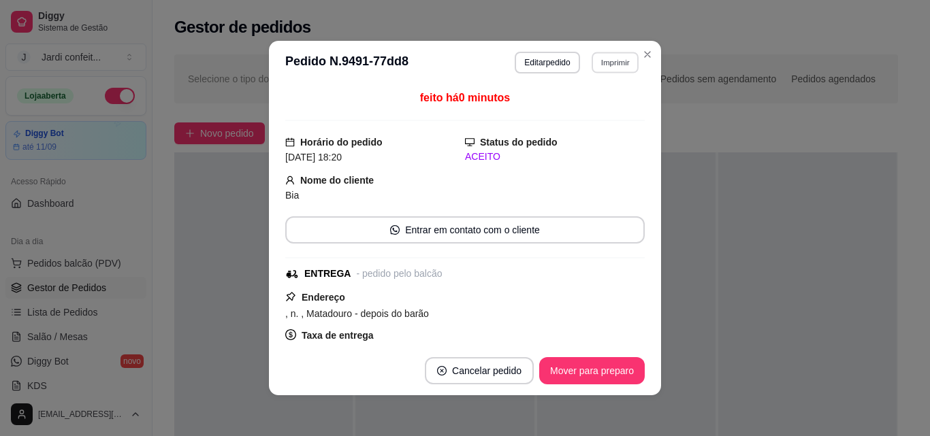
click at [617, 55] on button "Imprimir" at bounding box center [614, 62] width 47 height 21
click at [603, 108] on button "Impressora" at bounding box center [585, 110] width 99 height 22
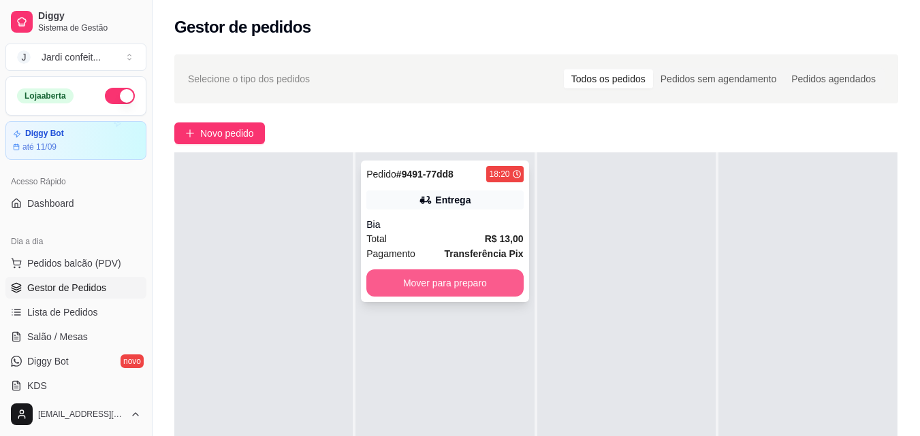
click at [425, 289] on button "Mover para preparo" at bounding box center [444, 283] width 157 height 27
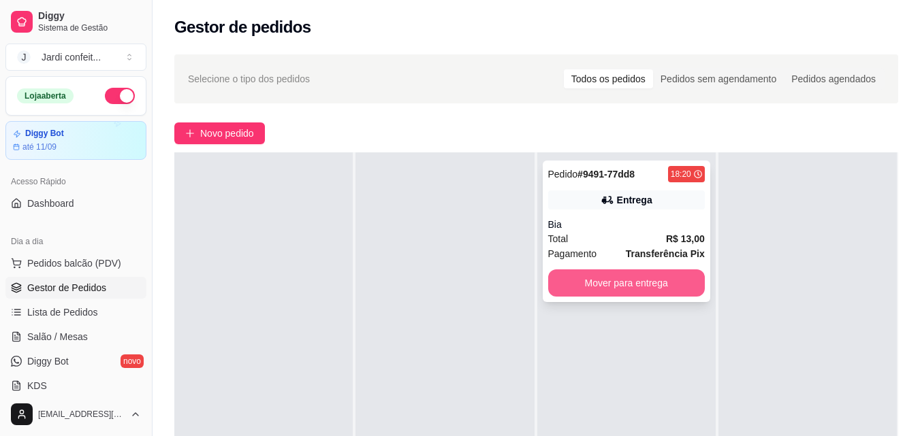
click at [659, 284] on button "Mover para entrega" at bounding box center [626, 283] width 157 height 27
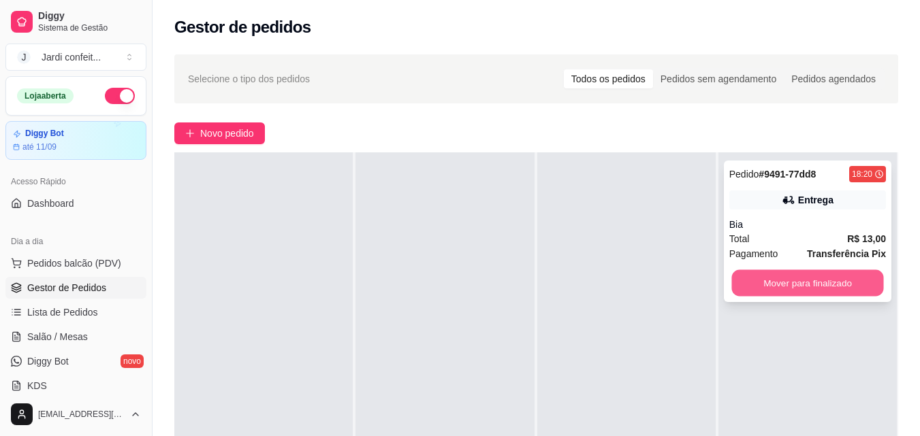
click at [821, 294] on button "Mover para finalizado" at bounding box center [807, 283] width 152 height 27
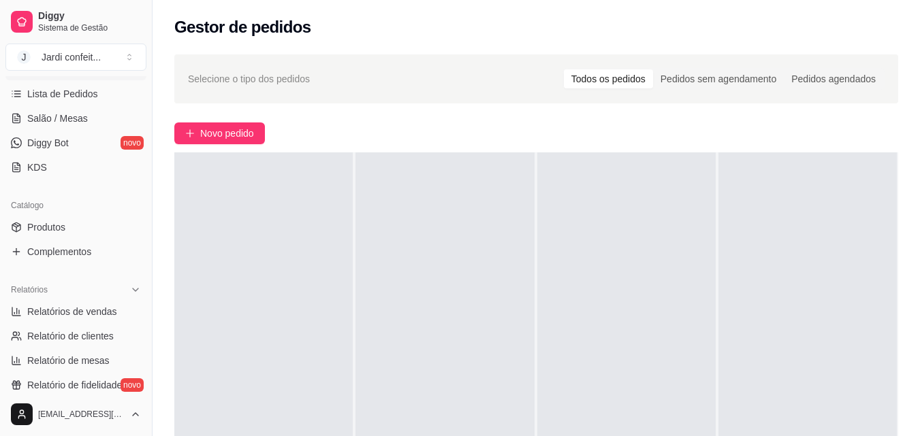
scroll to position [272, 0]
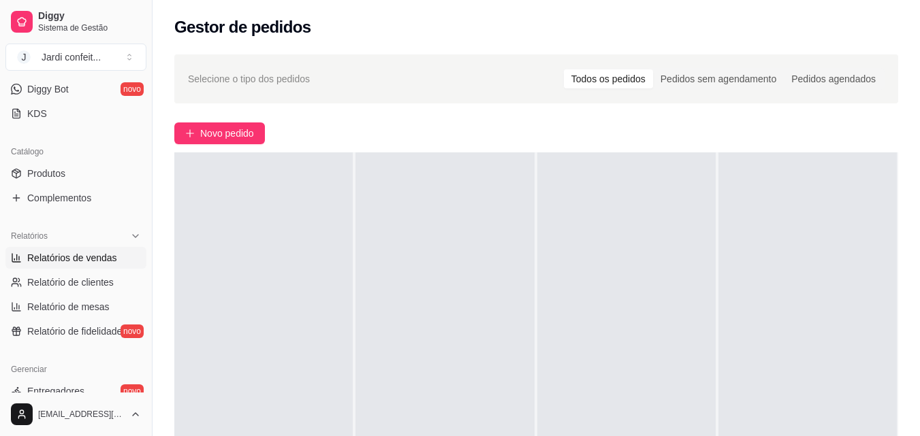
click at [104, 252] on span "Relatórios de vendas" at bounding box center [72, 258] width 90 height 14
select select "ALL"
select select "0"
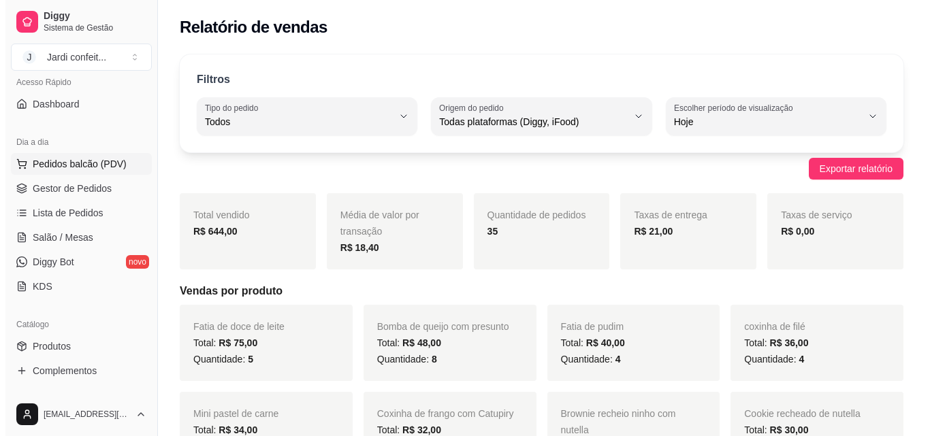
scroll to position [67, 0]
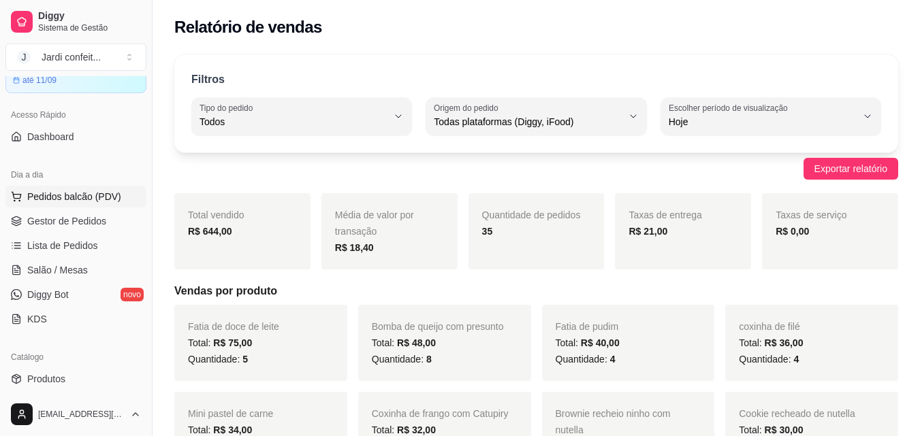
click at [106, 198] on span "Pedidos balcão (PDV)" at bounding box center [74, 197] width 94 height 14
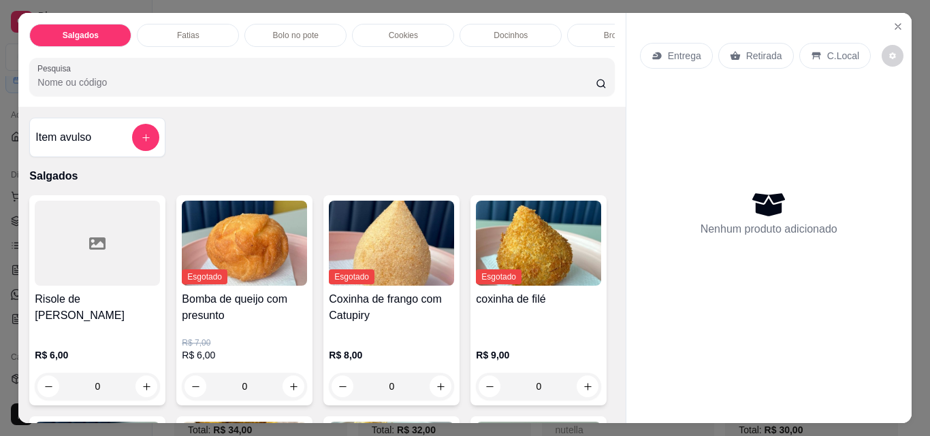
click at [186, 30] on p "Fatias" at bounding box center [188, 35] width 22 height 11
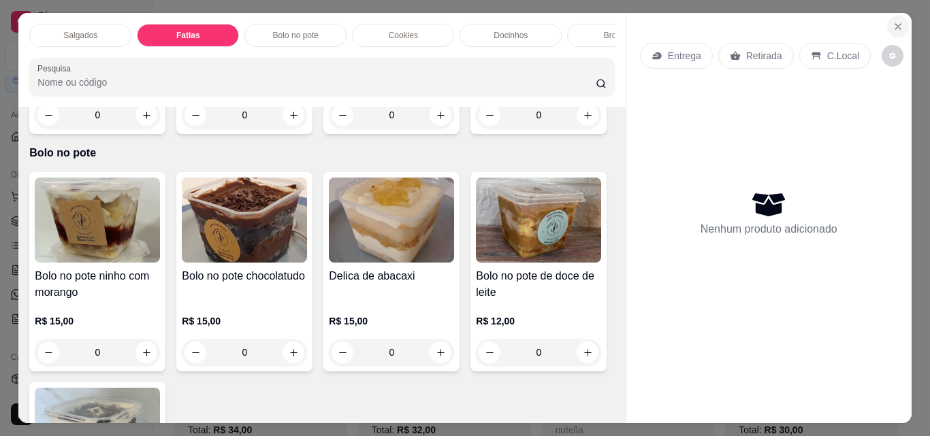
click at [892, 21] on icon "Close" at bounding box center [897, 26] width 11 height 11
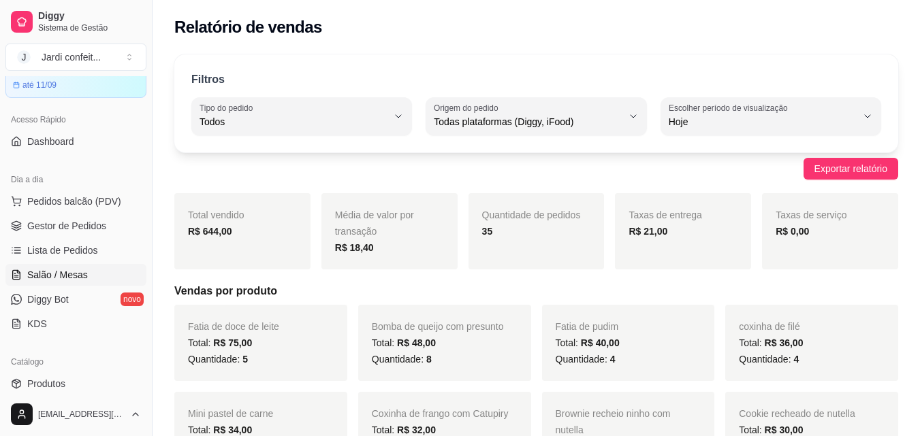
scroll to position [68, 0]
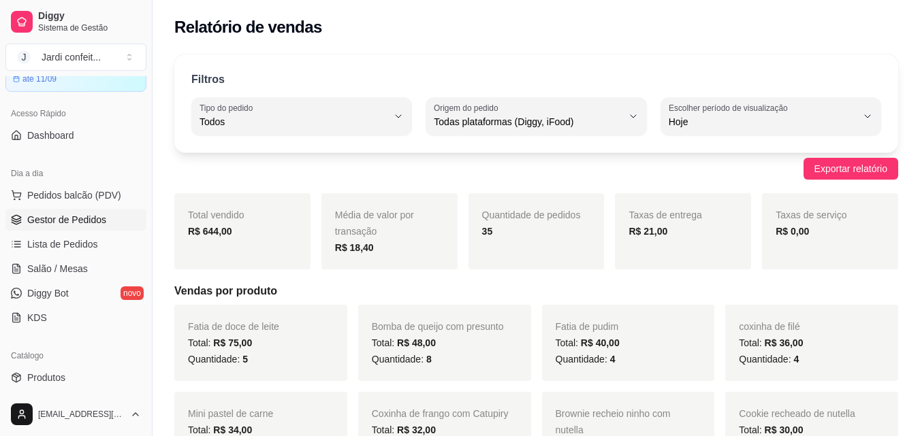
click at [78, 218] on span "Gestor de Pedidos" at bounding box center [66, 220] width 79 height 14
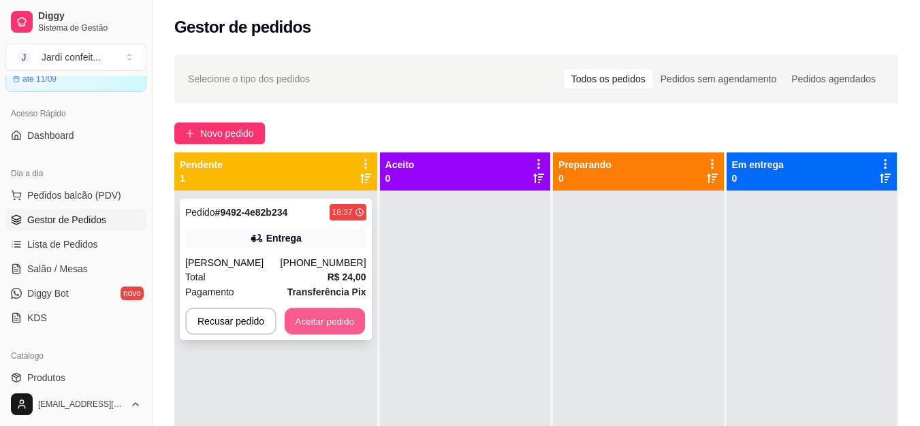
click at [312, 314] on button "Aceitar pedido" at bounding box center [325, 321] width 80 height 27
drag, startPoint x: 312, startPoint y: 314, endPoint x: 413, endPoint y: 204, distance: 149.4
click at [377, 208] on div "Pedido # 9492-4e82b234 18:37 Entrega [PERSON_NAME] [PHONE_NUMBER] Total R$ 24,0…" at bounding box center [275, 404] width 203 height 426
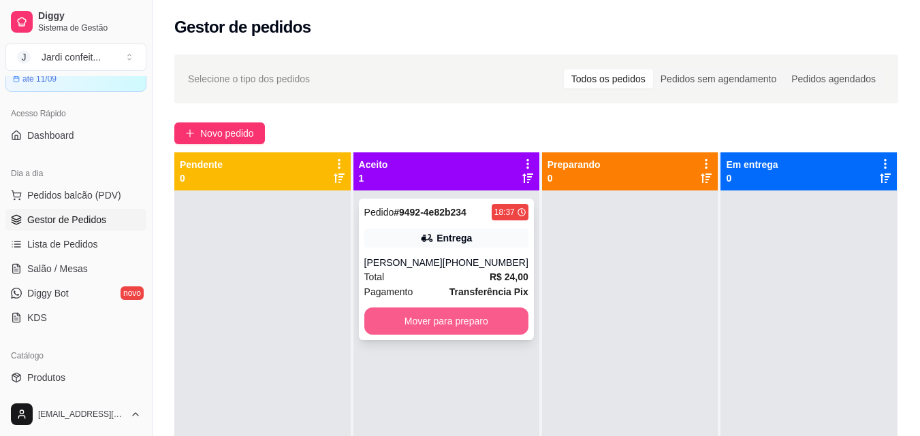
click at [488, 327] on button "Mover para preparo" at bounding box center [446, 321] width 164 height 27
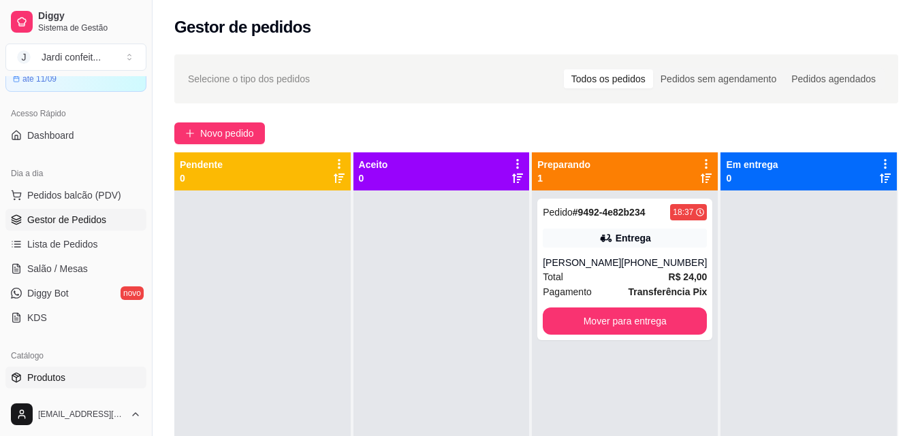
click at [54, 376] on span "Produtos" at bounding box center [46, 378] width 38 height 14
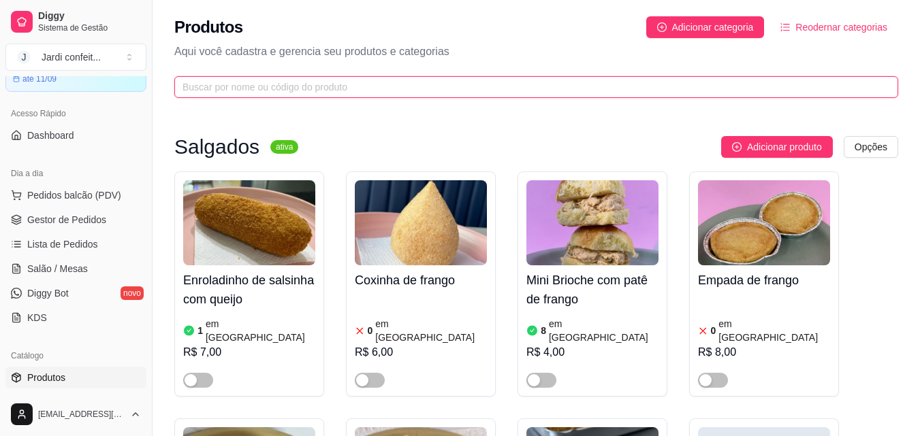
click at [281, 86] on input "text" at bounding box center [530, 87] width 696 height 15
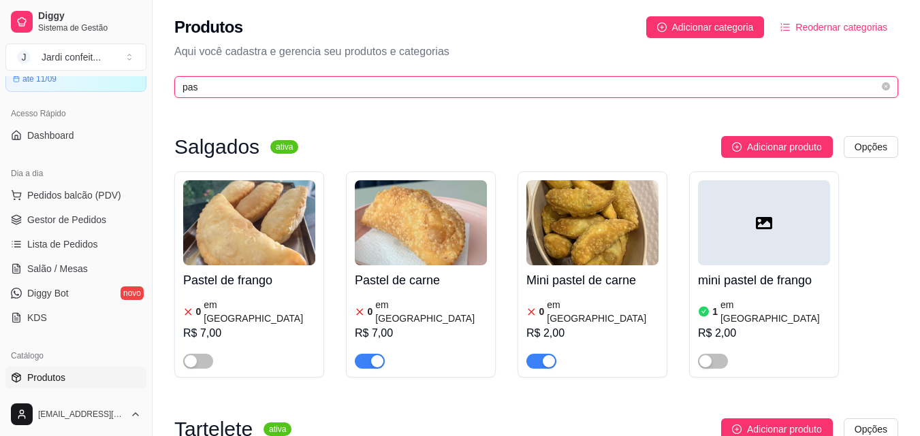
type input "pas"
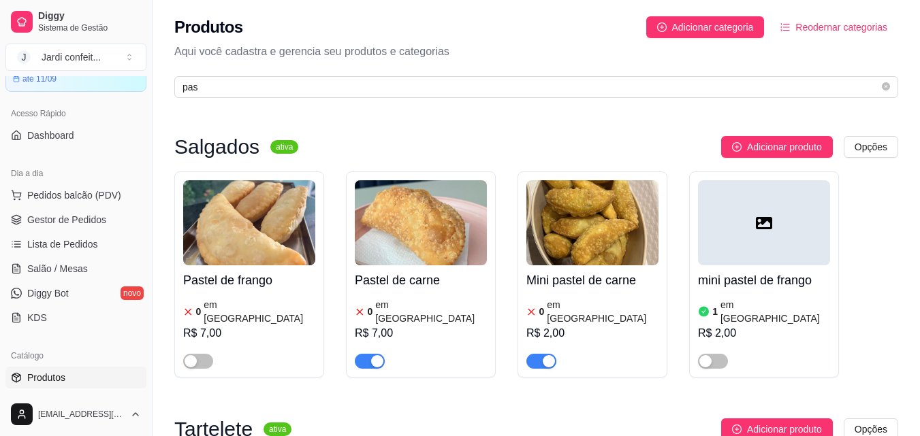
click at [373, 355] on div "button" at bounding box center [377, 361] width 12 height 12
click at [532, 354] on span "button" at bounding box center [541, 361] width 30 height 15
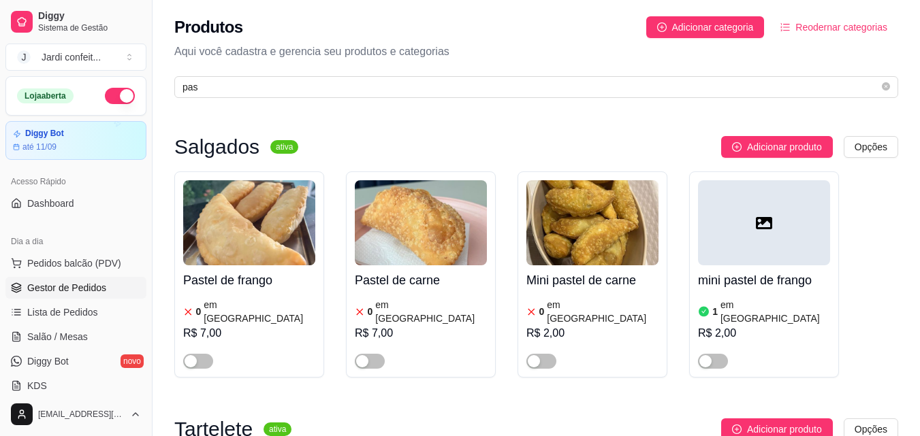
click at [101, 292] on span "Gestor de Pedidos" at bounding box center [66, 288] width 79 height 14
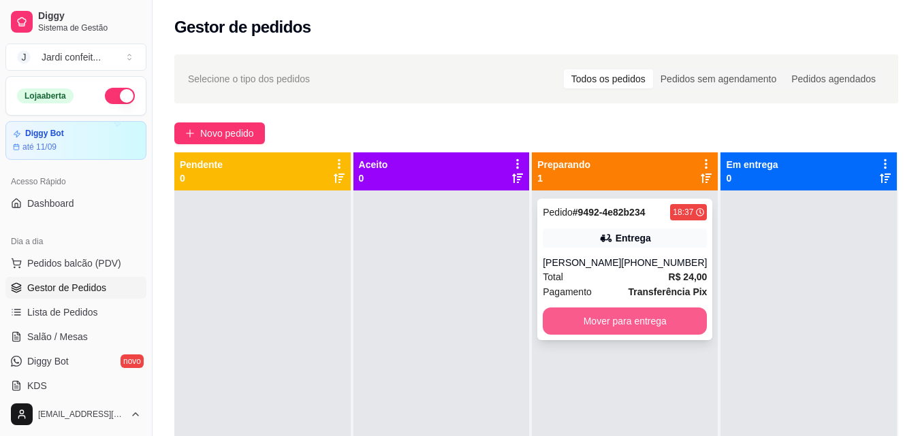
click at [659, 325] on button "Mover para entrega" at bounding box center [624, 321] width 164 height 27
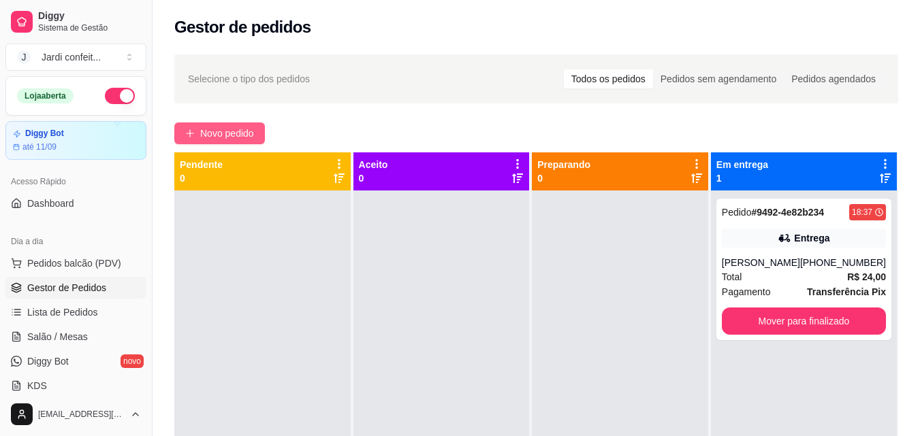
click at [221, 140] on span "Novo pedido" at bounding box center [227, 133] width 54 height 15
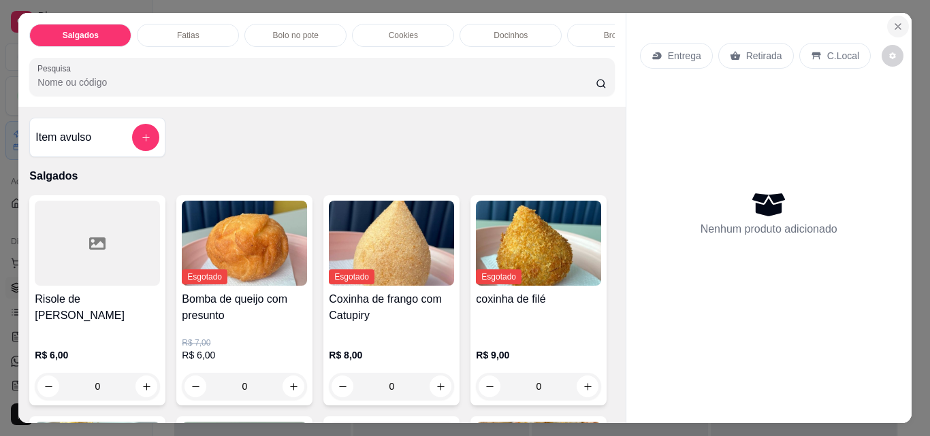
click at [892, 24] on icon "Close" at bounding box center [897, 26] width 11 height 11
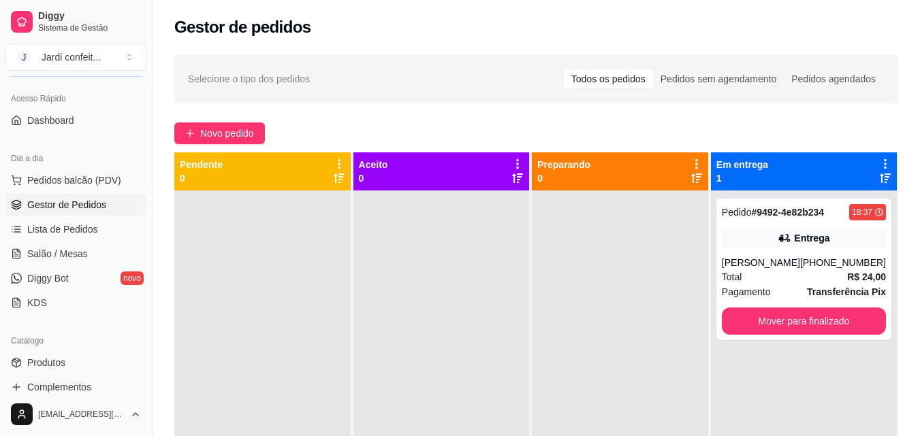
scroll to position [68, 0]
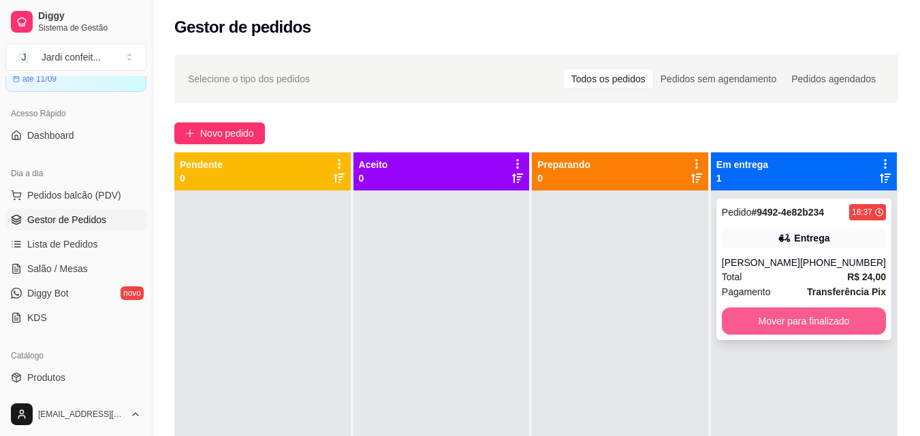
click at [813, 325] on button "Mover para finalizado" at bounding box center [803, 321] width 164 height 27
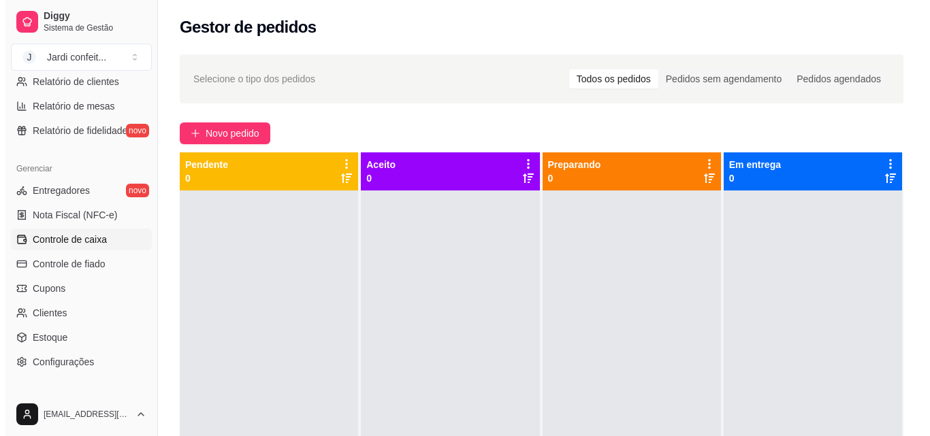
scroll to position [543, 0]
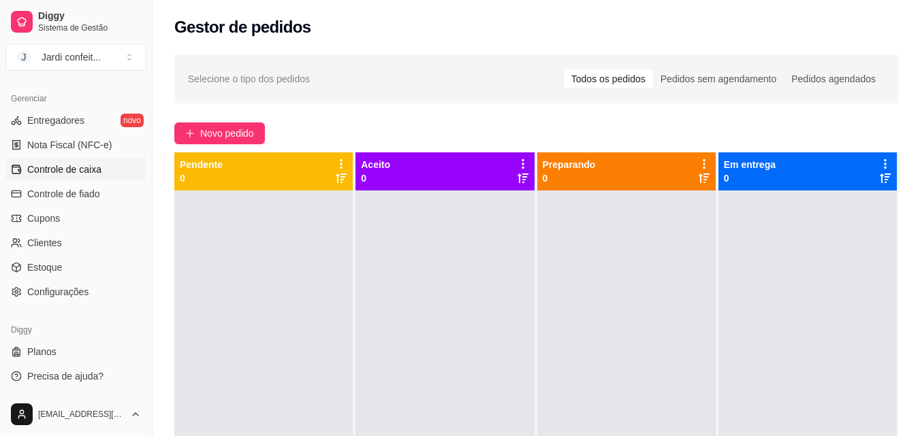
click at [107, 177] on link "Controle de caixa" at bounding box center [75, 170] width 141 height 22
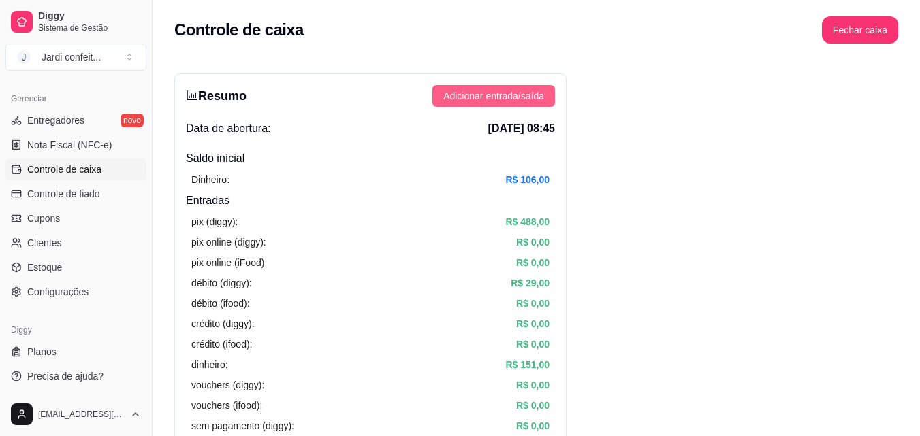
click at [554, 89] on div "Resumo Adicionar entrada/saída Data de abertura: [DATE] 08:45 Saldo inícial Din…" at bounding box center [370, 433] width 392 height 719
click at [549, 95] on button "Adicionar entrada/saída" at bounding box center [493, 96] width 123 height 22
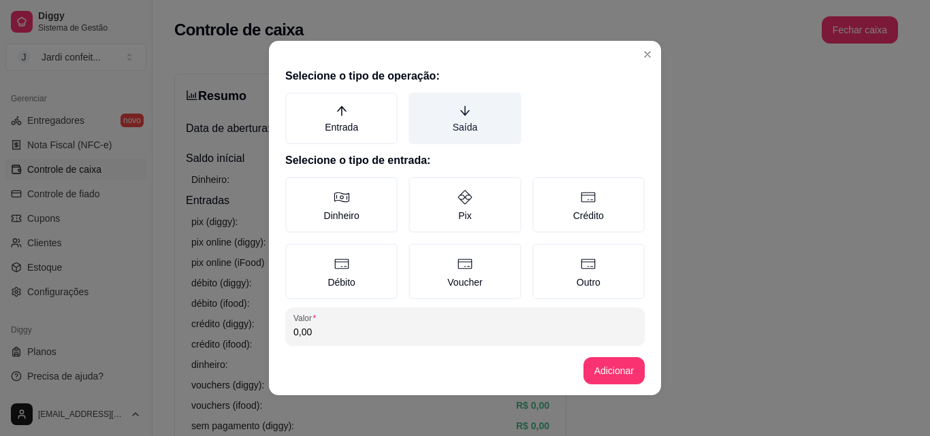
click at [460, 112] on icon "arrow-down" at bounding box center [465, 111] width 10 height 10
click at [419, 103] on button "Saída" at bounding box center [413, 97] width 11 height 11
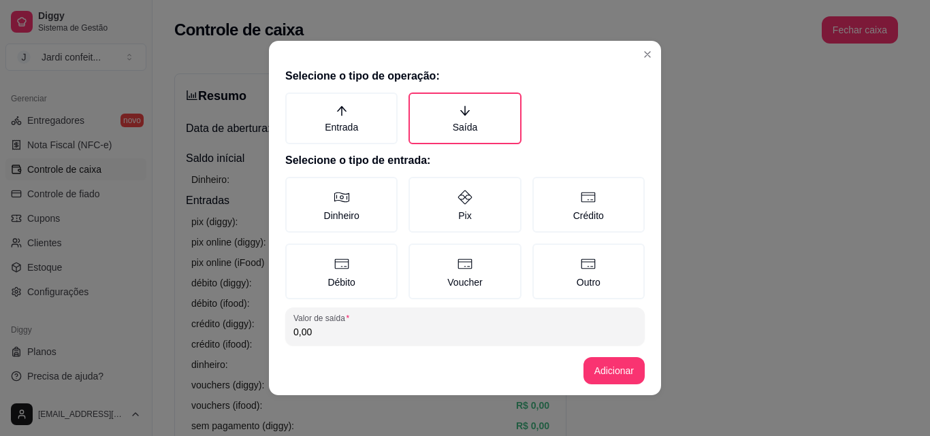
click at [366, 331] on input "0,00" at bounding box center [464, 332] width 343 height 14
type input "170,00"
click at [334, 205] on icon at bounding box center [342, 197] width 16 height 16
click at [295, 187] on button "Dinheiro" at bounding box center [290, 181] width 11 height 11
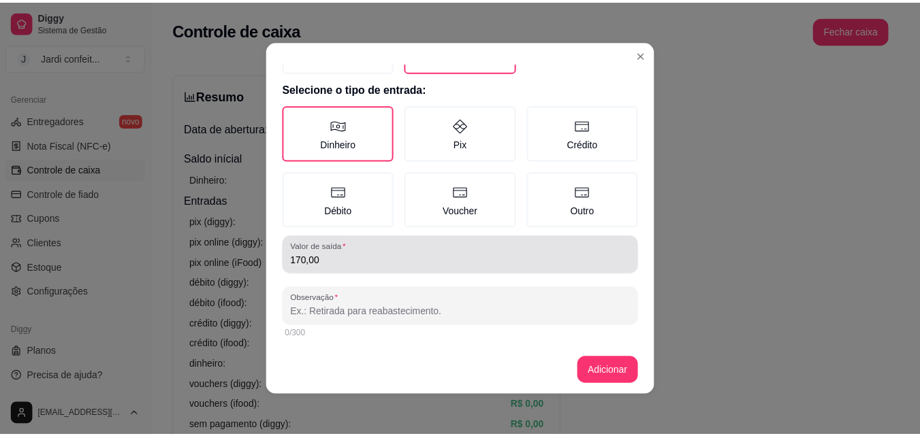
scroll to position [73, 0]
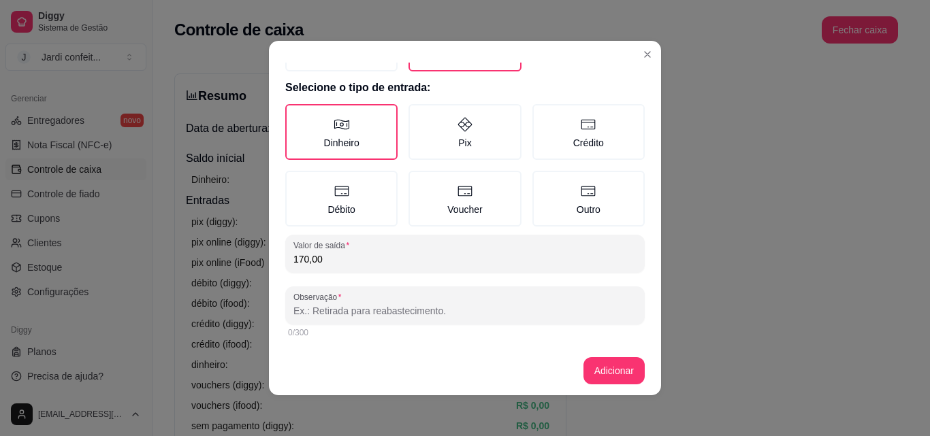
click at [389, 313] on input "Observação" at bounding box center [464, 311] width 343 height 14
type input "Dasdores"
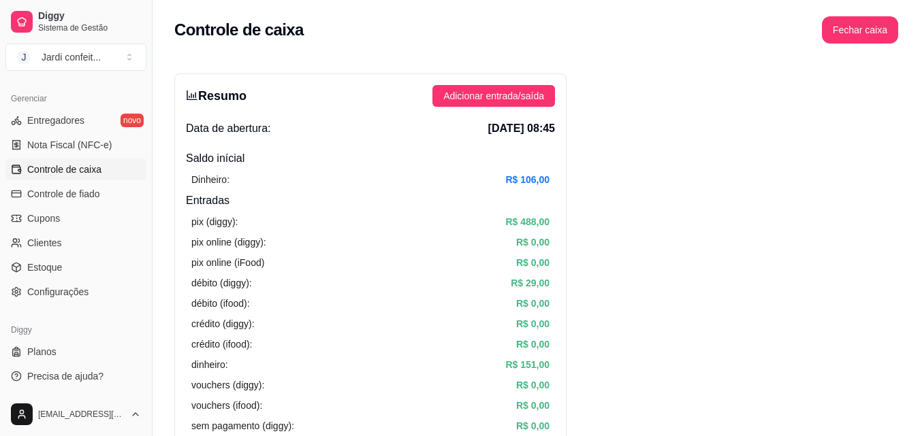
click at [920, 324] on html "Diggy Sistema de Gestão J Jardi confeit ... Loja aberta Diggy Bot até 11/09 Ace…" at bounding box center [460, 218] width 920 height 436
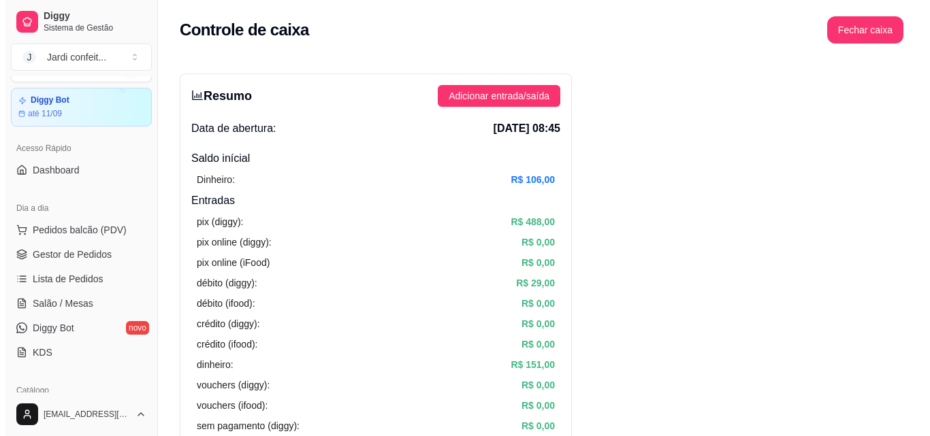
scroll to position [0, 0]
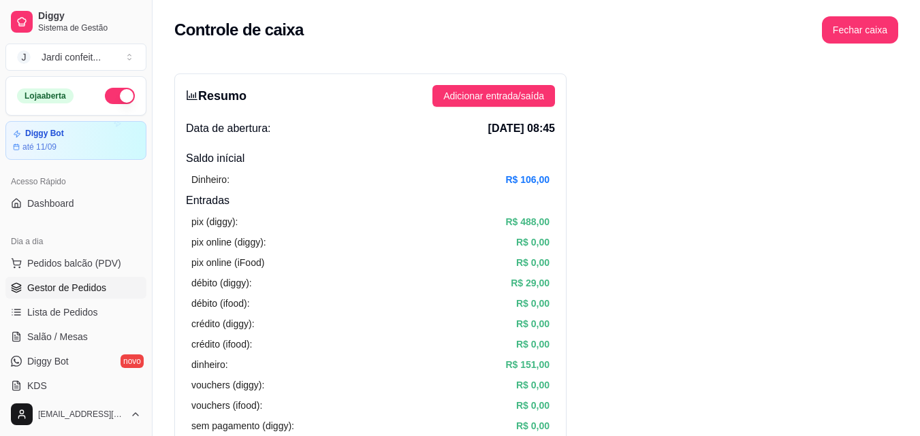
click at [61, 280] on link "Gestor de Pedidos" at bounding box center [75, 288] width 141 height 22
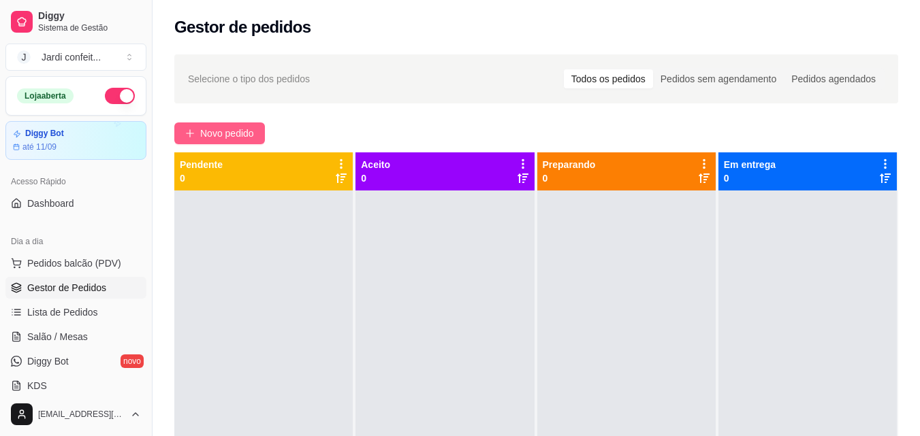
click at [212, 125] on button "Novo pedido" at bounding box center [219, 134] width 91 height 22
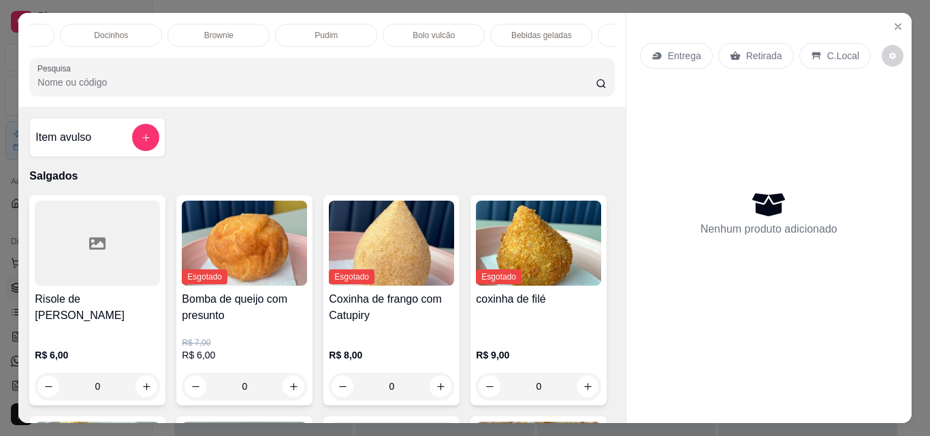
scroll to position [0, 406]
click at [432, 32] on p "Bolo vulcão" at bounding box center [427, 35] width 42 height 11
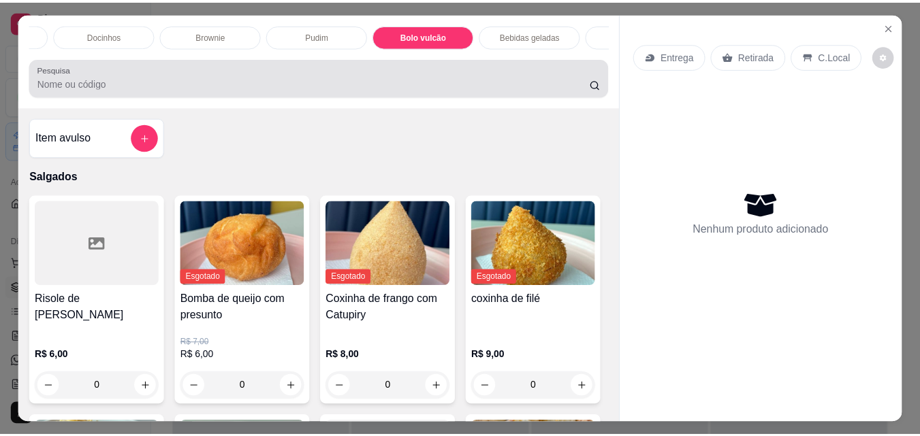
scroll to position [35, 0]
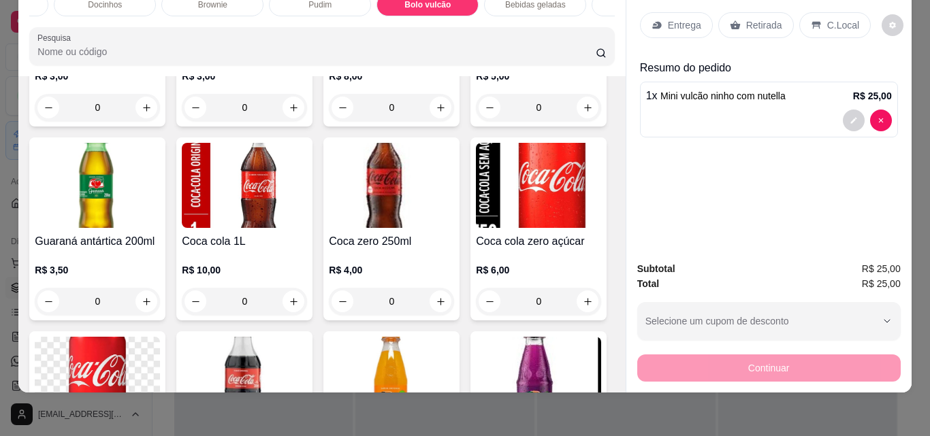
type input "0"
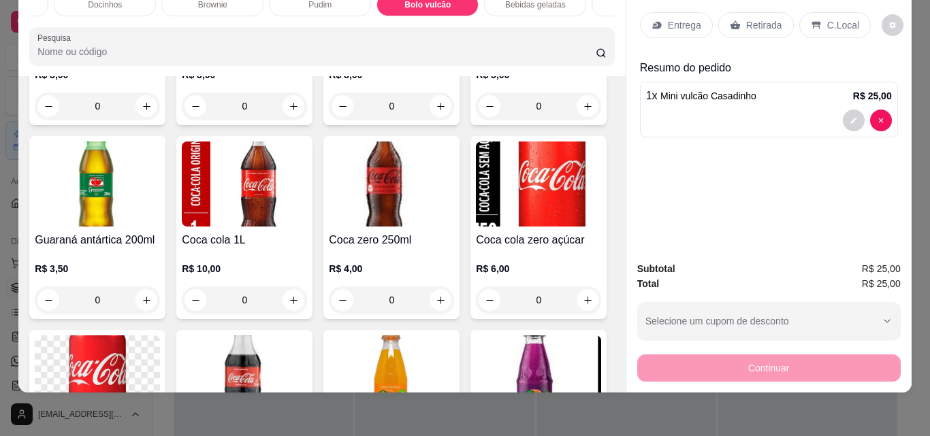
type input "1"
click at [746, 20] on p "Retirada" at bounding box center [764, 25] width 36 height 14
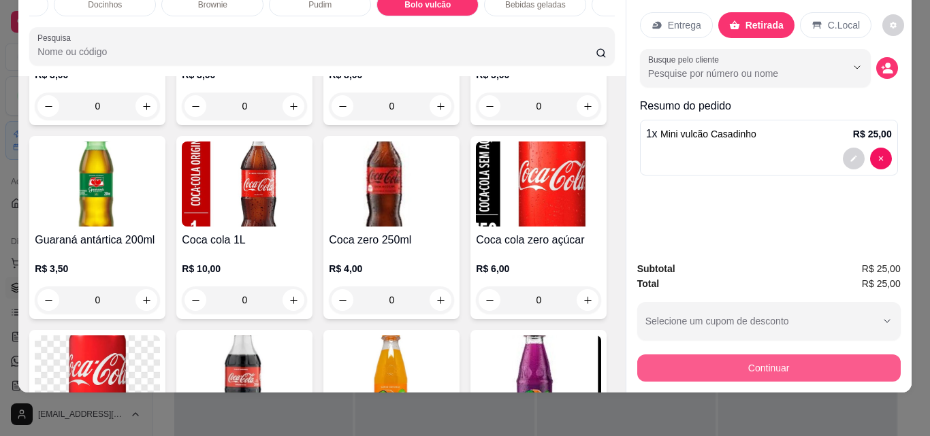
click at [784, 355] on button "Continuar" at bounding box center [768, 368] width 263 height 27
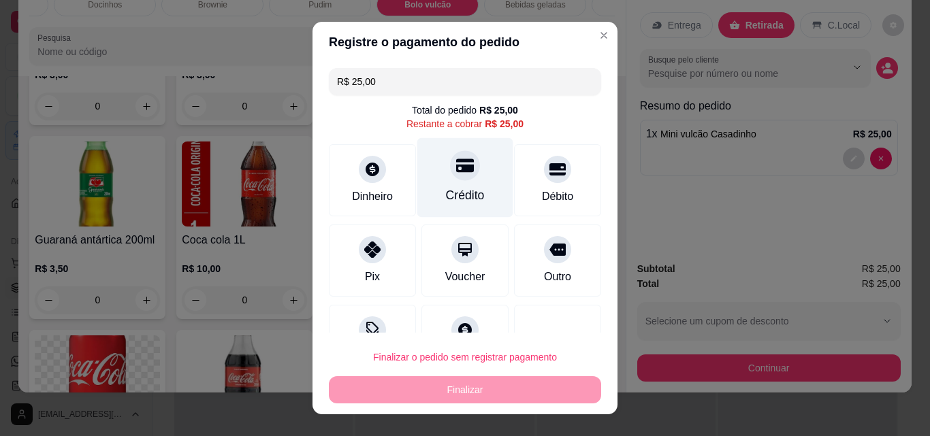
click at [447, 188] on div "Crédito" at bounding box center [465, 195] width 39 height 18
type input "R$ 0,00"
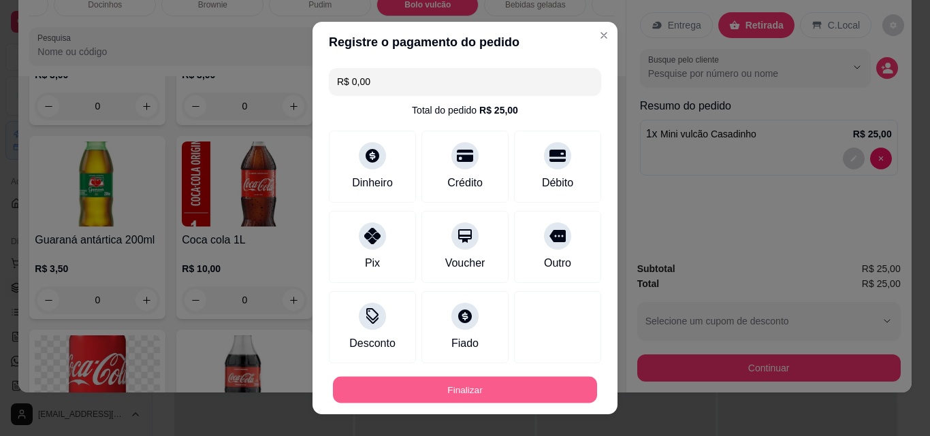
click at [501, 389] on button "Finalizar" at bounding box center [465, 390] width 264 height 27
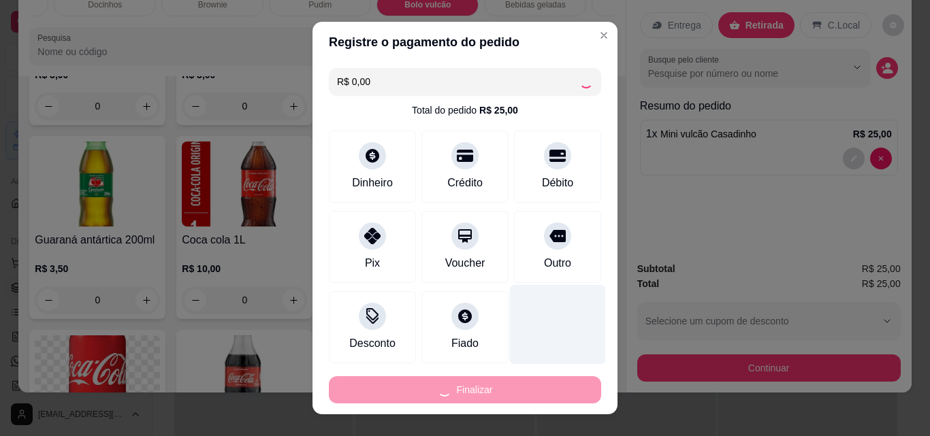
type input "0"
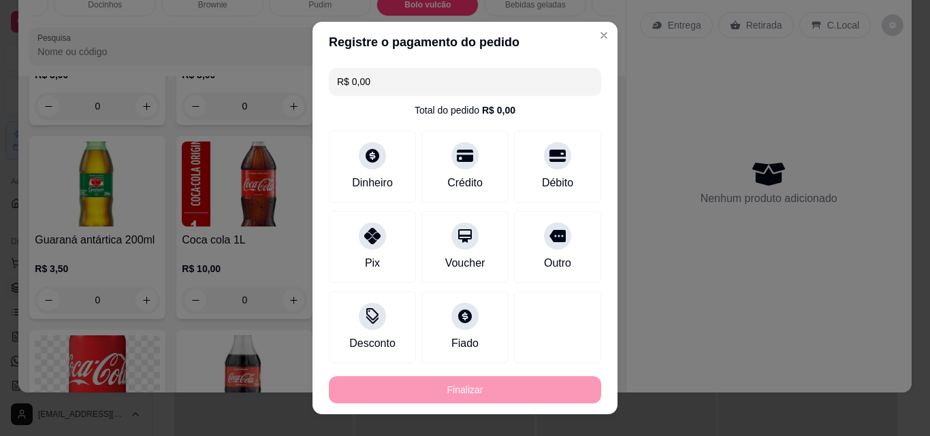
type input "-R$ 25,00"
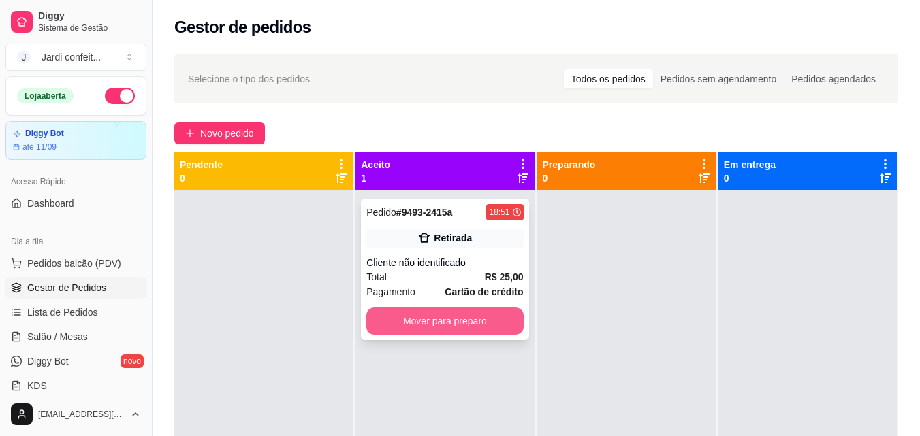
click at [459, 307] on div "Pedido # 9493-2415a 18:51 Retirada Cliente não identificado Total R$ 25,00 Paga…" at bounding box center [444, 270] width 167 height 142
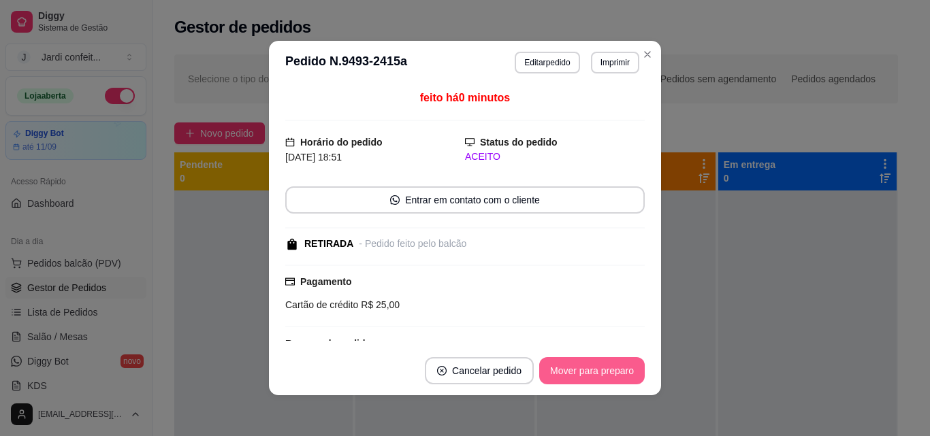
click at [568, 372] on button "Mover para preparo" at bounding box center [592, 370] width 106 height 27
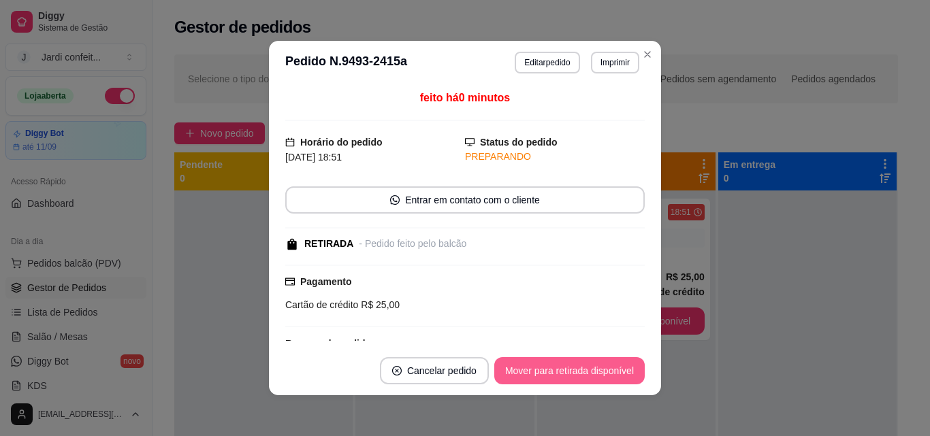
click at [574, 366] on button "Mover para retirada disponível" at bounding box center [569, 370] width 150 height 27
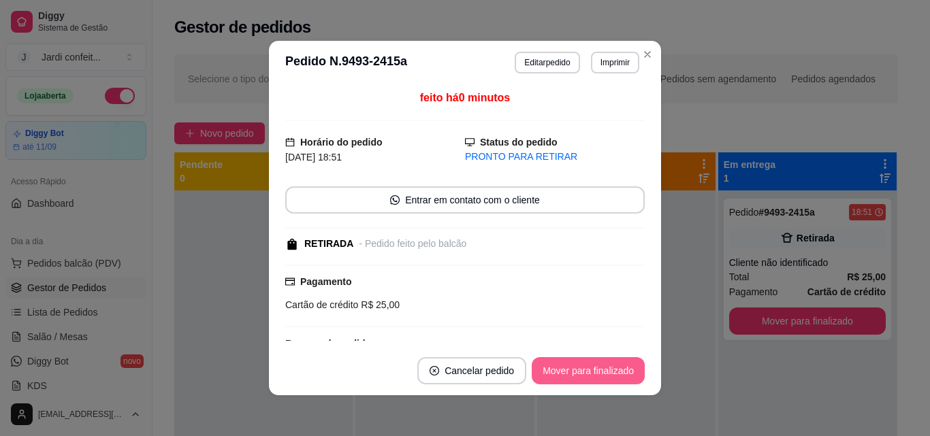
click at [602, 380] on button "Mover para finalizado" at bounding box center [588, 370] width 113 height 27
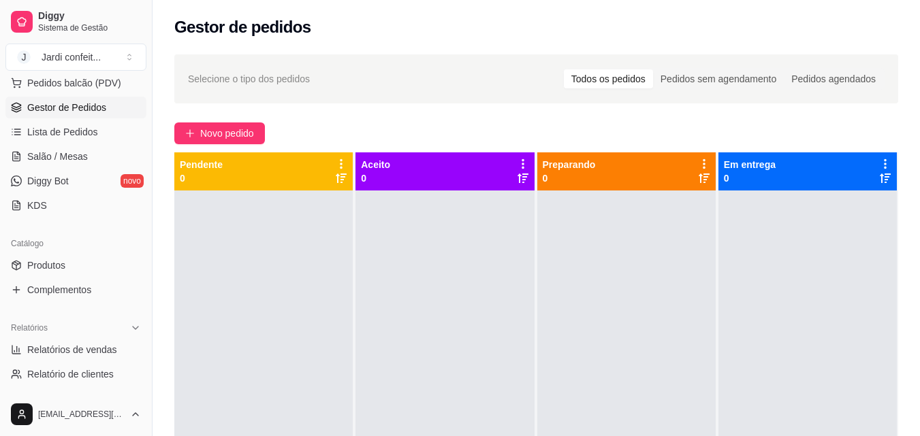
scroll to position [204, 0]
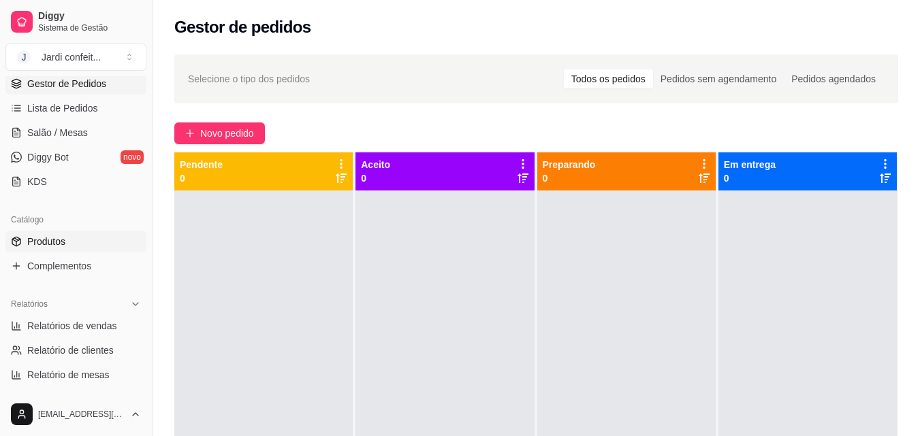
click at [60, 242] on span "Produtos" at bounding box center [46, 242] width 38 height 14
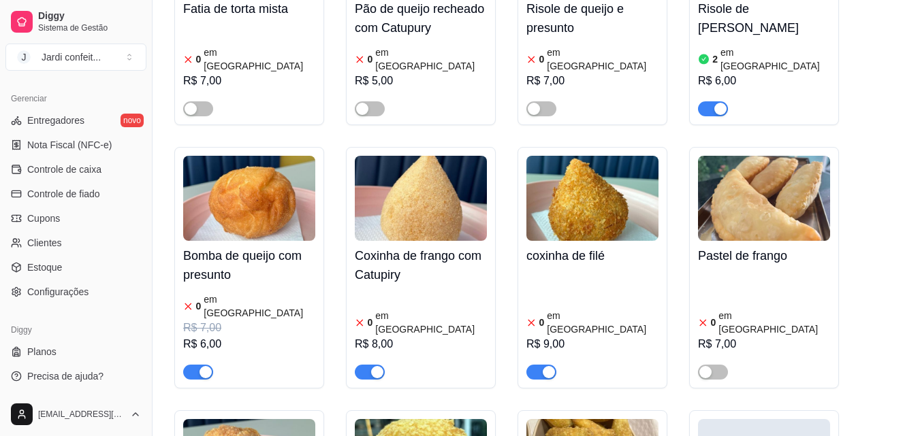
scroll to position [749, 0]
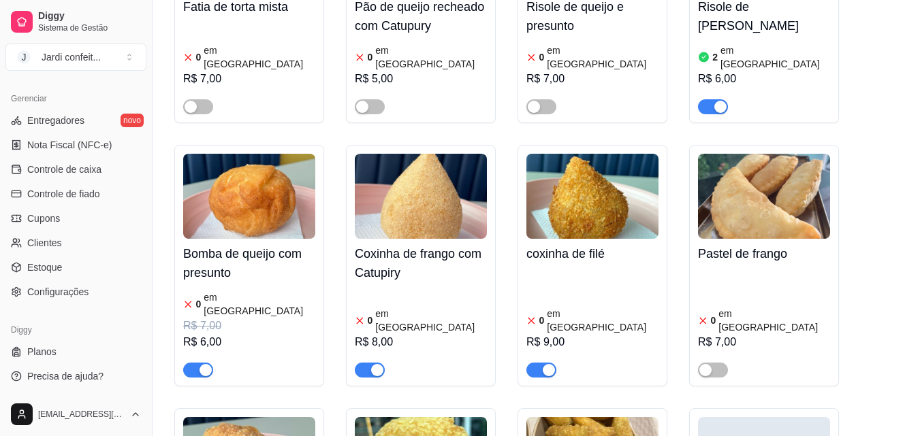
click at [189, 363] on span "button" at bounding box center [198, 370] width 30 height 15
click at [370, 363] on span "button" at bounding box center [370, 370] width 30 height 15
click at [542, 363] on span "button" at bounding box center [541, 370] width 30 height 15
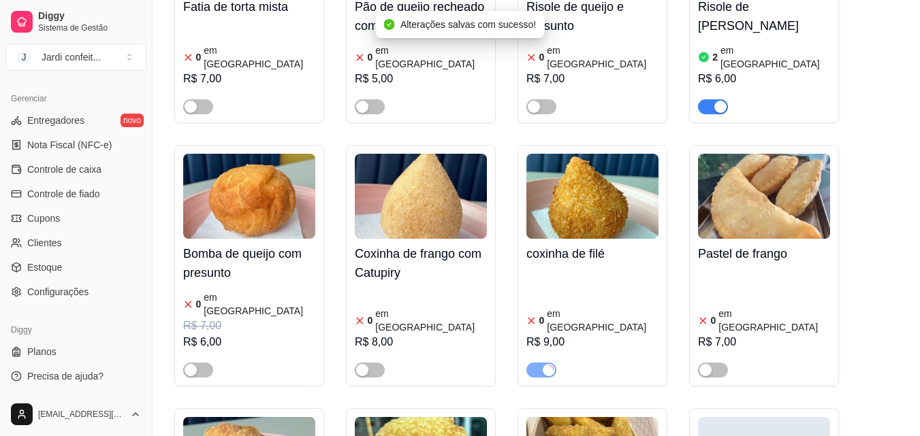
click at [241, 182] on img at bounding box center [249, 196] width 132 height 85
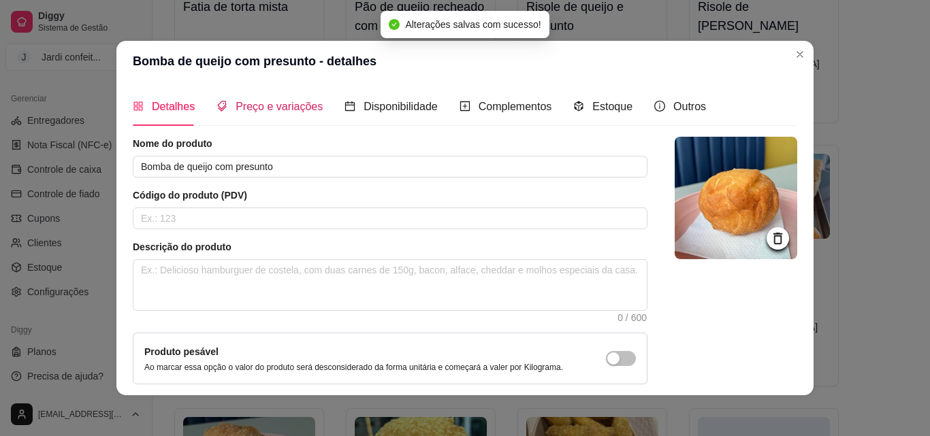
click at [275, 105] on span "Preço e variações" at bounding box center [279, 107] width 87 height 12
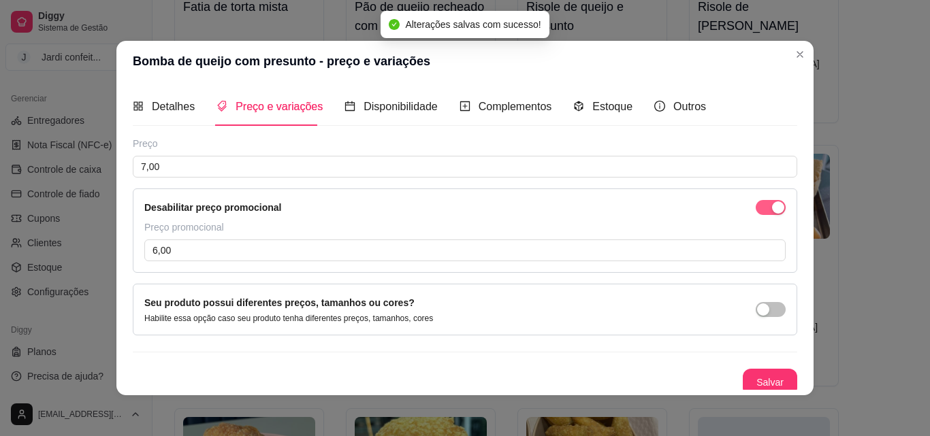
click at [756, 208] on span "button" at bounding box center [771, 207] width 30 height 15
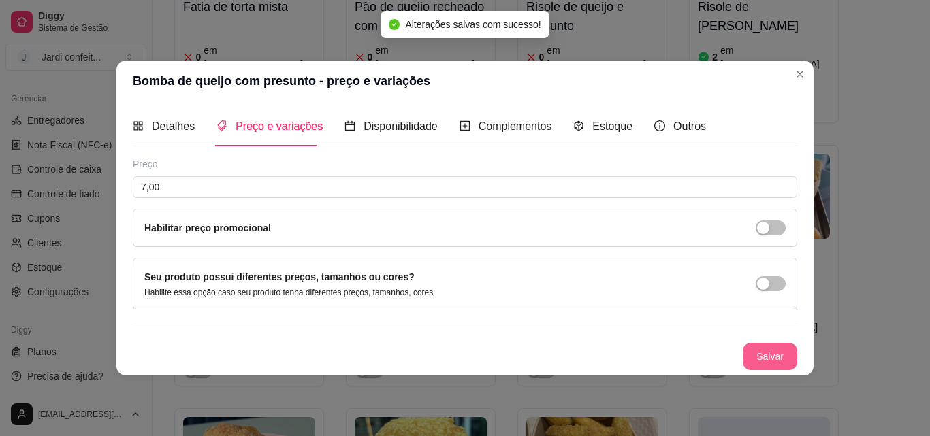
click at [771, 361] on button "Salvar" at bounding box center [770, 356] width 54 height 27
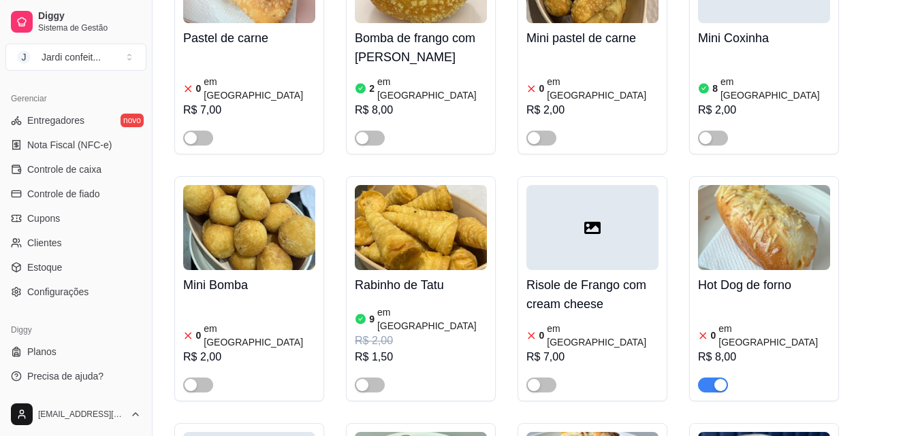
scroll to position [1361, 0]
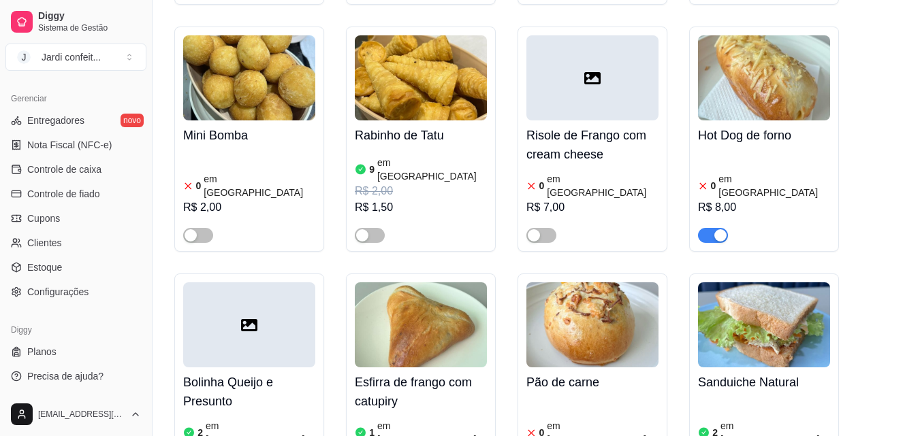
click at [703, 228] on span "button" at bounding box center [713, 235] width 30 height 15
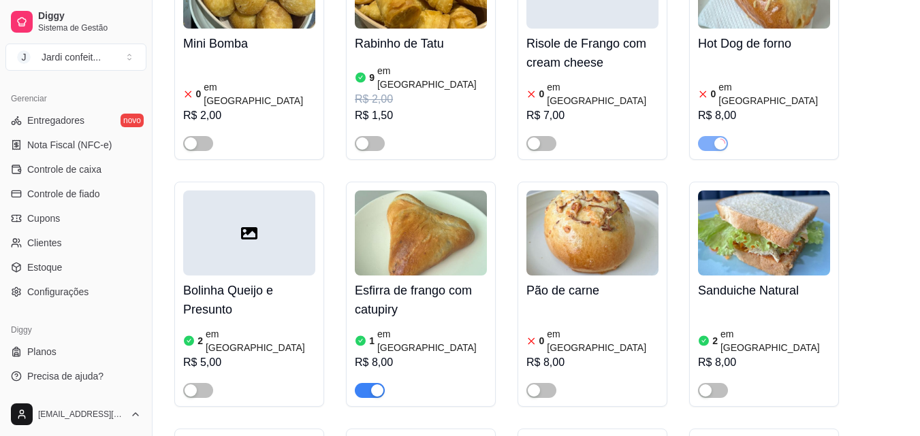
scroll to position [1565, 0]
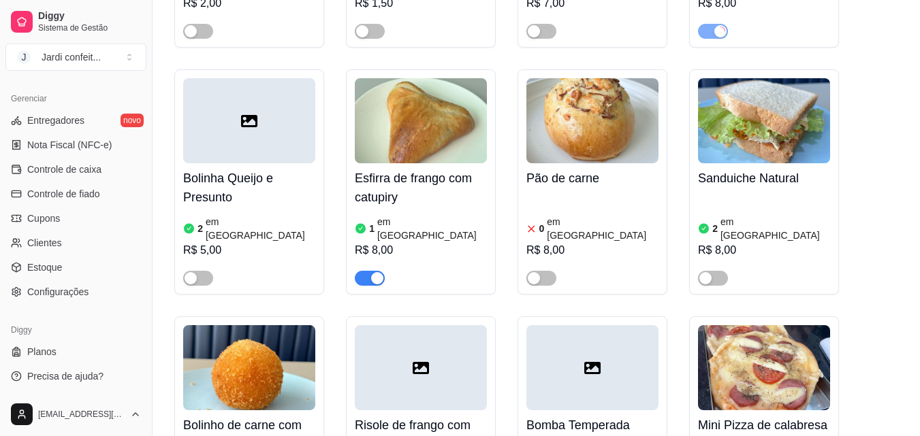
click at [361, 271] on span "button" at bounding box center [370, 278] width 30 height 15
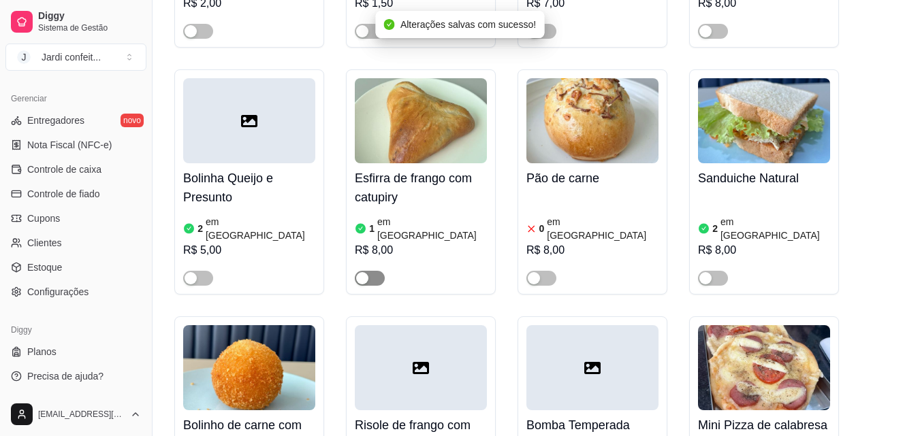
click at [376, 271] on span "button" at bounding box center [370, 278] width 30 height 15
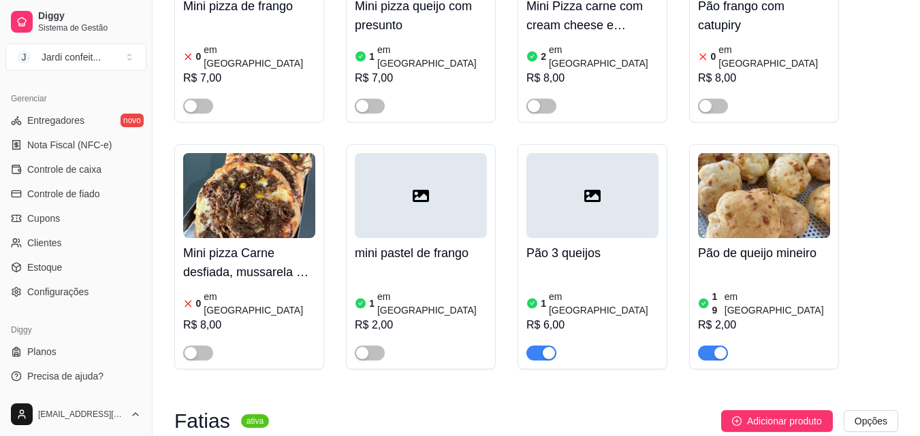
scroll to position [2246, 0]
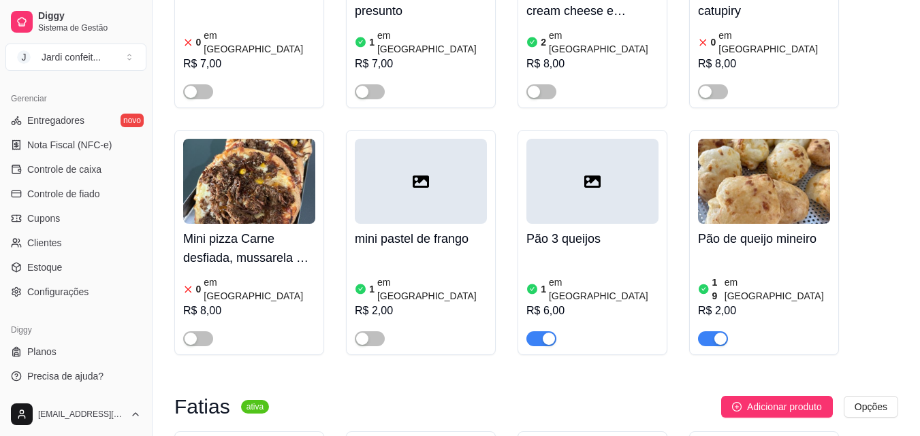
click at [545, 333] on div "button" at bounding box center [548, 339] width 12 height 12
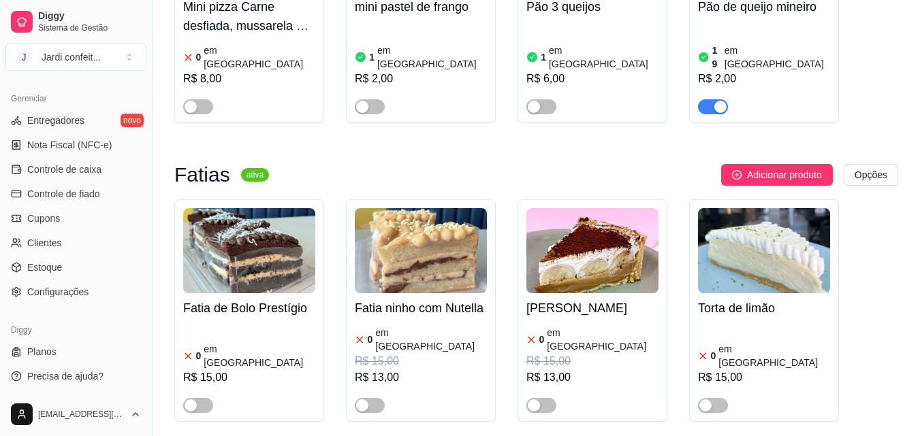
scroll to position [2655, 0]
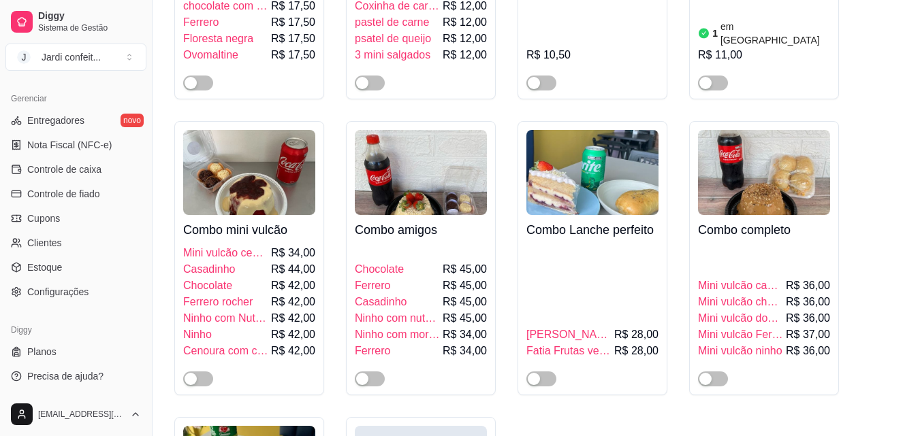
scroll to position [10142, 0]
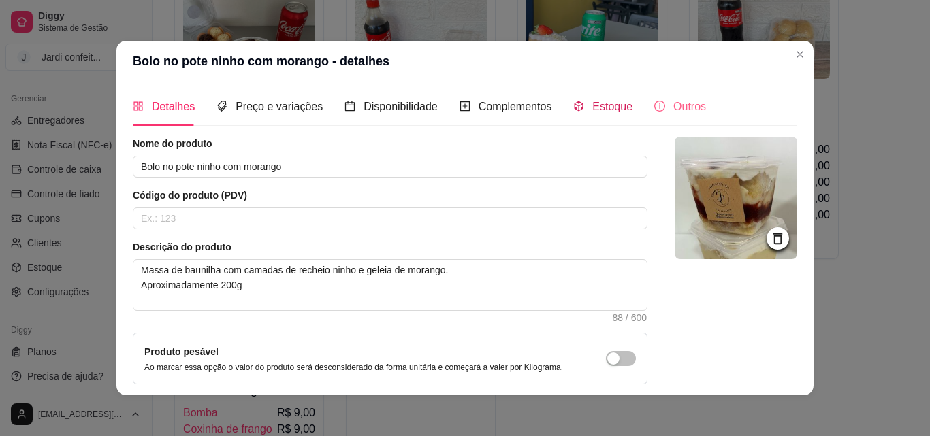
click at [607, 111] on span "Estoque" at bounding box center [612, 107] width 40 height 12
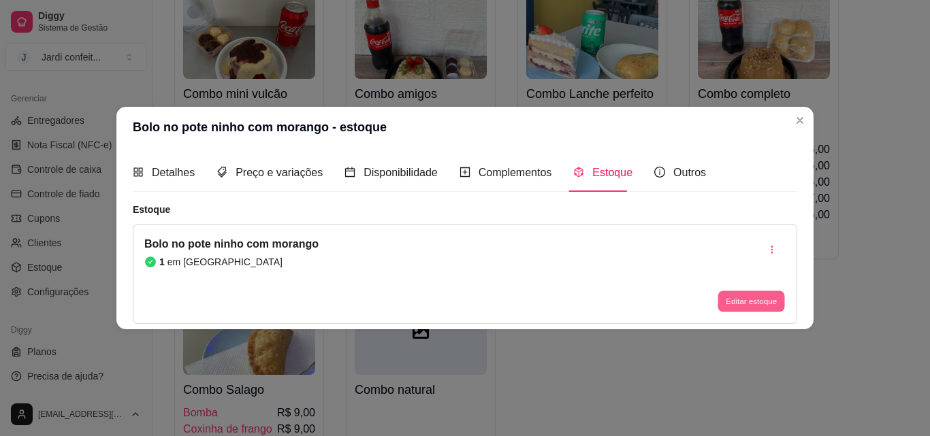
click at [757, 295] on button "Editar estoque" at bounding box center [750, 301] width 67 height 21
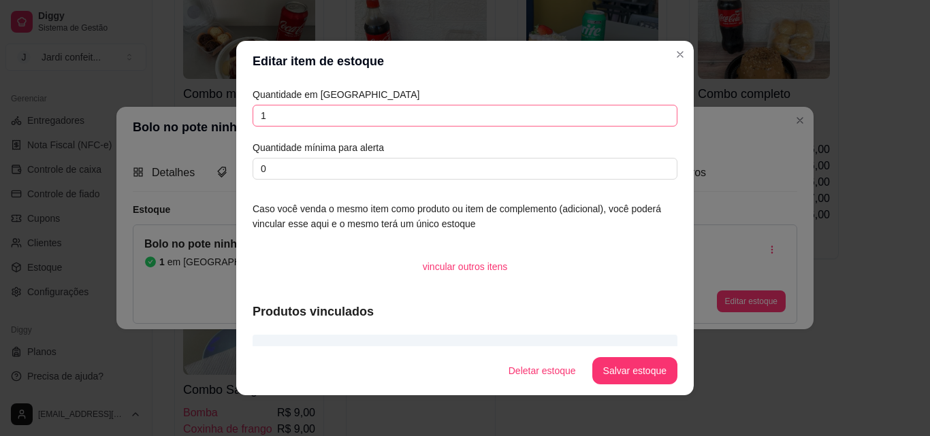
click at [192, 108] on div "Editar item de estoque Quantidade em estoque 1 Quantidade mínima para alerta 0 …" at bounding box center [465, 218] width 930 height 436
type input "6"
click at [638, 374] on button "Salvar estoque" at bounding box center [634, 370] width 85 height 27
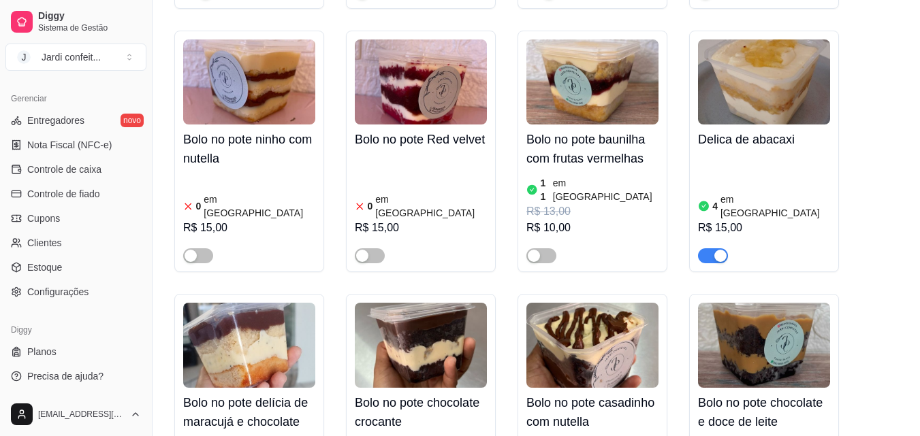
scroll to position [10958, 0]
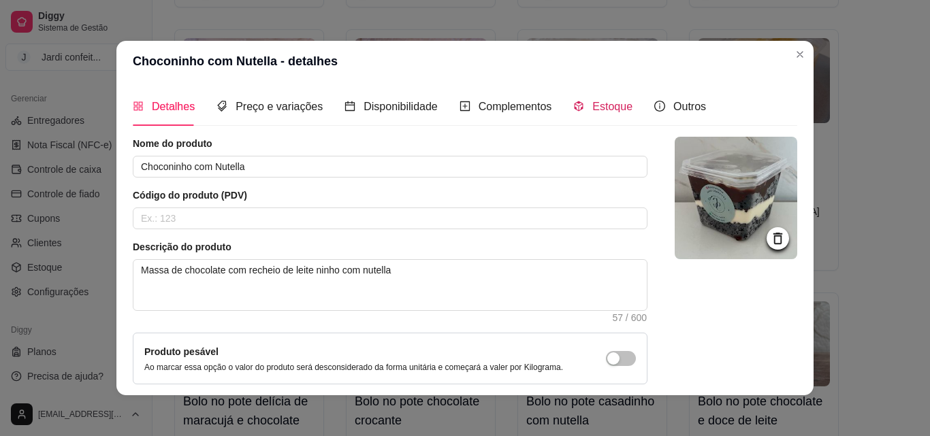
click at [611, 103] on span "Estoque" at bounding box center [612, 107] width 40 height 12
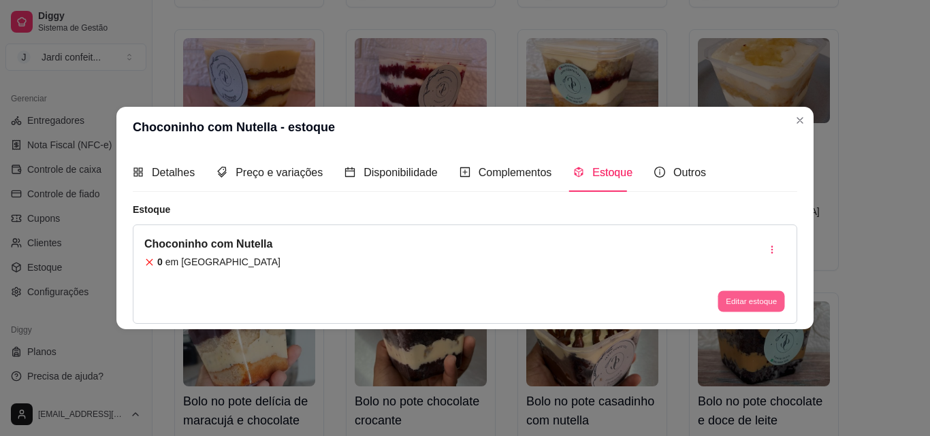
click at [737, 302] on button "Editar estoque" at bounding box center [750, 301] width 67 height 21
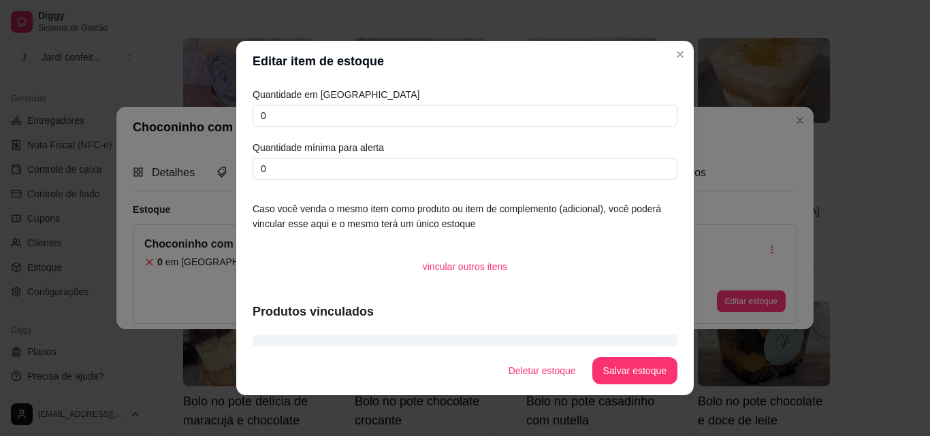
click at [175, 111] on div "Editar item de estoque Quantidade em estoque 0 Quantidade mínima para alerta 0 …" at bounding box center [465, 218] width 930 height 436
type input "4"
click at [646, 365] on button "Salvar estoque" at bounding box center [634, 370] width 85 height 27
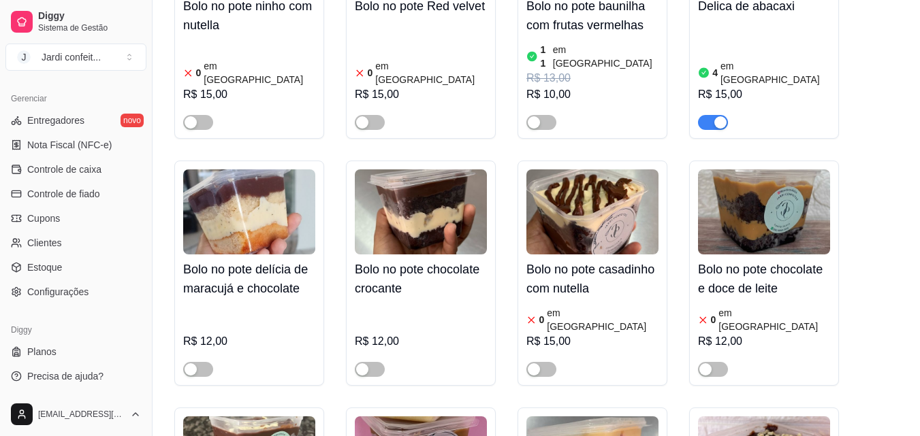
scroll to position [11095, 0]
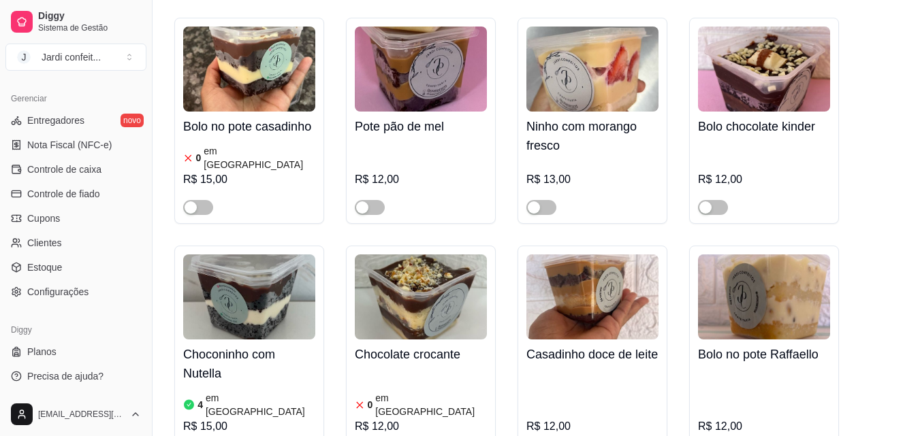
scroll to position [11503, 0]
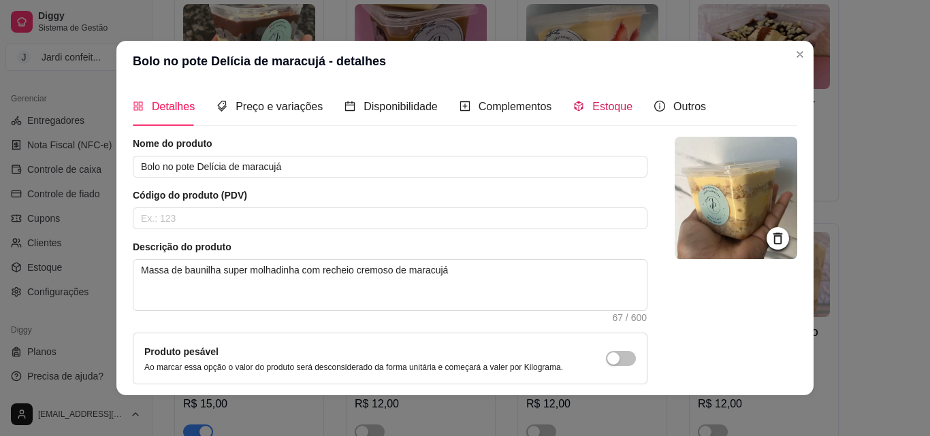
click at [594, 108] on span "Estoque" at bounding box center [612, 107] width 40 height 12
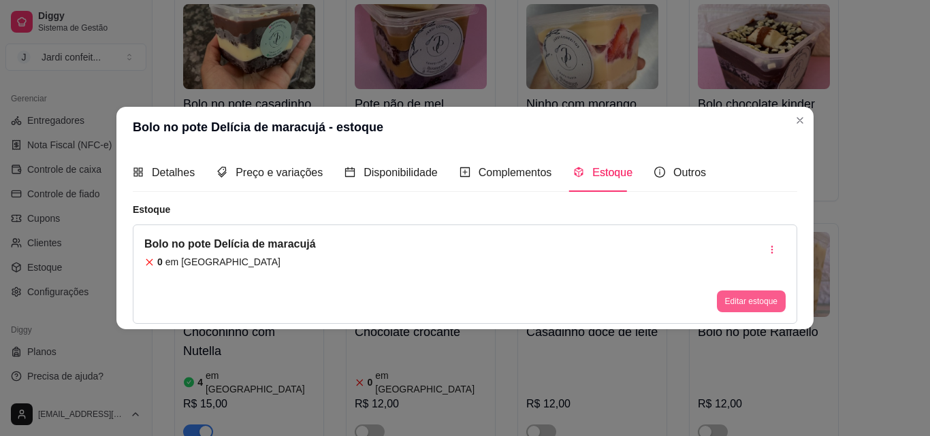
click at [742, 304] on button "Editar estoque" at bounding box center [751, 302] width 69 height 22
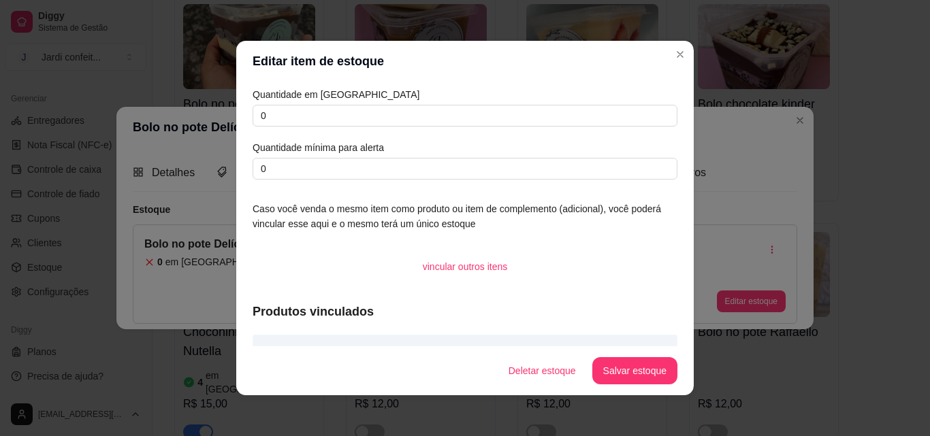
click at [375, 114] on input "0" at bounding box center [465, 116] width 425 height 22
type input "06"
click at [625, 390] on footer "Deletar estoque Salvar estoque" at bounding box center [464, 370] width 457 height 49
click at [625, 378] on button "Salvar estoque" at bounding box center [634, 370] width 85 height 27
click at [627, 374] on button "Salvar estoque" at bounding box center [634, 370] width 85 height 27
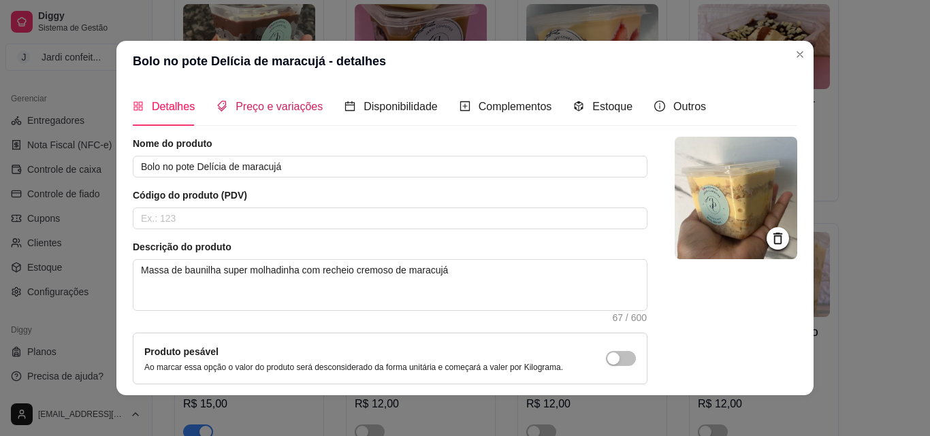
click at [280, 108] on span "Preço e variações" at bounding box center [279, 107] width 87 height 12
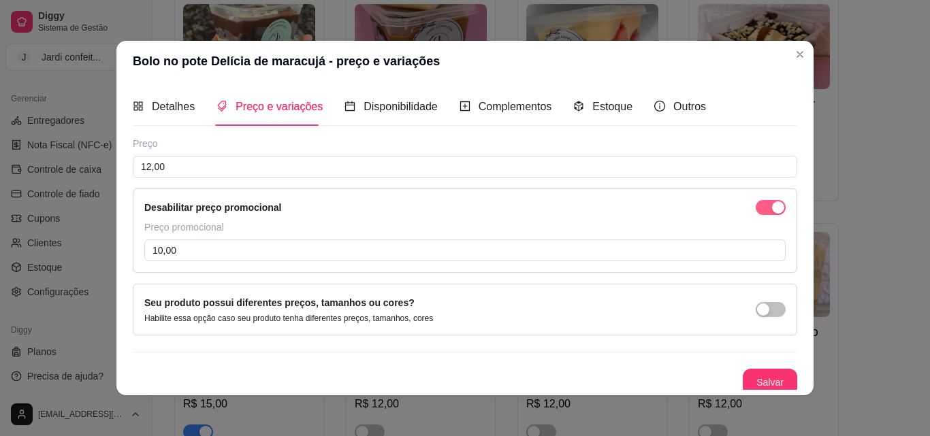
click at [756, 210] on span "button" at bounding box center [771, 207] width 30 height 15
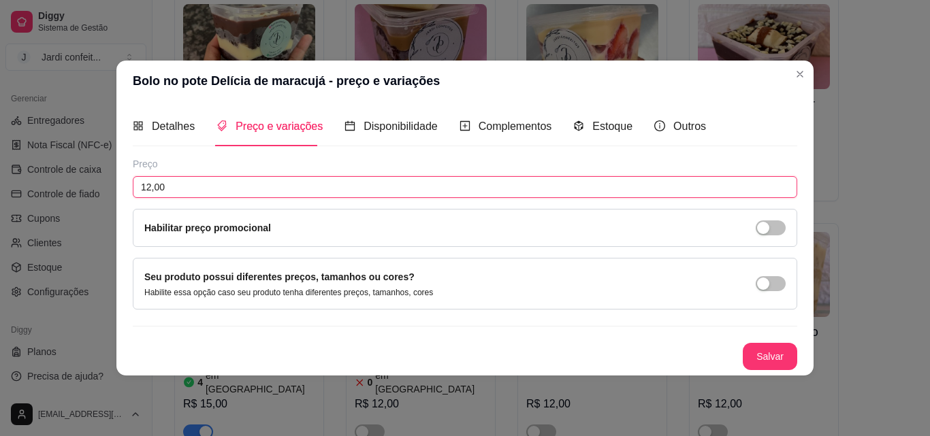
click at [152, 186] on input "12,00" at bounding box center [465, 187] width 664 height 22
type input "15,00"
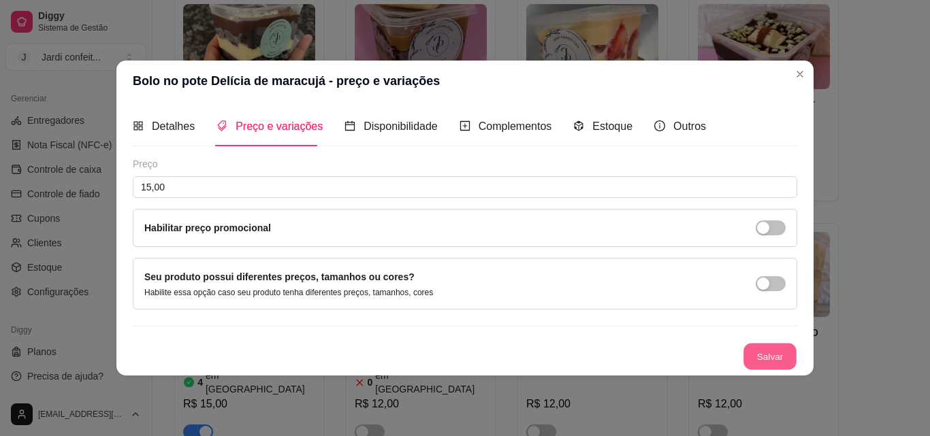
click at [764, 351] on button "Salvar" at bounding box center [769, 356] width 53 height 27
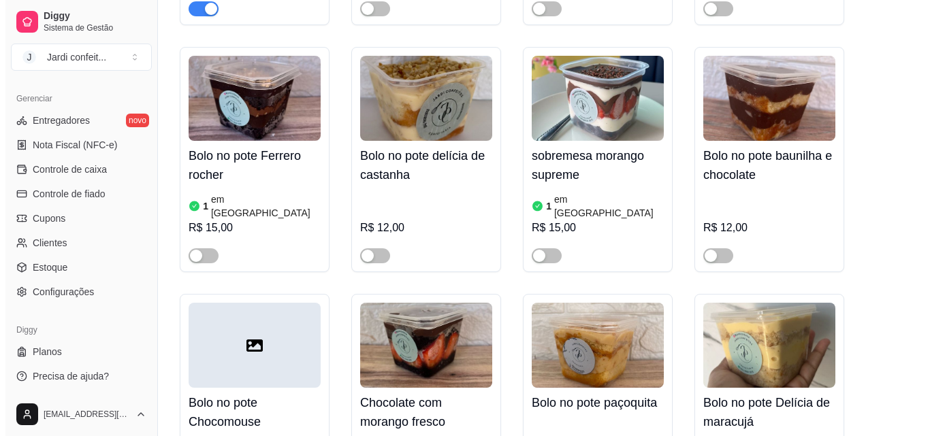
scroll to position [11911, 0]
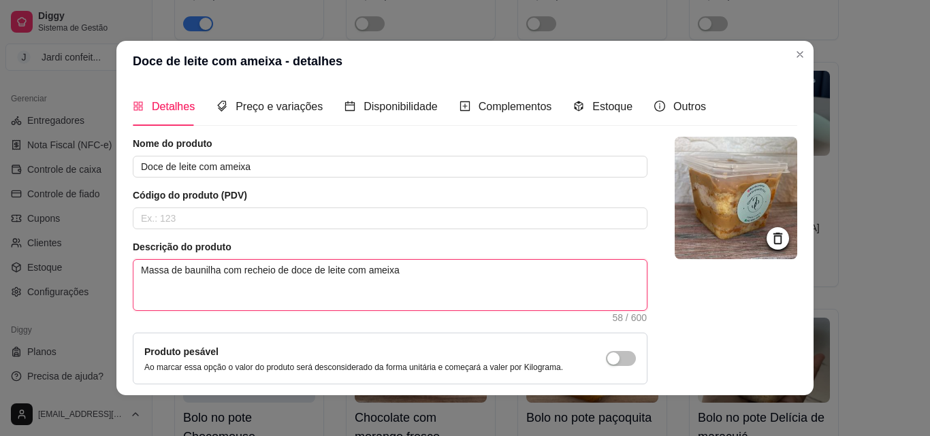
drag, startPoint x: 400, startPoint y: 270, endPoint x: 355, endPoint y: 272, distance: 45.7
click at [355, 272] on textarea "Massa de baunilha com recheio de doce de leite com ameixa" at bounding box center [389, 285] width 513 height 50
type textarea "Massa de baunilha com recheio de doce de leite com"
type textarea "Massa de baunilha com recheio de doce de leite comc"
type textarea "Massa de baunilha com recheio de doce de leite com"
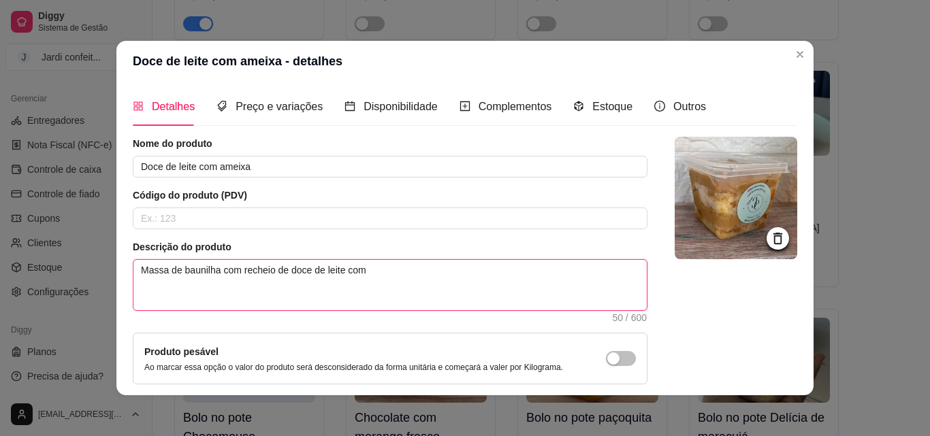
type textarea "Massa de baunilha com recheio de doce de leite com"
type textarea "Massa de baunilha com recheio de doce de leite com cr"
type textarea "Massa de baunilha com recheio de doce de leite com cro"
type textarea "Massa de baunilha com recheio de doce de leite com croca"
type textarea "Massa de baunilha com recheio de doce de leite com crocab"
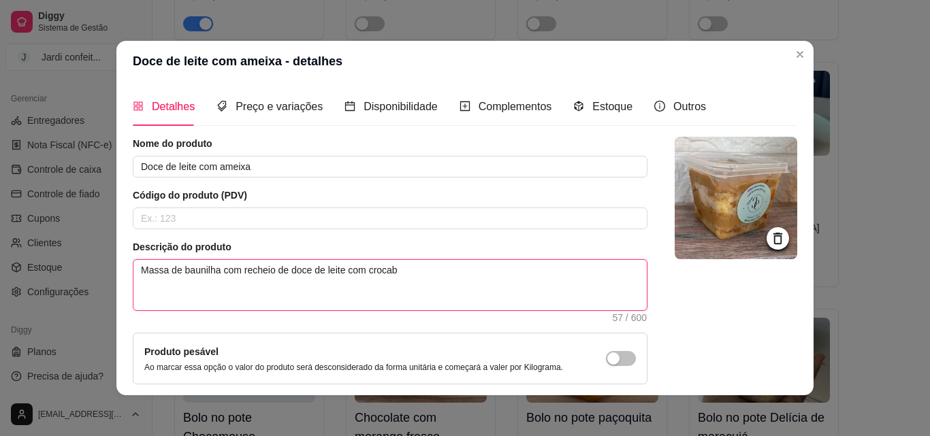
type textarea "Massa de baunilha com recheio de doce de leite com croca"
type textarea "Massa de baunilha com recheio de doce de leite com crocan"
type textarea "Massa de baunilha com recheio de doce de leite com crocant"
type textarea "Massa de baunilha com recheio de doce de leite com crocante"
type textarea "Massa de baunilha com recheio de doce de leite com crocante de"
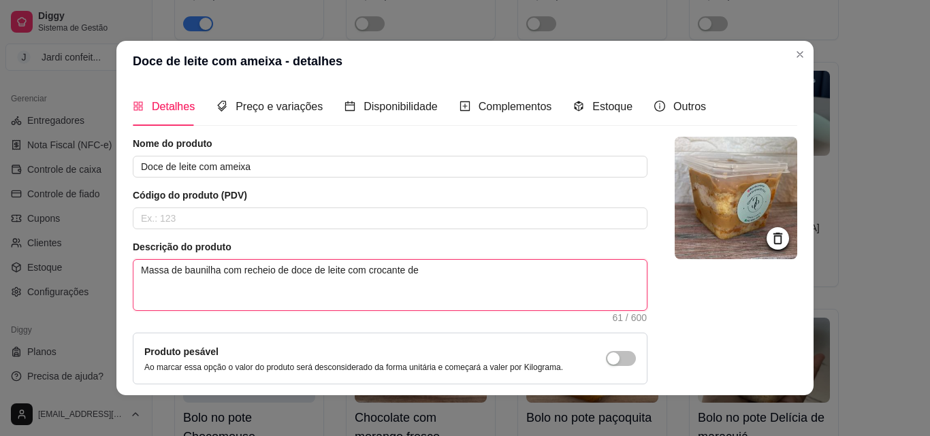
type textarea "Massa de baunilha com recheio de doce de leite com crocante de"
type textarea "Massa de baunilha com recheio de doce de leite com crocante de c"
type textarea "Massa de baunilha com recheio de doce de leite com crocante de ca"
type textarea "Massa de baunilha com recheio de doce de leite com crocante de cas"
type textarea "Massa de baunilha com recheio de doce de leite com crocante de cast"
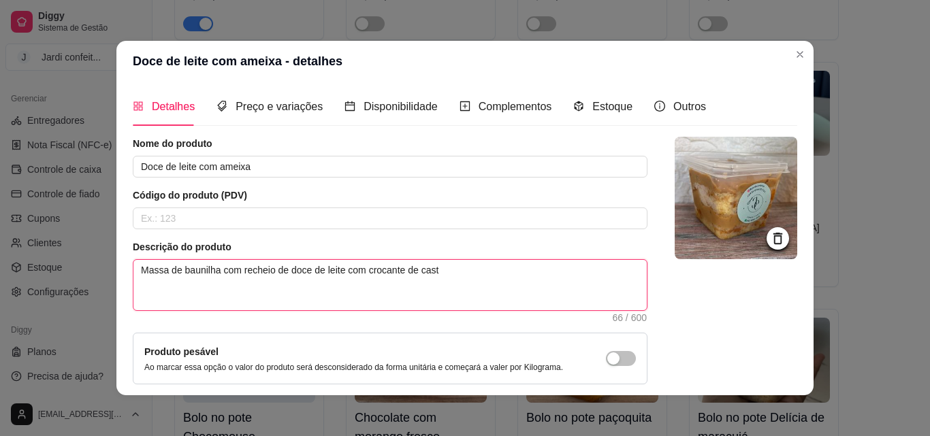
type textarea "Massa de baunilha com recheio de doce de leite com crocante de casta"
type textarea "Massa de baunilha com recheio de doce de leite com crocante de castan"
type textarea "Massa de baunilha com recheio de doce de leite com crocante de castanh"
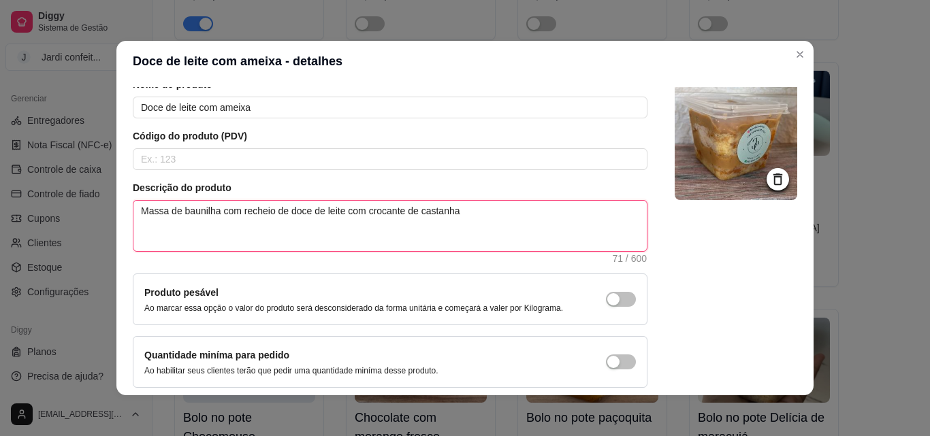
scroll to position [118, 0]
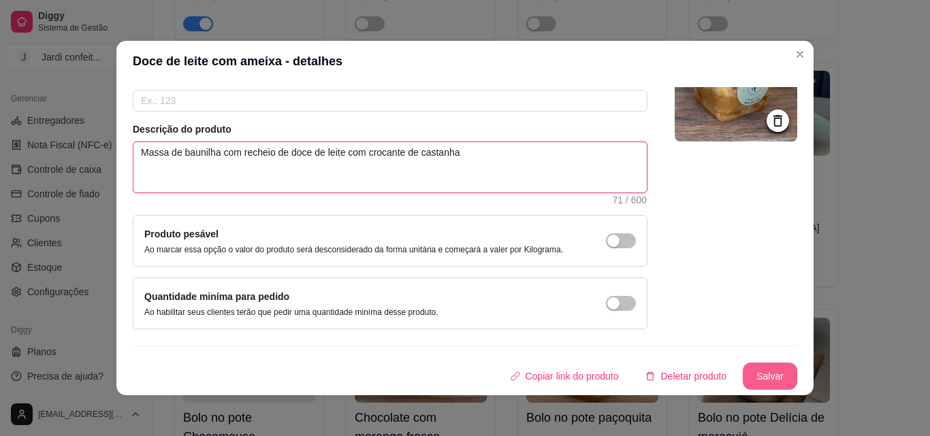
type textarea "Massa de baunilha com recheio de doce de leite com crocante de castanha"
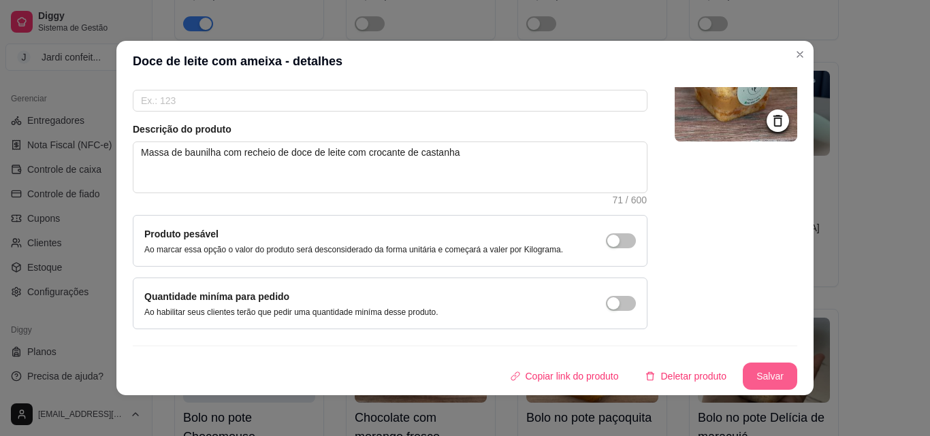
click at [768, 381] on button "Salvar" at bounding box center [770, 376] width 54 height 27
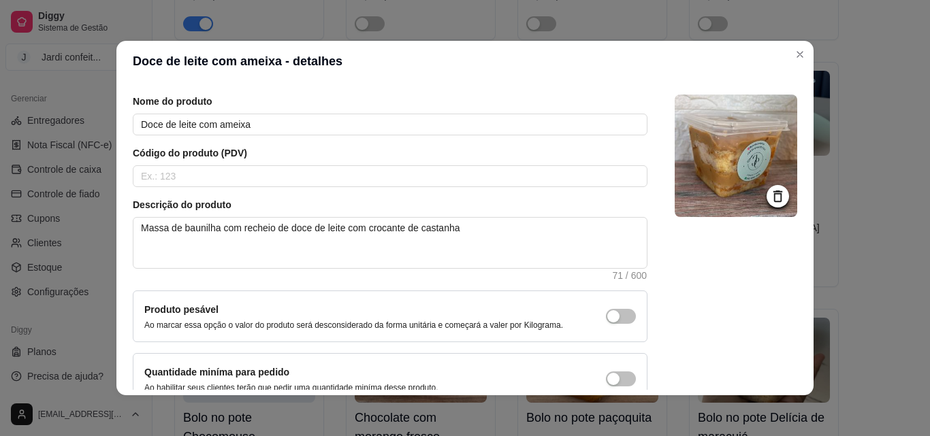
scroll to position [0, 0]
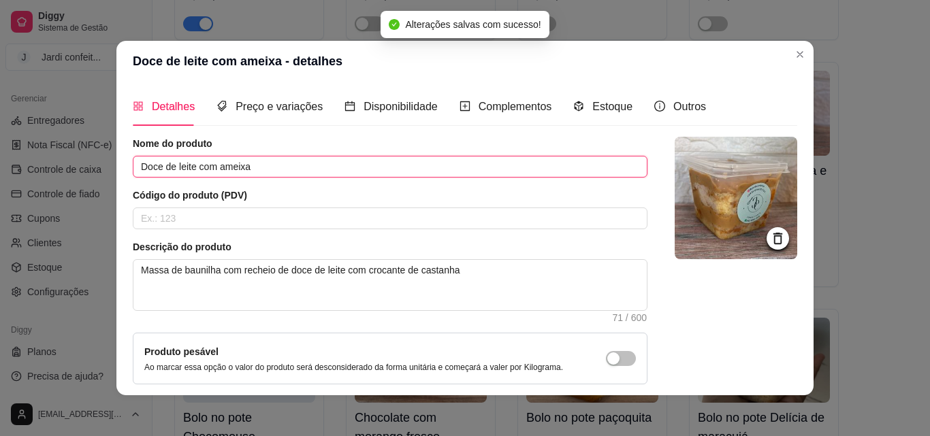
click at [263, 168] on input "Doce de leite com ameixa" at bounding box center [390, 167] width 515 height 22
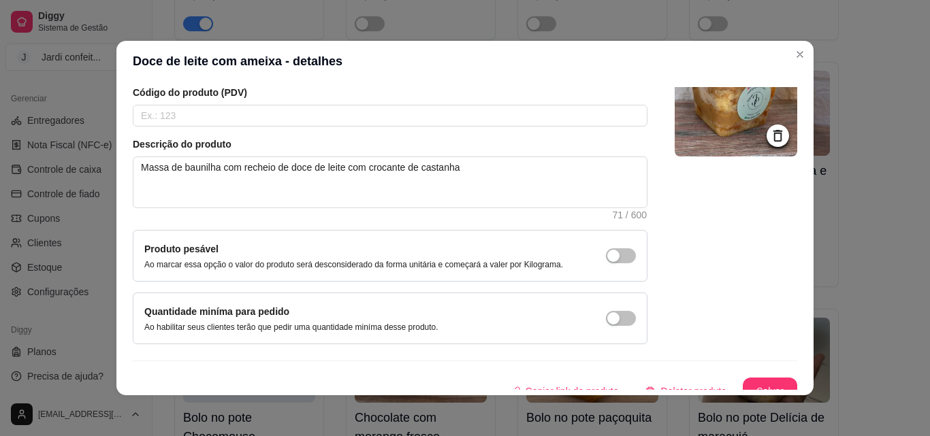
scroll to position [118, 0]
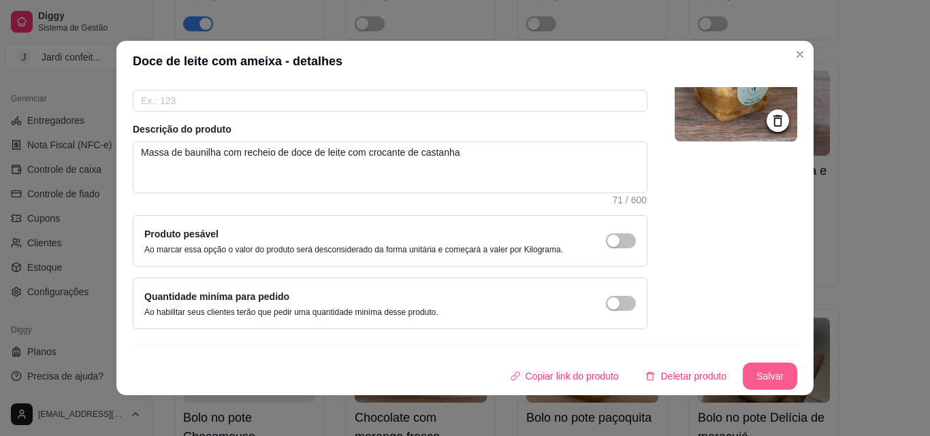
type input "Doce de leite com crocante de castanha"
click at [743, 376] on button "Salvar" at bounding box center [770, 376] width 54 height 27
click at [741, 374] on div "Copiar link do produto Deletar produto Salvar" at bounding box center [465, 376] width 664 height 27
click at [753, 372] on button "Salvar" at bounding box center [769, 376] width 53 height 27
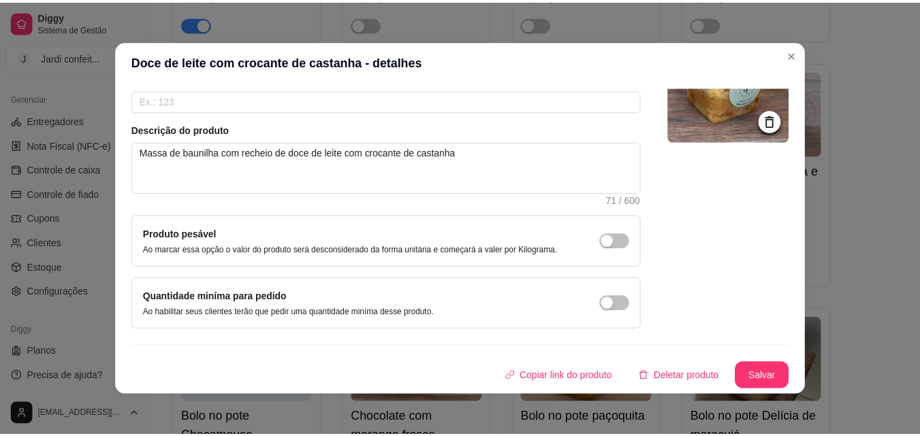
scroll to position [0, 0]
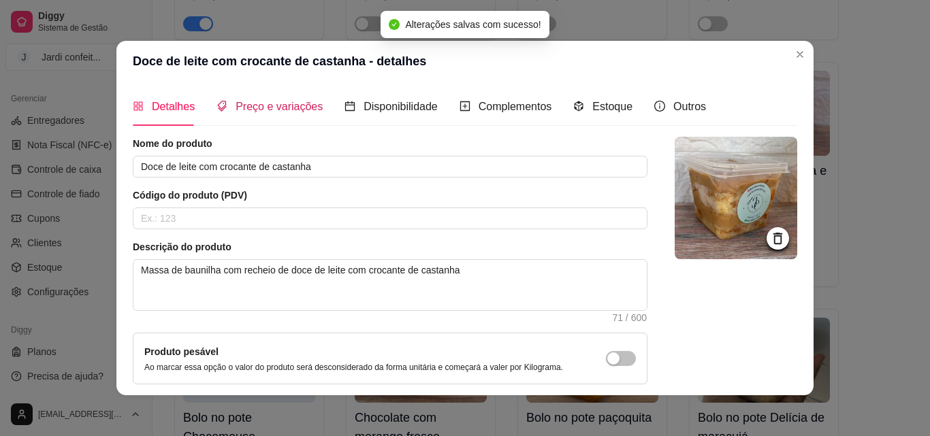
click at [258, 110] on span "Preço e variações" at bounding box center [279, 107] width 87 height 12
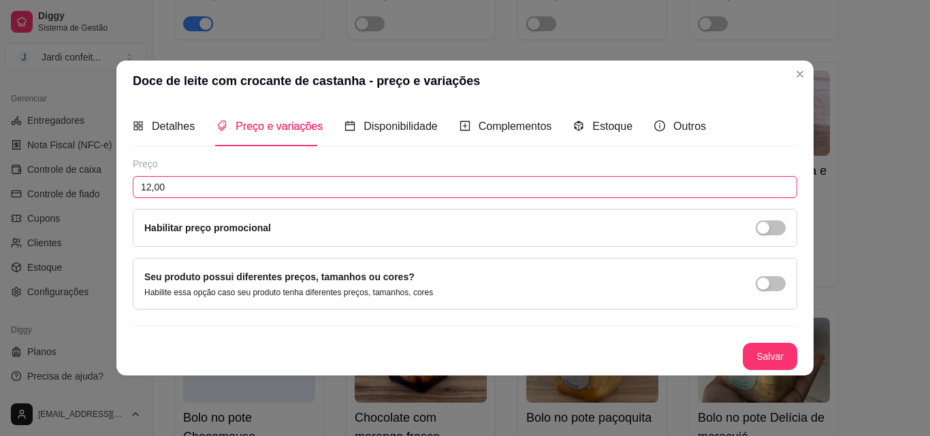
click at [216, 195] on input "12,00" at bounding box center [465, 187] width 664 height 22
type input "15,00"
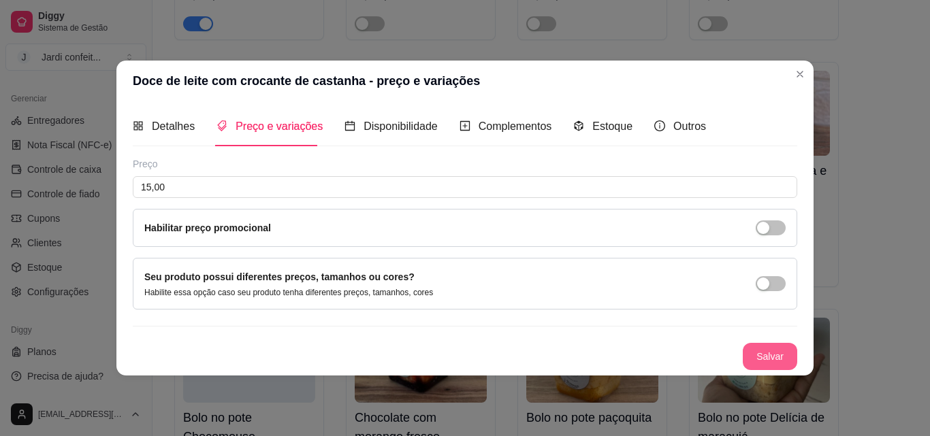
click at [796, 358] on button "Salvar" at bounding box center [770, 356] width 54 height 27
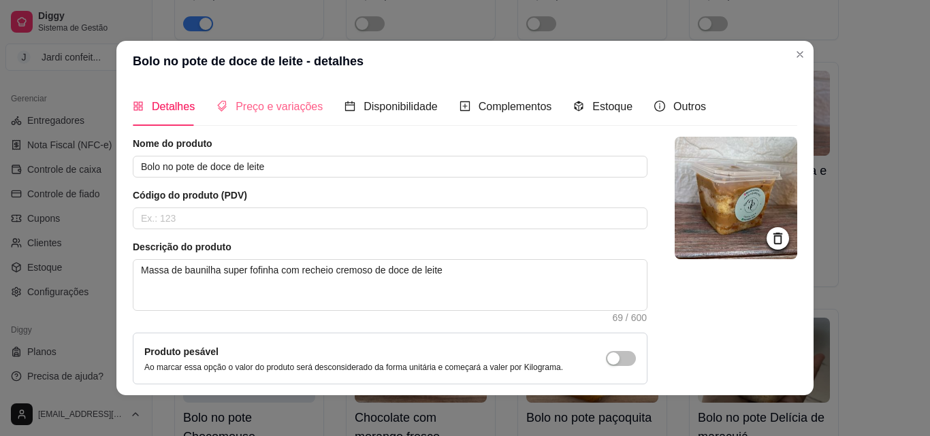
click at [279, 97] on div "Preço e variações" at bounding box center [269, 106] width 106 height 39
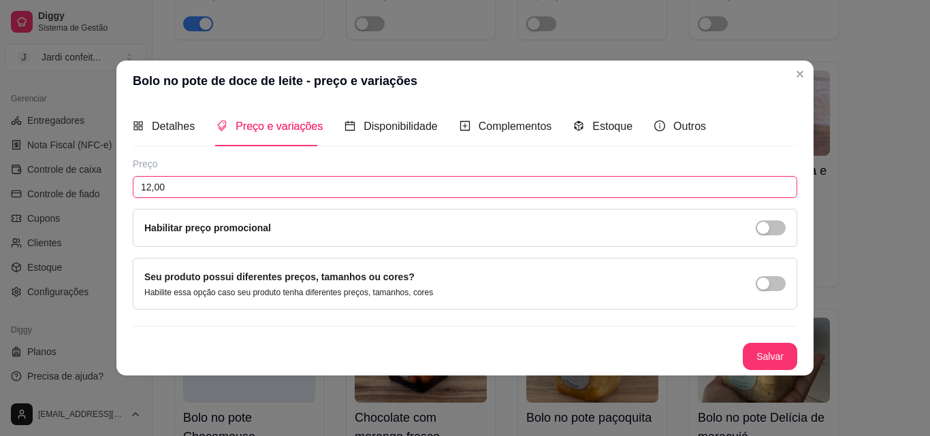
drag, startPoint x: 221, startPoint y: 193, endPoint x: 99, endPoint y: 194, distance: 121.8
click at [99, 195] on div "Bolo no pote de doce de leite - preço e variações Detalhes Preço e variações Di…" at bounding box center [465, 218] width 930 height 436
type input "15,00"
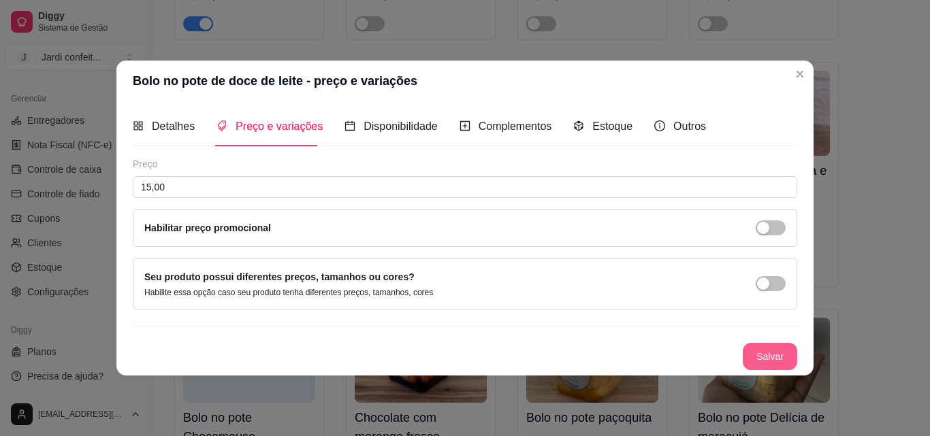
click at [783, 352] on button "Salvar" at bounding box center [770, 356] width 54 height 27
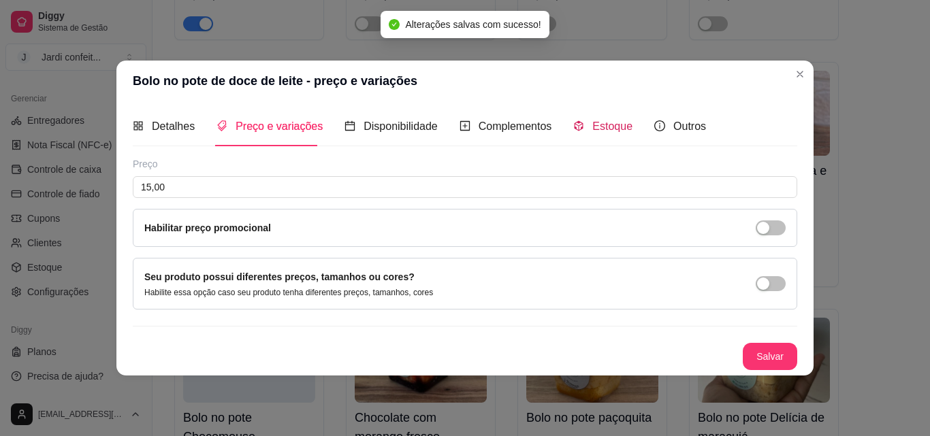
click at [583, 126] on div "Estoque" at bounding box center [602, 126] width 59 height 17
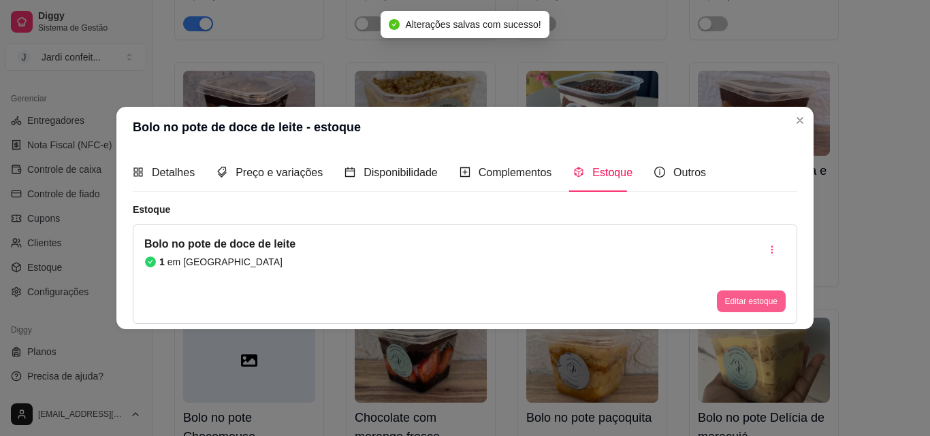
click at [765, 299] on button "Editar estoque" at bounding box center [751, 302] width 69 height 22
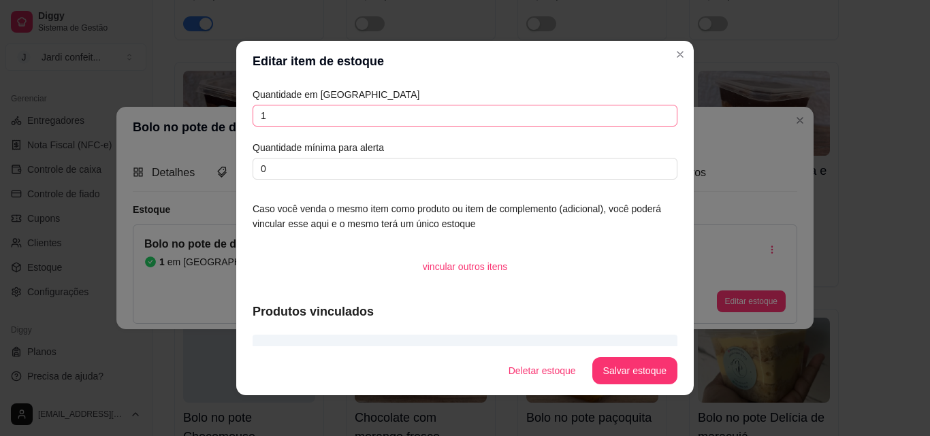
click at [202, 110] on div "Editar item de estoque Quantidade em estoque 1 Quantidade mínima para alerta 0 …" at bounding box center [465, 218] width 930 height 436
type input "6"
click at [638, 367] on button "Salvar estoque" at bounding box center [634, 371] width 83 height 27
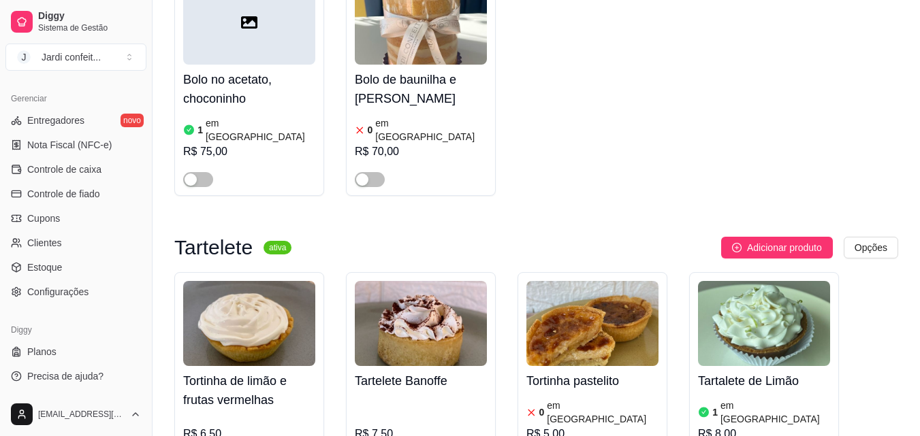
scroll to position [15519, 0]
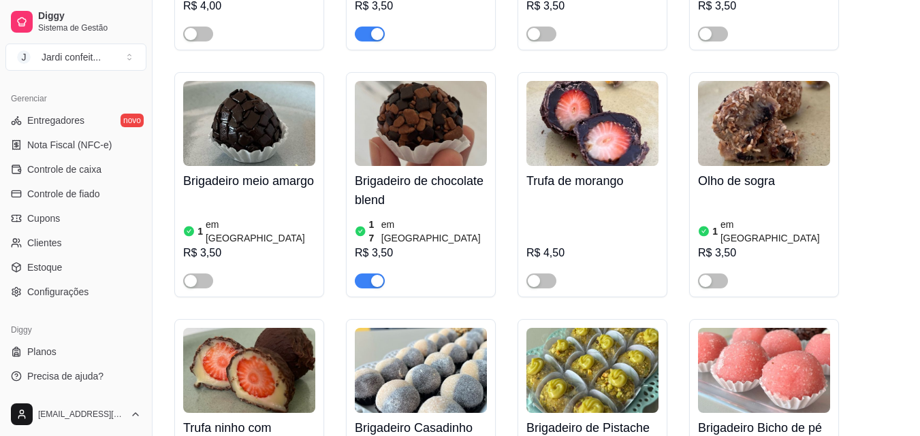
scroll to position [18241, 0]
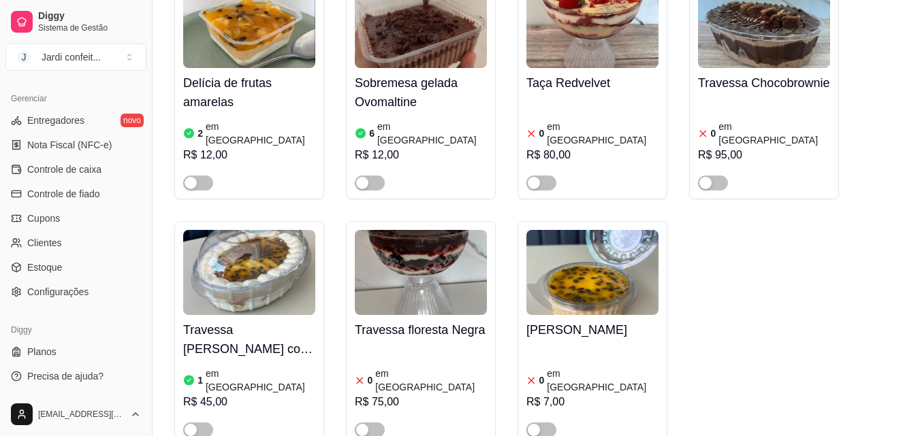
scroll to position [22325, 0]
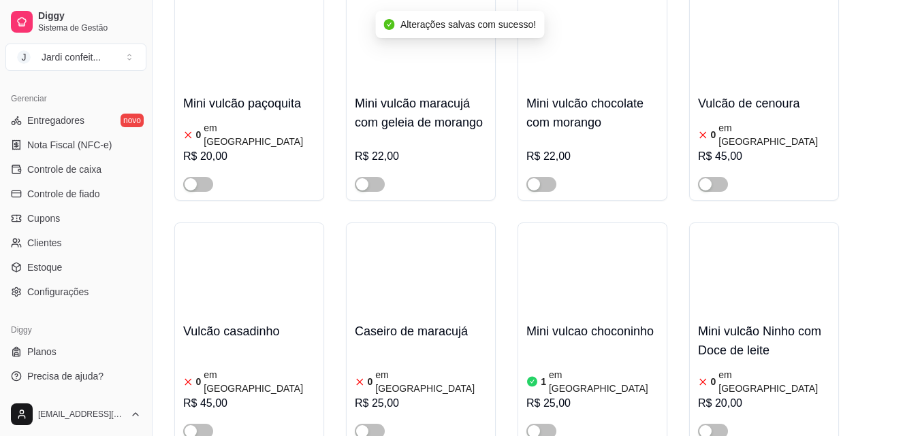
scroll to position [23891, 0]
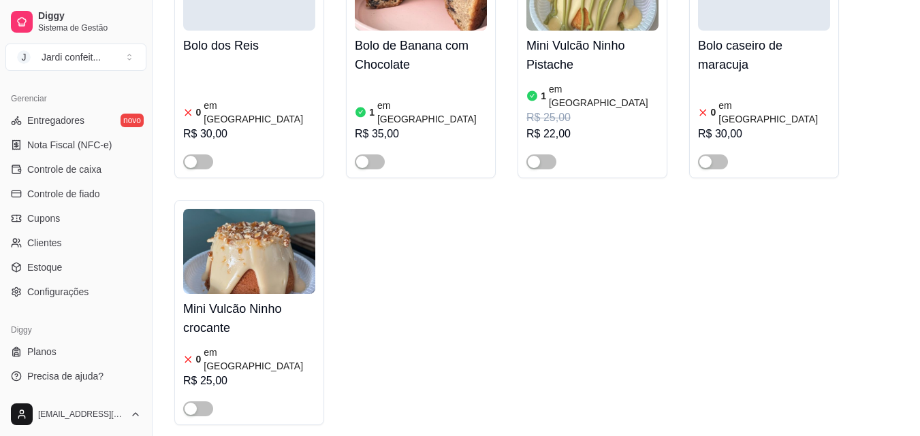
scroll to position [24639, 0]
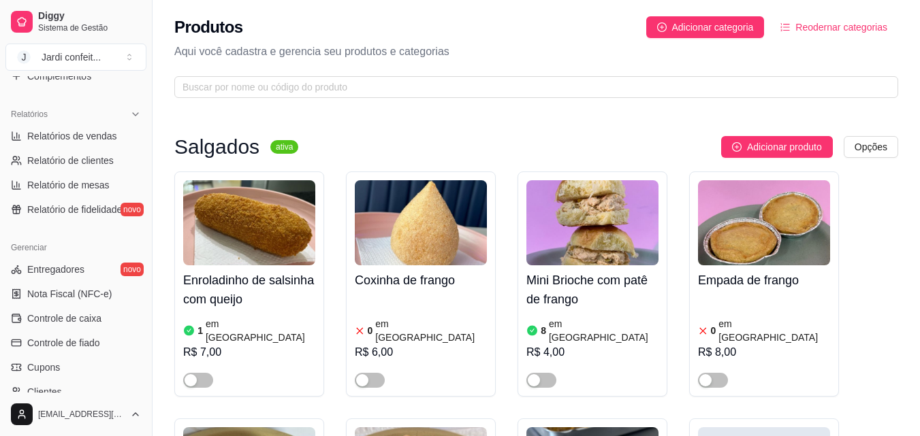
scroll to position [408, 0]
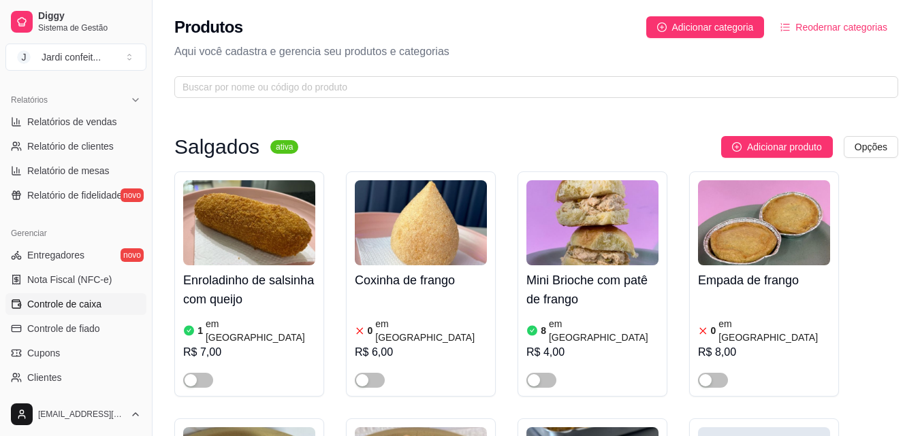
click at [113, 302] on link "Controle de caixa" at bounding box center [75, 304] width 141 height 22
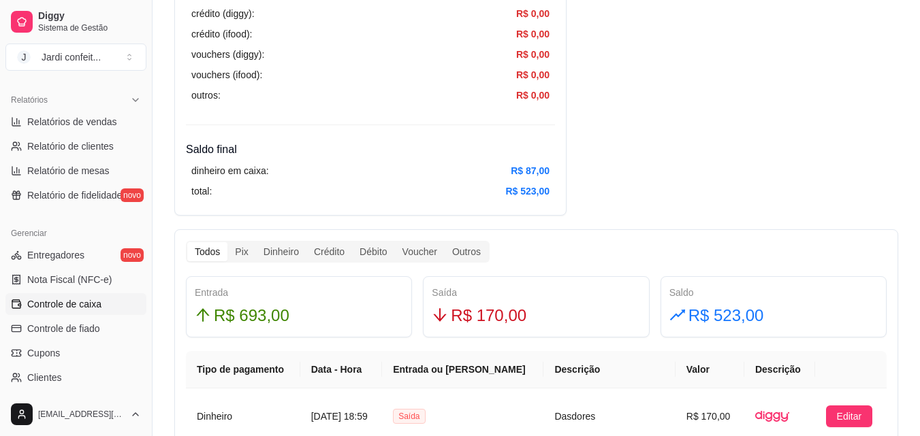
scroll to position [613, 0]
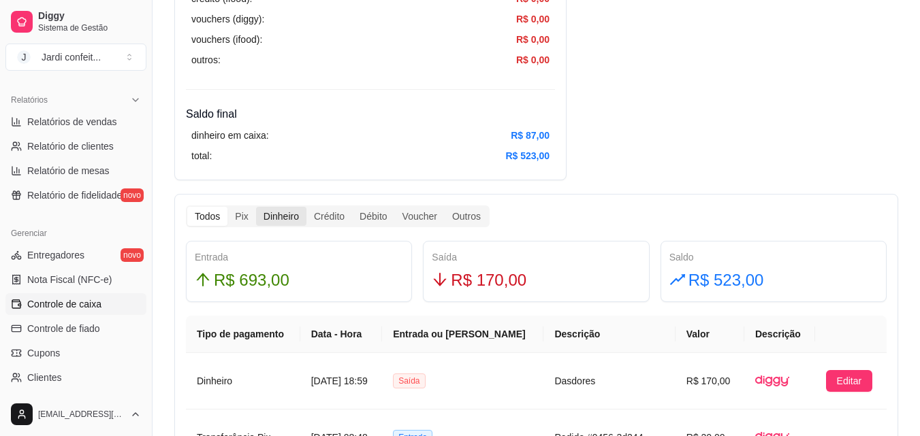
click at [260, 220] on div "Dinheiro" at bounding box center [281, 216] width 50 height 19
click at [256, 207] on input "Dinheiro" at bounding box center [256, 207] width 0 height 0
click at [212, 214] on div "Todos" at bounding box center [207, 216] width 40 height 19
click at [187, 207] on input "Todos" at bounding box center [187, 207] width 0 height 0
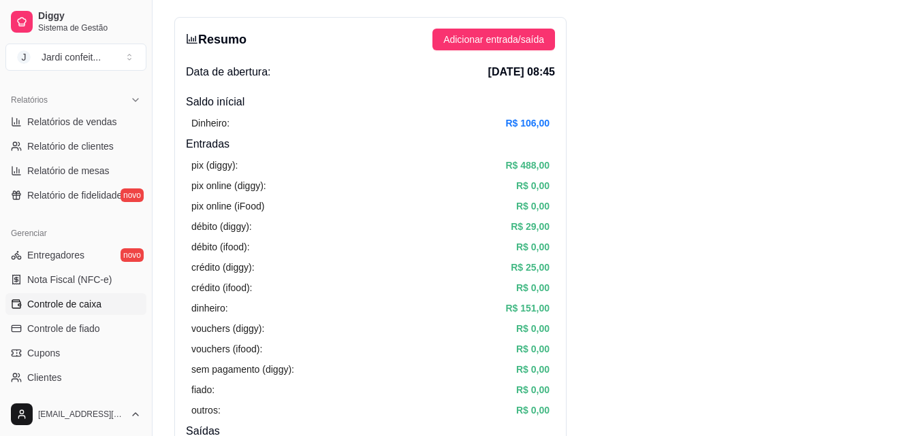
scroll to position [0, 0]
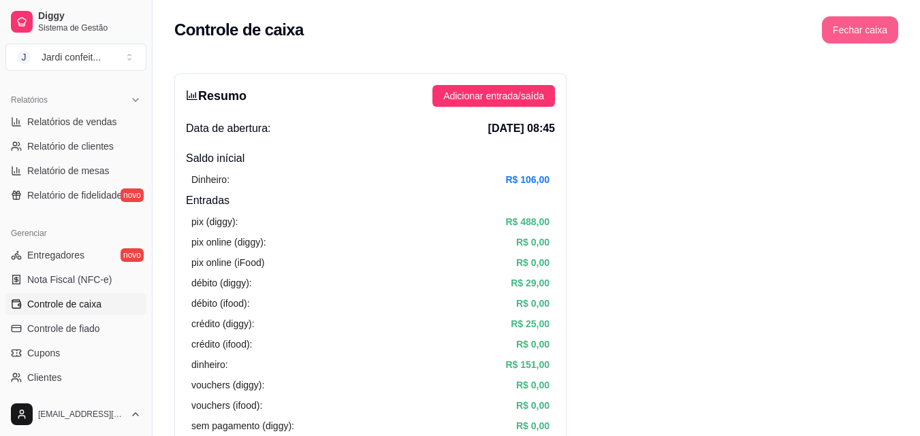
click at [866, 26] on button "Fechar caixa" at bounding box center [860, 29] width 76 height 27
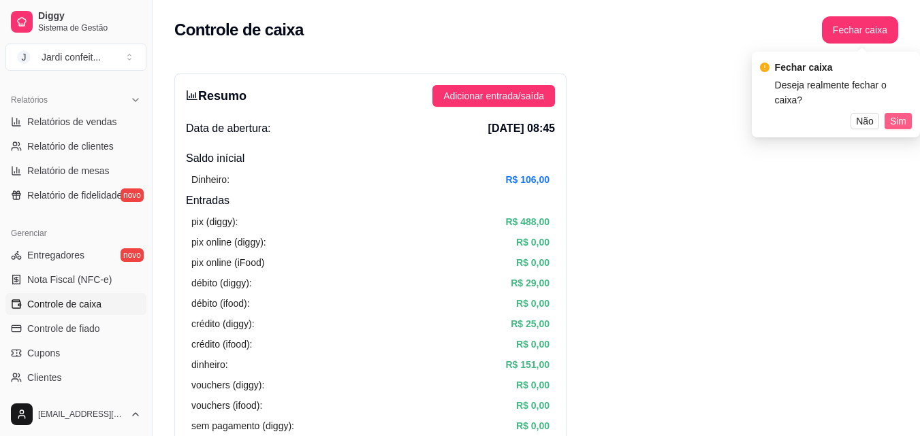
click at [907, 113] on button "Sim" at bounding box center [897, 121] width 27 height 16
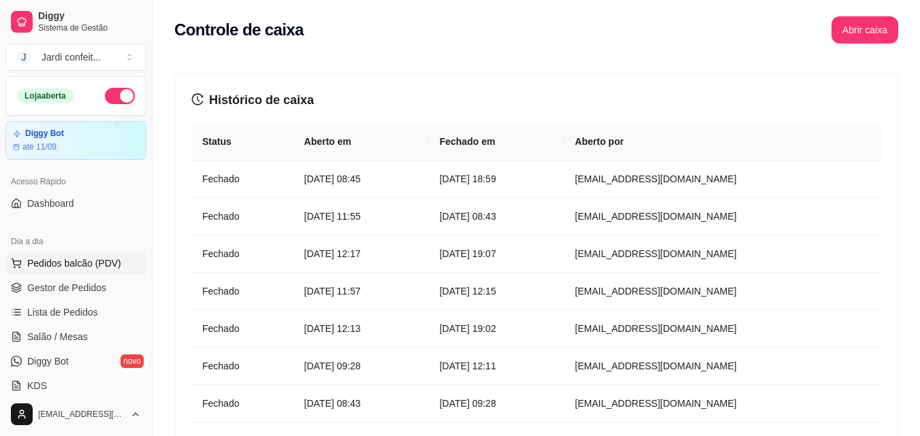
click at [90, 267] on span "Pedidos balcão (PDV)" at bounding box center [74, 264] width 94 height 14
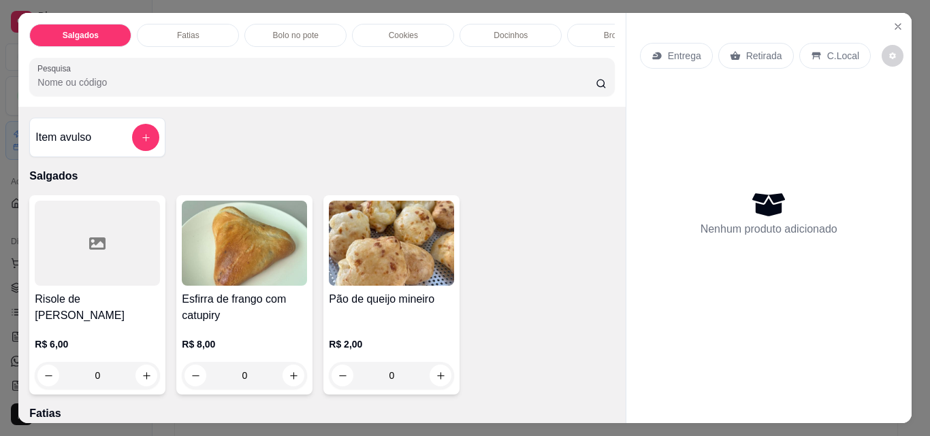
click at [291, 31] on p "Bolo no pote" at bounding box center [296, 35] width 46 height 11
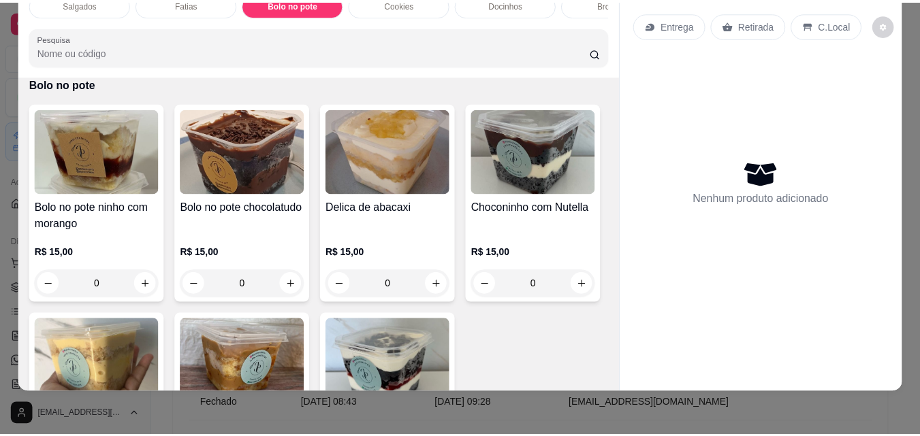
scroll to position [803, 0]
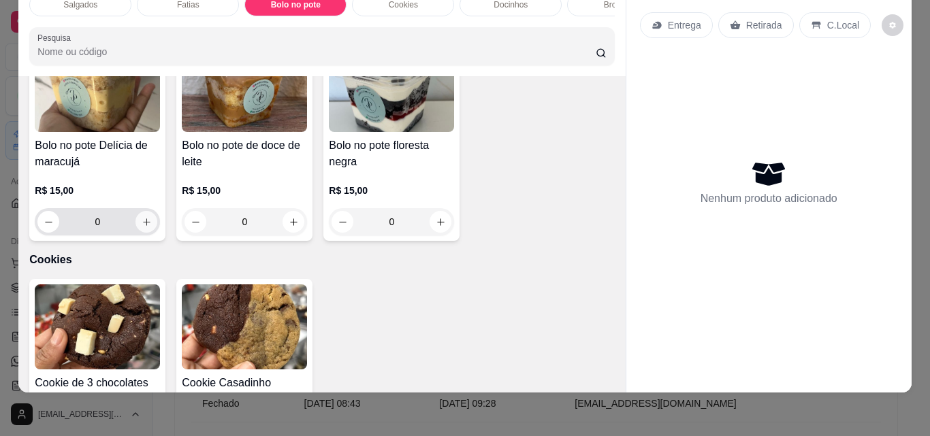
click at [150, 225] on icon "increase-product-quantity" at bounding box center [146, 221] width 7 height 7
type input "1"
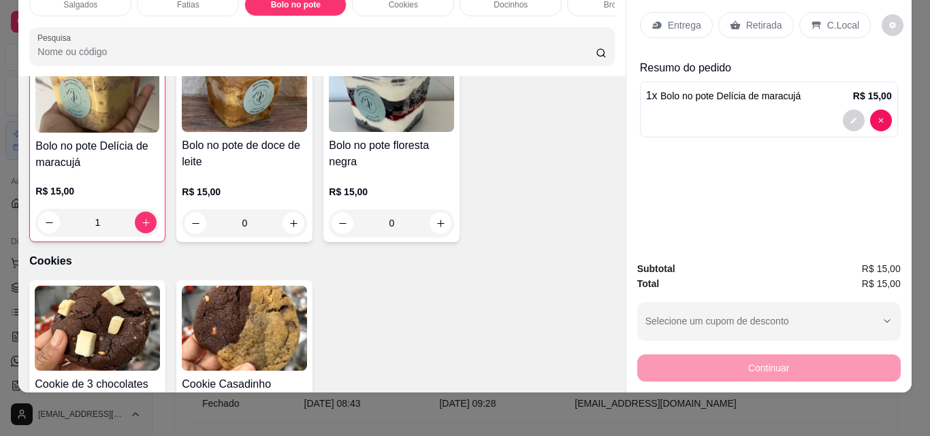
click at [746, 18] on p "Retirada" at bounding box center [764, 25] width 36 height 14
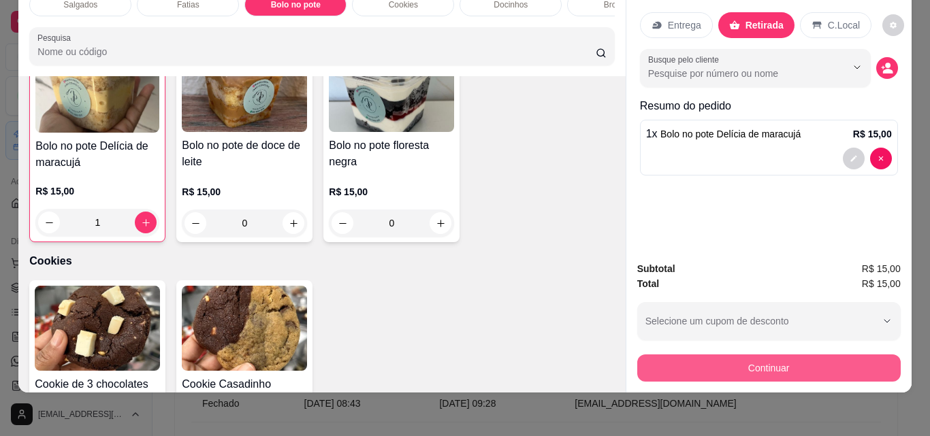
click at [837, 357] on button "Continuar" at bounding box center [768, 368] width 263 height 27
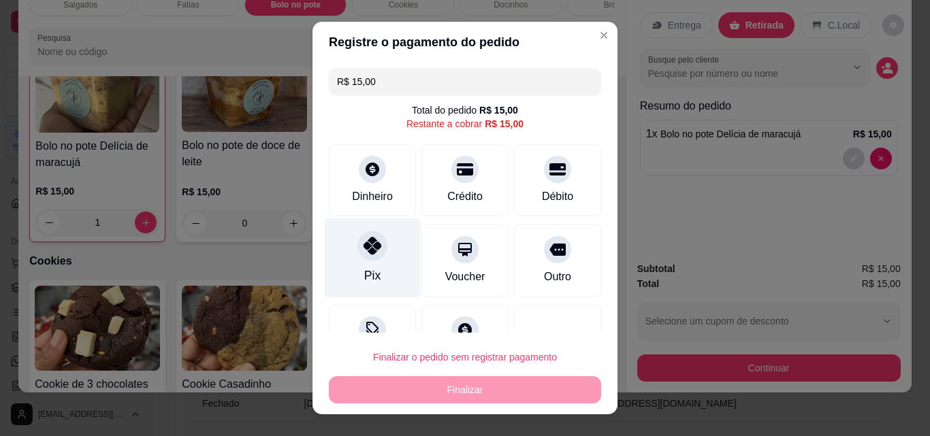
click at [376, 265] on div "Pix" at bounding box center [373, 258] width 96 height 80
type input "R$ 0,00"
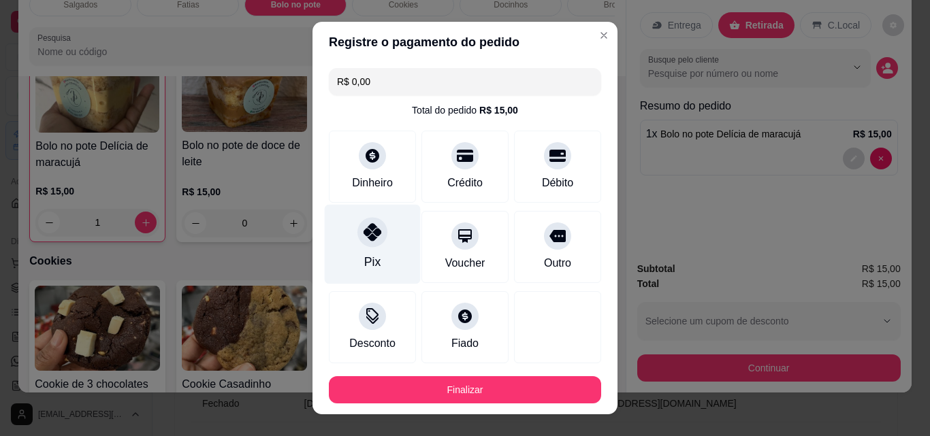
click at [374, 261] on div "Pix" at bounding box center [373, 245] width 96 height 80
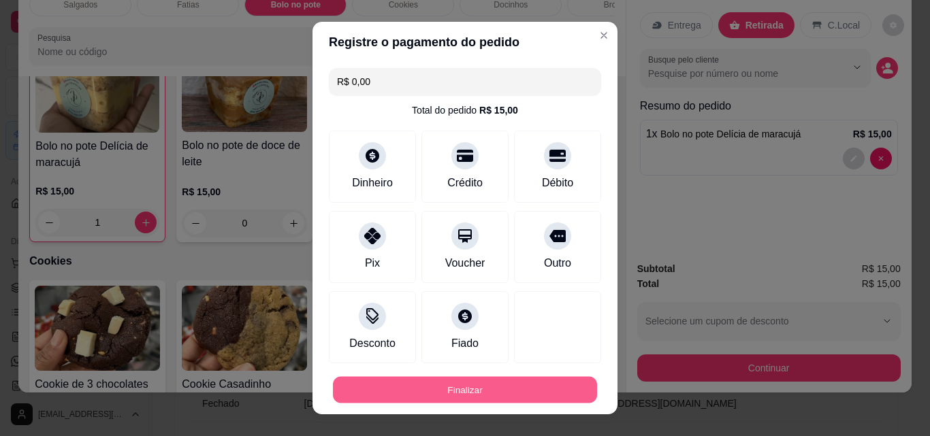
click at [424, 391] on button "Finalizar" at bounding box center [465, 390] width 264 height 27
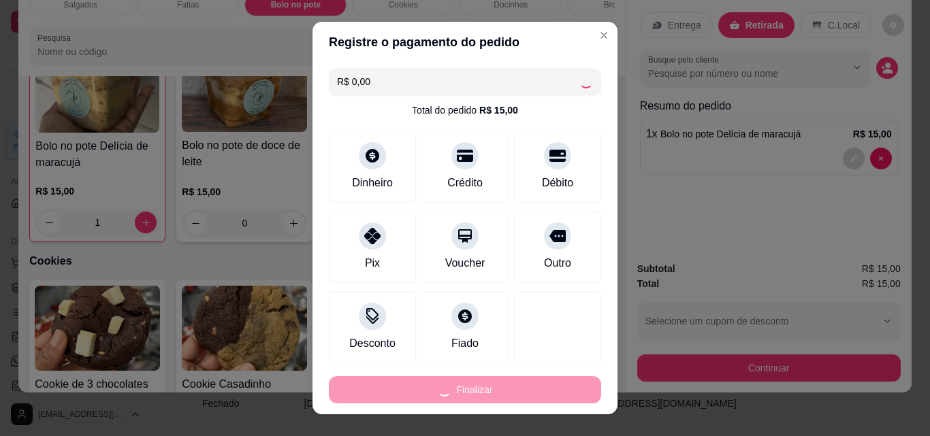
type input "0"
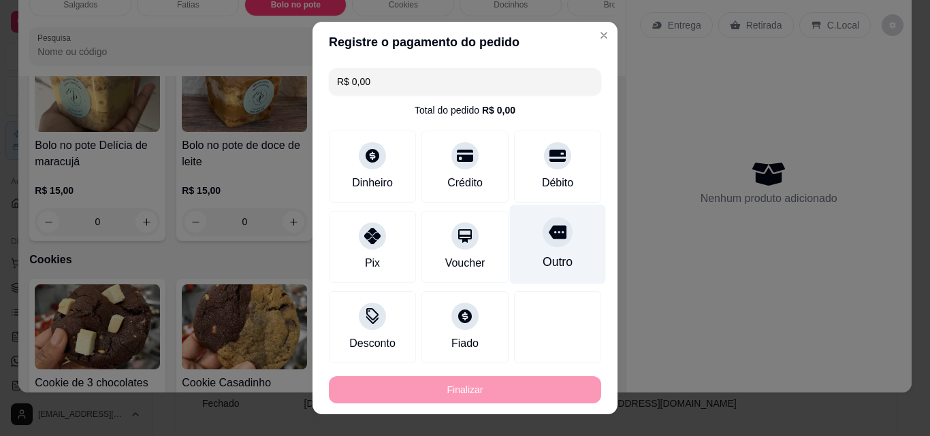
type input "-R$ 15,00"
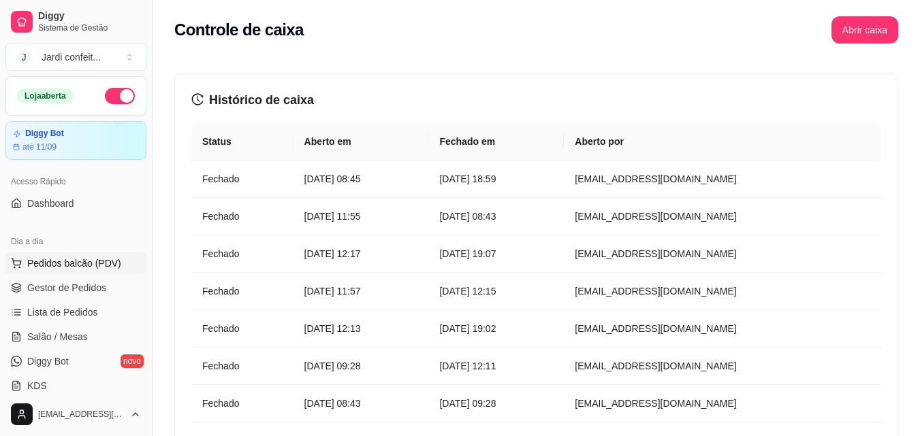
click at [85, 262] on span "Pedidos balcão (PDV)" at bounding box center [74, 264] width 94 height 14
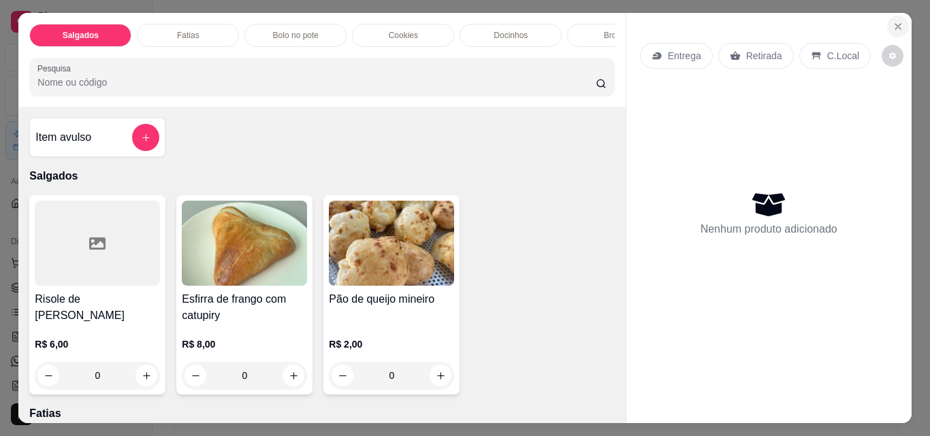
click at [895, 24] on icon "Close" at bounding box center [897, 26] width 5 height 5
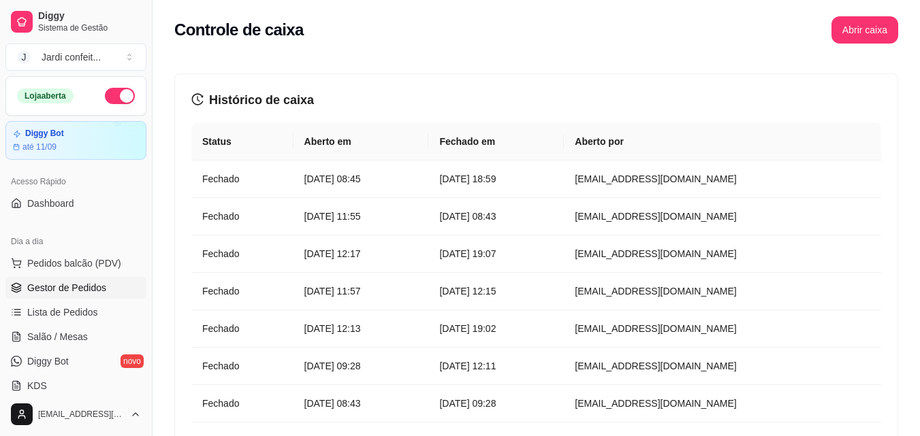
click at [88, 286] on span "Gestor de Pedidos" at bounding box center [66, 288] width 79 height 14
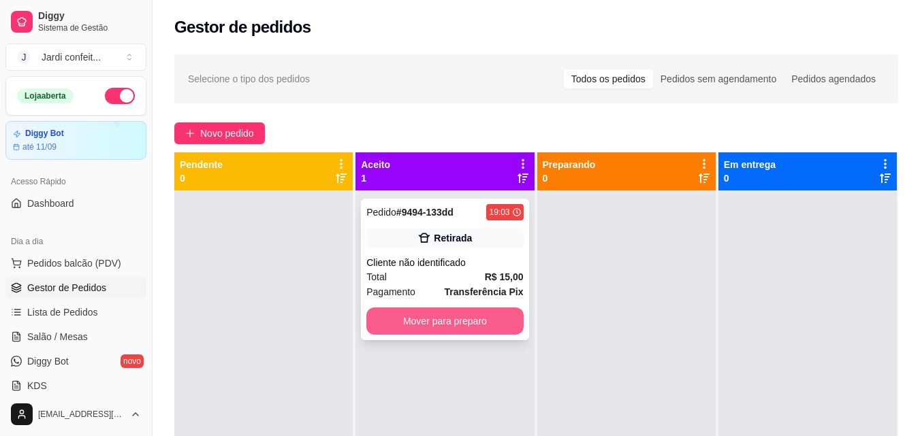
click at [429, 322] on button "Mover para preparo" at bounding box center [444, 321] width 157 height 27
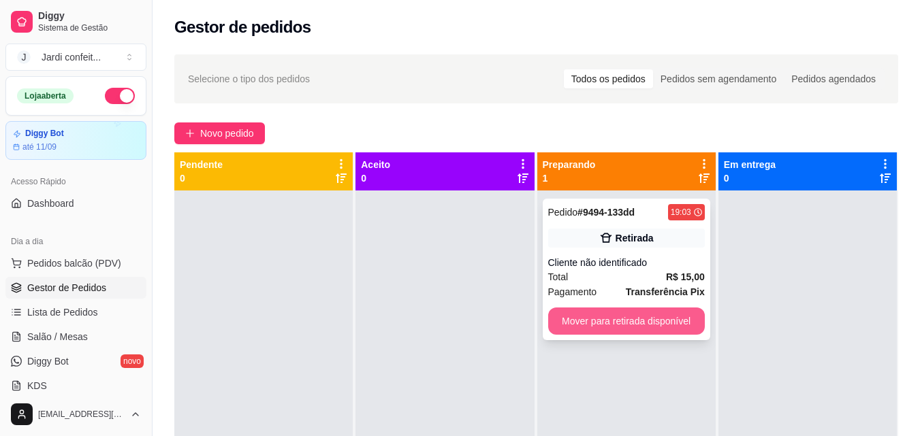
click at [628, 317] on button "Mover para retirada disponível" at bounding box center [626, 321] width 157 height 27
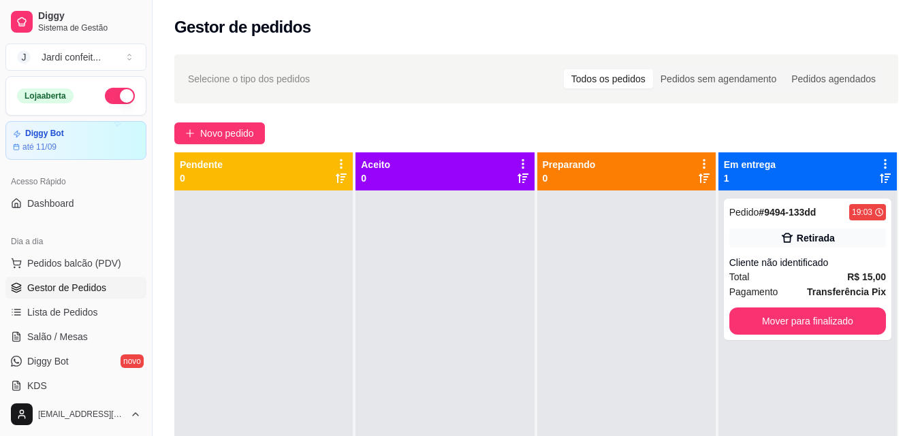
click at [106, 95] on button "button" at bounding box center [120, 96] width 30 height 16
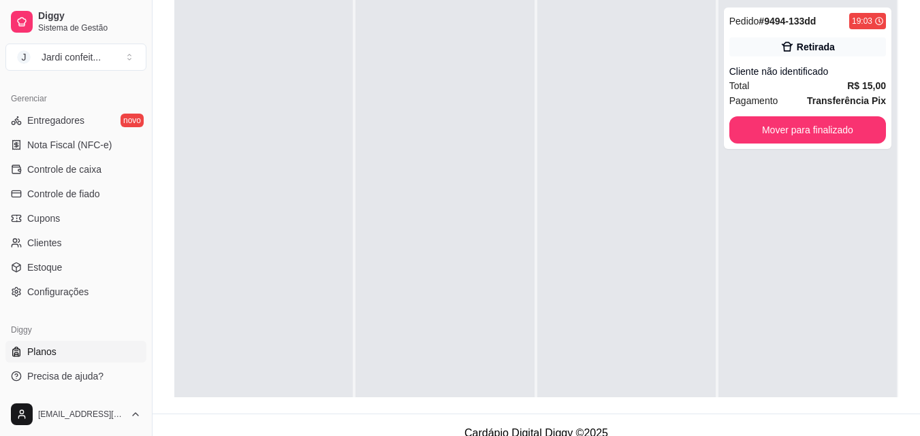
scroll to position [208, 0]
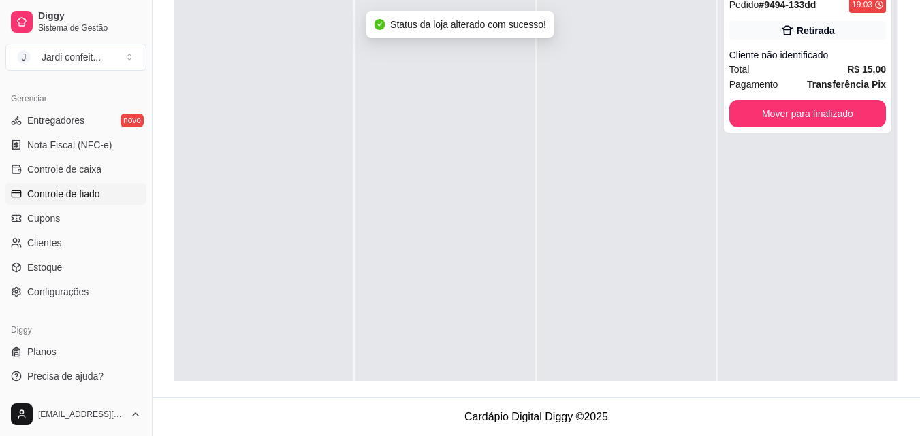
click at [99, 199] on span "Controle de fiado" at bounding box center [63, 194] width 73 height 14
